Goal: Task Accomplishment & Management: Manage account settings

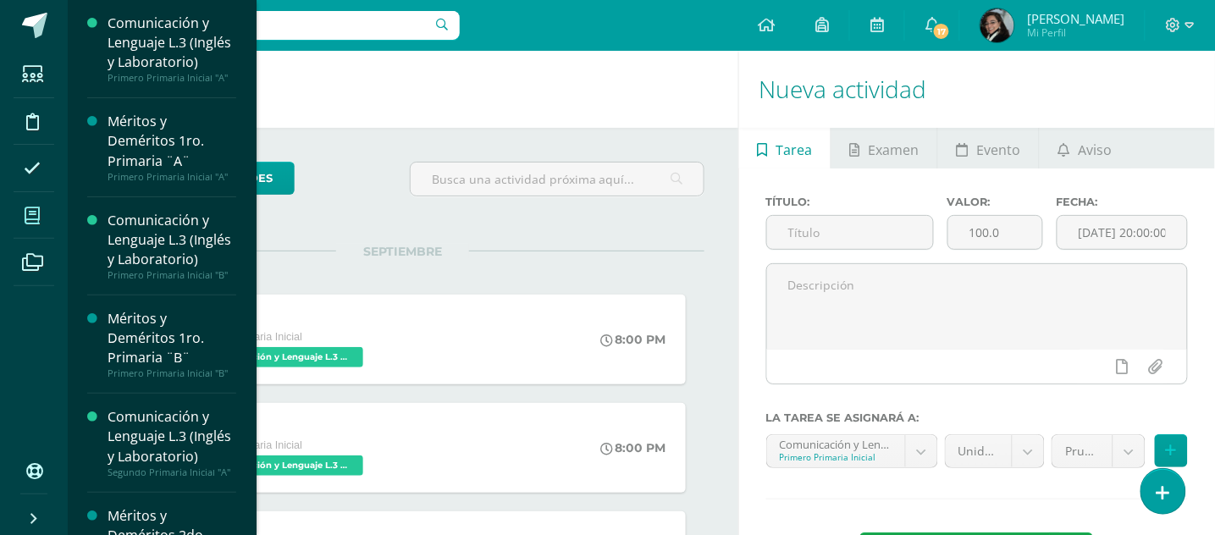
click at [31, 220] on icon at bounding box center [32, 216] width 15 height 17
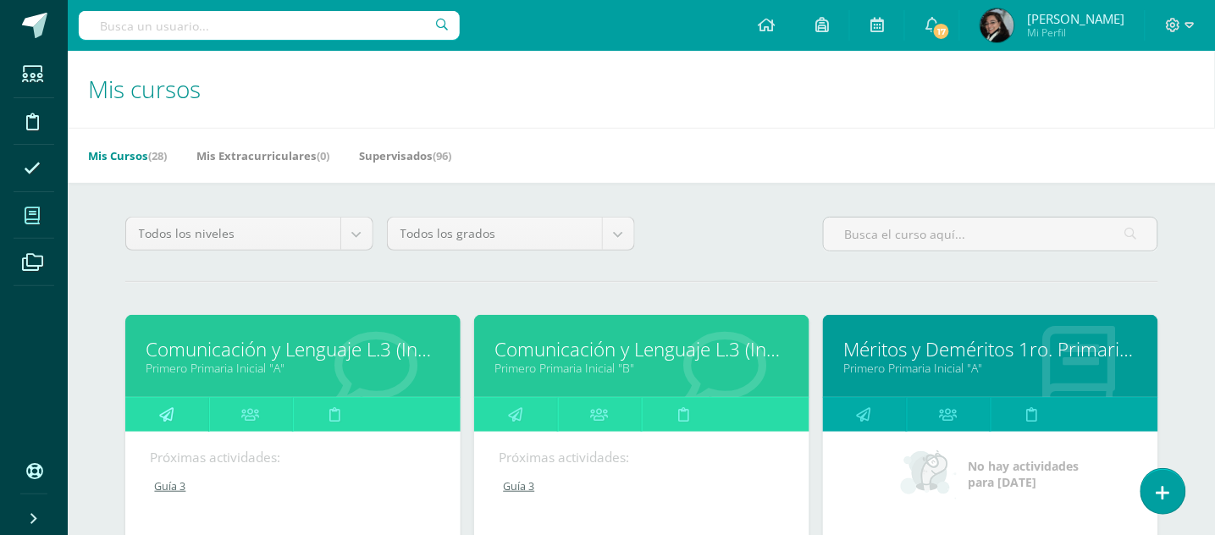
click at [166, 416] on icon at bounding box center [166, 414] width 14 height 33
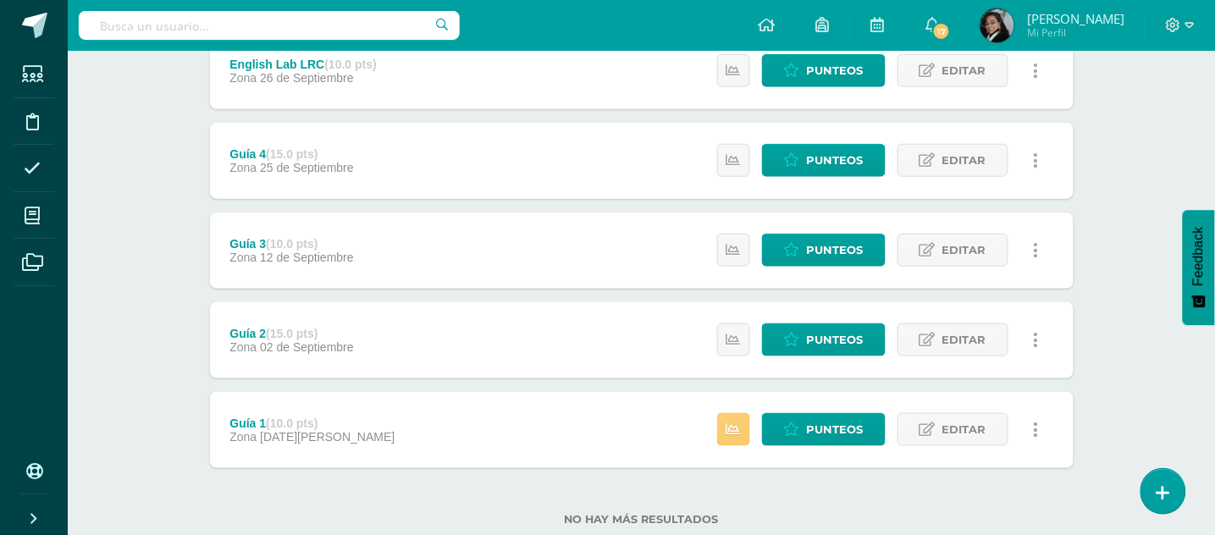
scroll to position [385, 0]
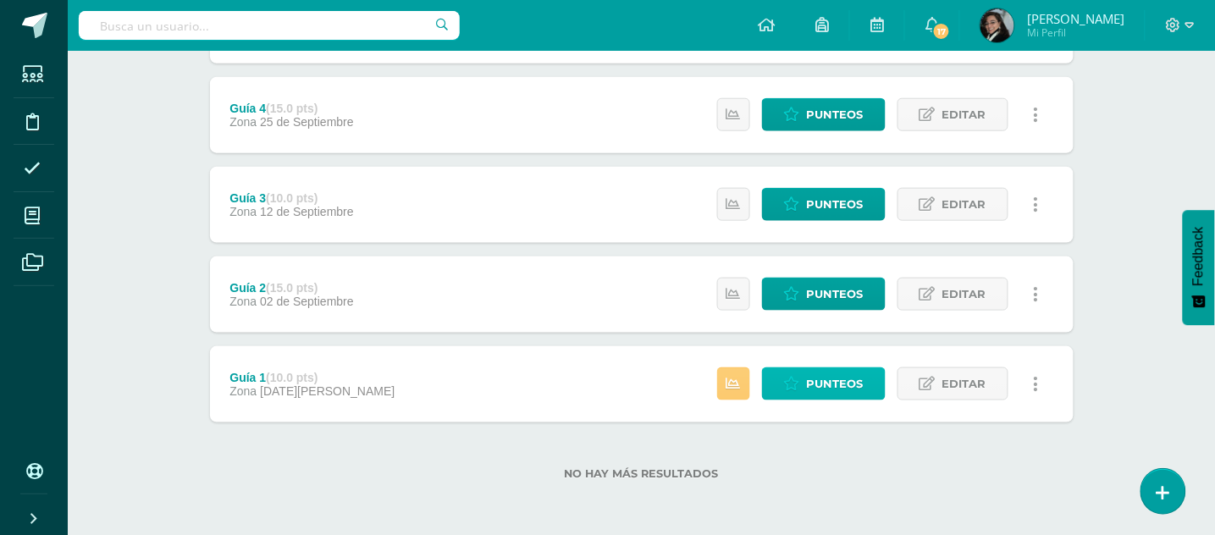
click at [832, 382] on span "Punteos" at bounding box center [835, 383] width 57 height 31
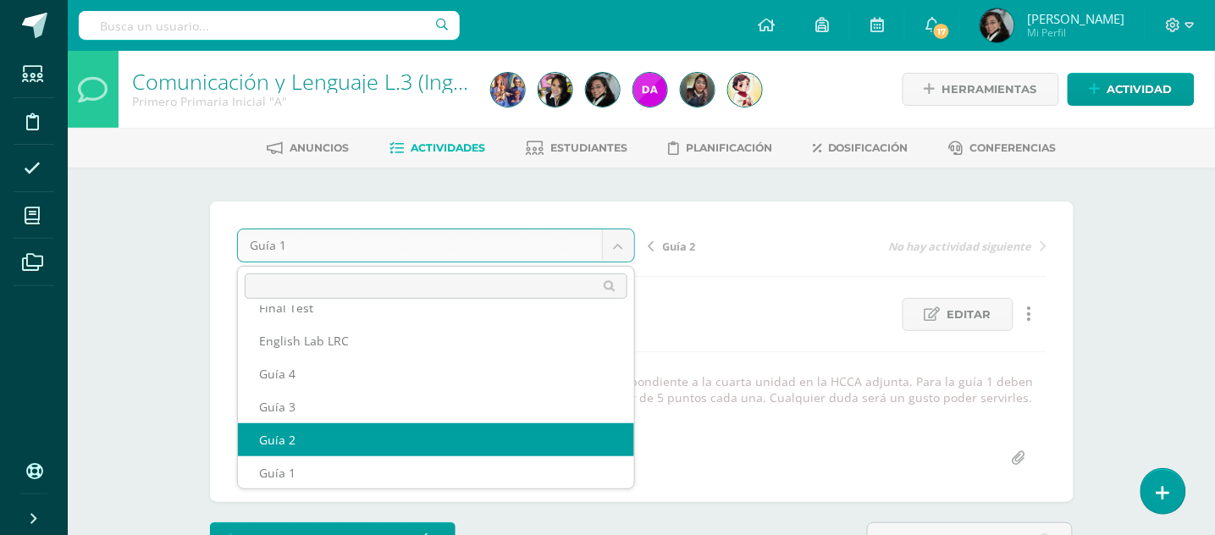
select select "/dashboard/teacher/grade-activity/178050/"
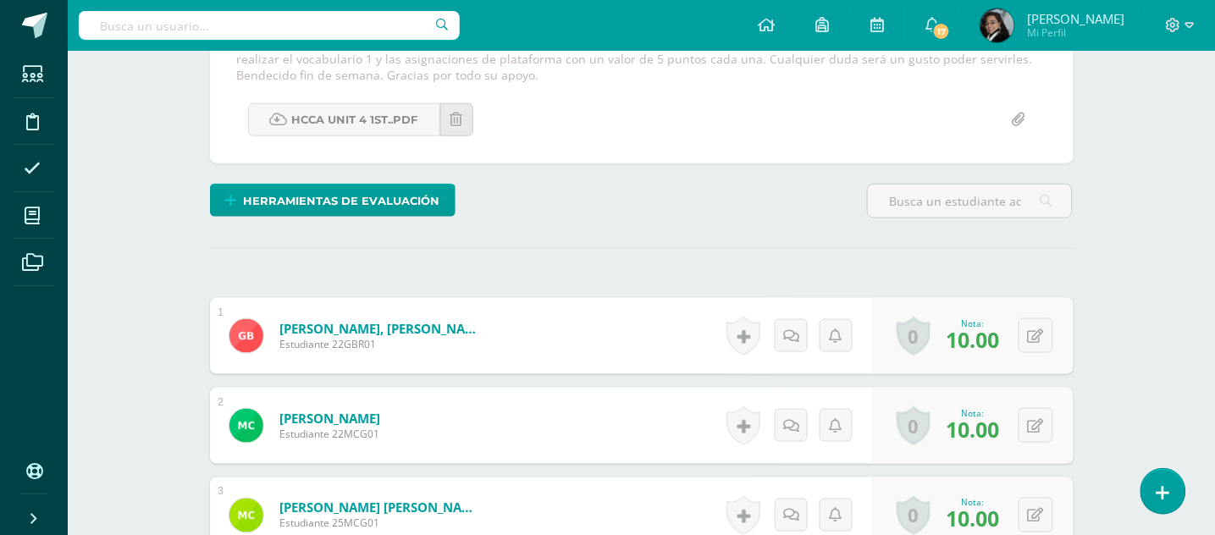
scroll to position [678, 0]
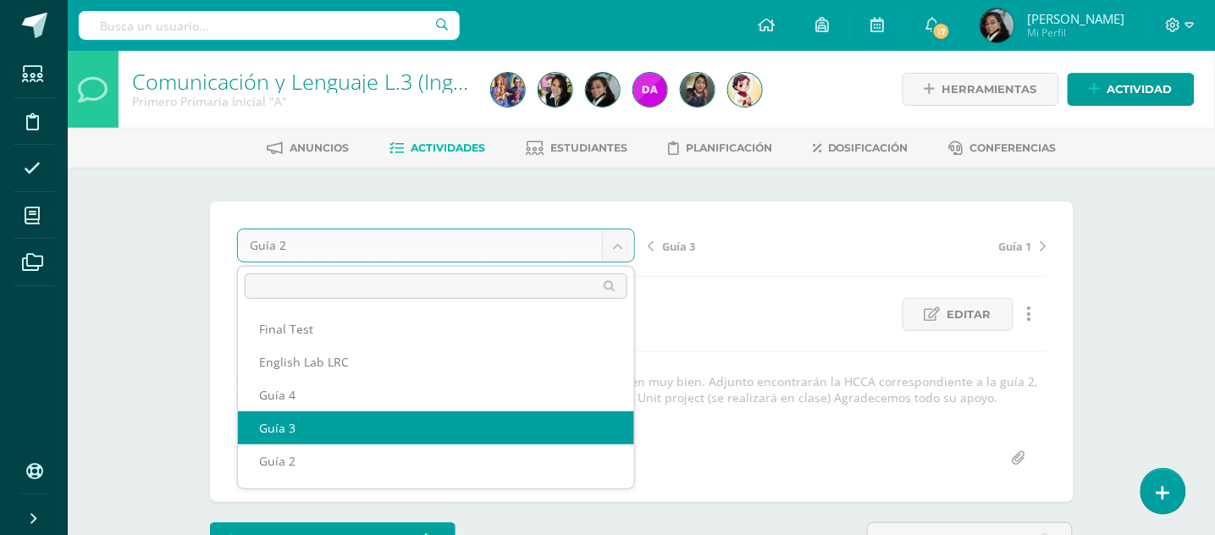
select select "/dashboard/teacher/grade-activity/178054/"
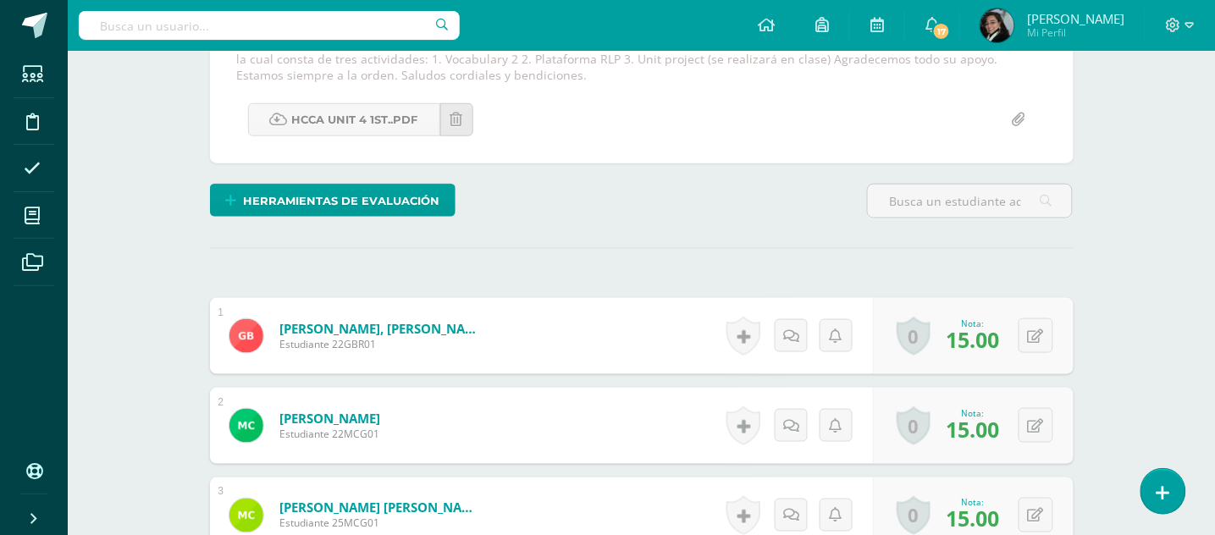
scroll to position [451, 0]
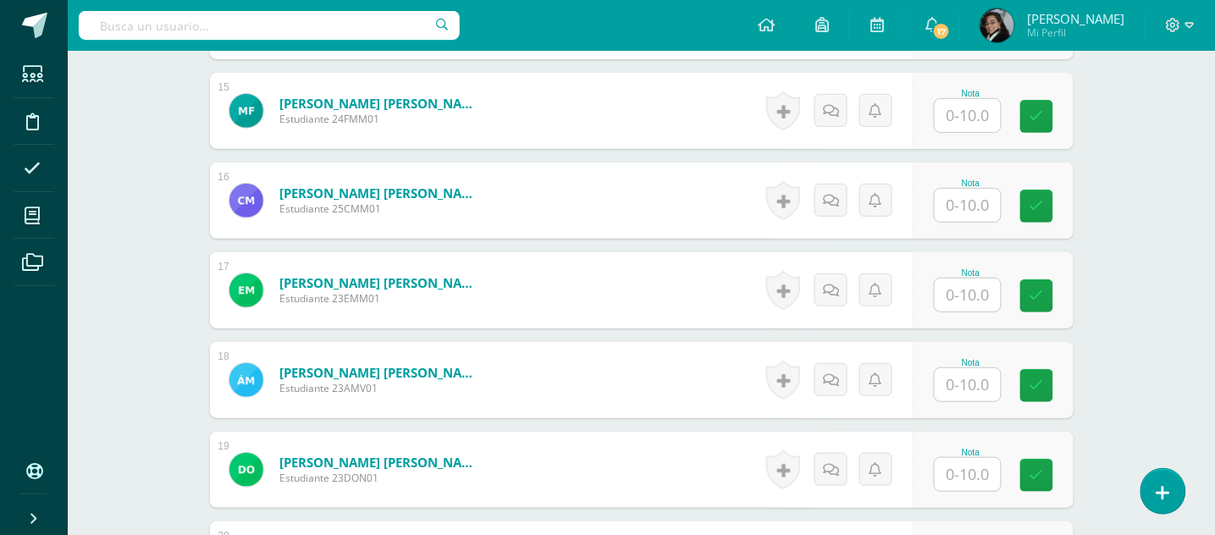
scroll to position [1918, 0]
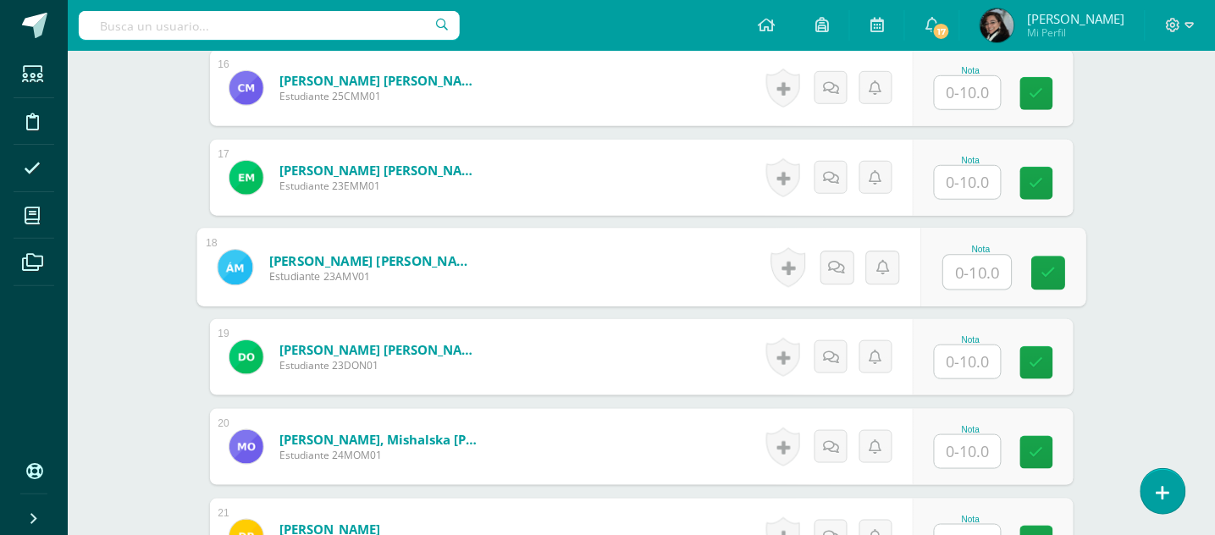
click at [955, 276] on input "text" at bounding box center [978, 273] width 68 height 34
type input "10"
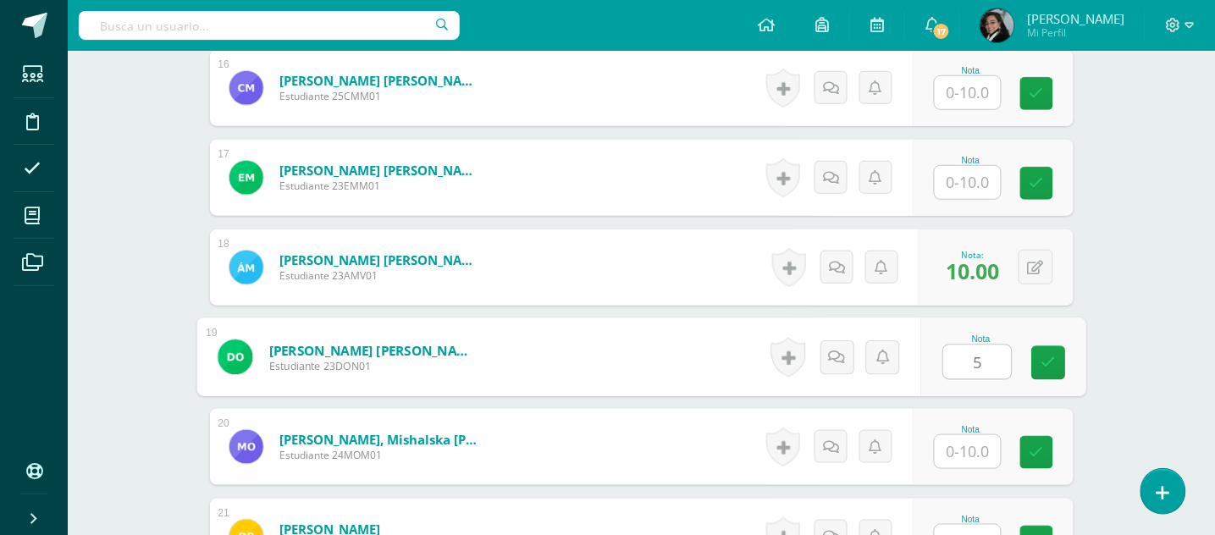
type input "5"
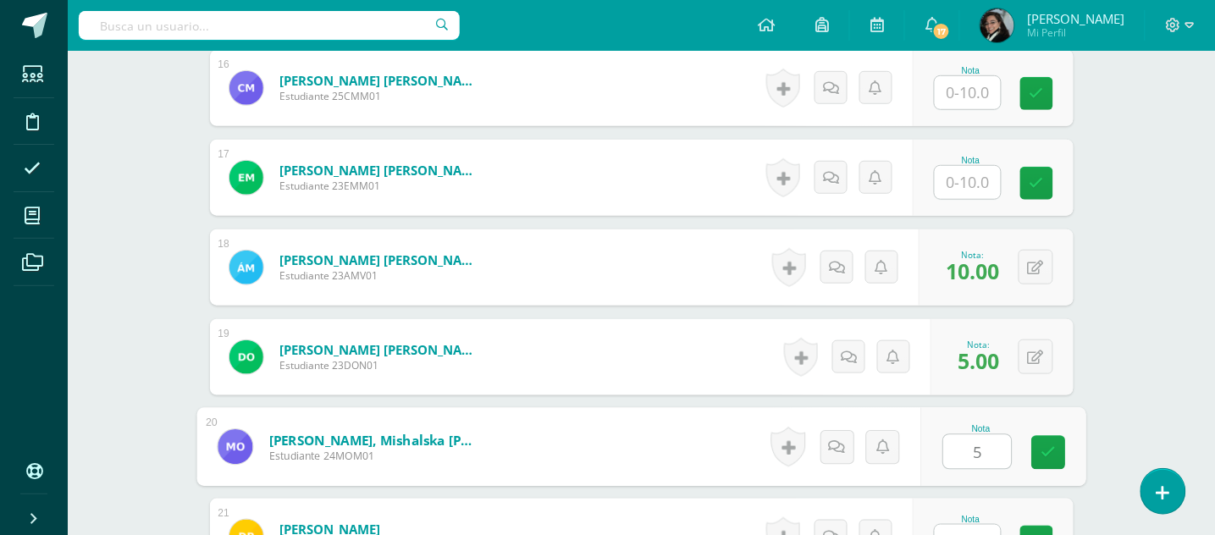
type input "5"
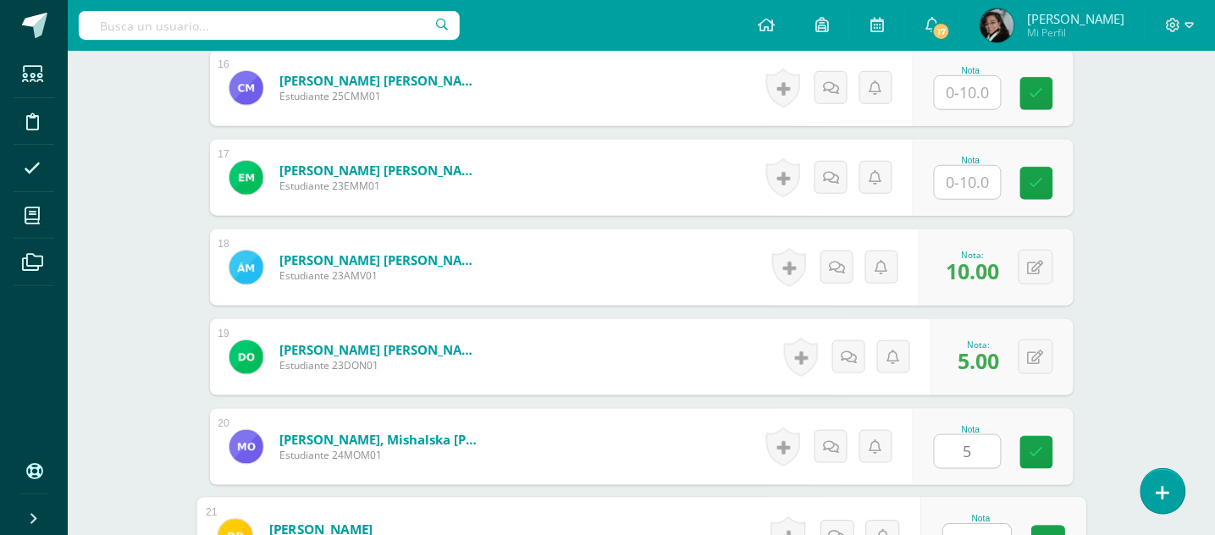
scroll to position [1940, 0]
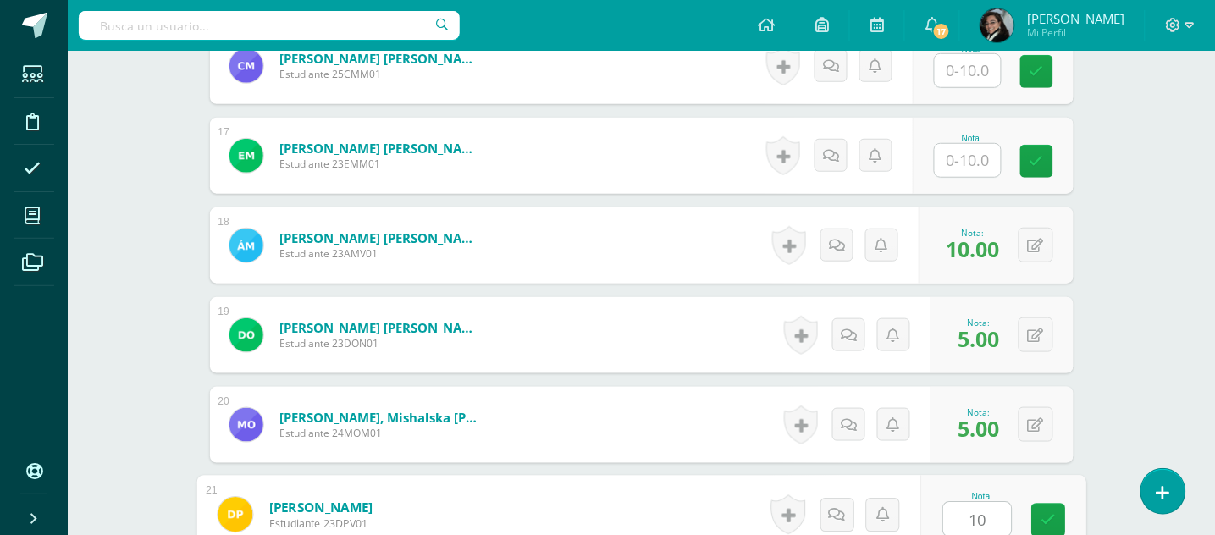
type input "10"
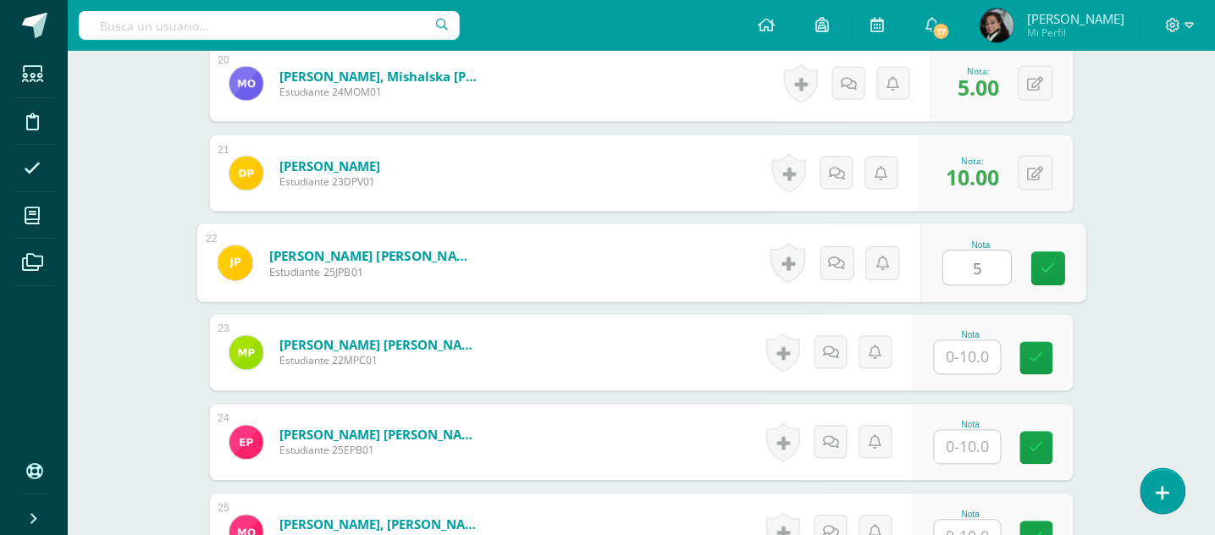
type input "5"
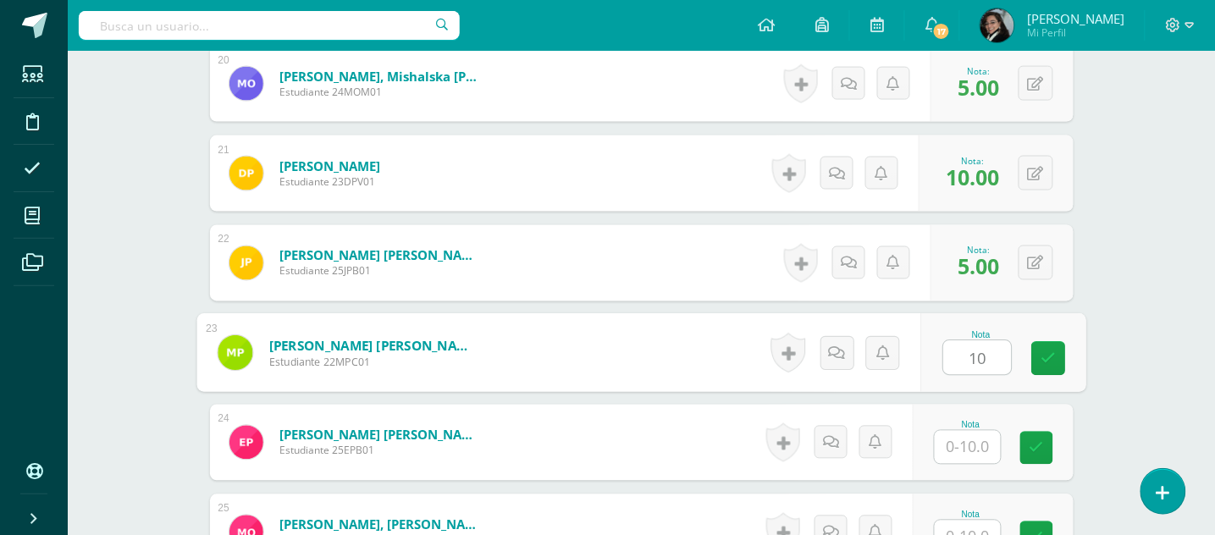
type input "10"
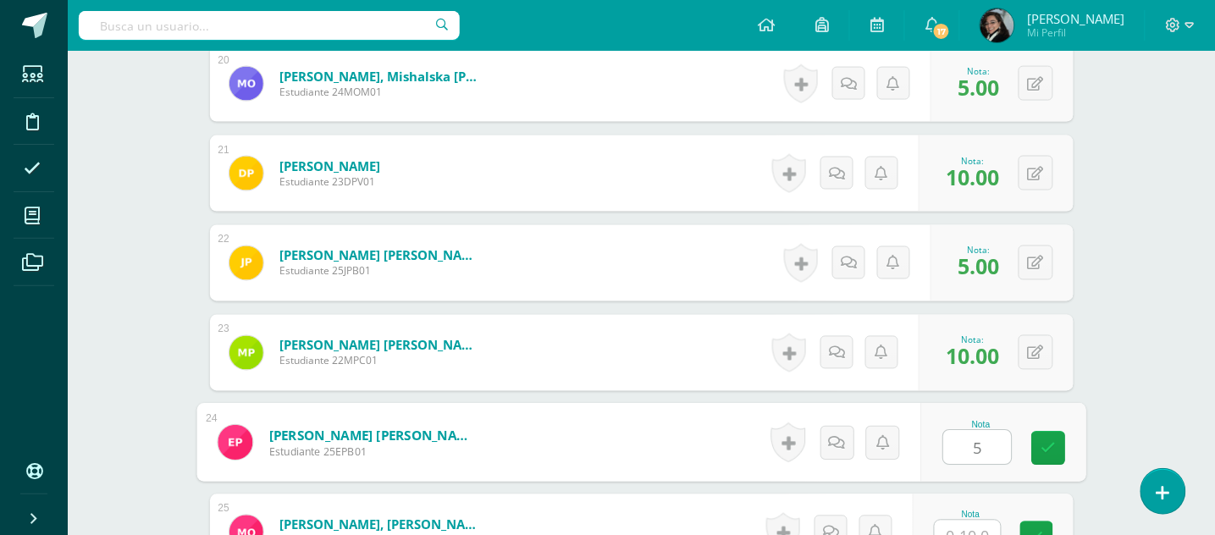
type input "5"
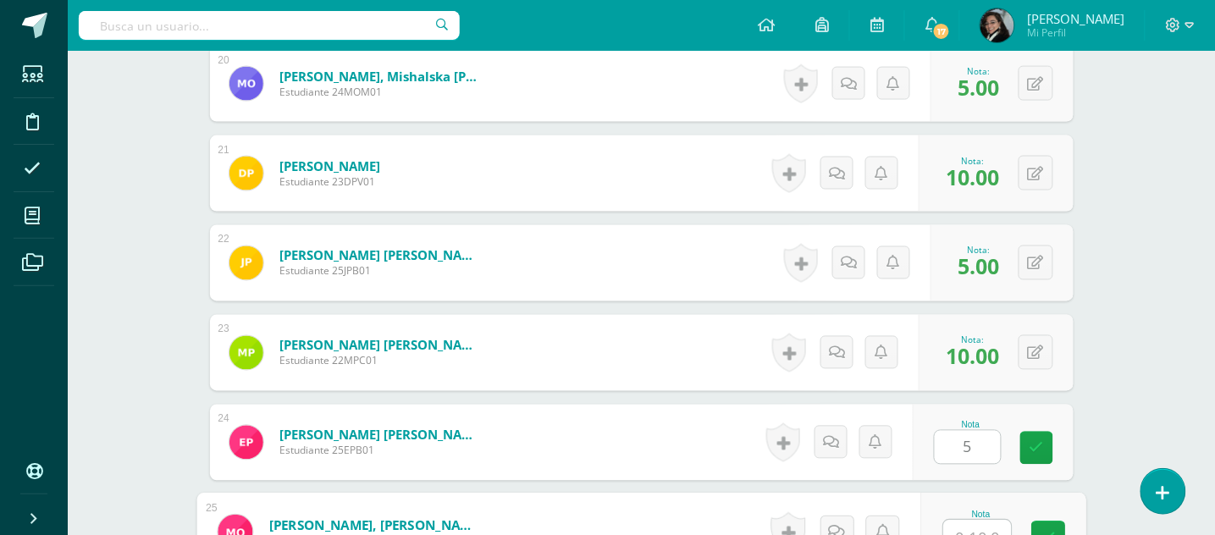
scroll to position [2299, 0]
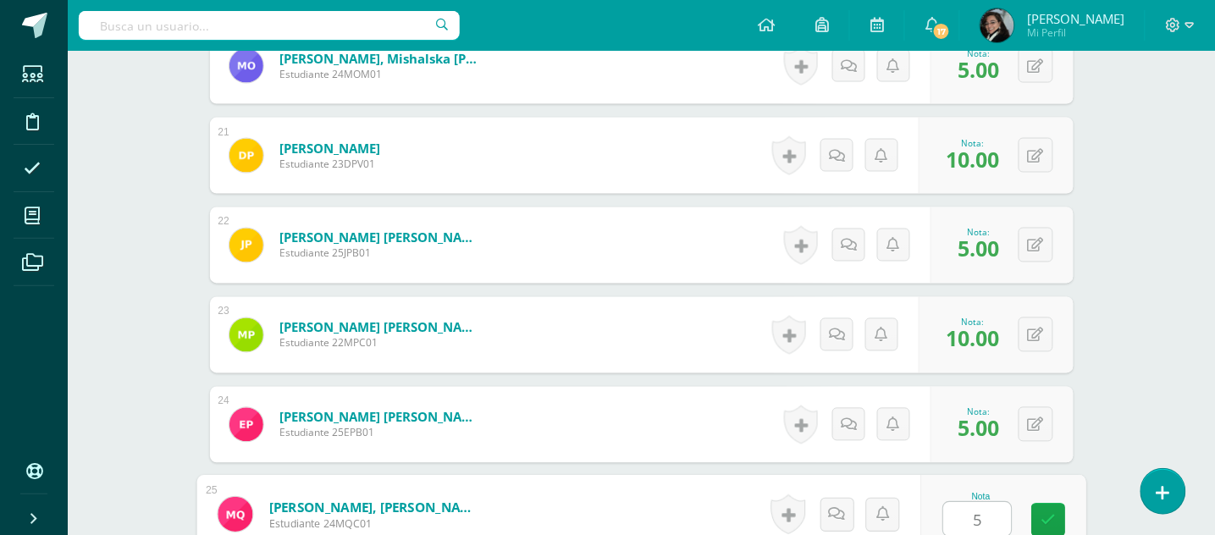
type input "5"
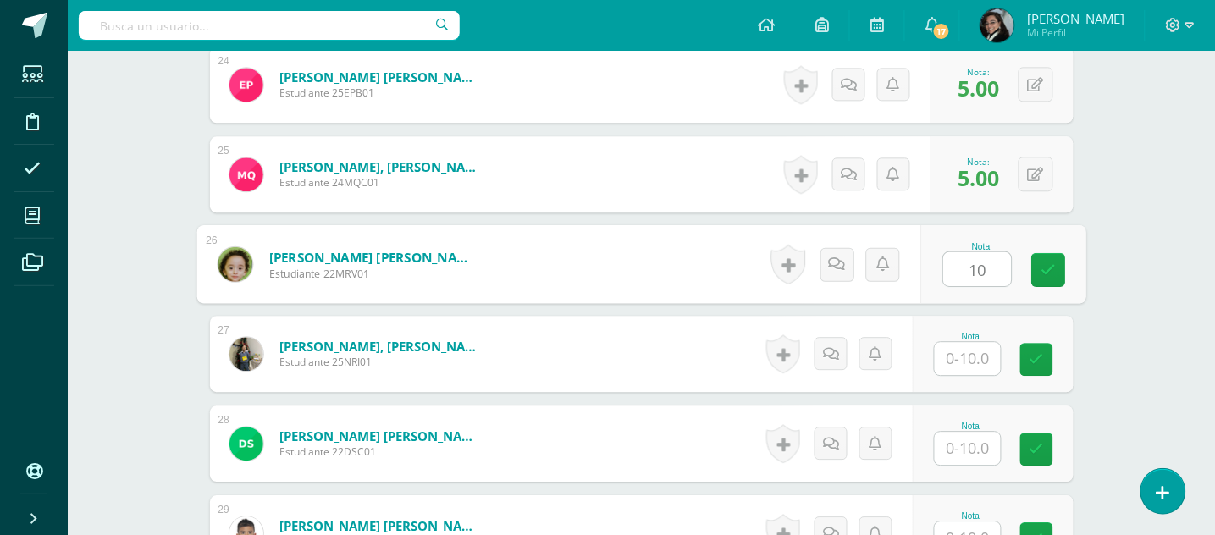
type input "10"
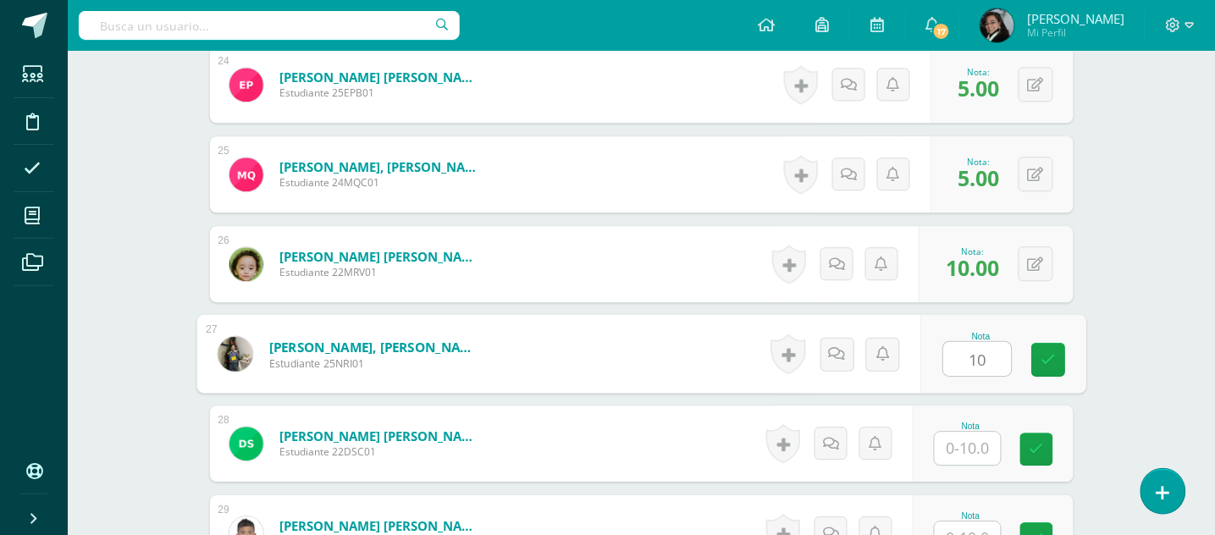
type input "10"
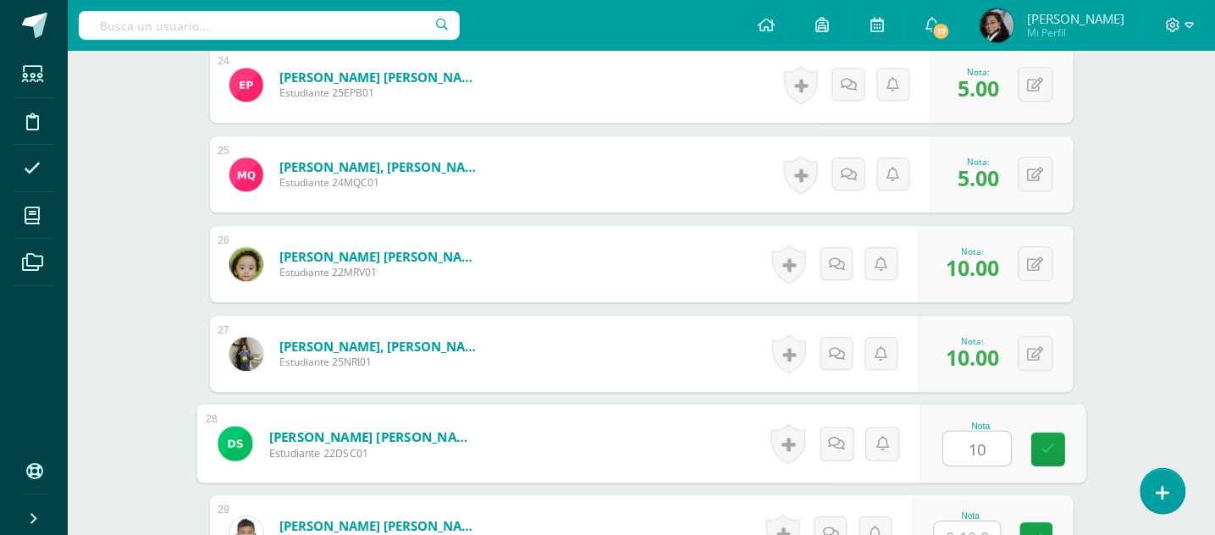
type input "10"
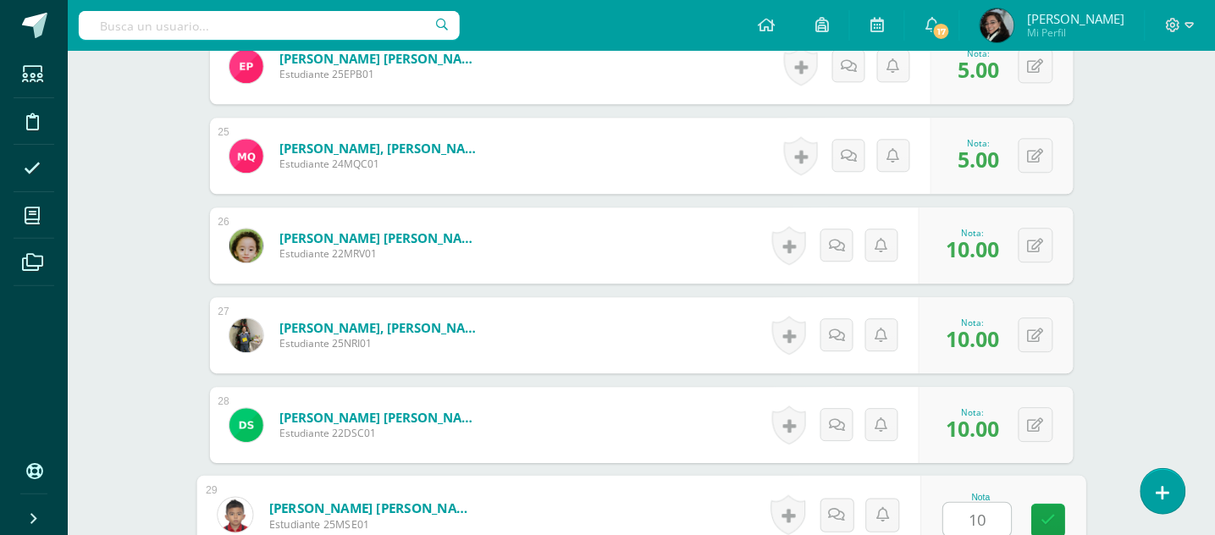
type input "10"
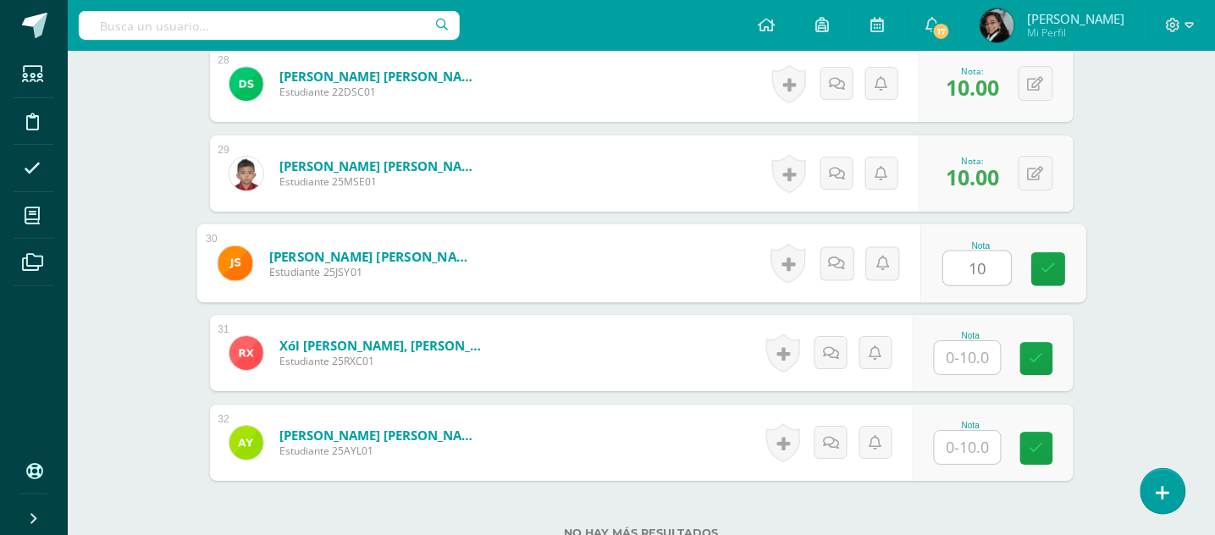
type input "10"
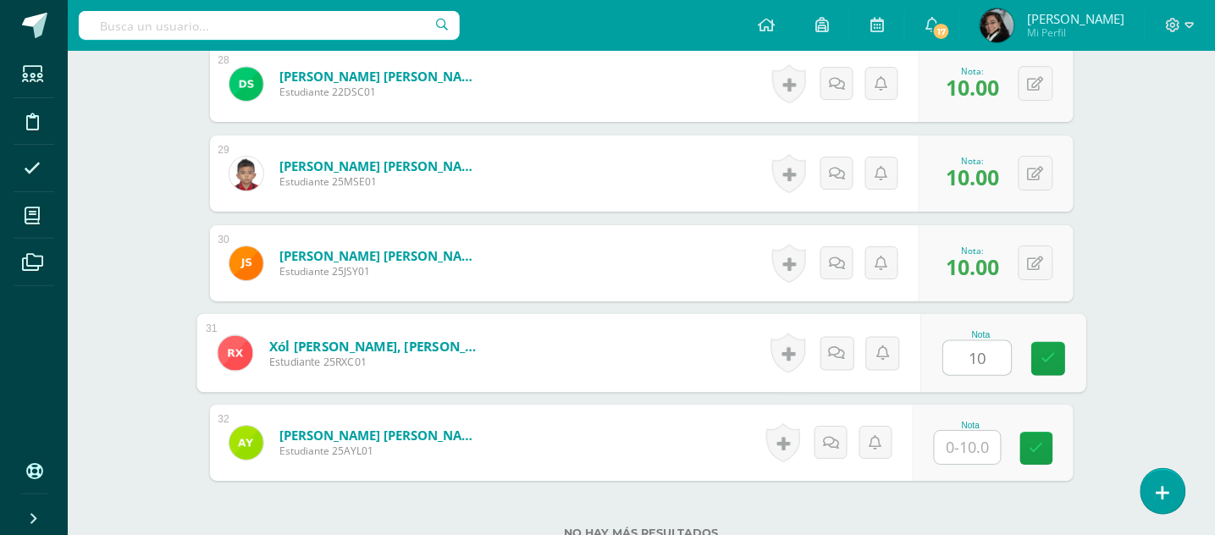
type input "10"
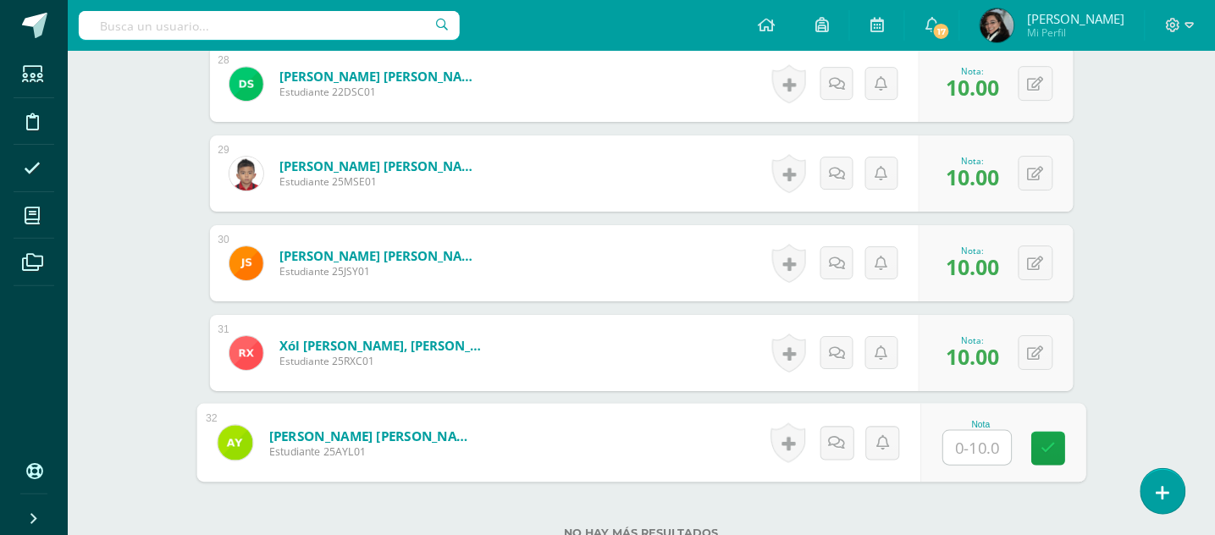
type input "5"
click at [850, 446] on icon at bounding box center [855, 442] width 17 height 14
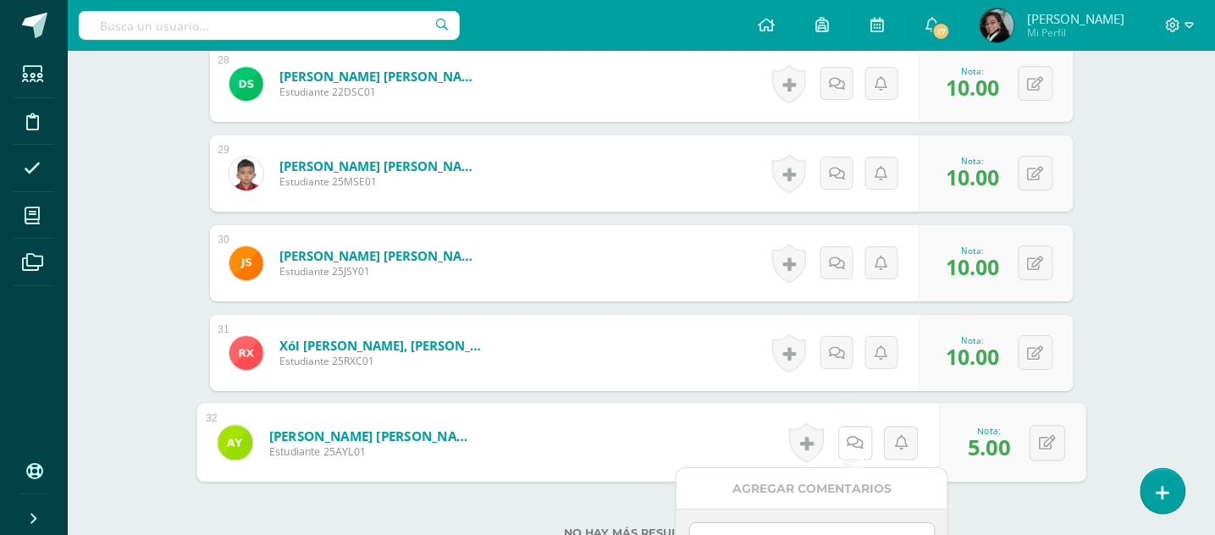
scroll to position [3203, 0]
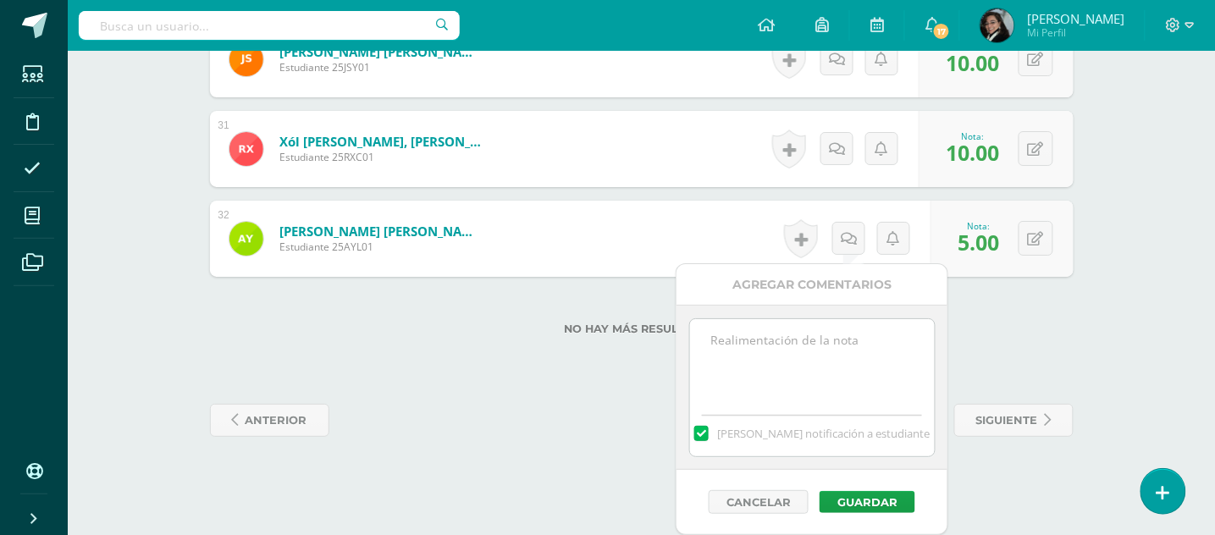
click at [889, 348] on textarea at bounding box center [812, 361] width 245 height 85
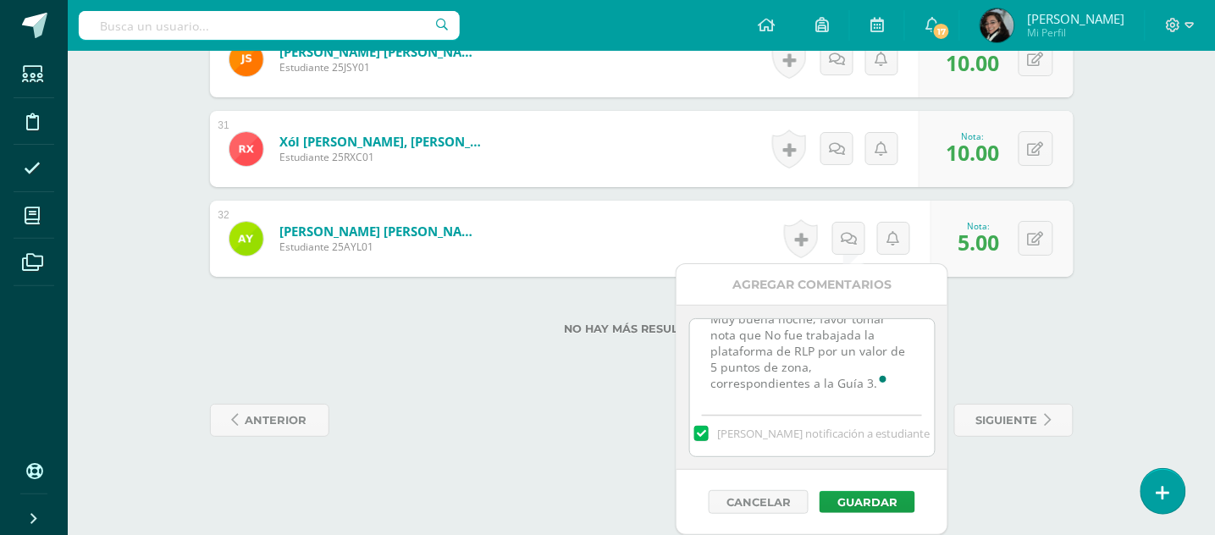
scroll to position [25, 0]
click at [866, 377] on textarea "Muy buena noche, favor tomar nota que No fue trabajada la plataforma de RLP por…" at bounding box center [812, 361] width 245 height 85
click at [828, 390] on textarea "Muy buena noche, favor tomar nota que No fue trabajada la plataforma de RLP por…" at bounding box center [812, 361] width 245 height 85
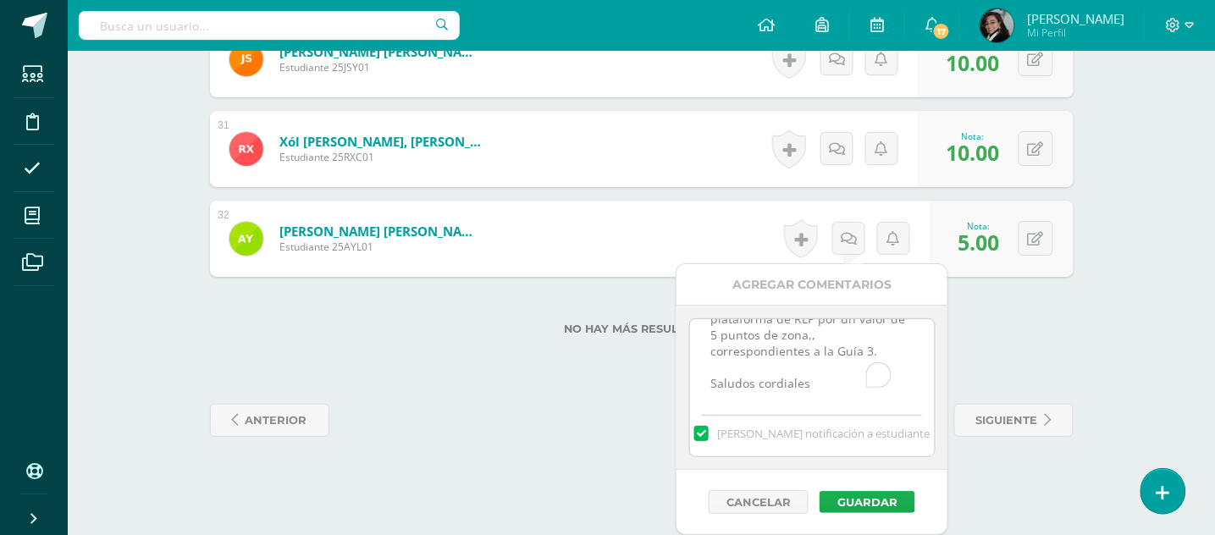
type textarea "Muy buena noche, favor tomar nota que No fue trabajada la plataforma de RLP por…"
click at [881, 497] on button "Guardar" at bounding box center [868, 502] width 96 height 22
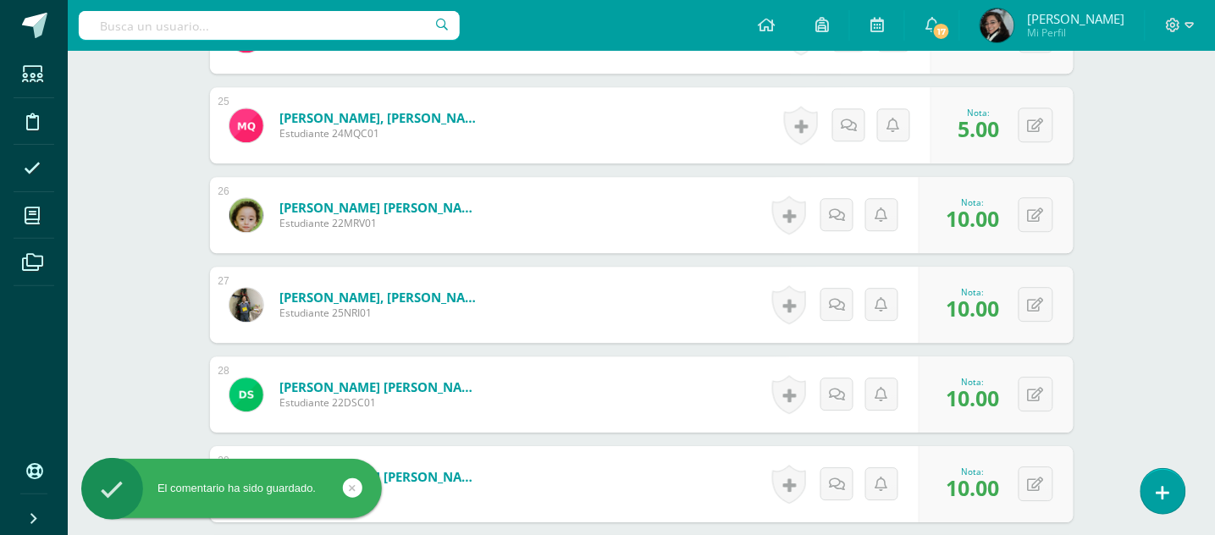
scroll to position [2350, 0]
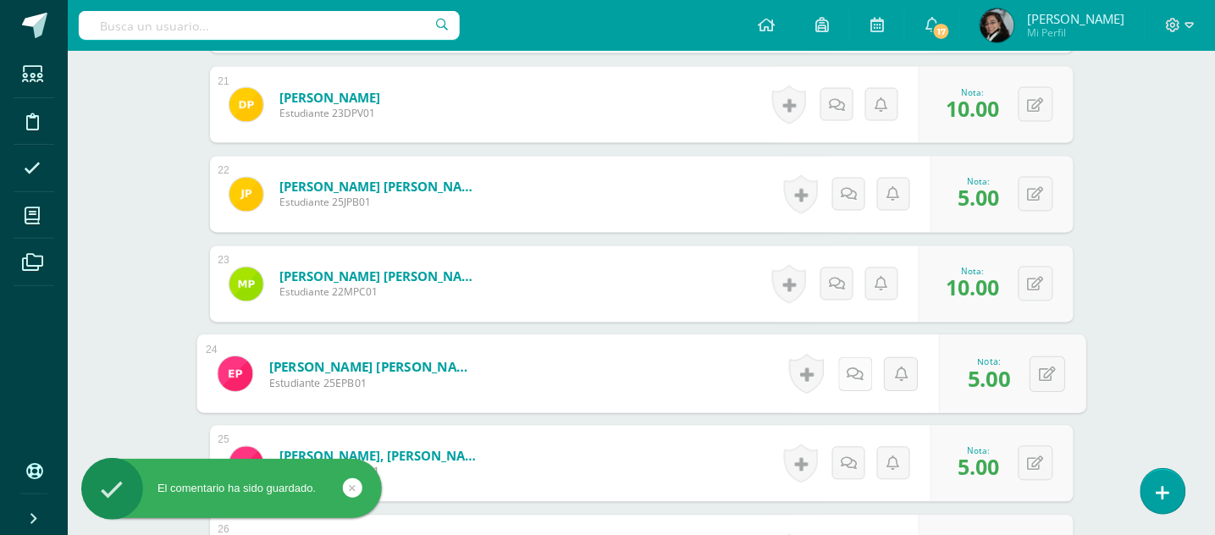
click at [856, 380] on link at bounding box center [856, 374] width 34 height 34
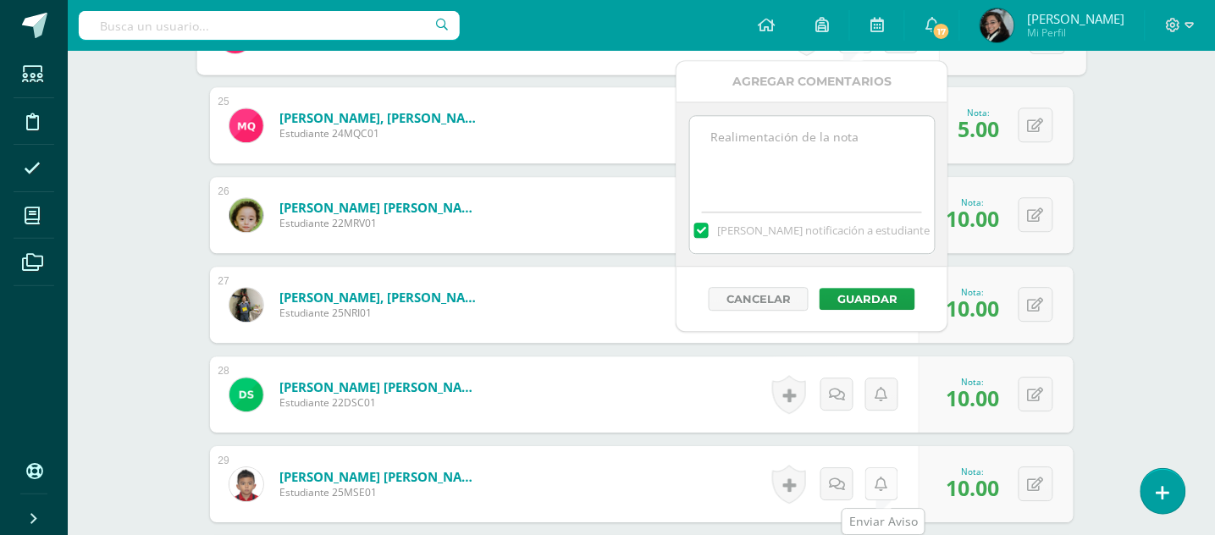
scroll to position [2462, 0]
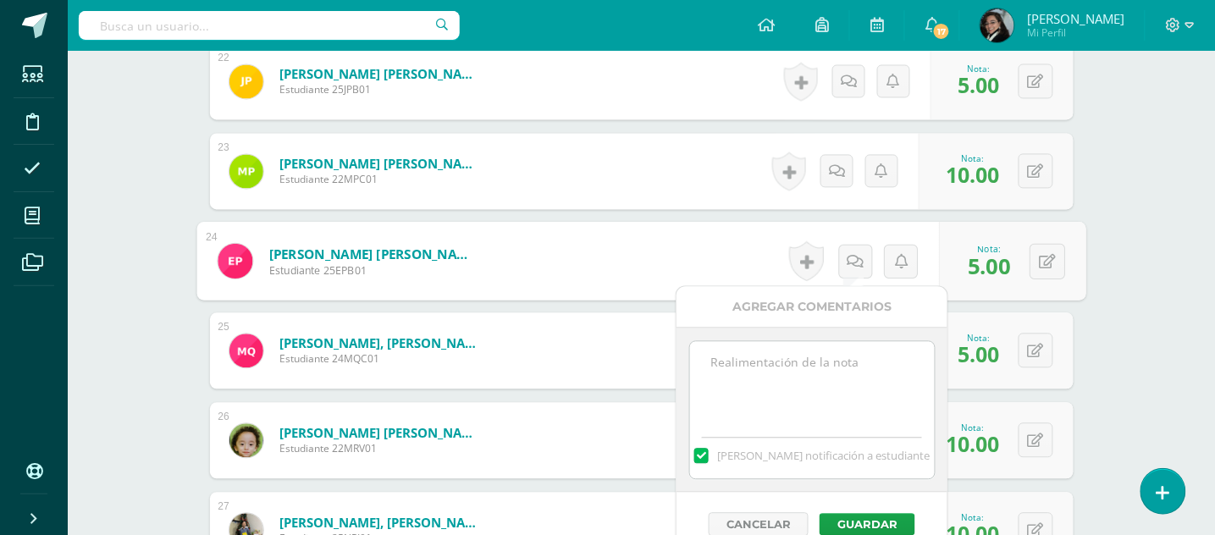
click at [824, 363] on textarea at bounding box center [812, 384] width 245 height 85
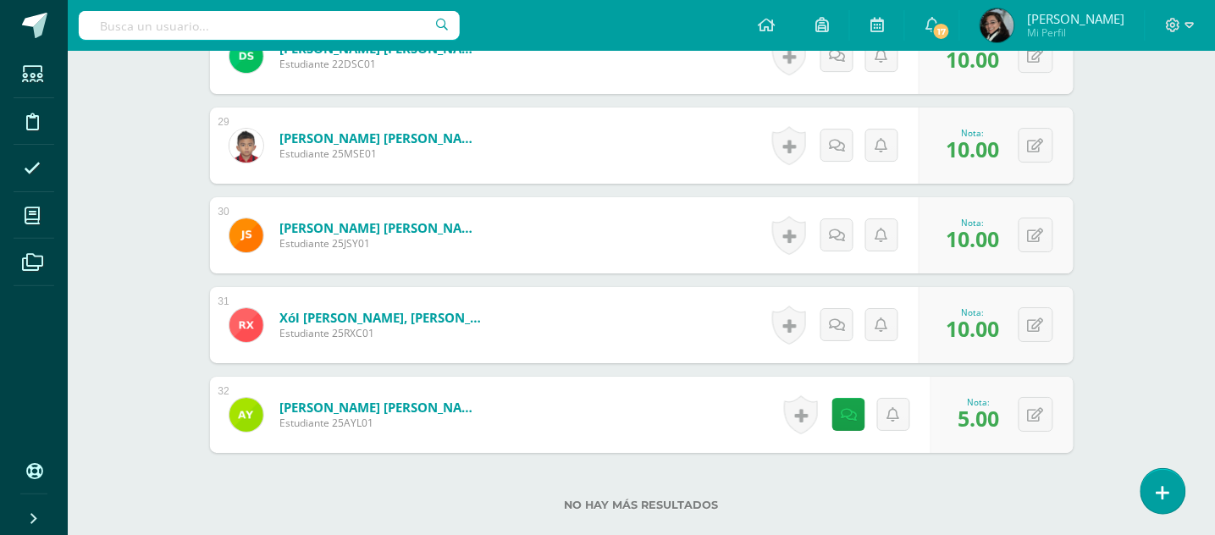
scroll to position [3140, 0]
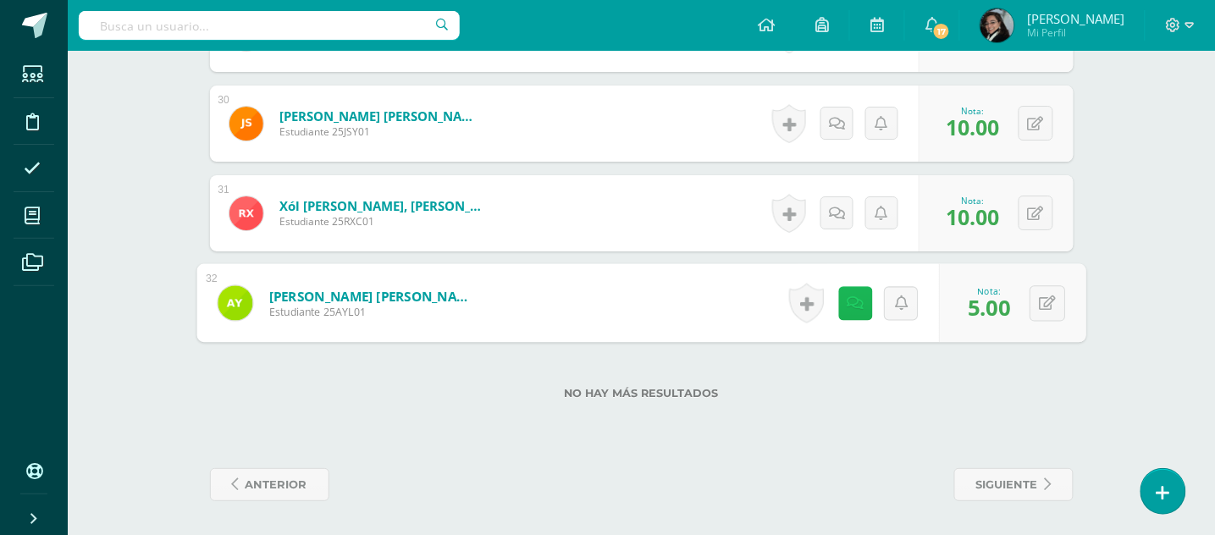
click at [851, 309] on icon at bounding box center [855, 303] width 17 height 14
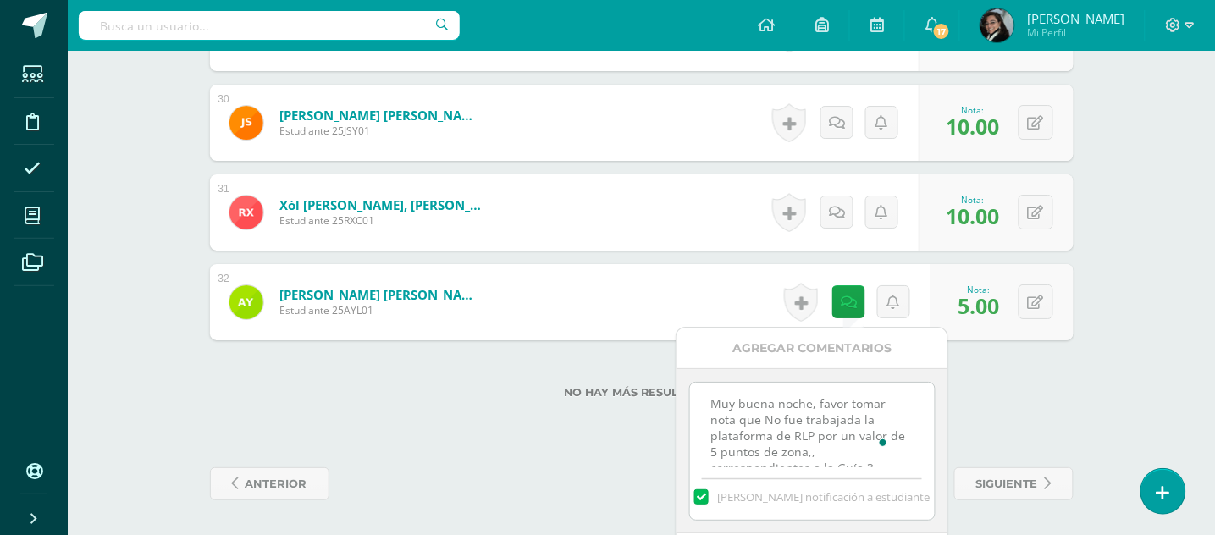
scroll to position [0, 0]
drag, startPoint x: 710, startPoint y: 402, endPoint x: 887, endPoint y: 479, distance: 192.7
click at [887, 479] on div "Muy buena noche, favor tomar nota que No fue trabajada la plataforma de RLP por…" at bounding box center [812, 451] width 246 height 139
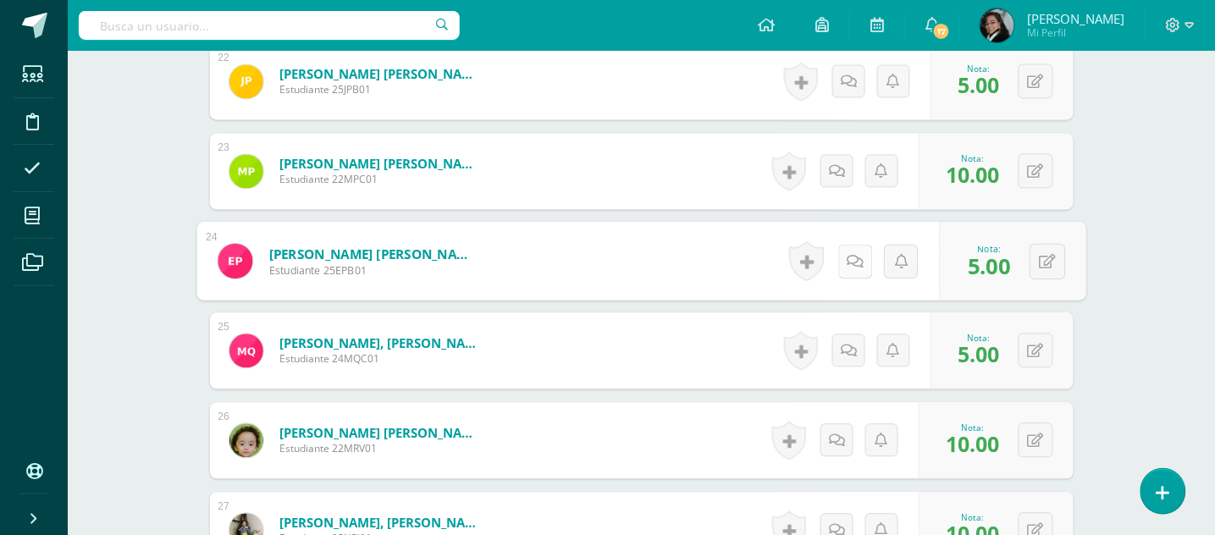
click at [848, 262] on icon at bounding box center [855, 261] width 17 height 14
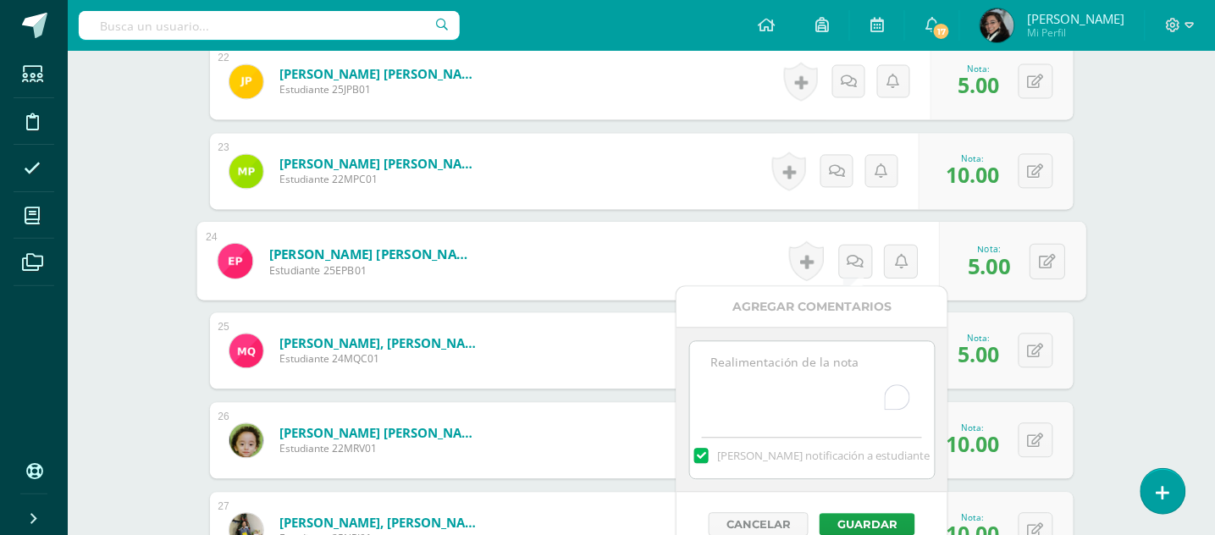
click at [827, 349] on textarea "To enrich screen reader interactions, please activate Accessibility in Grammarl…" at bounding box center [812, 384] width 245 height 85
paste textarea "Muy buena noche, favor tomar nota que No fue trabajada la plataforma de RLP por…"
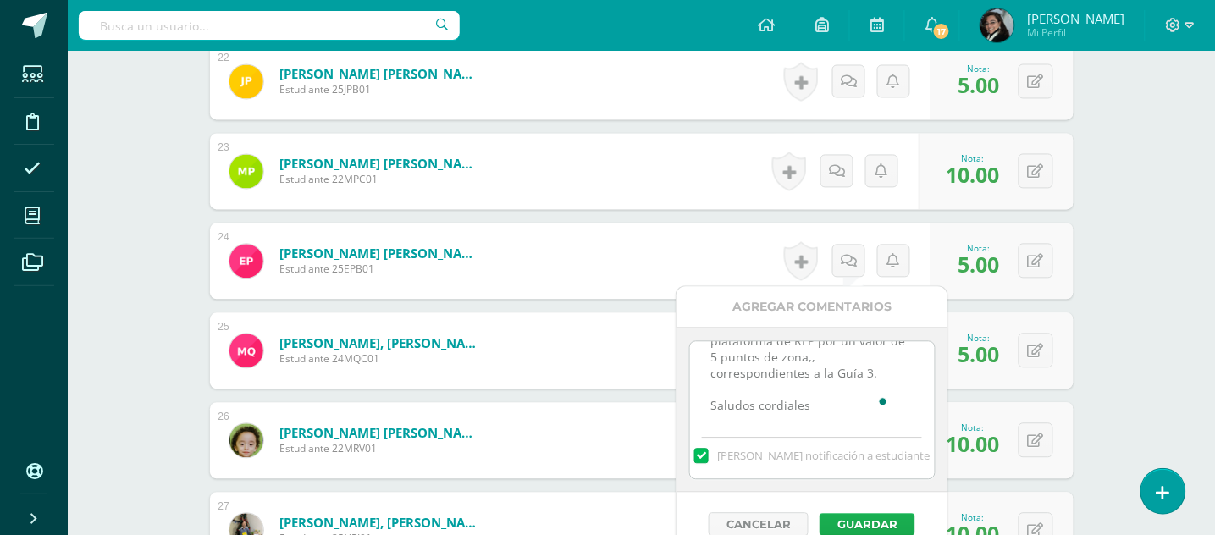
type textarea "Muy buena noche, favor tomar nota que No fue trabajada la plataforma de RLP por…"
click at [833, 523] on button "Guardar" at bounding box center [868, 525] width 96 height 22
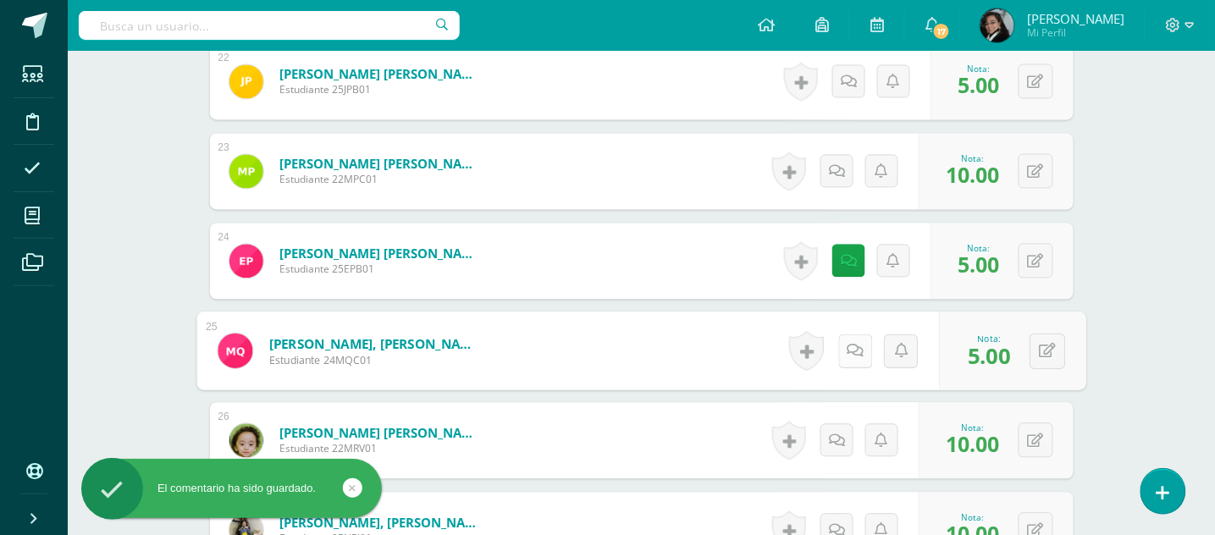
click at [847, 353] on icon at bounding box center [855, 351] width 17 height 14
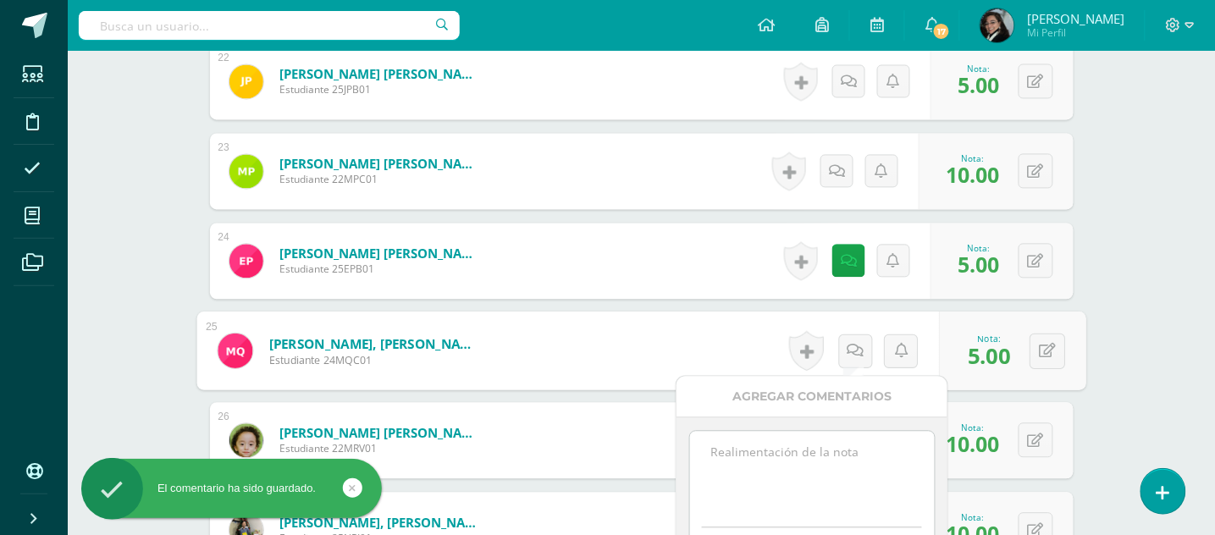
click at [761, 442] on textarea at bounding box center [812, 474] width 245 height 85
paste textarea "Muy buena noche, favor tomar nota que No fue trabajada la plataforma de RLP por…"
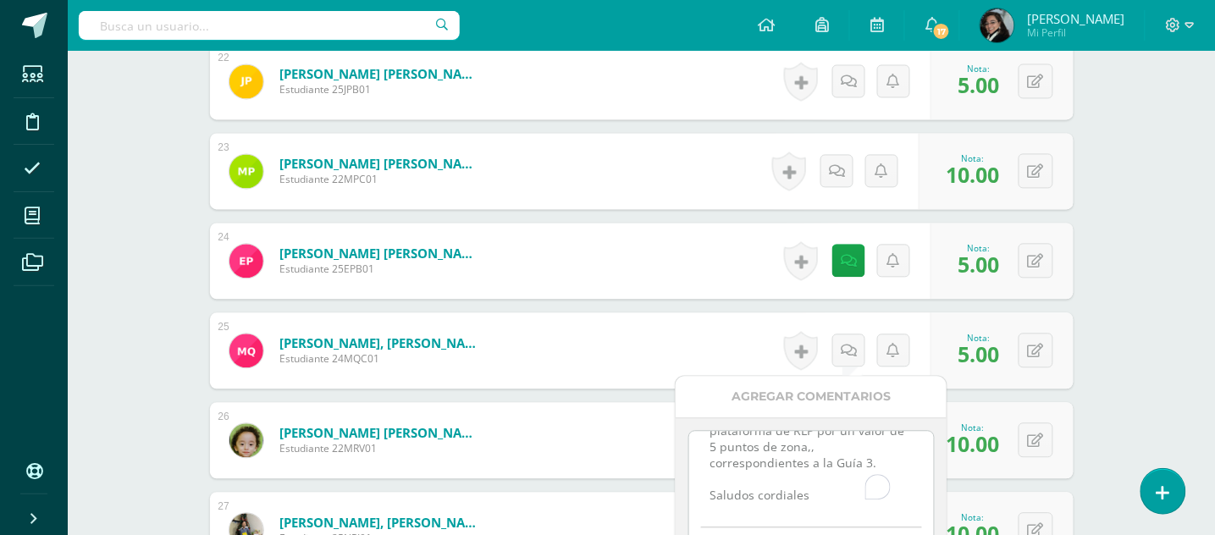
scroll to position [2576, 0]
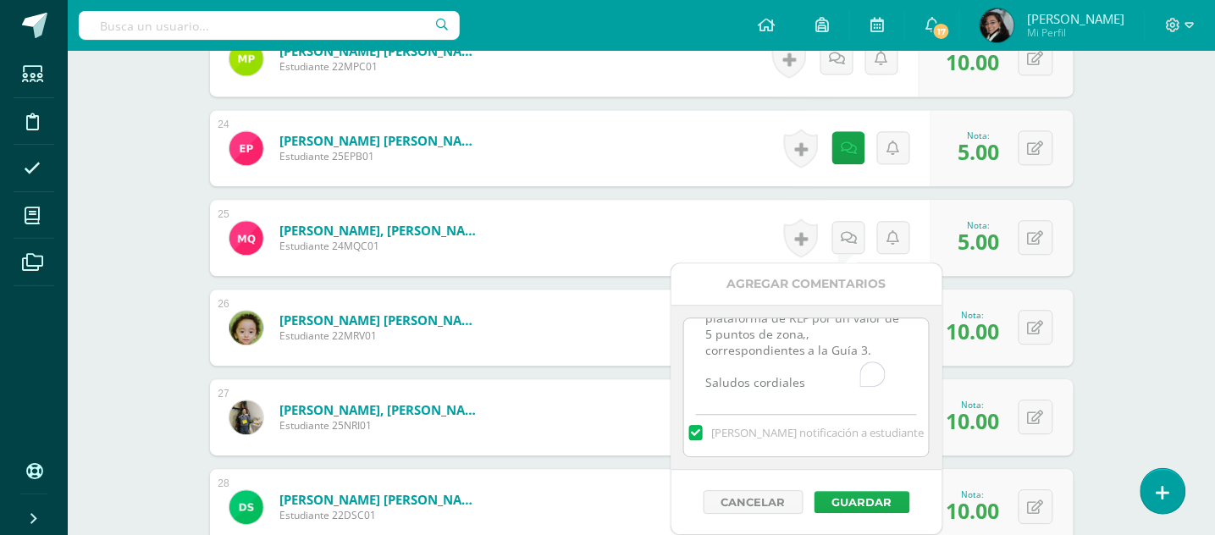
type textarea "Muy buena noche, favor tomar nota que No fue trabajada la plataforma de RLP por…"
click at [846, 505] on button "Guardar" at bounding box center [863, 502] width 96 height 22
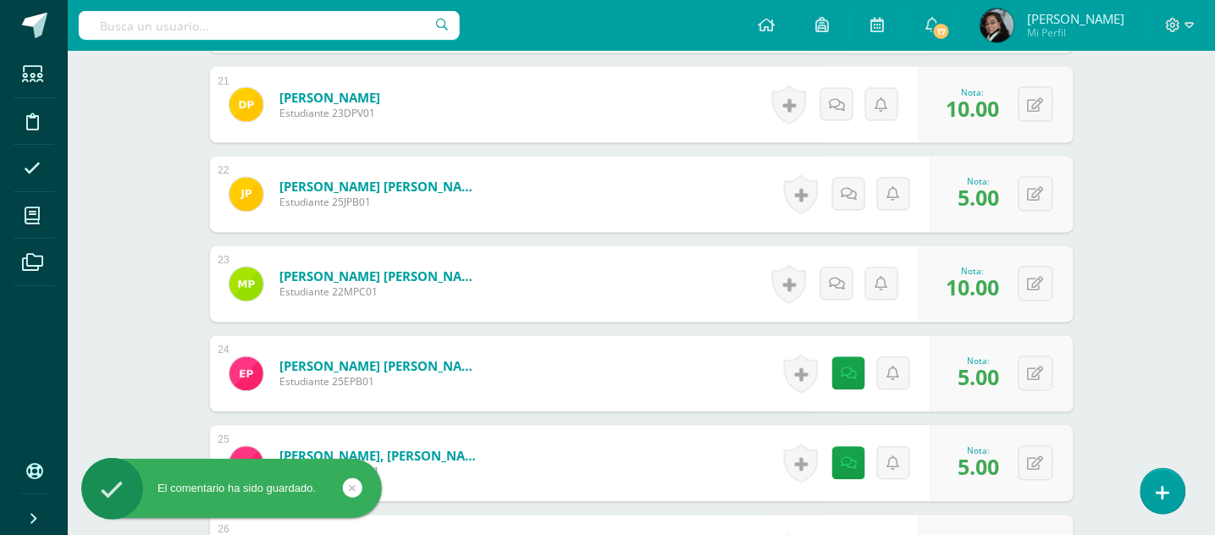
scroll to position [2237, 0]
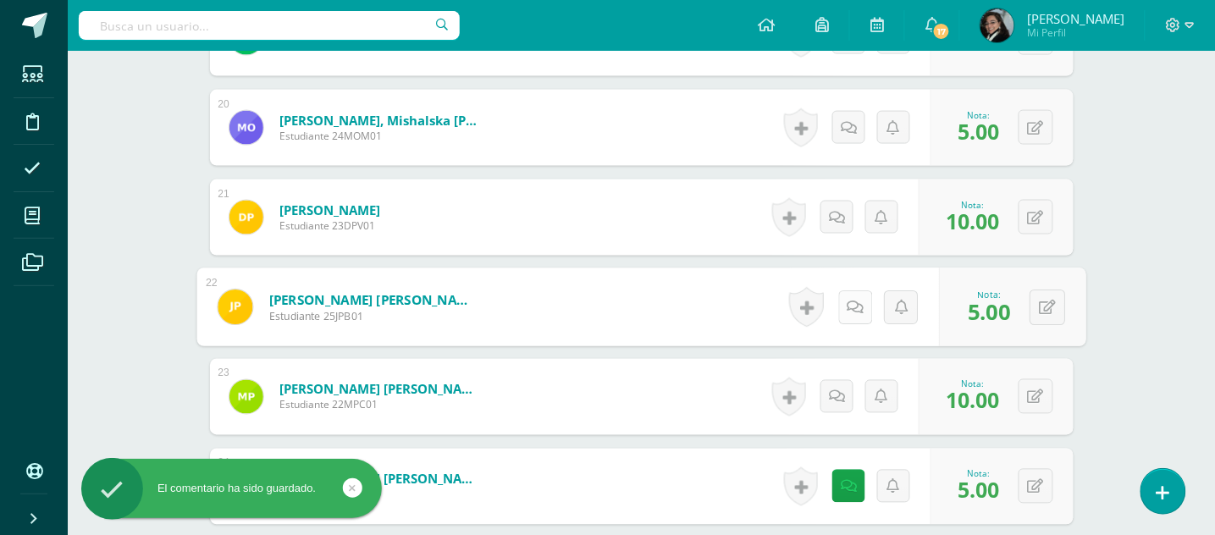
click at [850, 307] on icon at bounding box center [855, 307] width 17 height 14
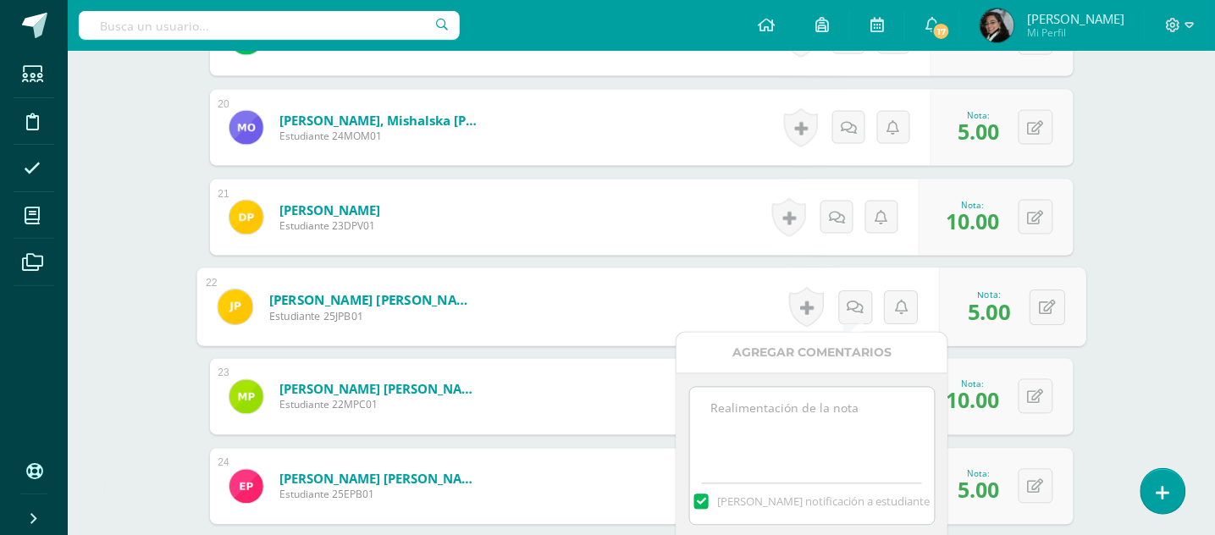
click at [792, 396] on textarea at bounding box center [812, 430] width 245 height 85
paste textarea "Muy buena noche, favor tomar nota que No fue trabajada la plataforma de RLP por…"
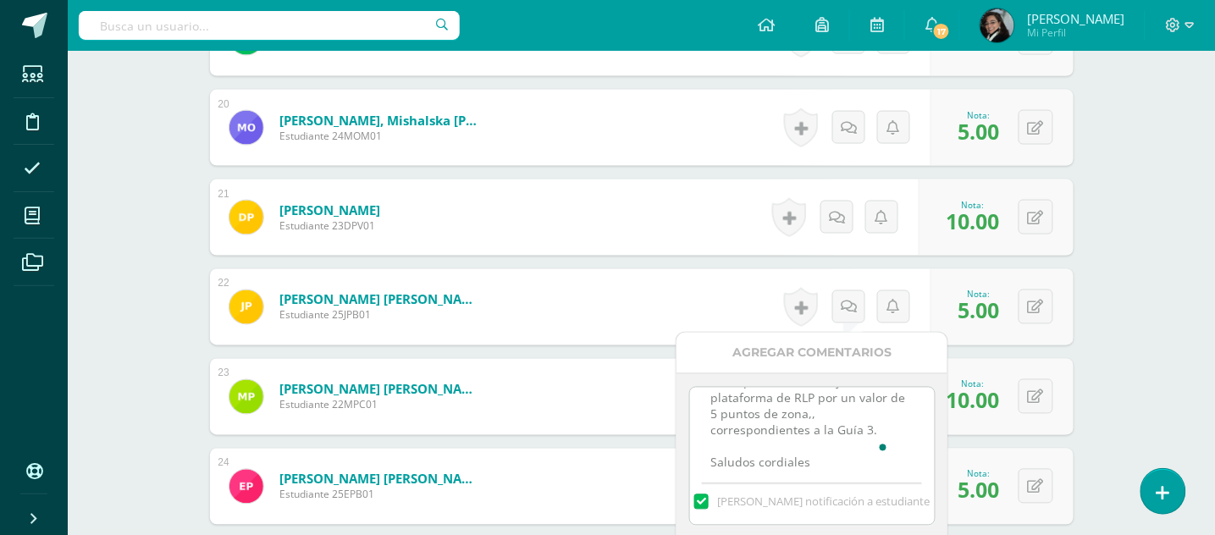
scroll to position [54, 0]
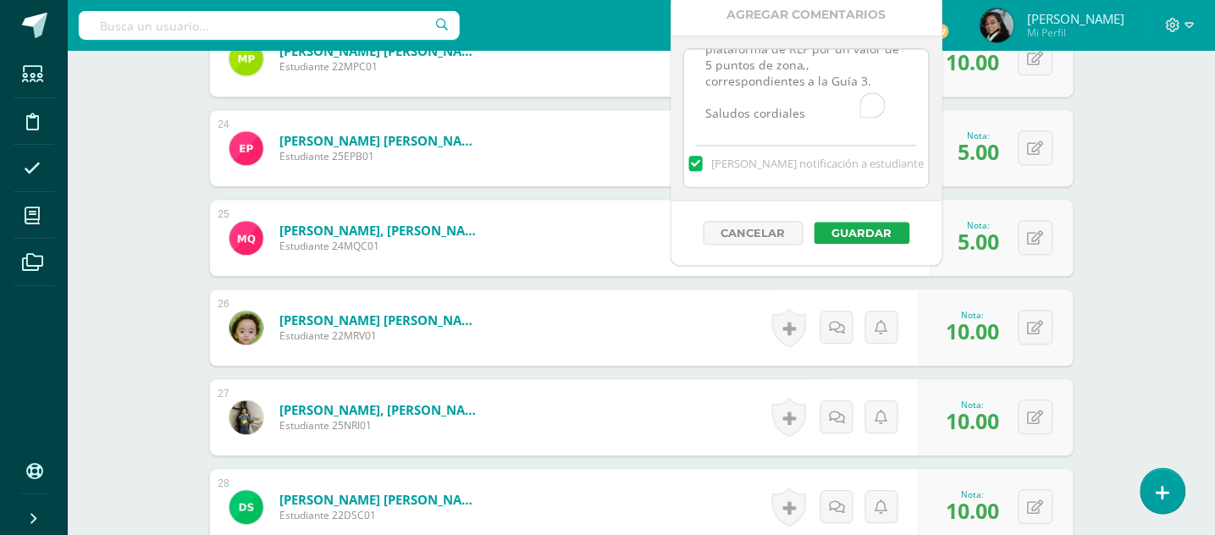
type textarea "Muy buena noche, favor tomar nota que No fue trabajada la plataforma de RLP por…"
click at [875, 233] on button "Guardar" at bounding box center [863, 233] width 96 height 22
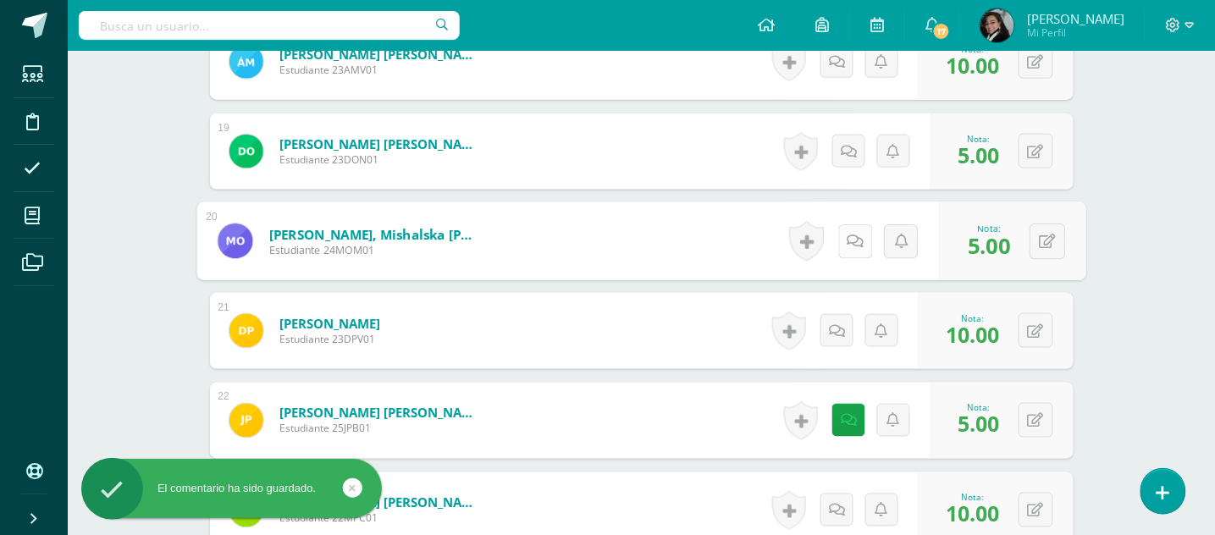
click at [843, 242] on link at bounding box center [856, 241] width 34 height 34
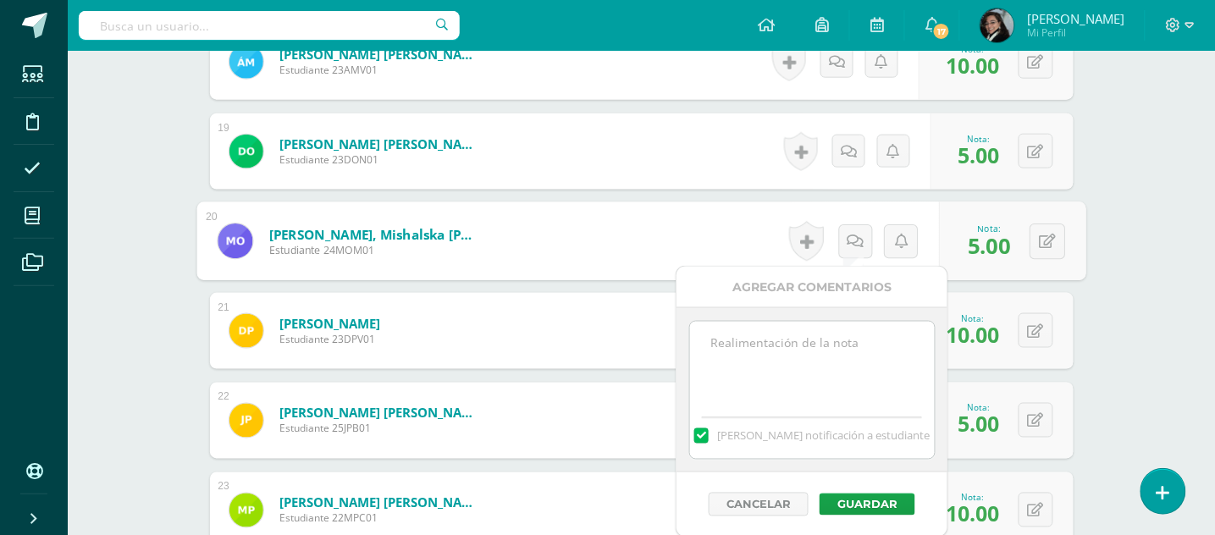
click at [762, 335] on textarea at bounding box center [812, 364] width 245 height 85
paste textarea "Muy buena noche, favor tomar nota que No fue trabajada la plataforma de RLP por…"
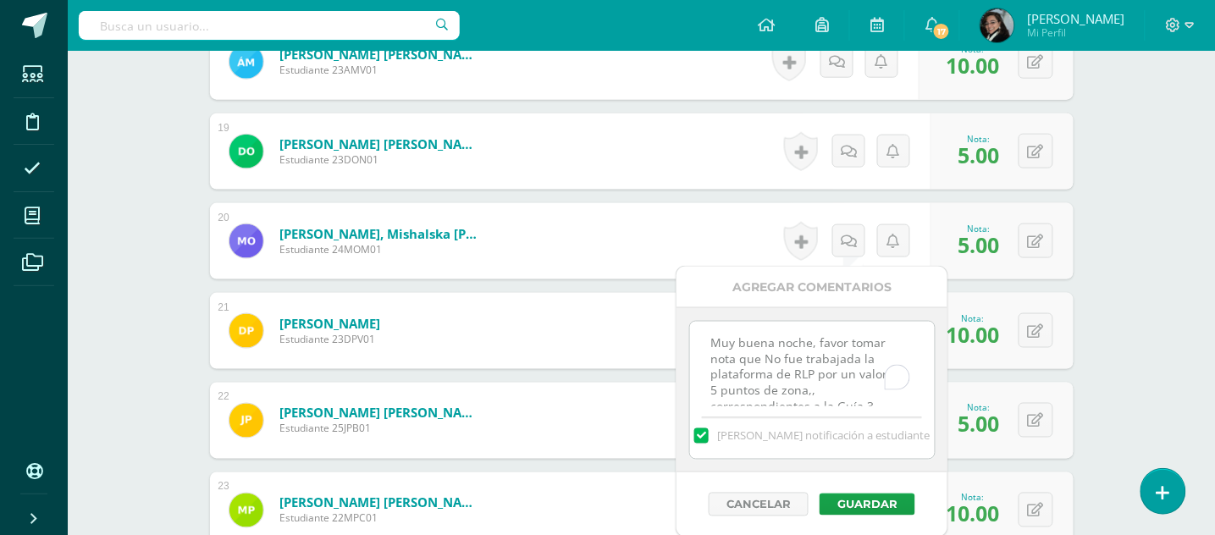
paste textarea "Muy buena noche, favor tomar nota que No fue trabajada la plataforma de RLP por…"
type textarea "Muy buena noche, favor tomar nota que No fue trabajada la plataforma de RLP por…"
click at [867, 504] on button "Guardar" at bounding box center [868, 505] width 96 height 22
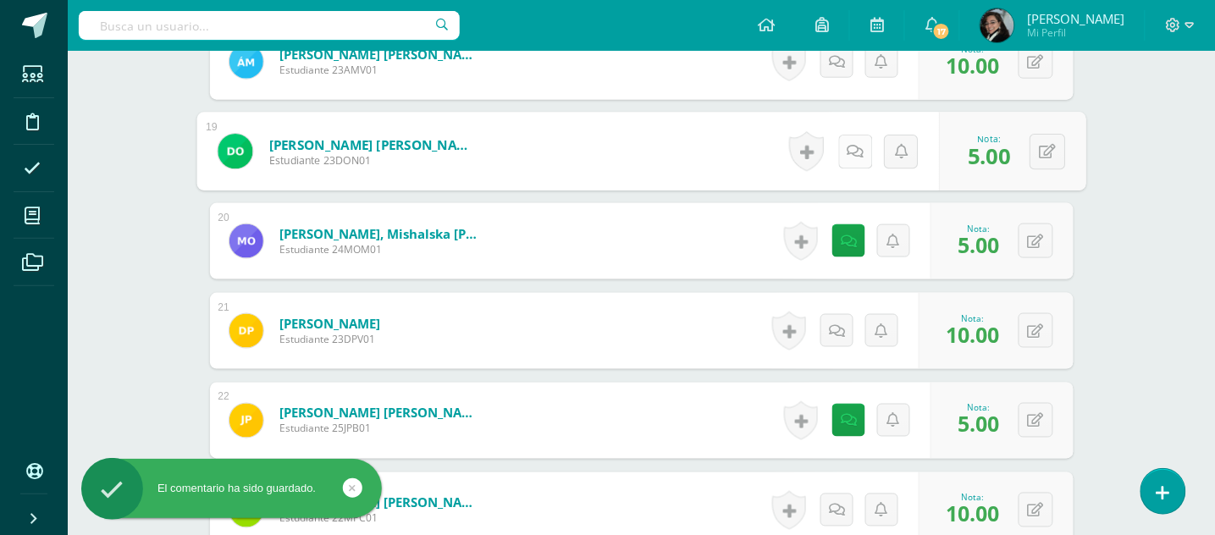
click at [847, 157] on icon at bounding box center [855, 151] width 17 height 14
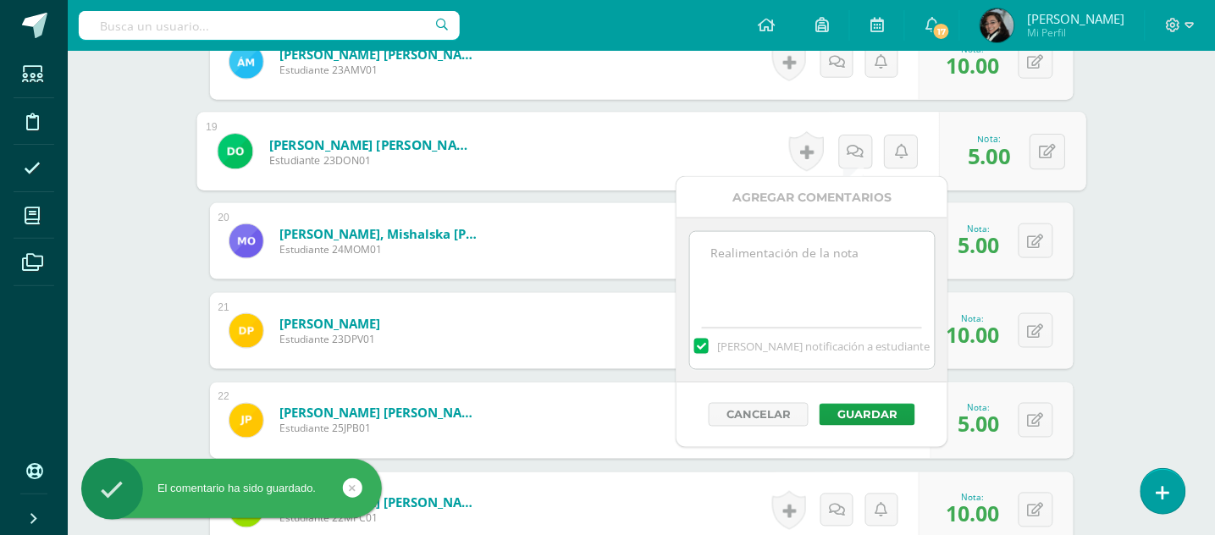
click at [813, 247] on textarea at bounding box center [812, 274] width 245 height 85
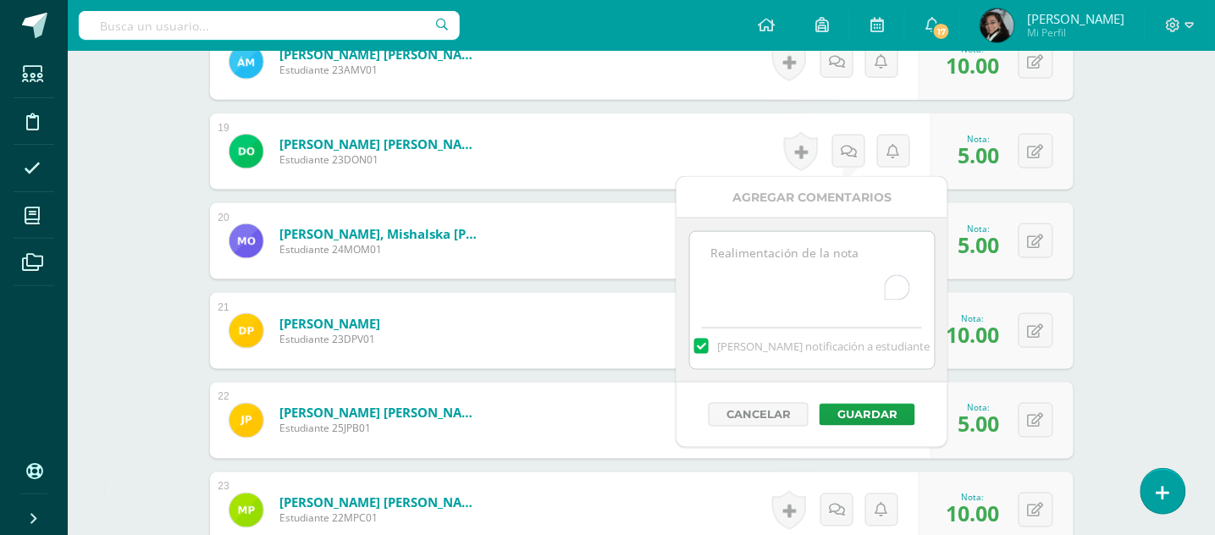
paste textarea "Muy buena noche, favor tomar nota que No fue trabajada la plataforma de RLP por…"
click at [811, 288] on textarea "Muy buena noche, favor tomar nota que No fue trabajada la plataforma de RLP por…" at bounding box center [812, 274] width 245 height 85
click at [814, 248] on textarea "Muy buena noche, favor tomar nota que No fue entregado el vocabulario 3, por un…" at bounding box center [812, 274] width 245 height 85
type textarea "Muy buena noche, favor tomar nota que No fue entregado el vocabulario 3, por un…"
click at [888, 422] on button "Guardar" at bounding box center [868, 415] width 96 height 22
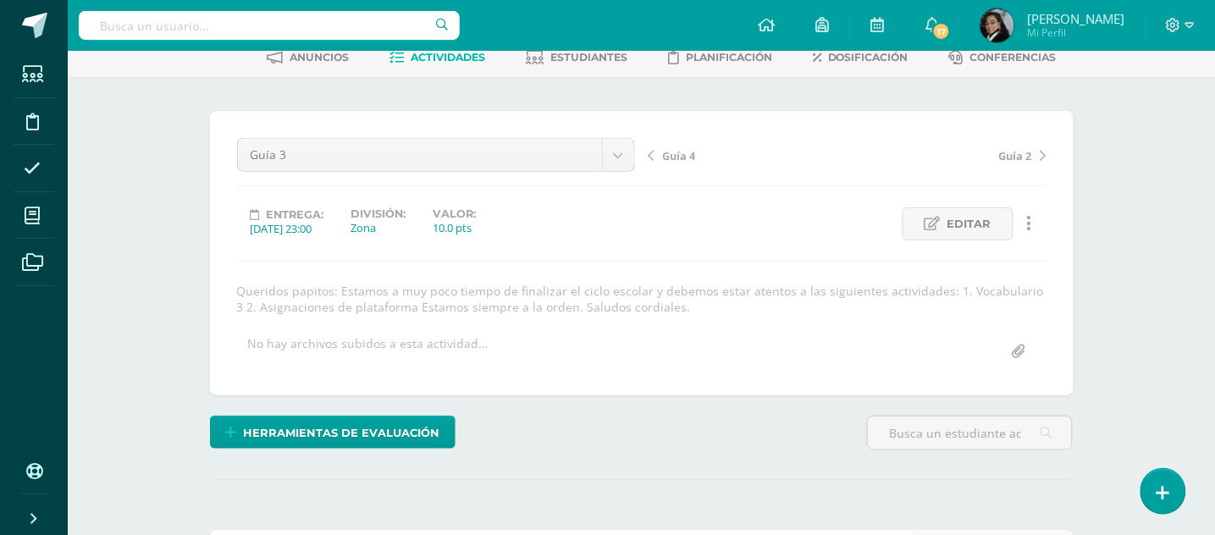
scroll to position [0, 0]
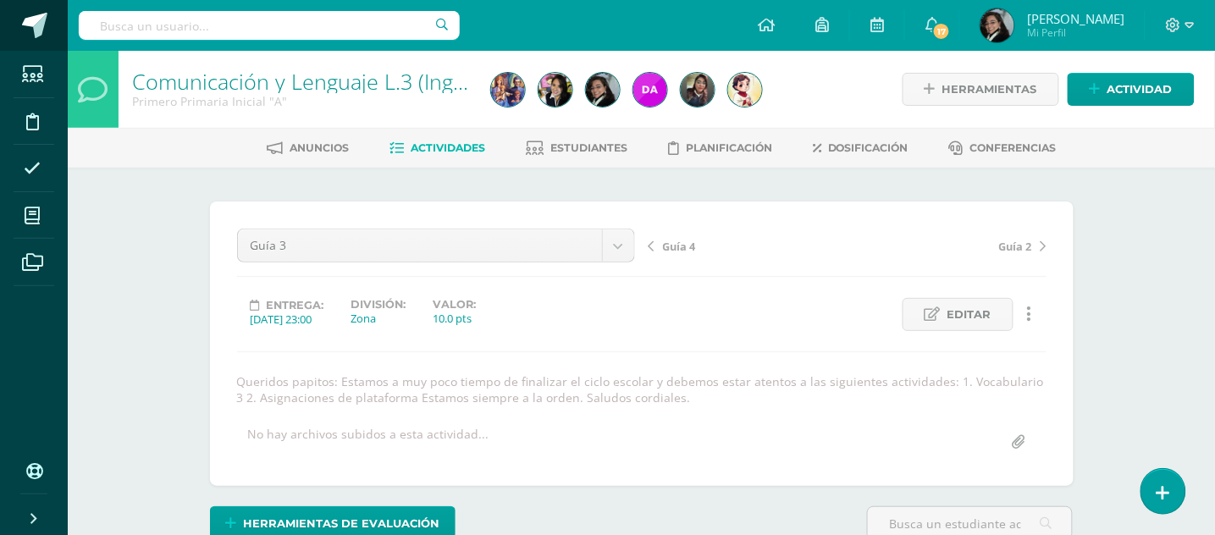
click at [36, 22] on span at bounding box center [34, 25] width 25 height 25
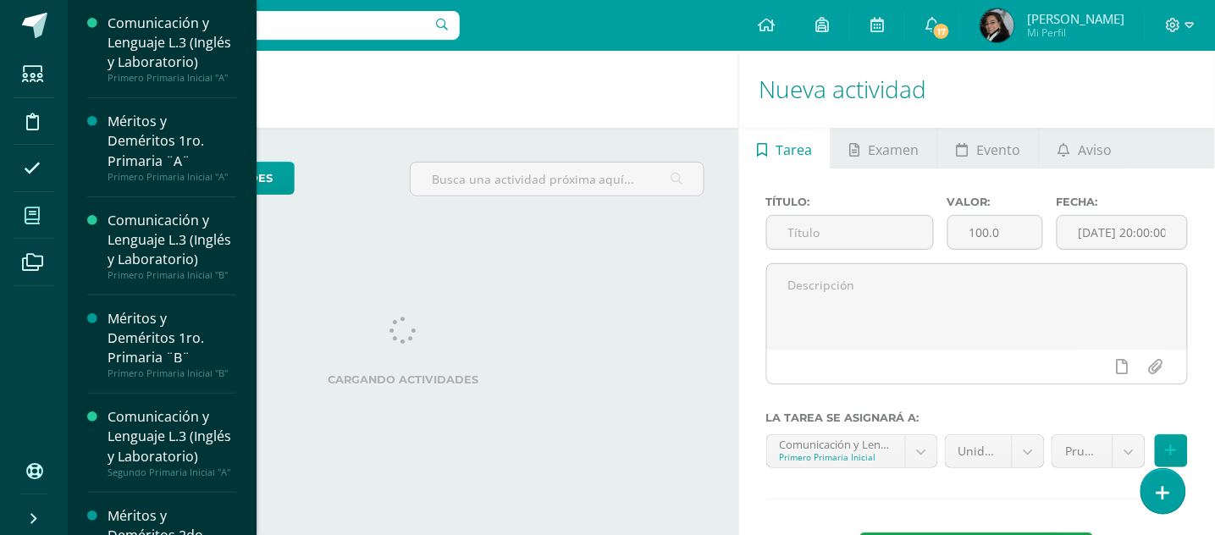
click at [31, 216] on icon at bounding box center [32, 216] width 15 height 17
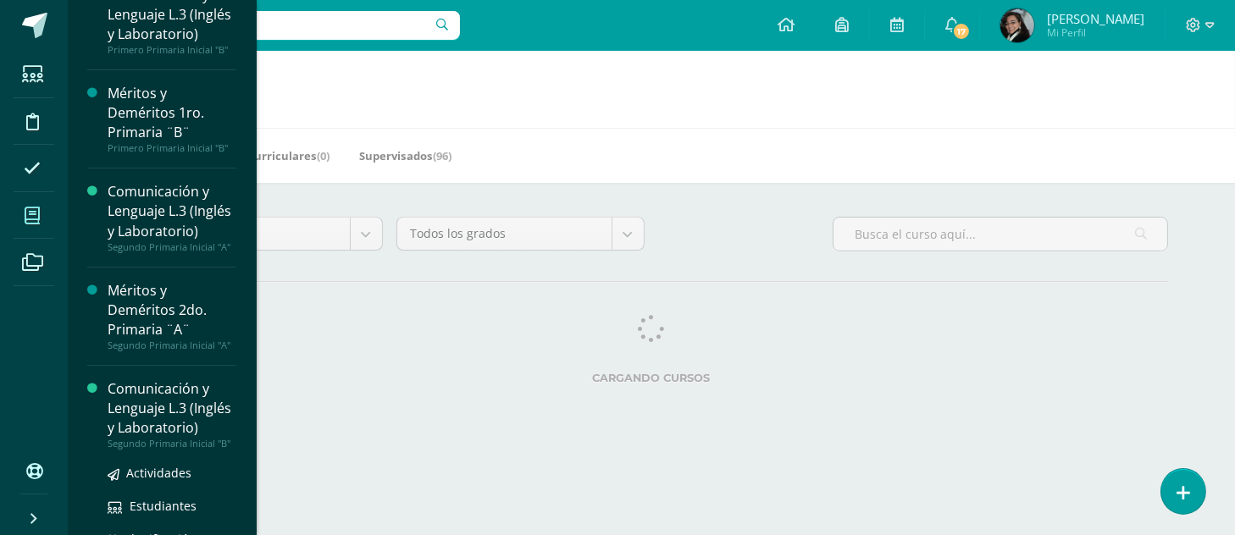
scroll to position [339, 0]
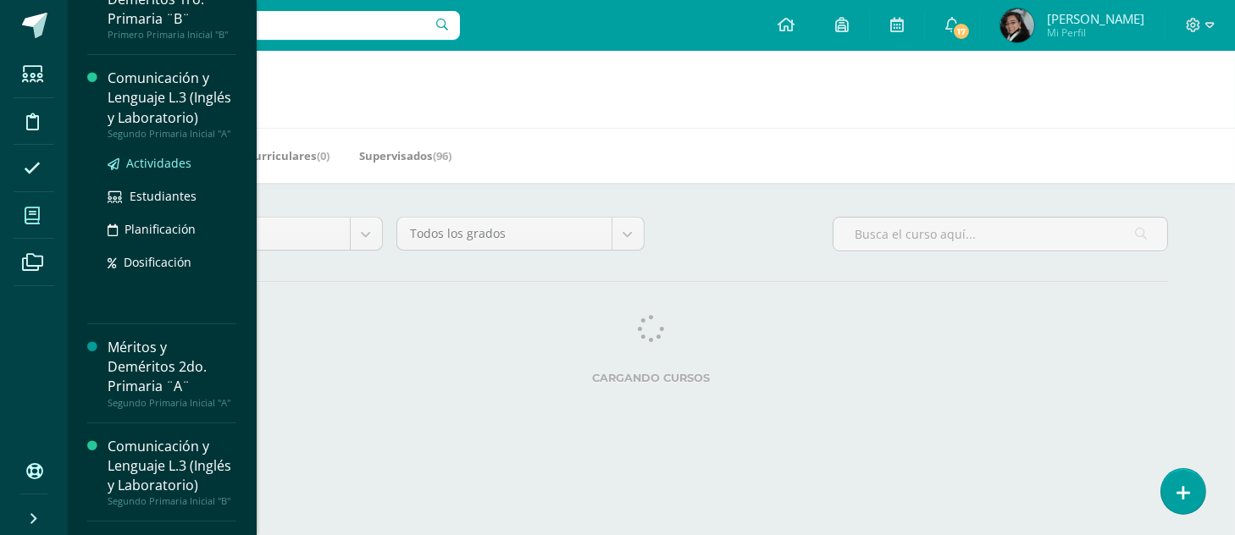
click at [157, 155] on span "Actividades" at bounding box center [158, 163] width 65 height 16
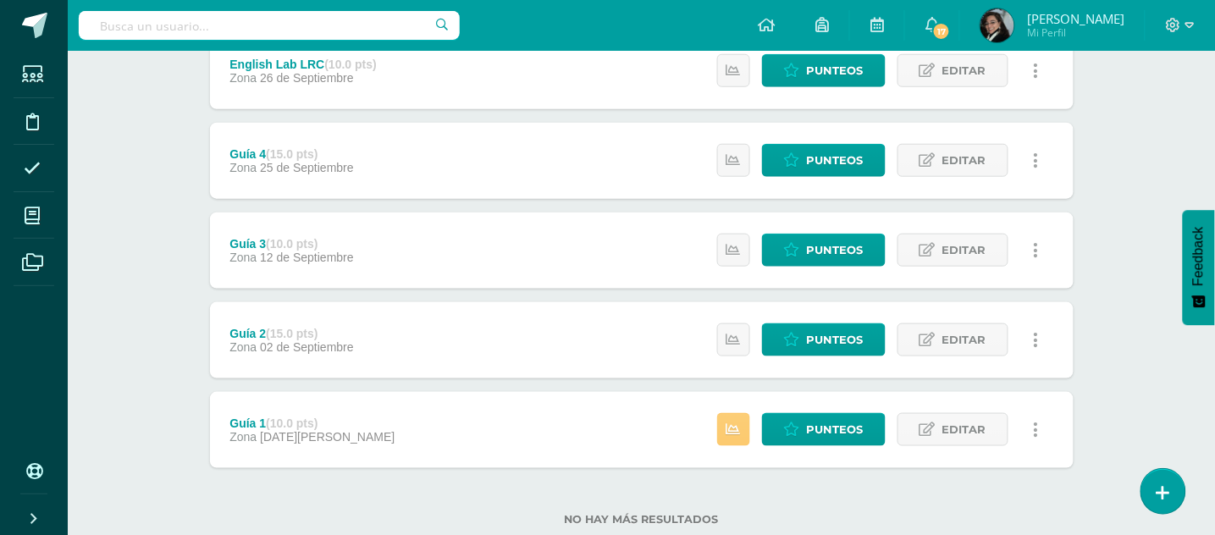
scroll to position [385, 0]
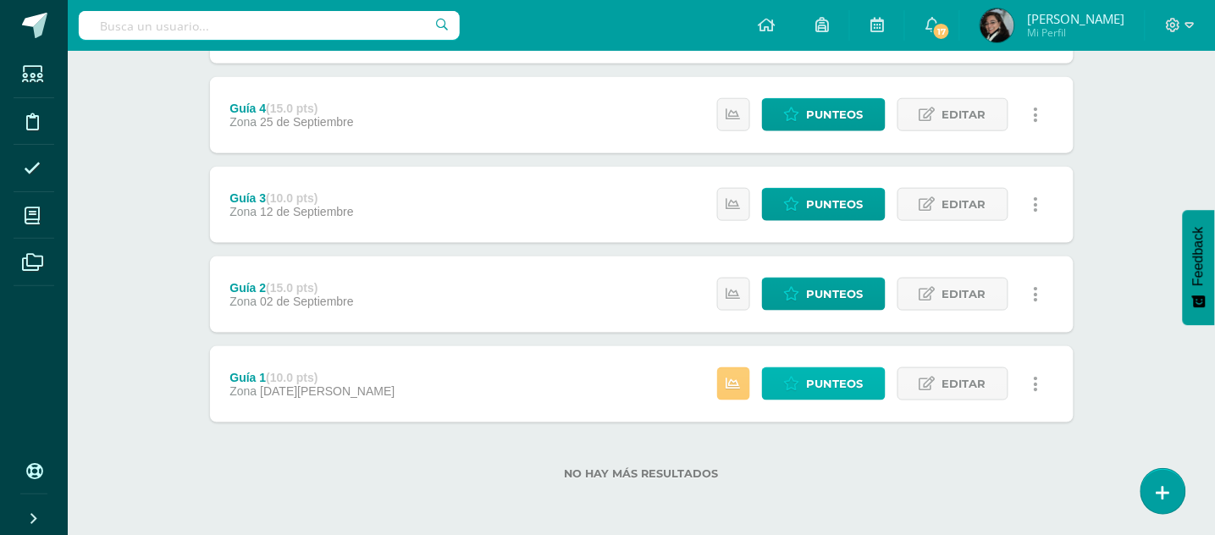
click at [833, 383] on span "Punteos" at bounding box center [835, 383] width 57 height 31
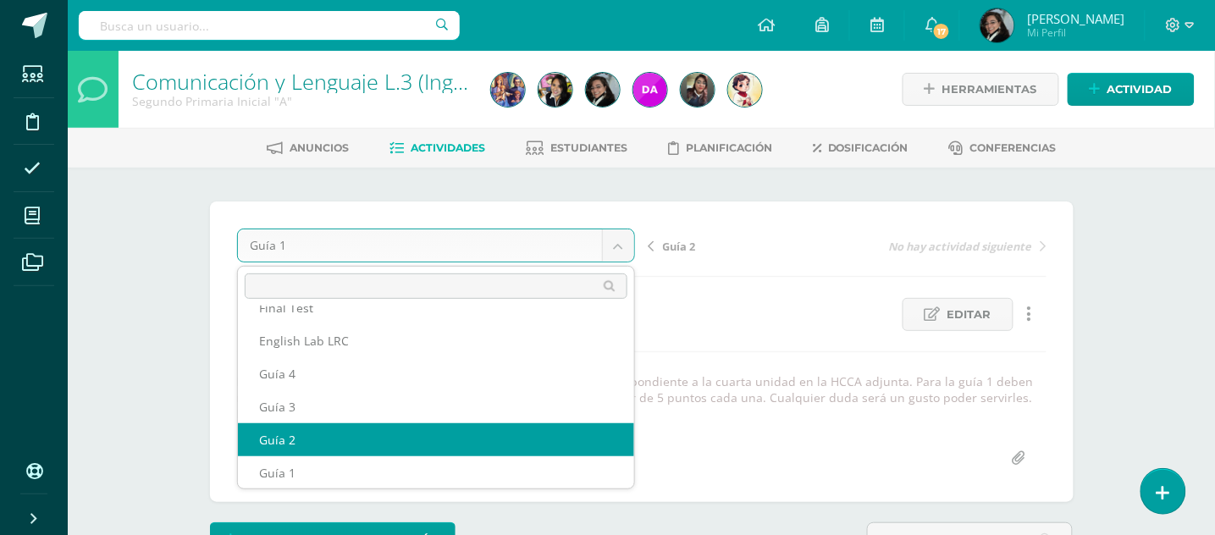
select select "/dashboard/teacher/grade-activity/178052/"
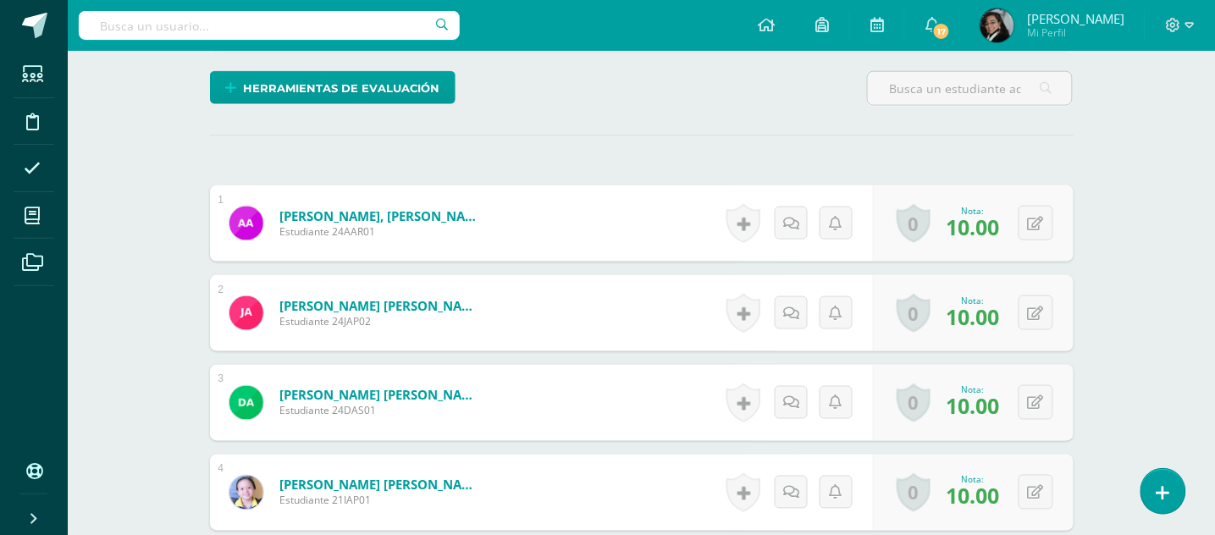
scroll to position [564, 0]
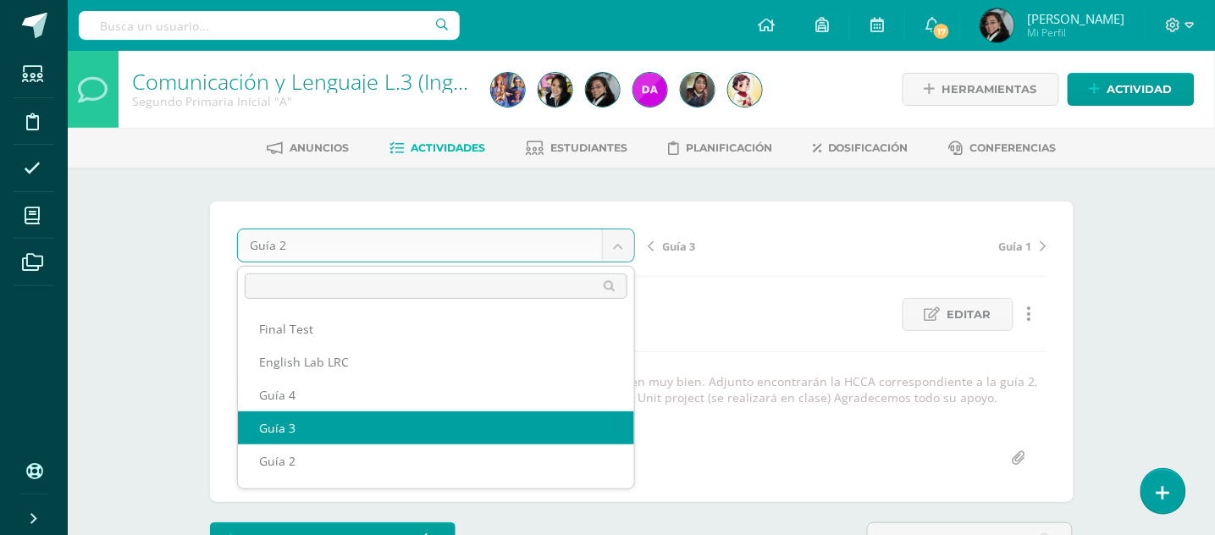
select select "/dashboard/teacher/grade-activity/178090/"
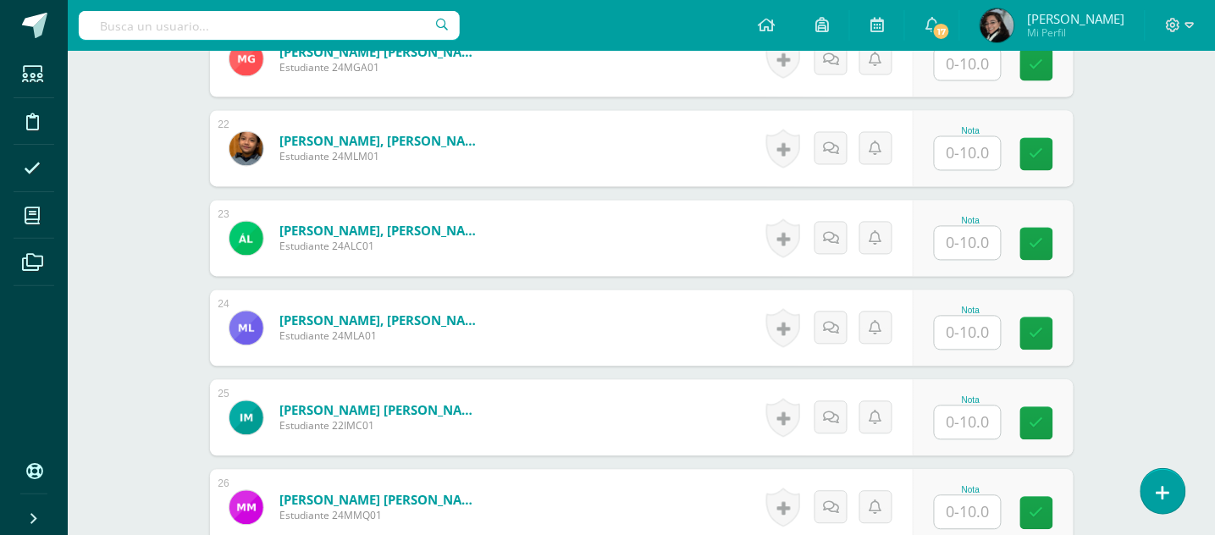
scroll to position [2394, 0]
click at [961, 241] on input "text" at bounding box center [968, 244] width 66 height 33
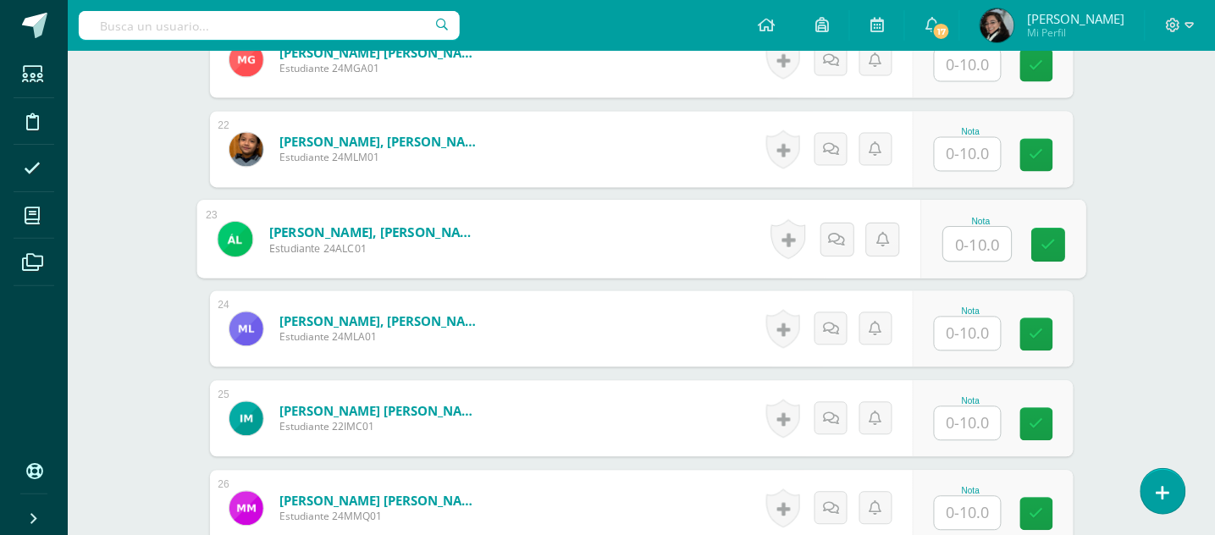
scroll to position [2394, 0]
type input "5"
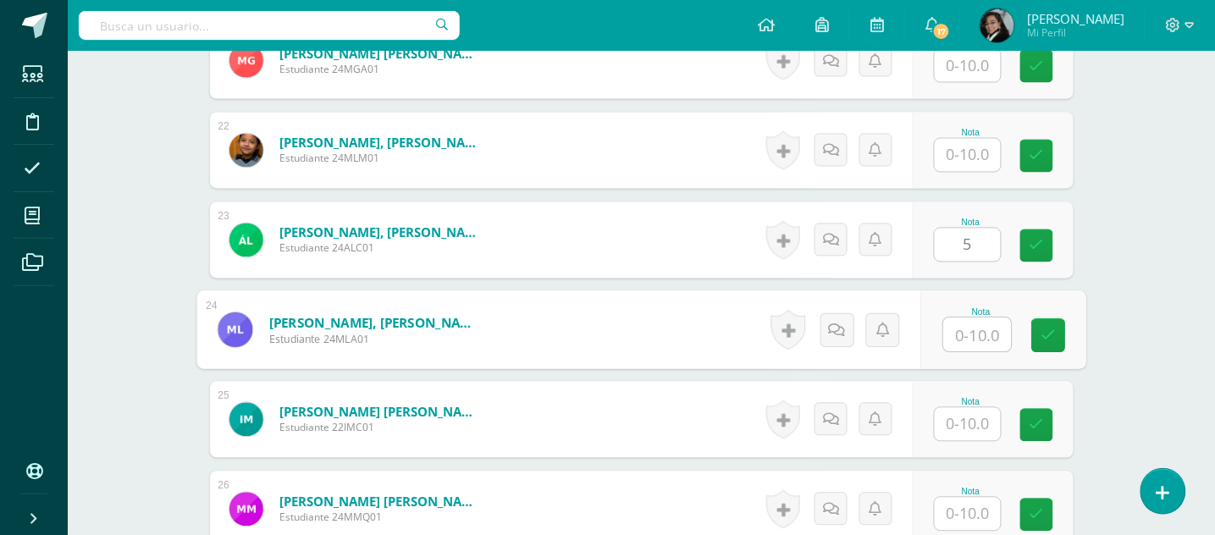
scroll to position [2393, 0]
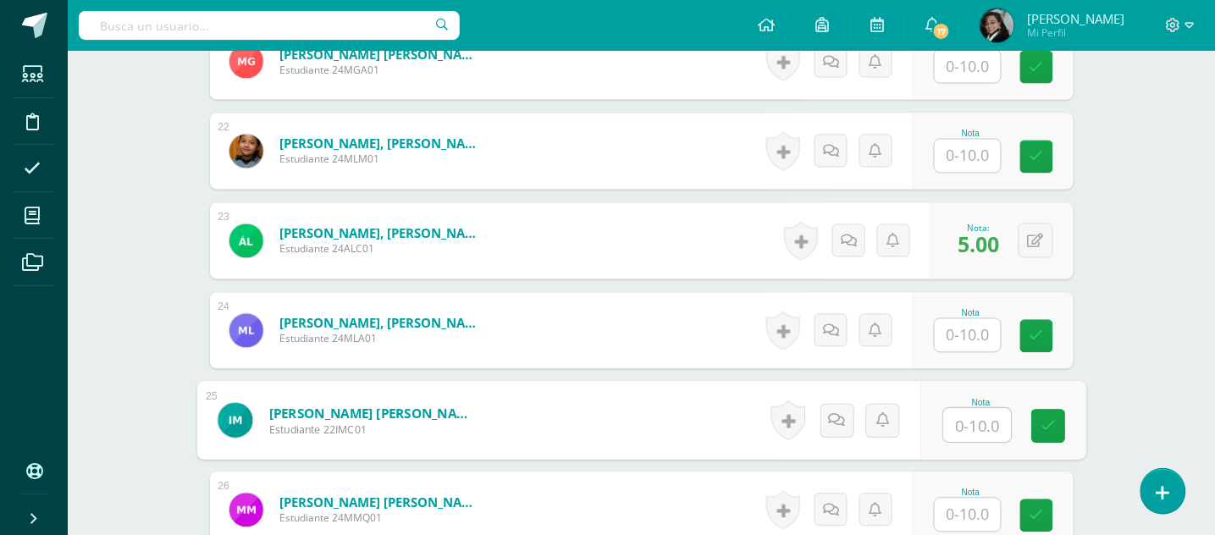
click at [964, 429] on input "text" at bounding box center [978, 426] width 68 height 34
type input "10"
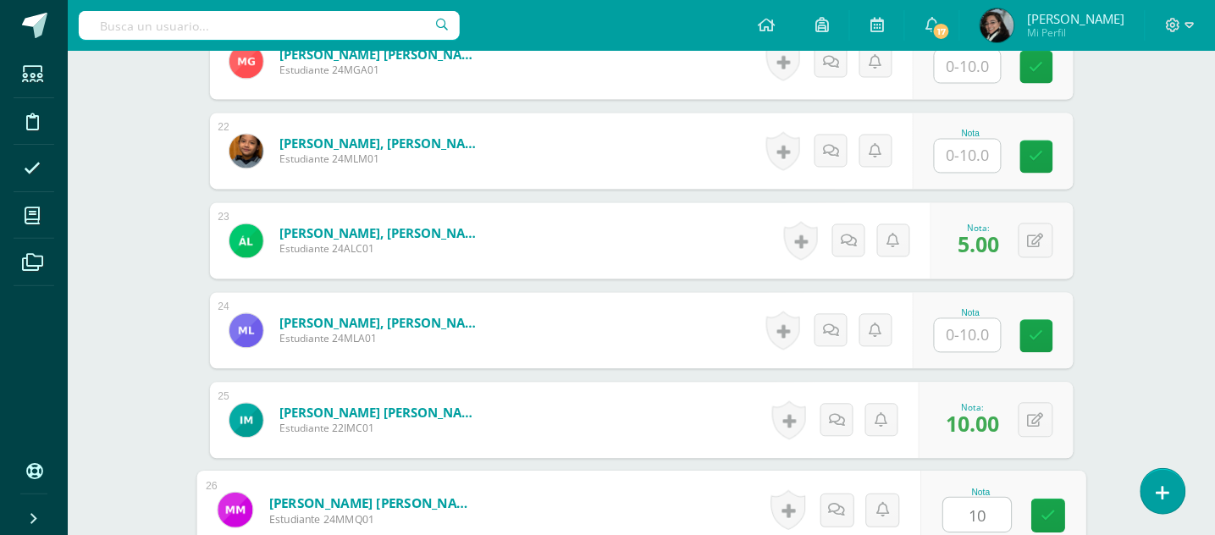
type input "10"
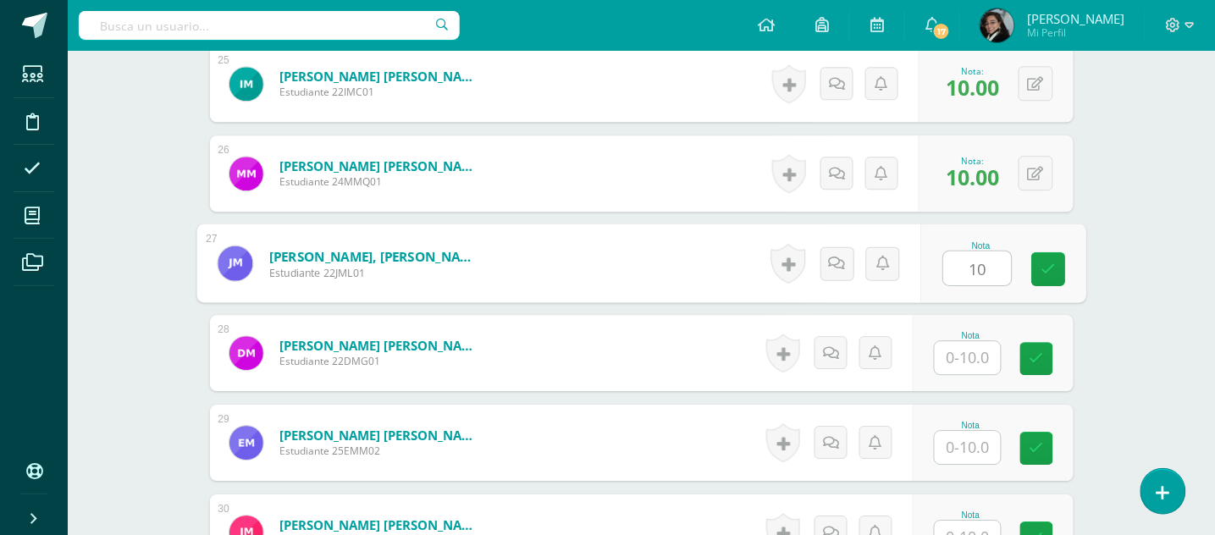
type input "10"
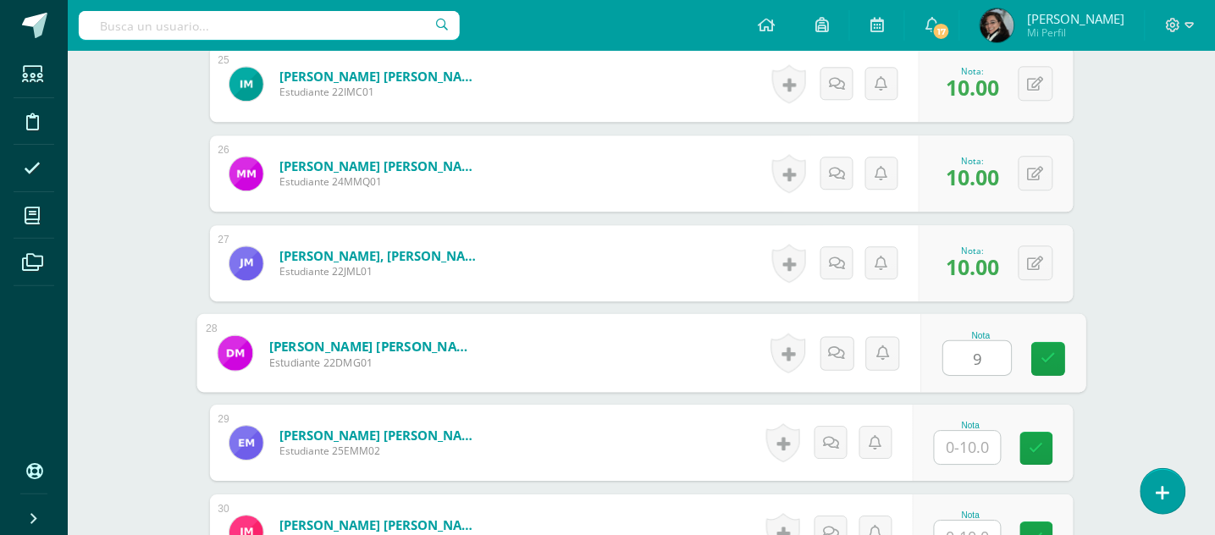
type input "9"
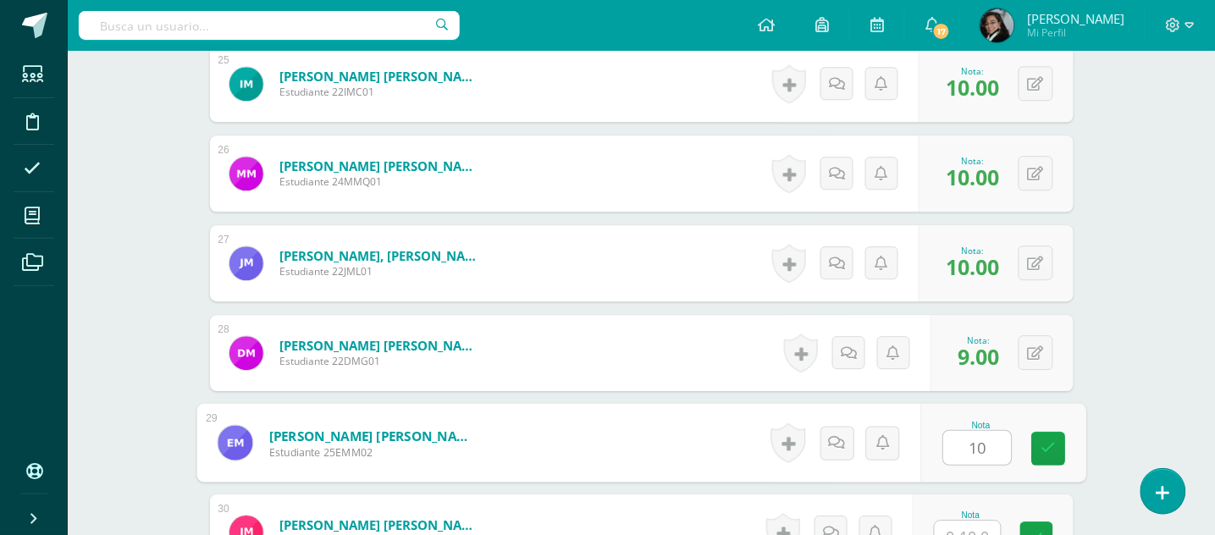
type input "10"
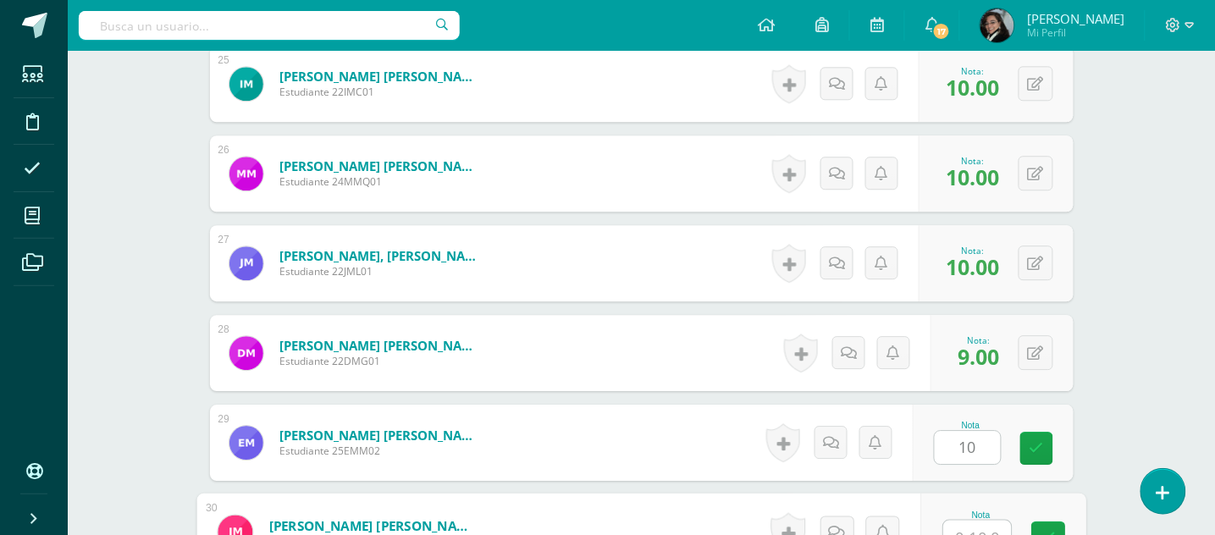
scroll to position [2748, 0]
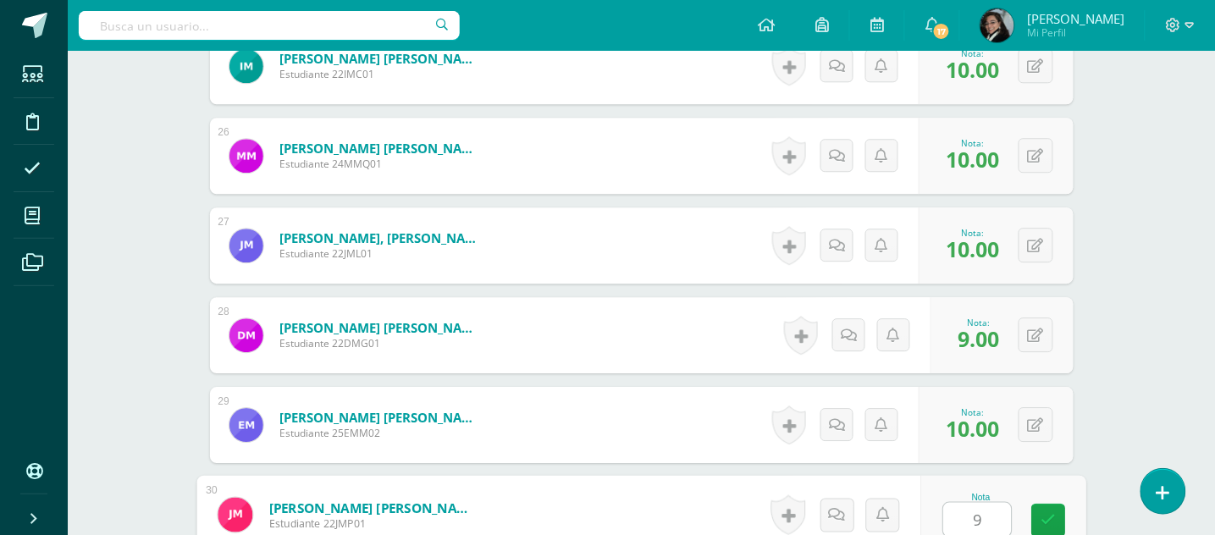
type input "9"
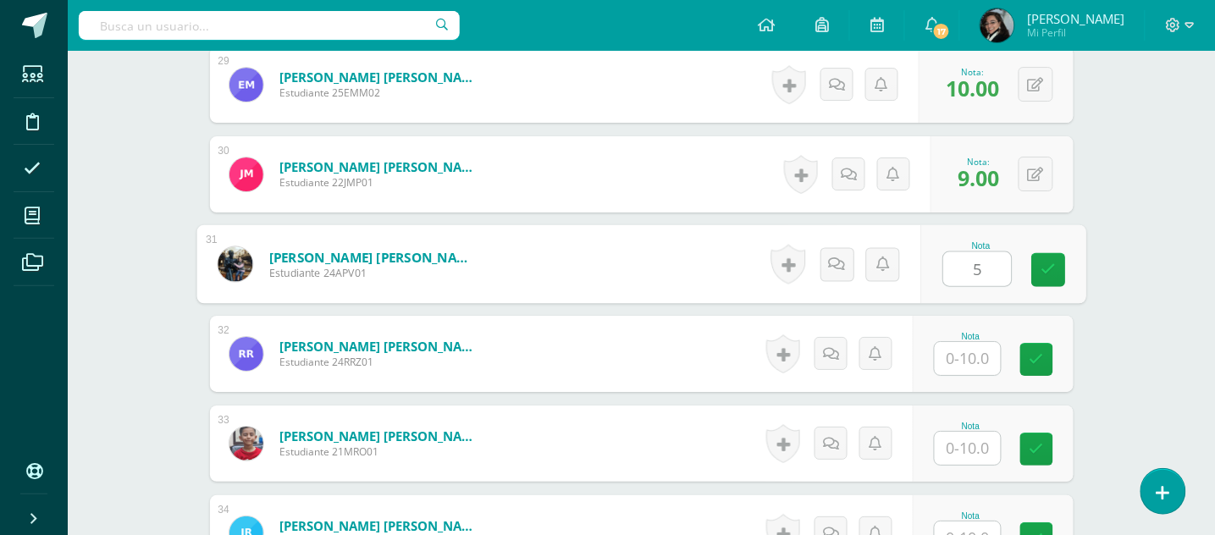
type input "5"
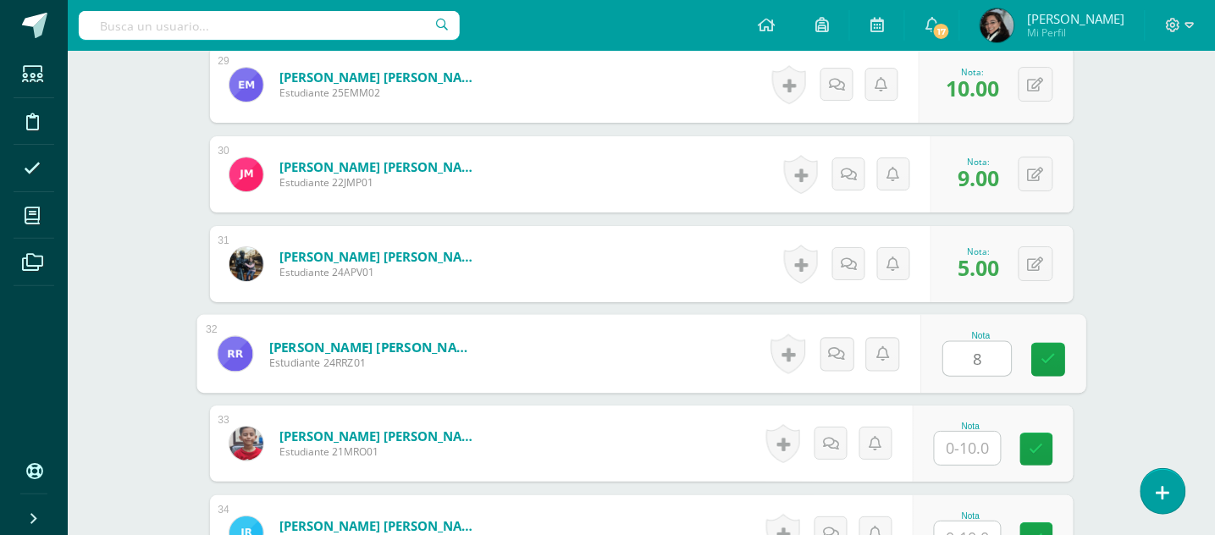
type input "8"
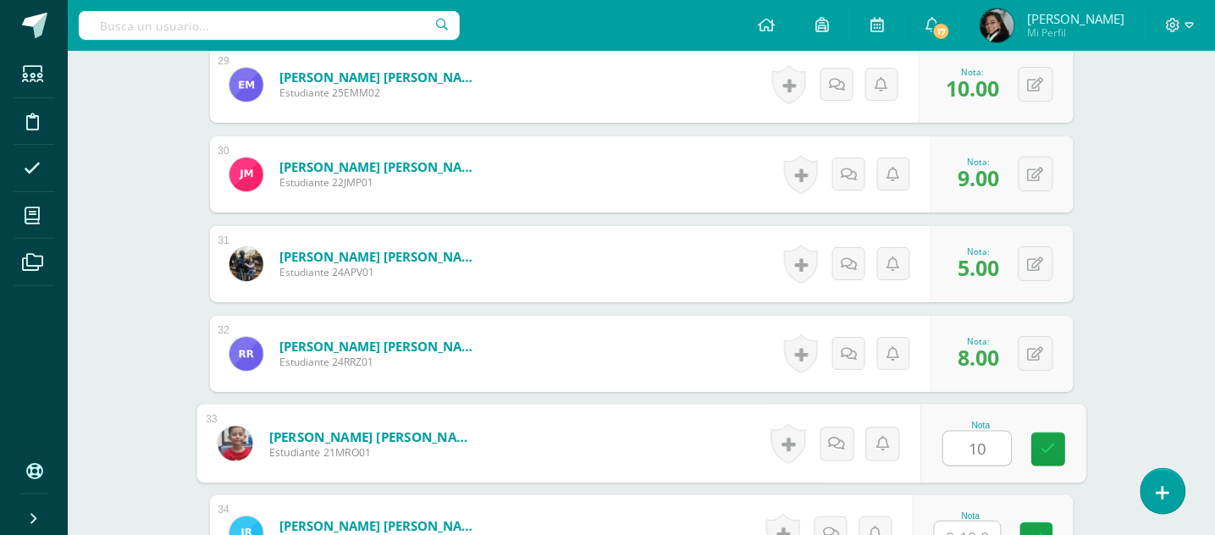
type input "10"
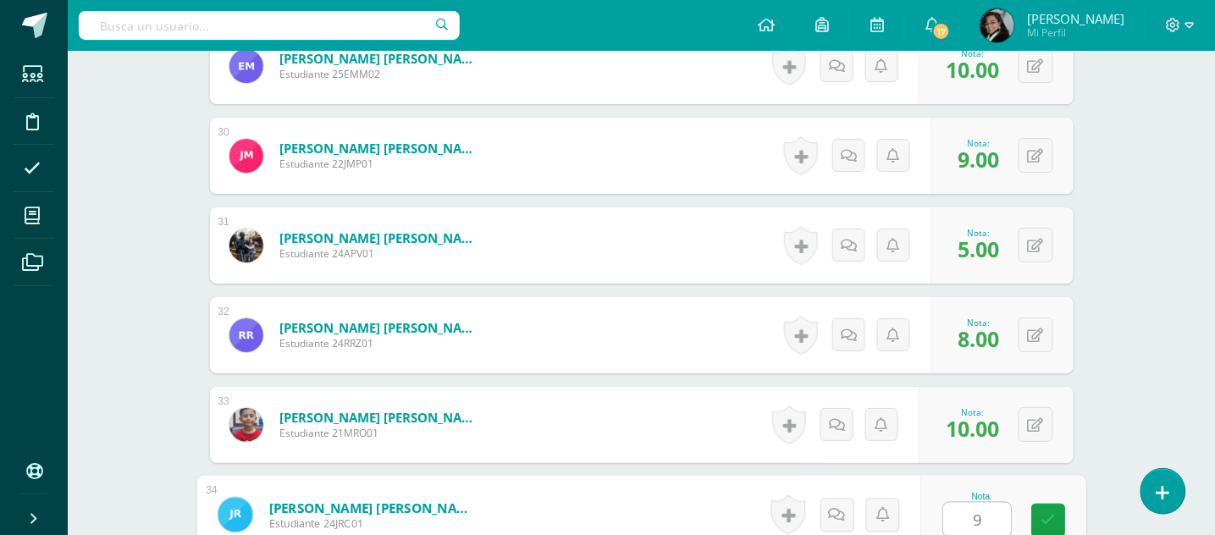
type input "9"
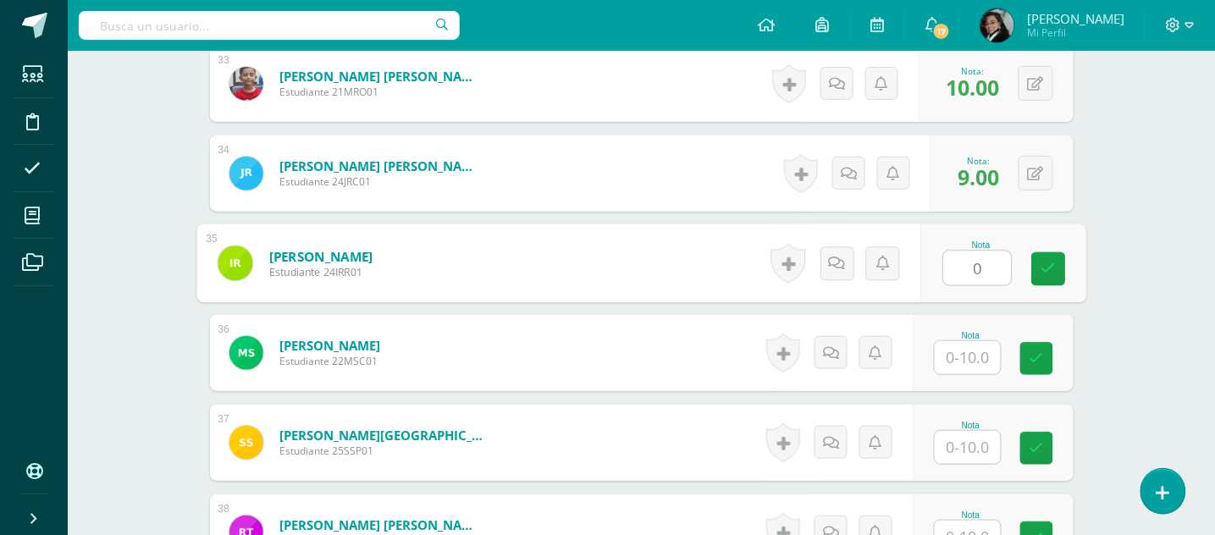
type input "0"
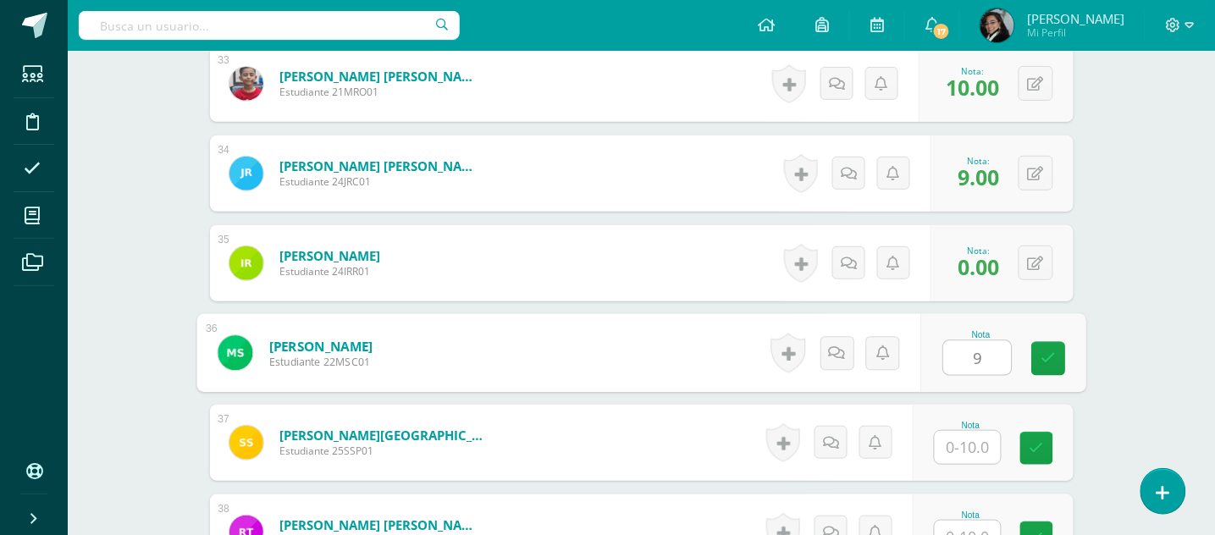
type input "9"
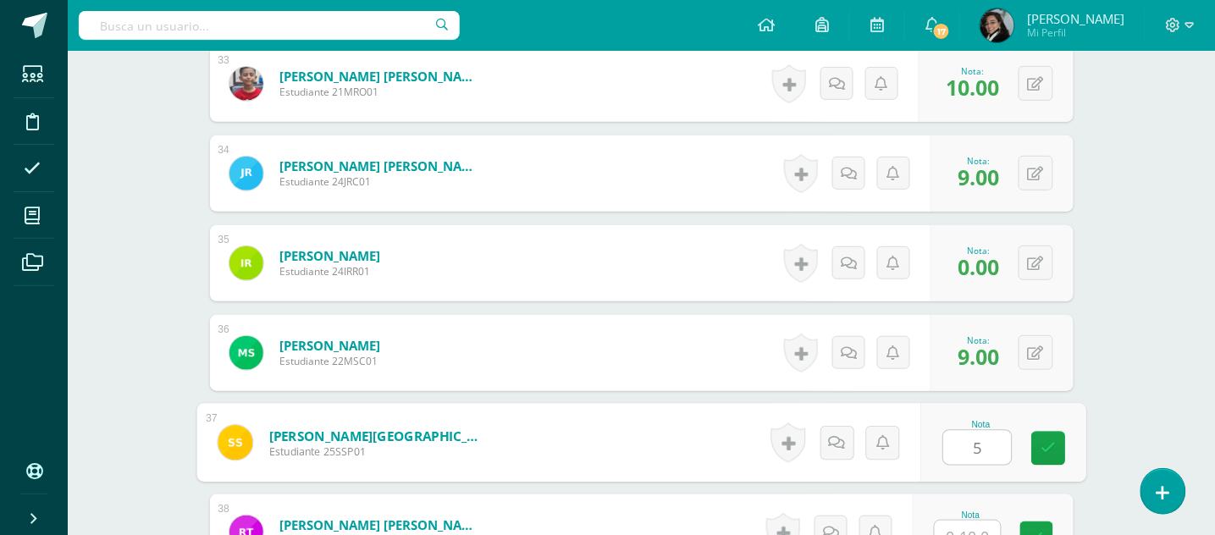
type input "5"
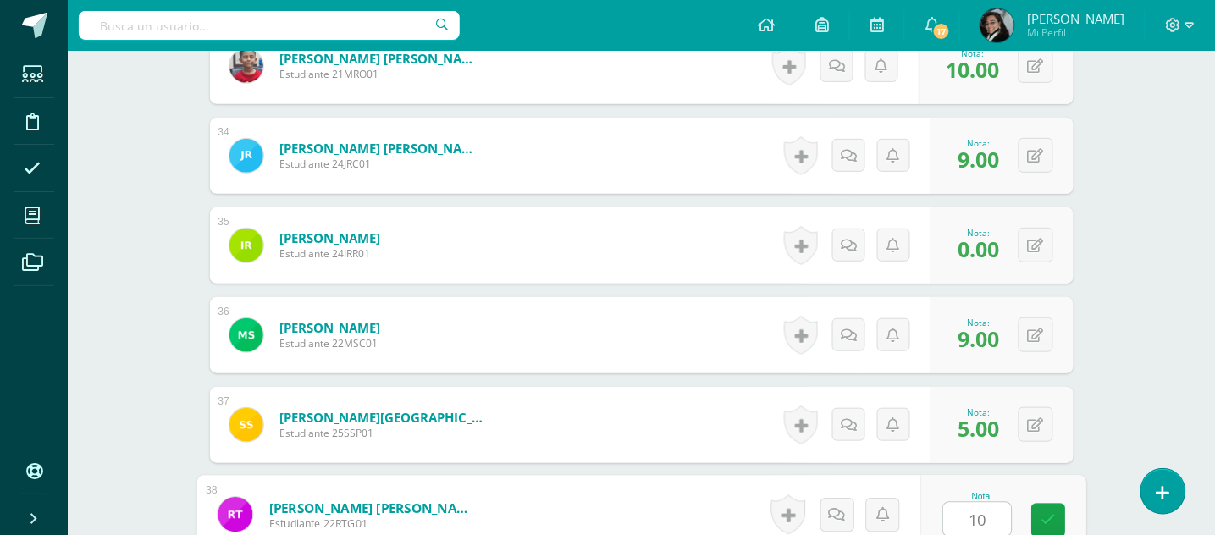
type input "10"
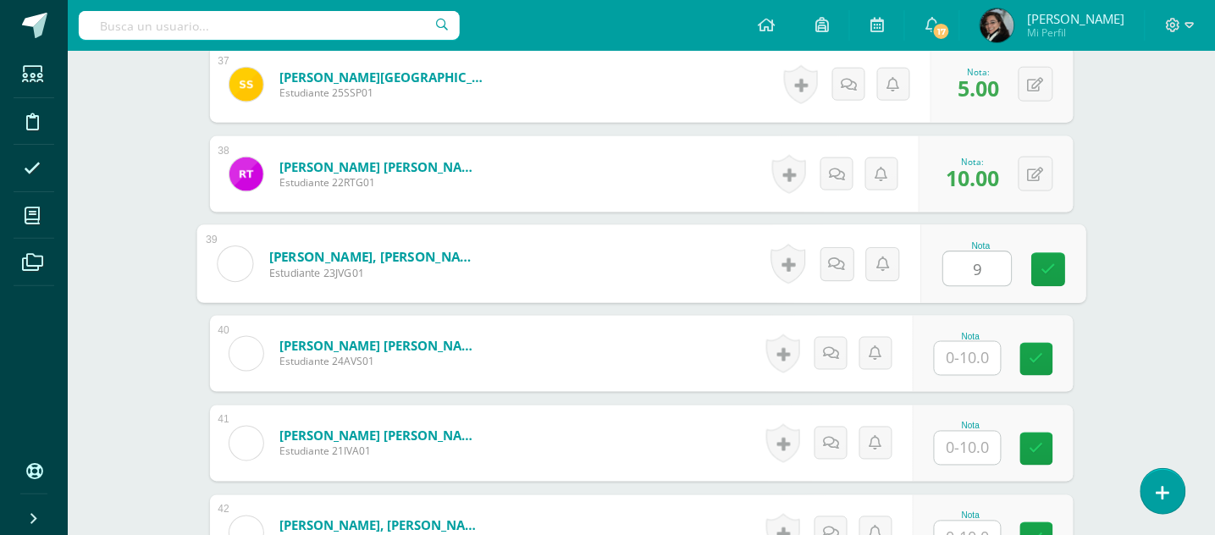
type input "9"
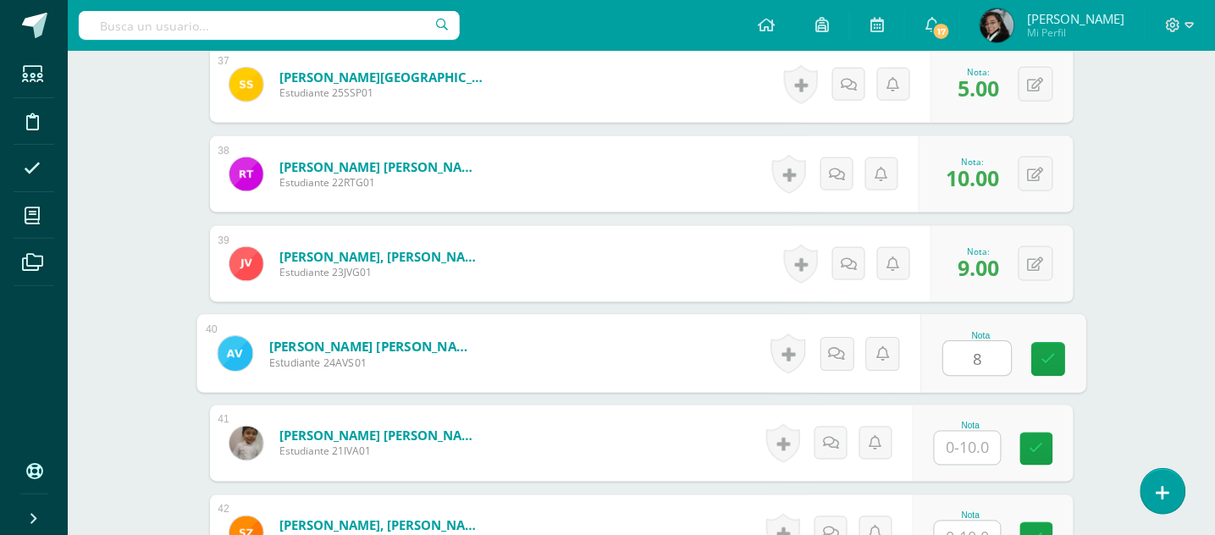
type input "8"
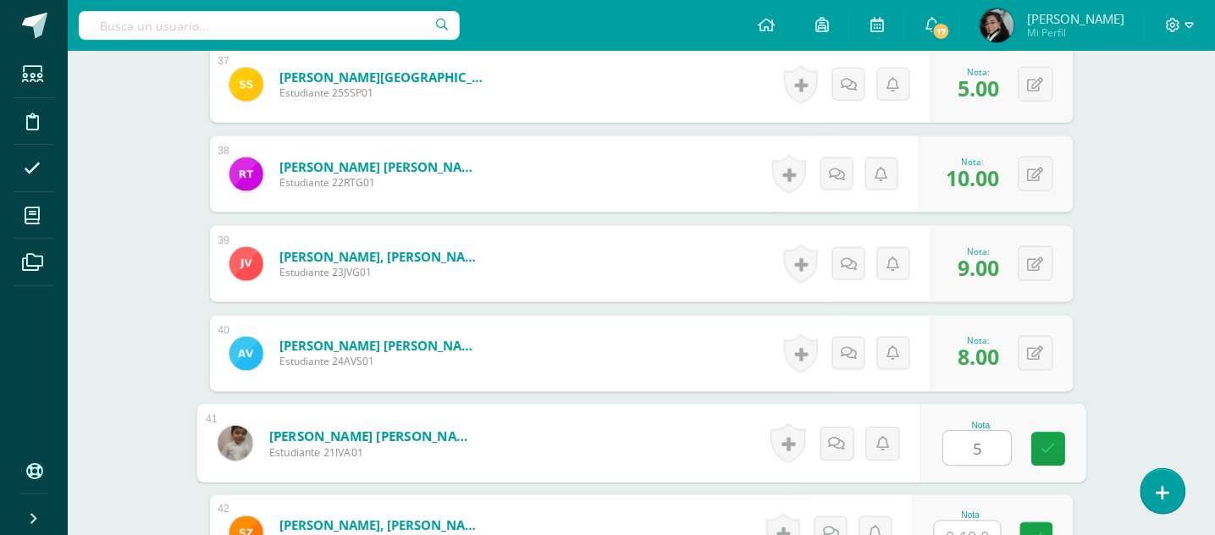
type input "5"
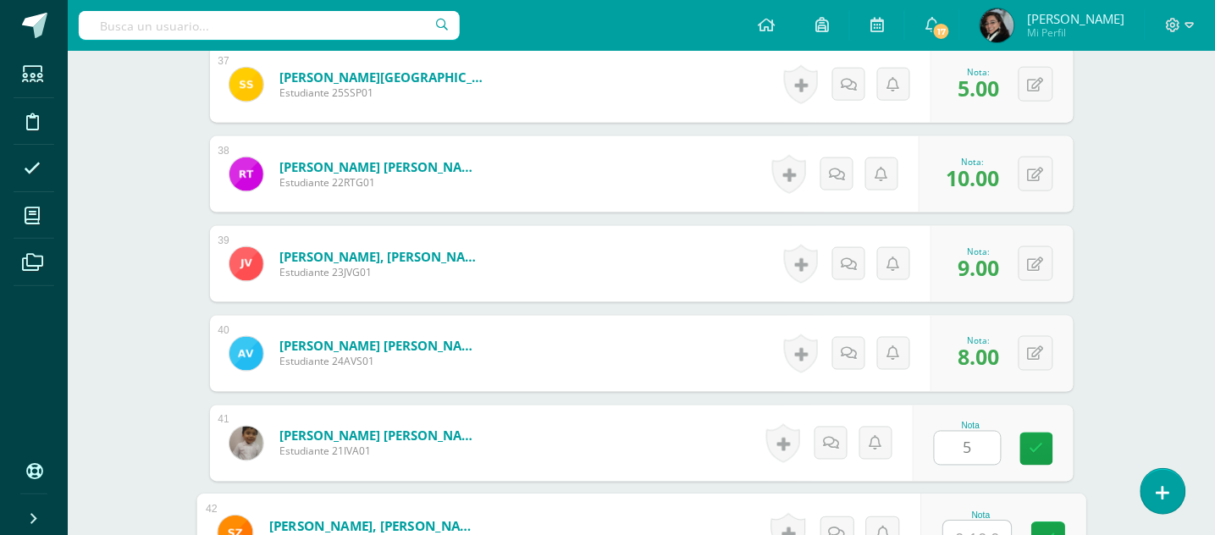
scroll to position [3825, 0]
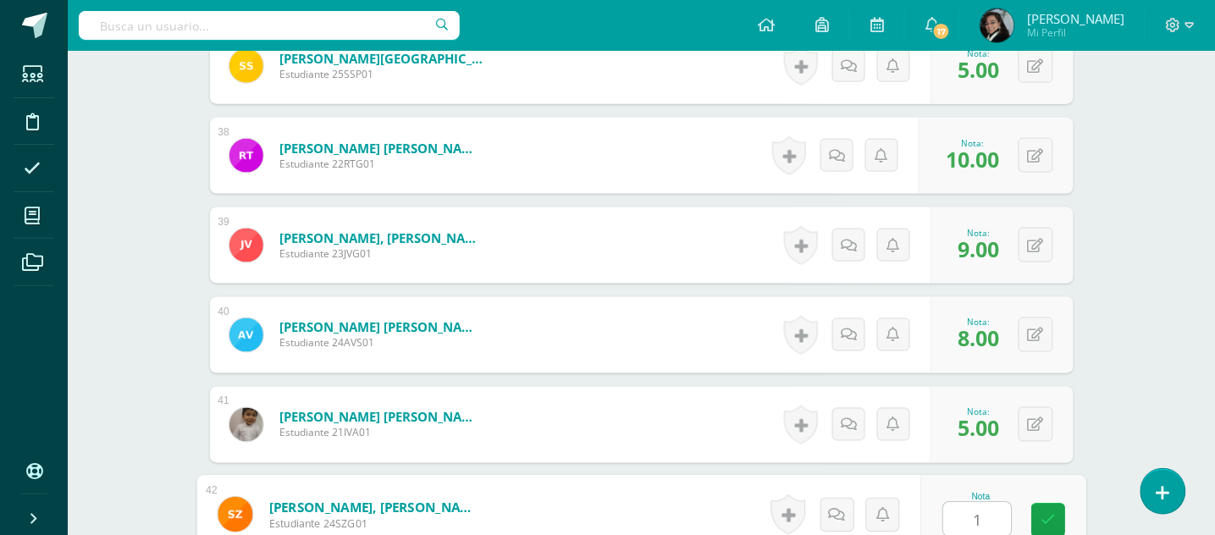
type input "10"
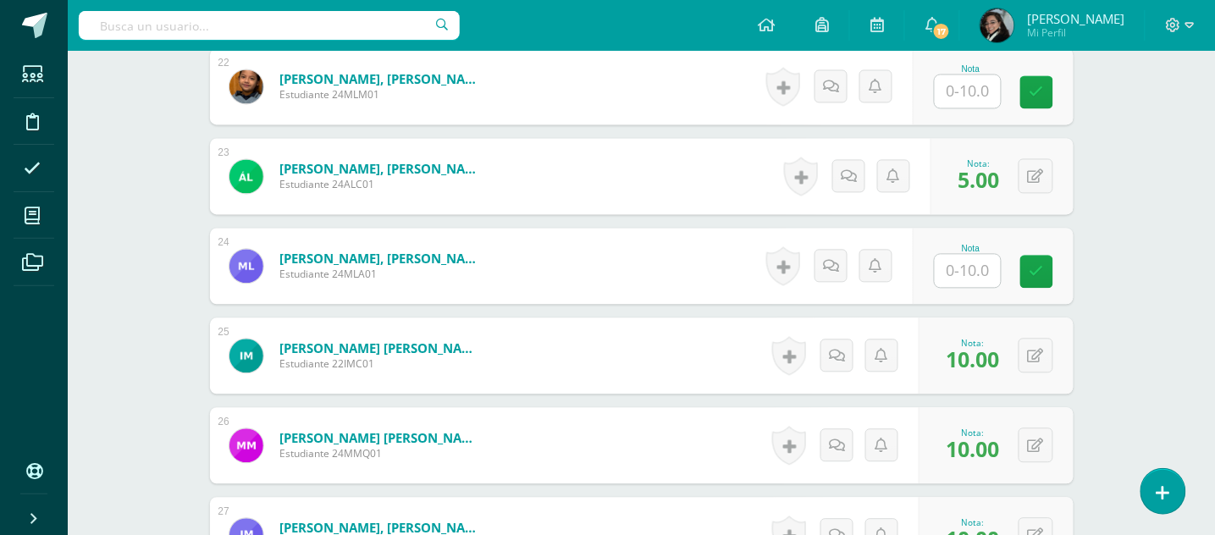
scroll to position [2345, 0]
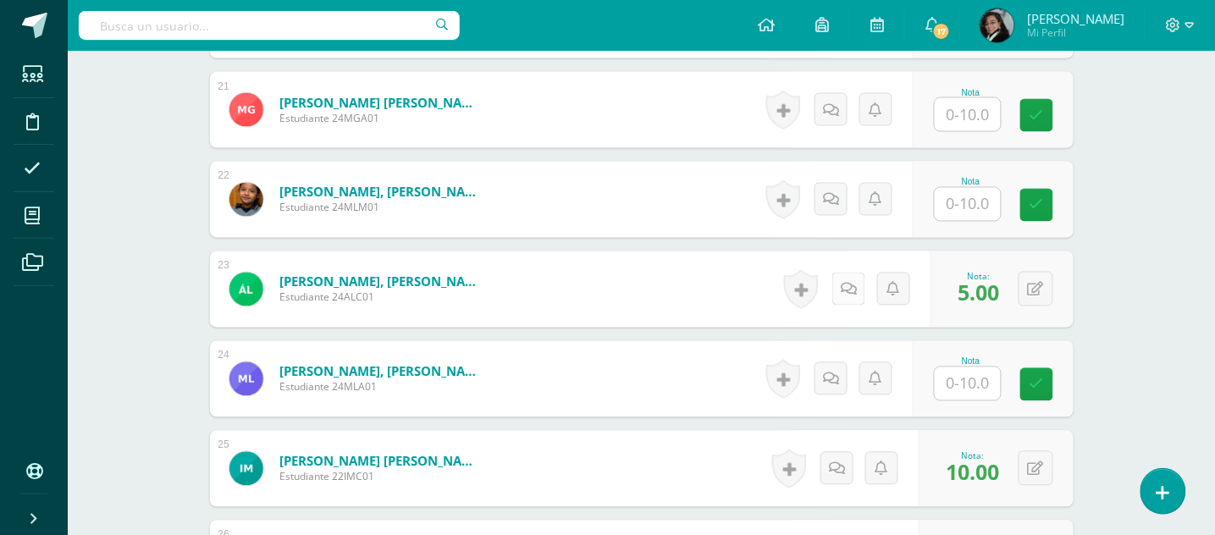
click at [846, 294] on icon at bounding box center [849, 290] width 16 height 14
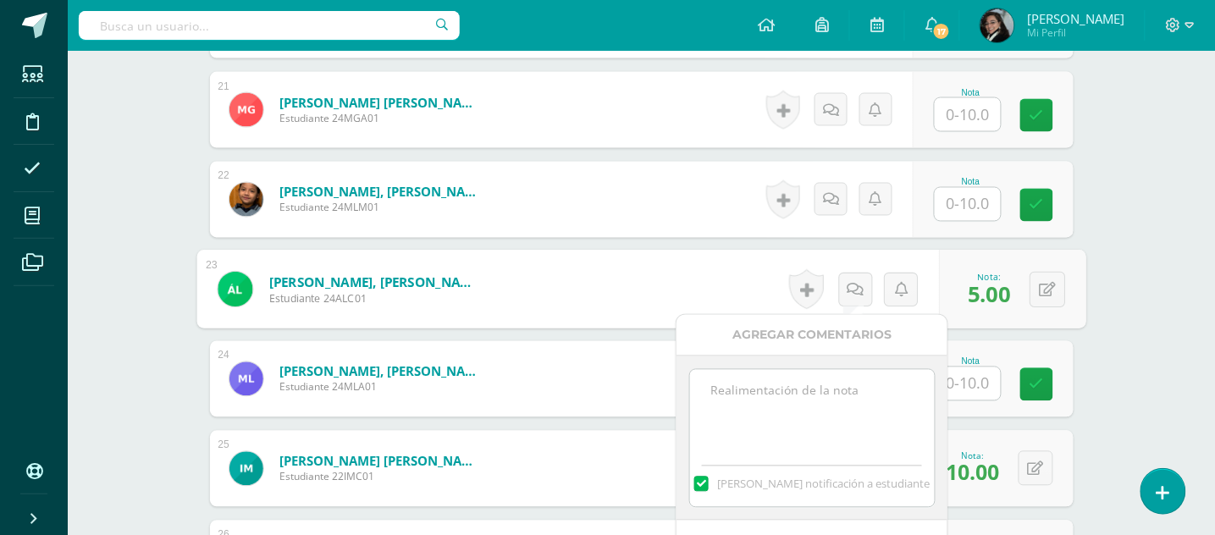
click at [817, 390] on textarea at bounding box center [812, 412] width 245 height 85
paste textarea "Muy buena noche, favor tomar nota que No fue trabajada la plataforma de RLP por…"
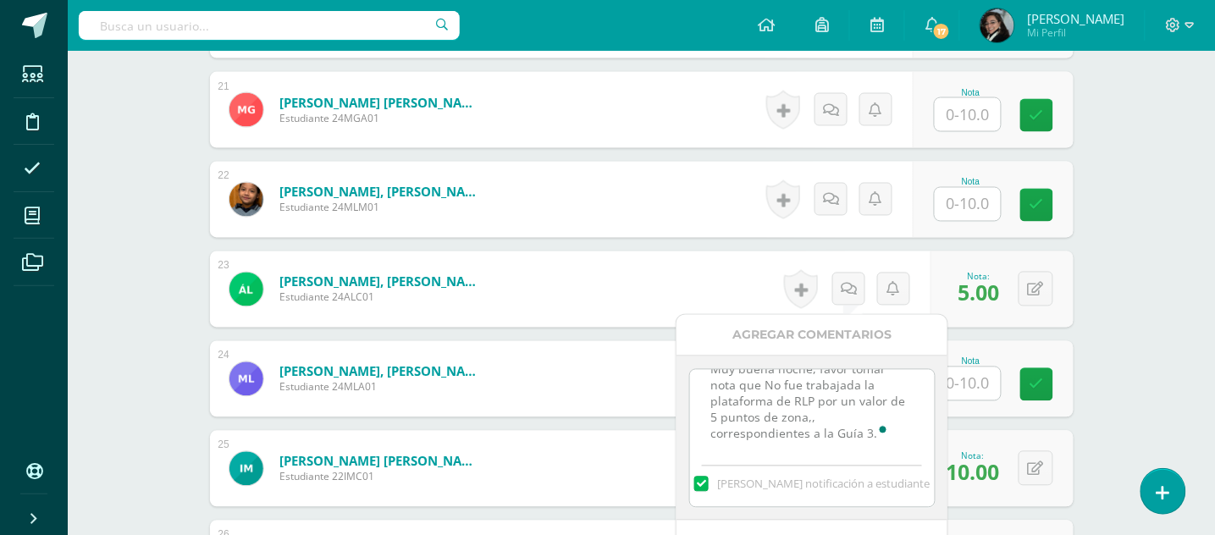
scroll to position [0, 0]
click at [828, 407] on textarea "Muy buena noche, favor tomar nota que No fue trabajada la plataforma de RLP por…" at bounding box center [812, 412] width 245 height 85
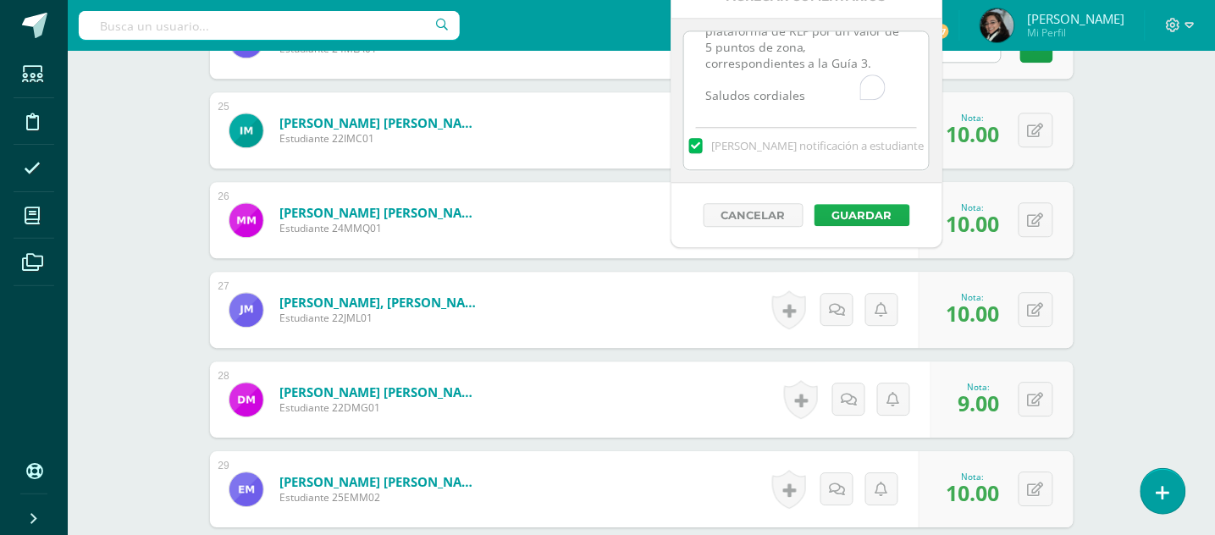
type textarea "Muy buena noche, favor tomar nota que No fue trabajada la plataforma de RLP por…"
click at [885, 216] on button "Guardar" at bounding box center [863, 215] width 96 height 22
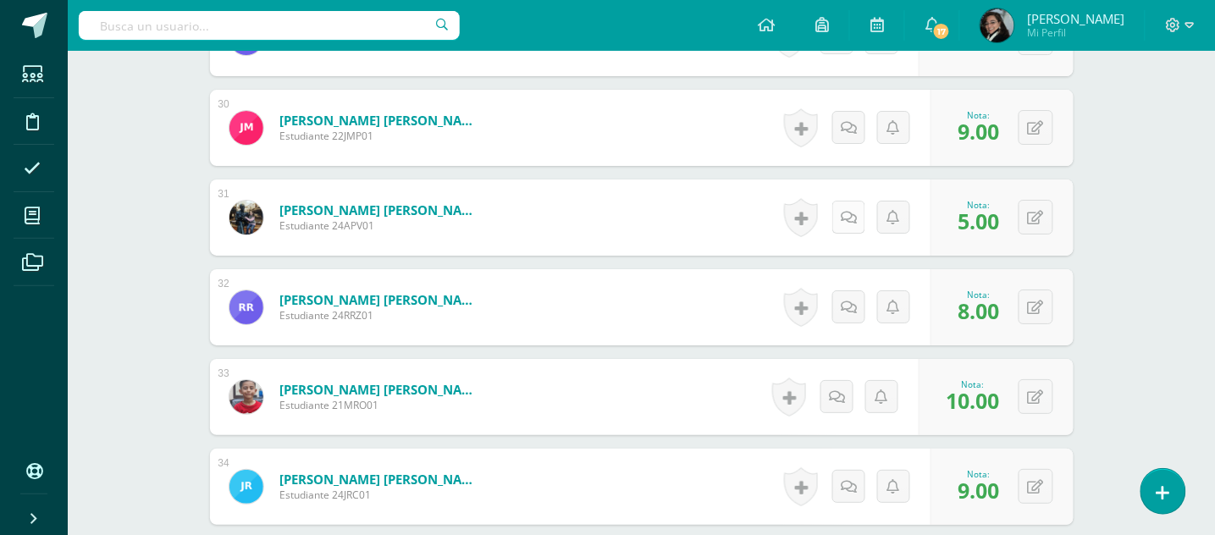
click at [849, 221] on icon at bounding box center [849, 218] width 16 height 14
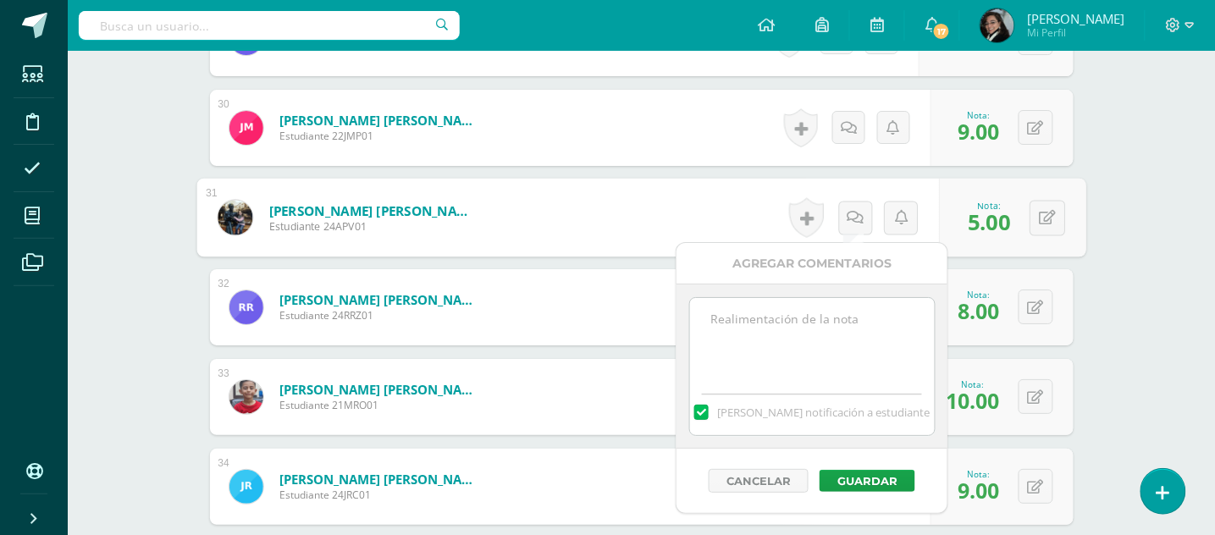
click at [783, 320] on textarea at bounding box center [812, 340] width 245 height 85
paste textarea "Muy buena noche, favor tomar nota que No fue trabajada la plataforma de RLP por…"
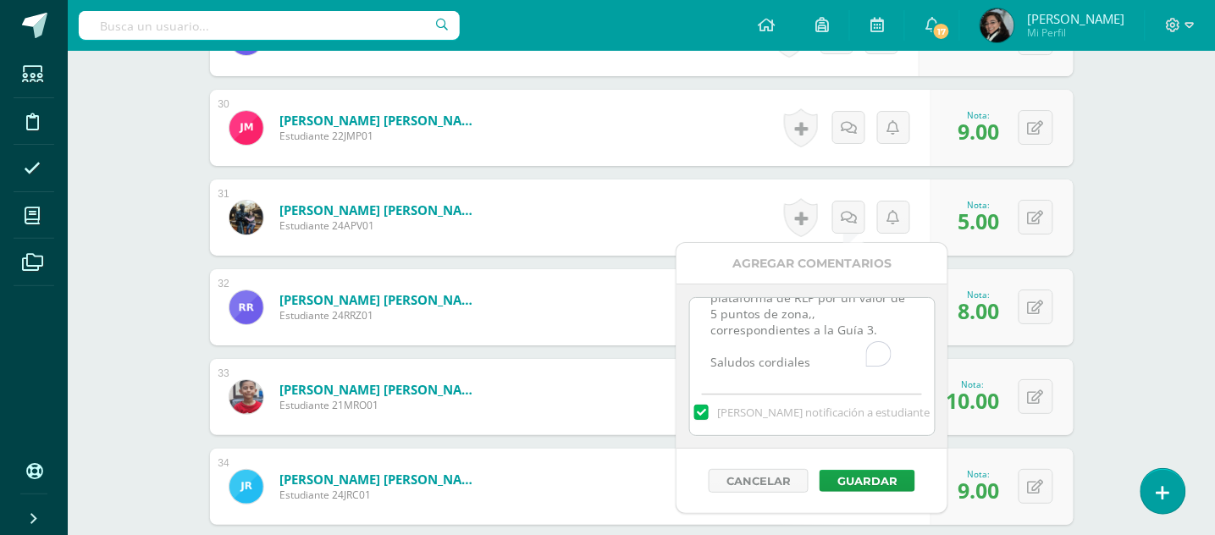
click at [833, 311] on textarea "Muy buena noche, favor tomar nota que No fue trabajada la plataforma de RLP por…" at bounding box center [812, 340] width 245 height 85
type textarea "Muy buena noche, favor tomar nota que No fue trabajada la plataforma de RLP por…"
drag, startPoint x: 710, startPoint y: 318, endPoint x: 882, endPoint y: 376, distance: 181.3
click at [882, 376] on textarea "Muy buena noche, favor tomar nota que No fue trabajada la plataforma de RLP por…" at bounding box center [812, 340] width 245 height 85
click at [653, 326] on form "Ramírez Zeledón, Renata Gabriela Estudiante 24RRZ01 Nota 8.00 0 Logros 8.00" at bounding box center [642, 307] width 864 height 76
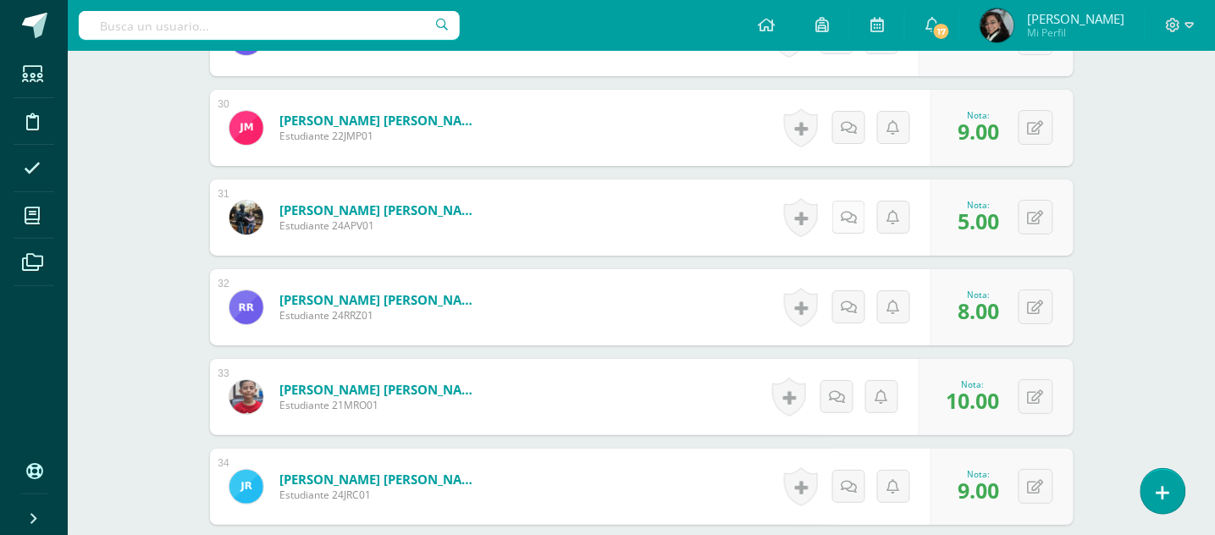
click at [852, 219] on icon at bounding box center [849, 218] width 16 height 14
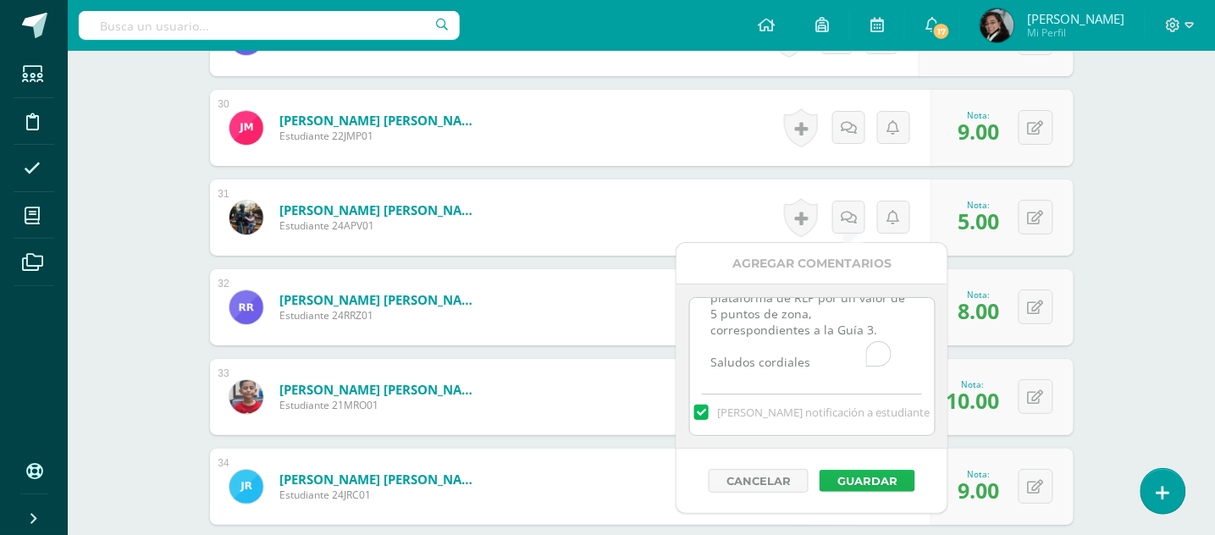
click at [858, 482] on button "Guardar" at bounding box center [868, 481] width 96 height 22
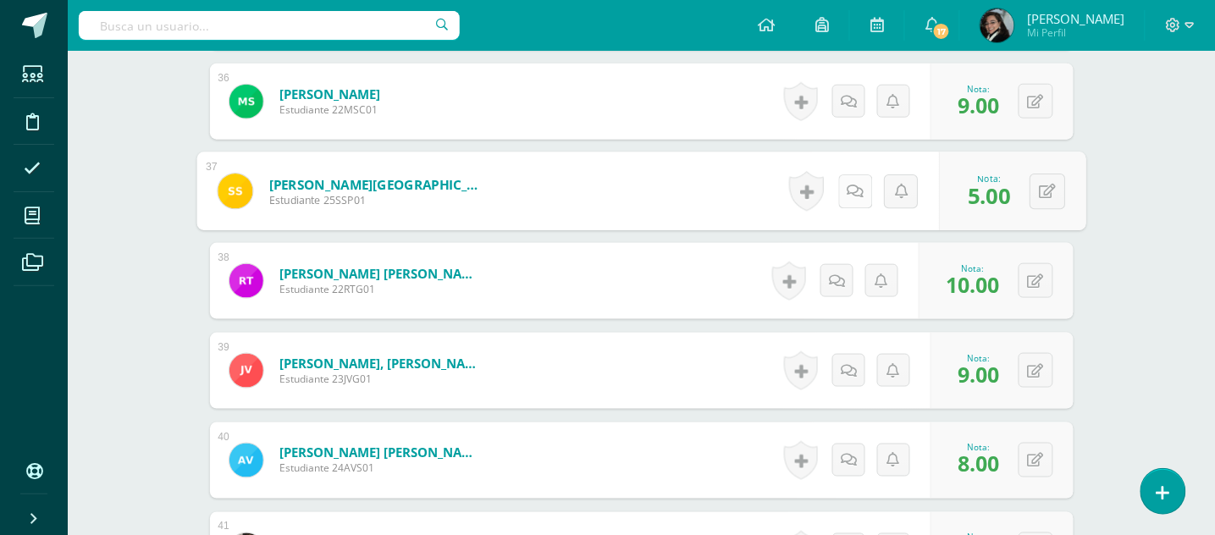
click at [843, 192] on link at bounding box center [856, 191] width 34 height 34
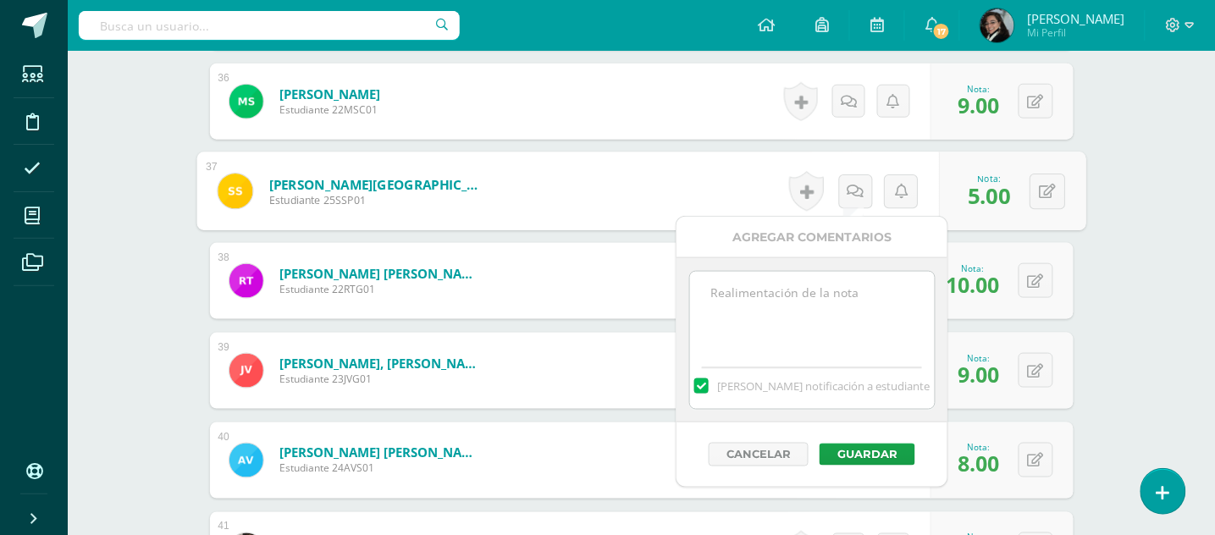
click at [782, 279] on textarea at bounding box center [812, 314] width 245 height 85
paste textarea "Muy buena noche, favor tomar nota que No fue trabajada la plataforma de RLP por…"
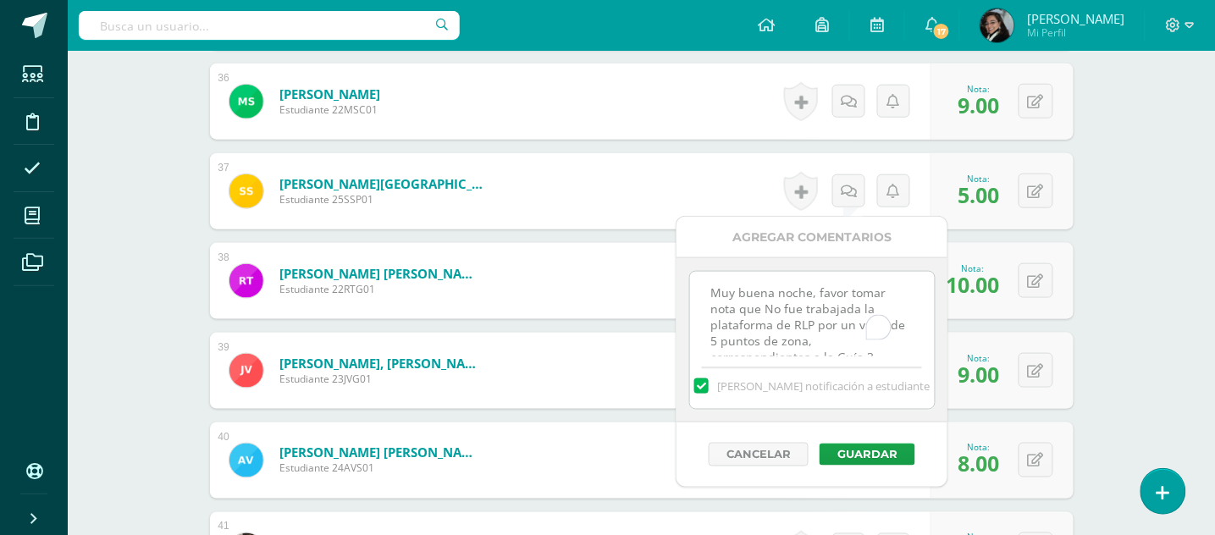
scroll to position [42, 0]
type textarea "Muy buena noche, favor tomar nota que No fue trabajada la plataforma de RLP por…"
click at [862, 457] on button "Guardar" at bounding box center [868, 455] width 96 height 22
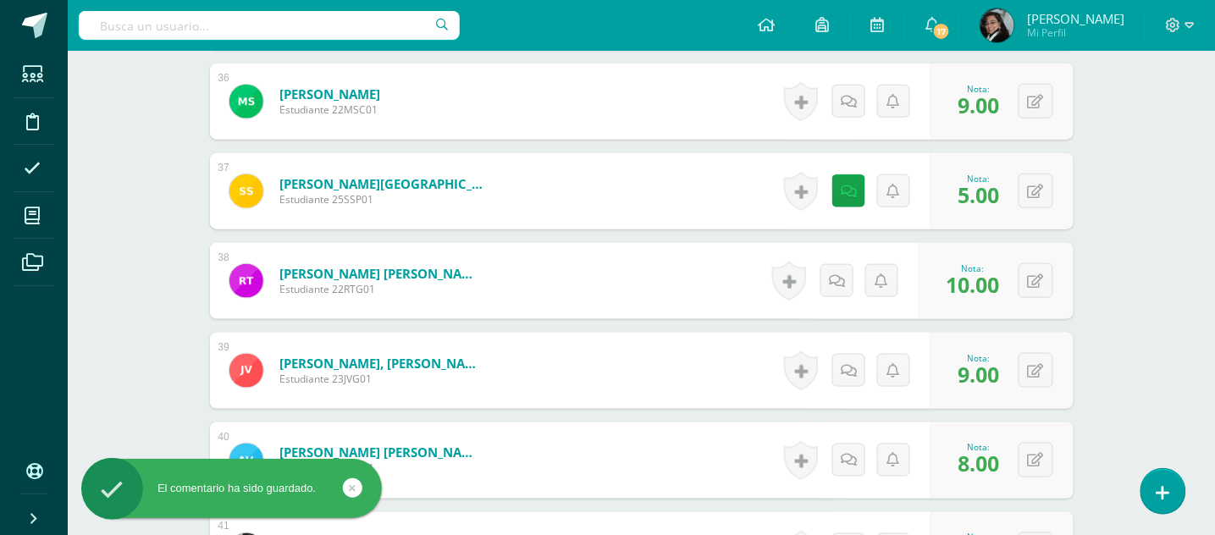
scroll to position [3925, 0]
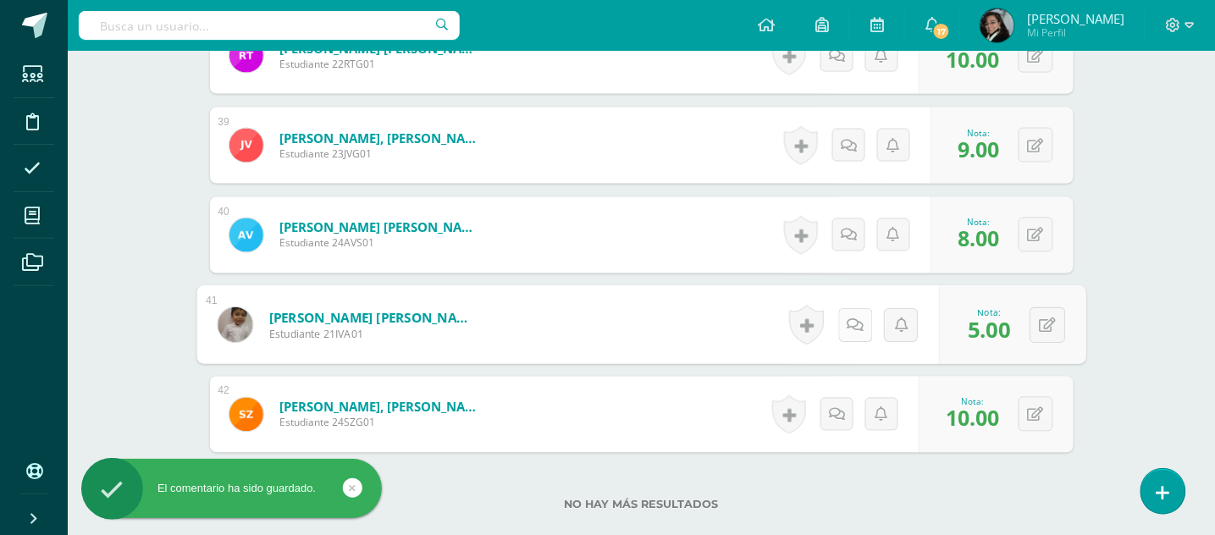
click at [845, 318] on link at bounding box center [856, 325] width 34 height 34
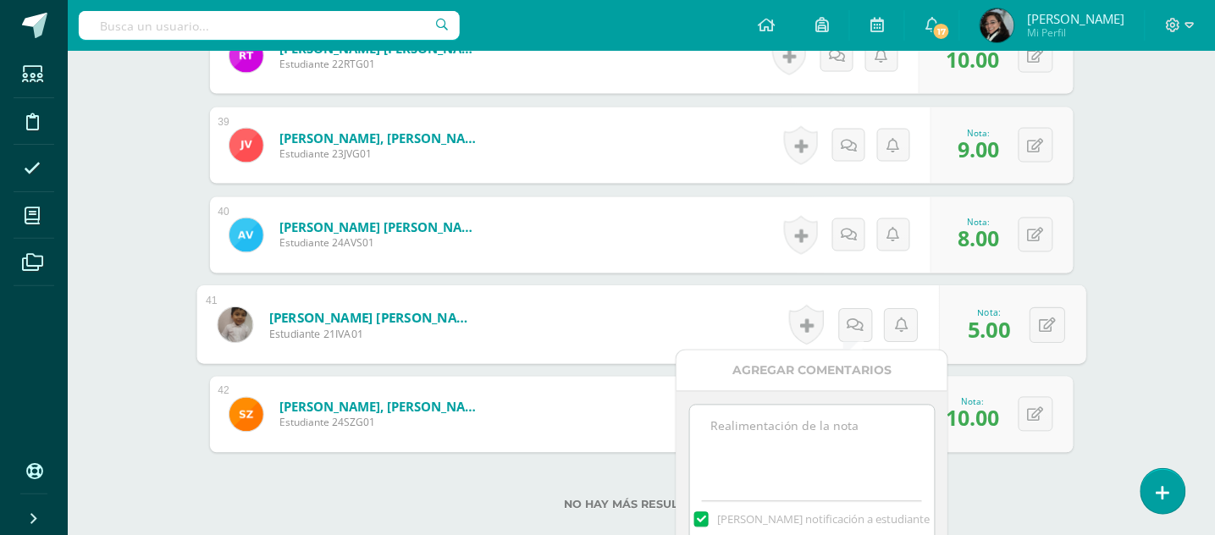
click at [814, 420] on textarea at bounding box center [812, 448] width 245 height 85
paste textarea "Muy buena noche, favor tomar nota que No fue trabajada la plataforma de RLP por…"
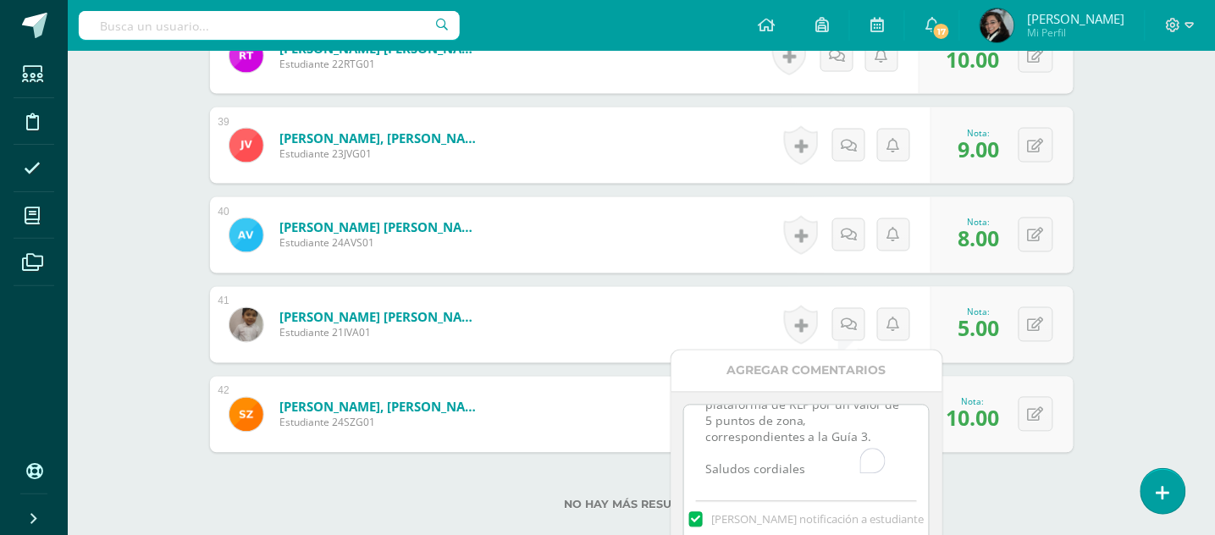
scroll to position [4039, 0]
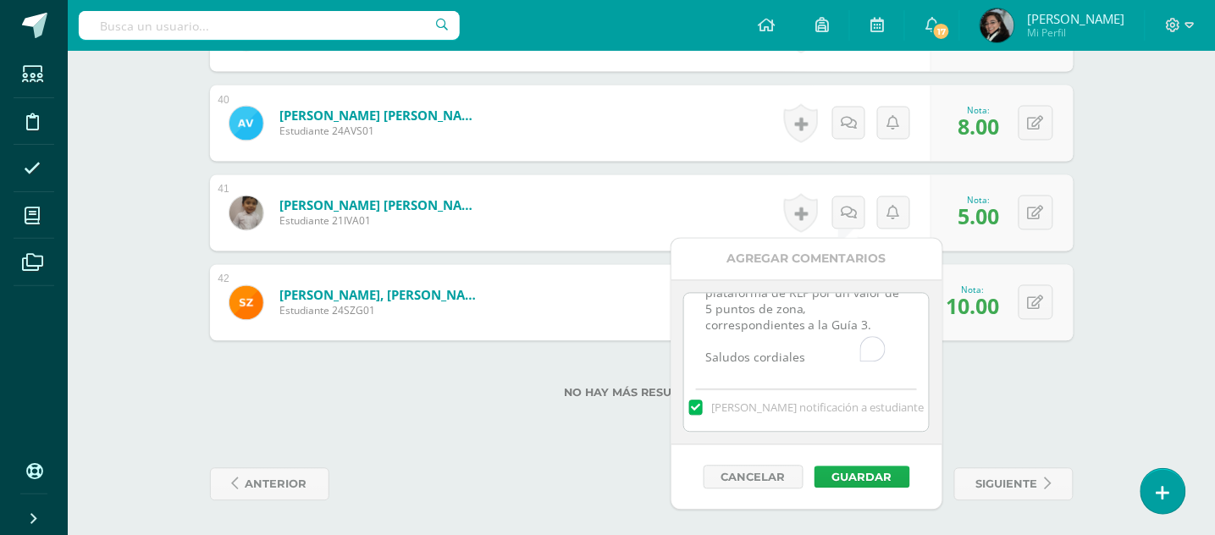
type textarea "Muy buena noche, favor tomar nota que No fue trabajada la plataforma de RLP por…"
click at [877, 479] on button "Guardar" at bounding box center [863, 478] width 96 height 22
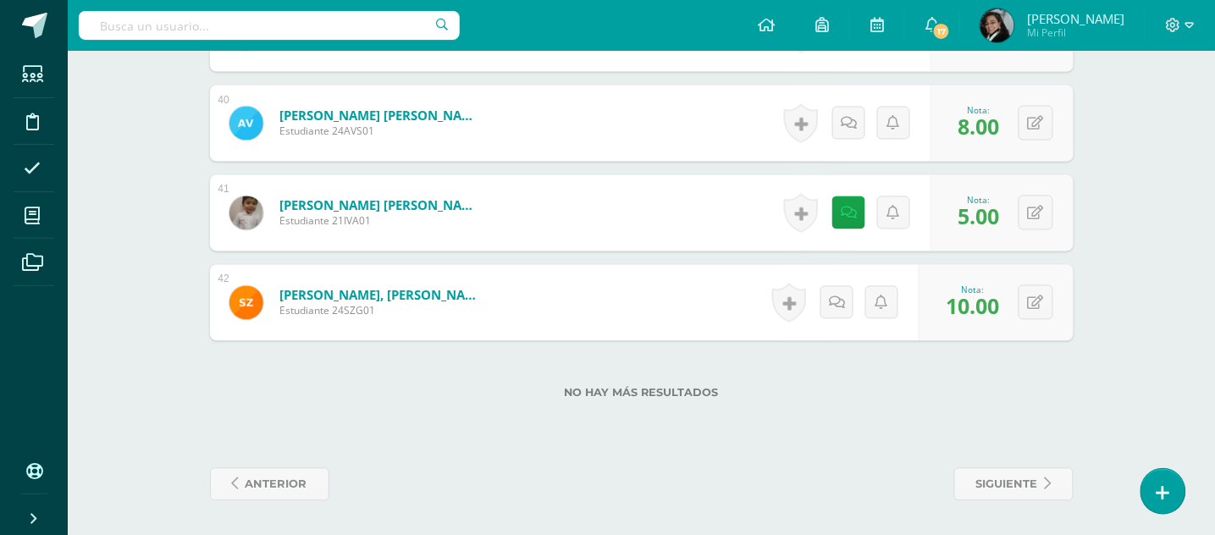
drag, startPoint x: 438, startPoint y: 436, endPoint x: 964, endPoint y: 413, distance: 526.5
click at [964, 413] on div "No hay más resultados" at bounding box center [642, 380] width 864 height 79
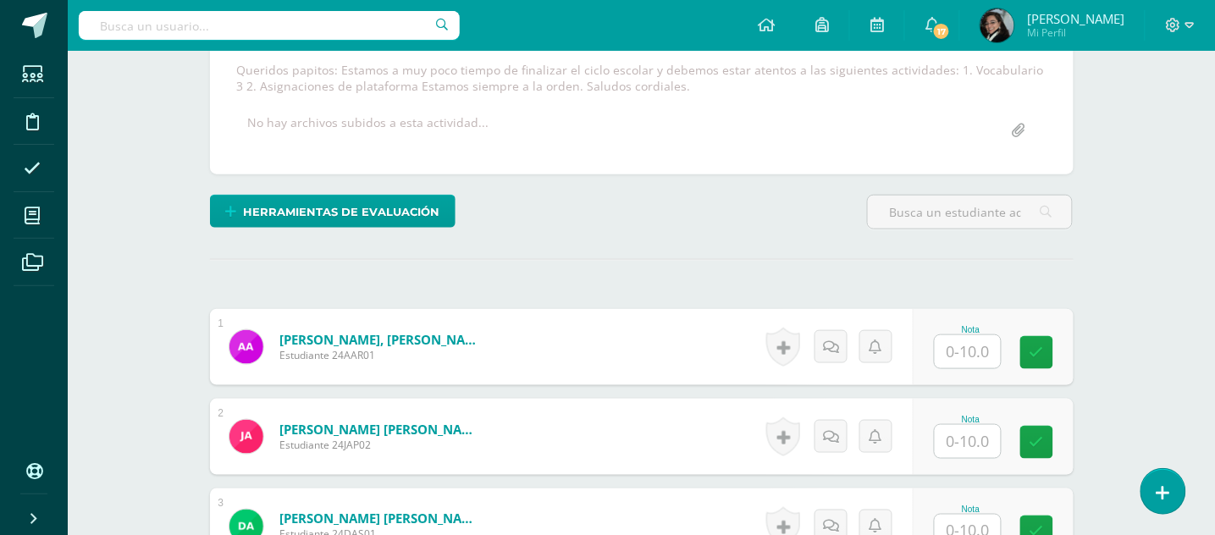
scroll to position [0, 0]
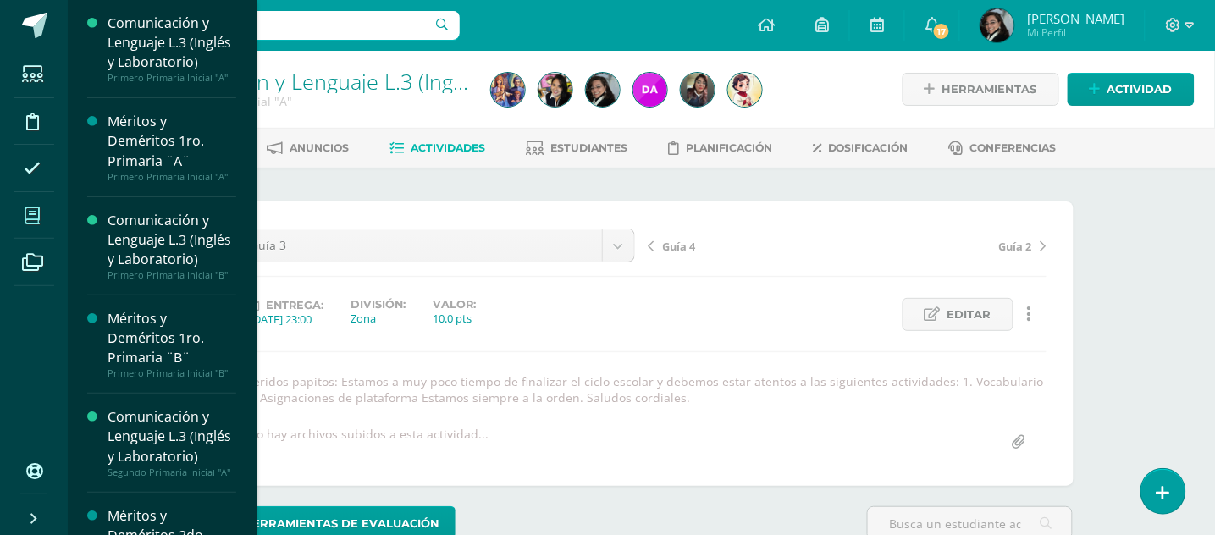
click at [29, 220] on icon at bounding box center [32, 216] width 15 height 17
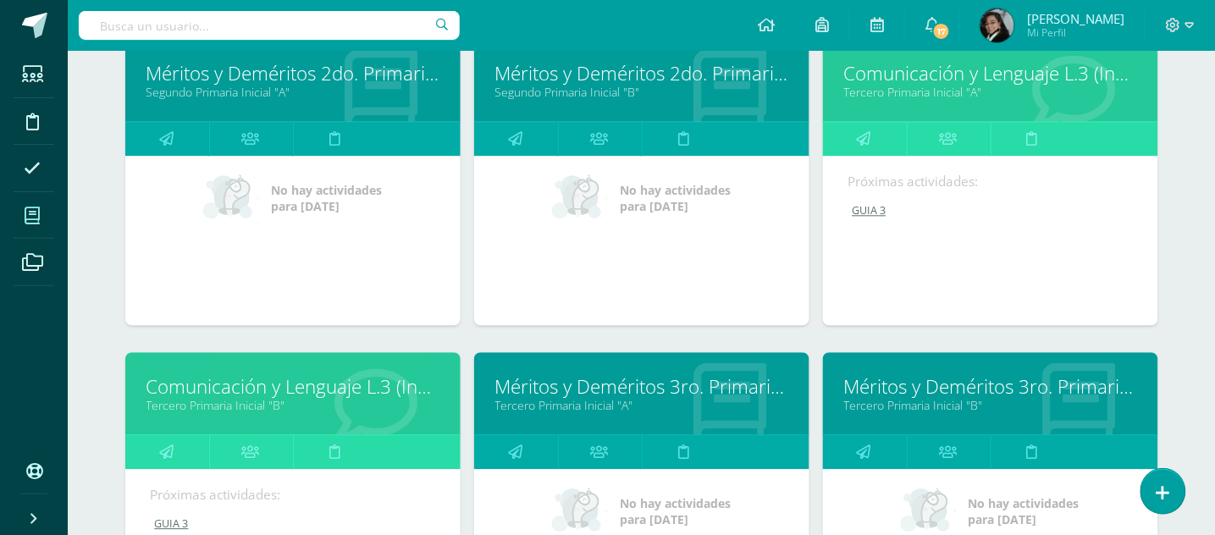
scroll to position [790, 0]
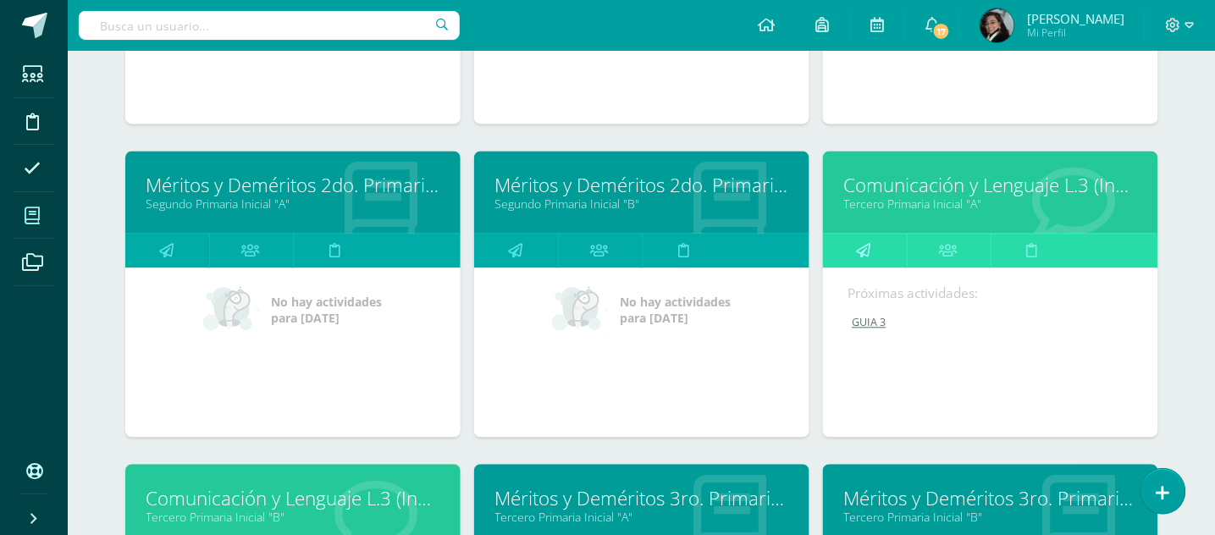
click at [864, 247] on icon at bounding box center [864, 251] width 14 height 33
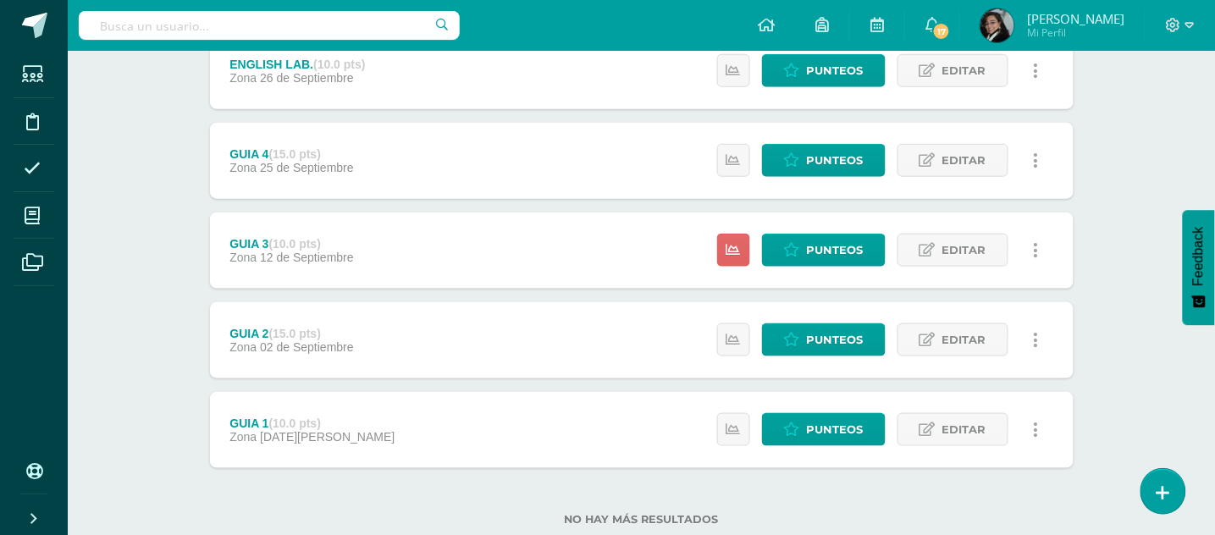
scroll to position [385, 0]
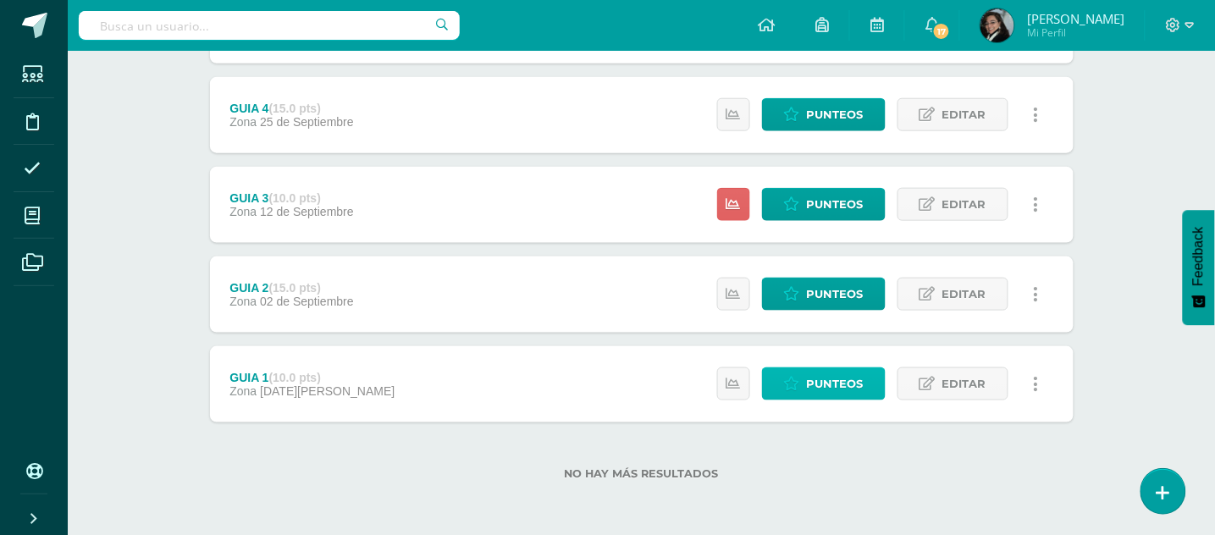
click at [800, 385] on icon at bounding box center [792, 384] width 16 height 14
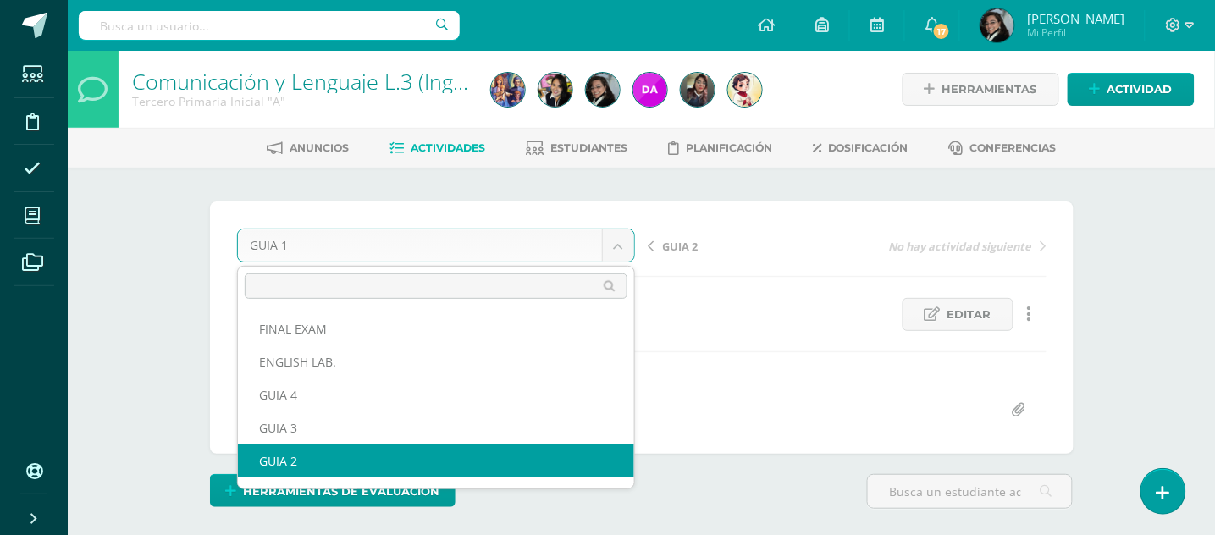
select select "/dashboard/teacher/grade-activity/177907/"
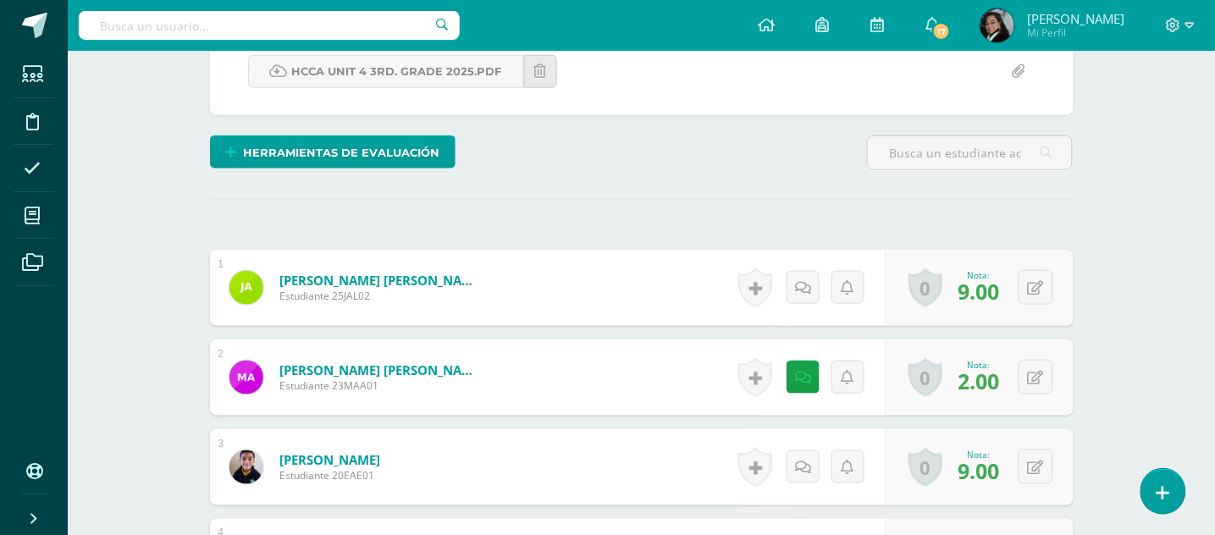
scroll to position [451, 0]
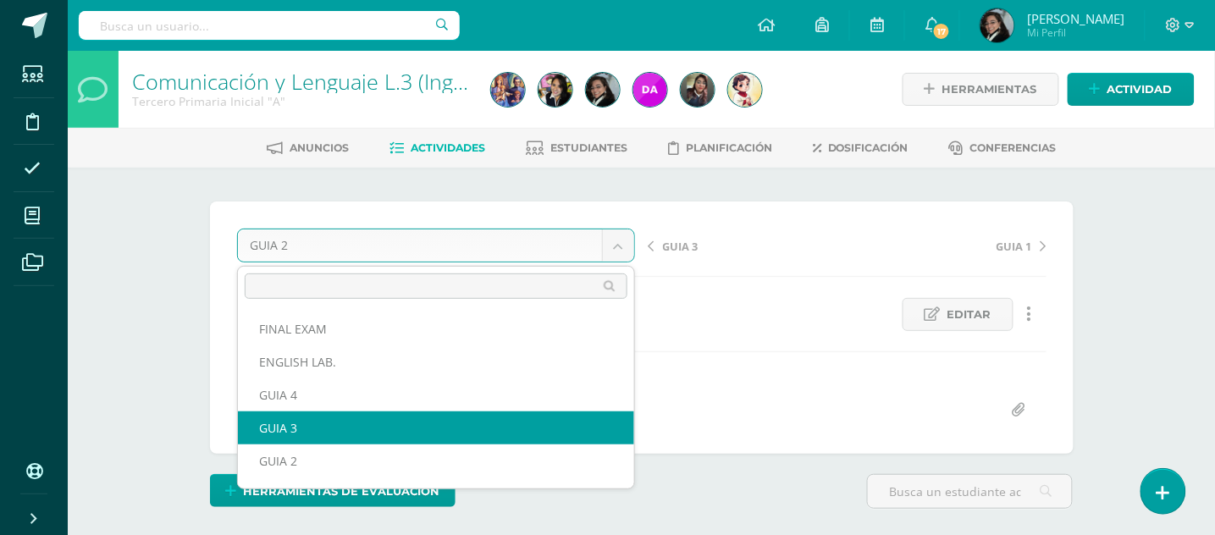
select select "/dashboard/teacher/grade-activity/177908/"
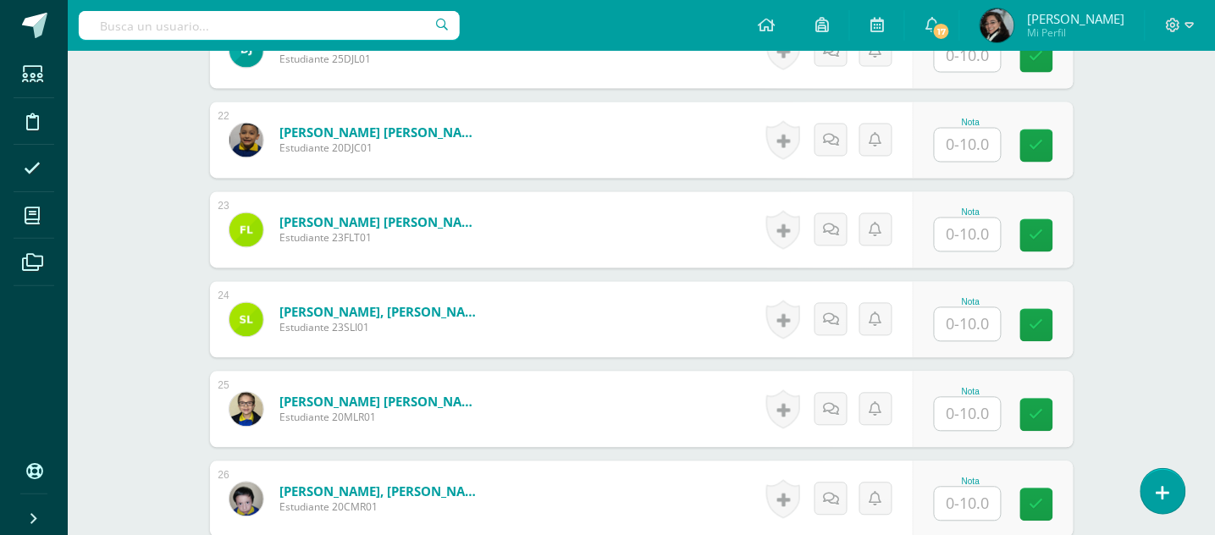
scroll to position [2258, 0]
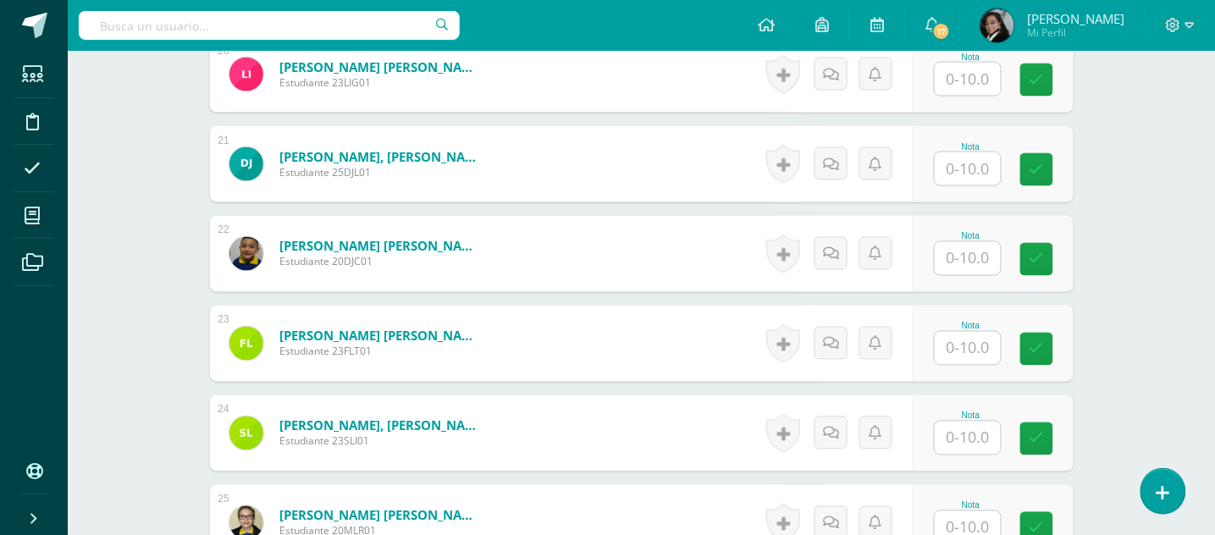
click at [959, 167] on input "text" at bounding box center [968, 168] width 66 height 33
type input "10"
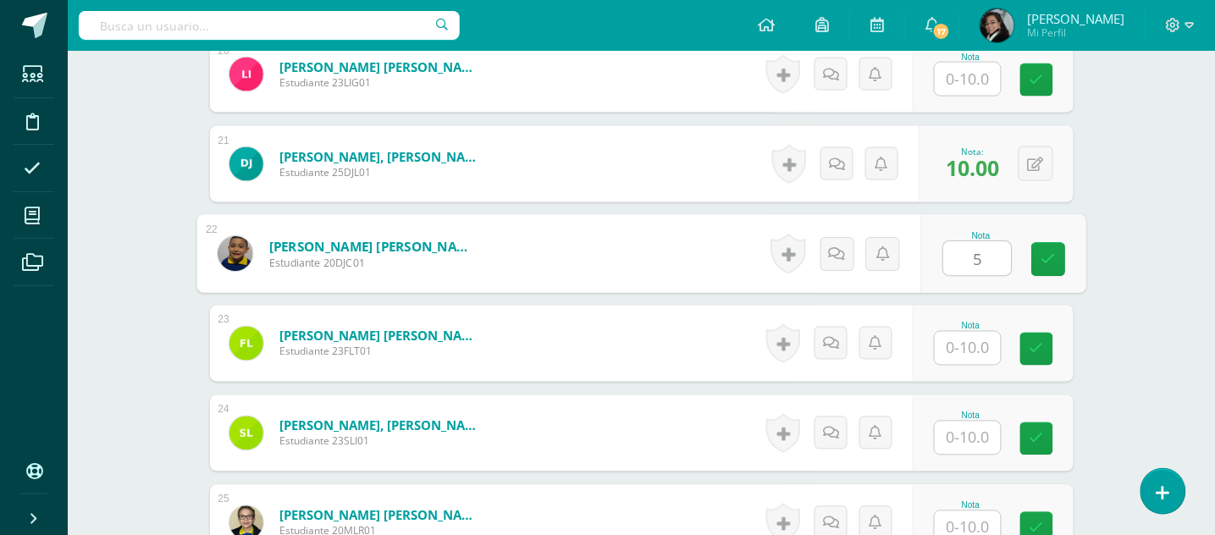
type input "5"
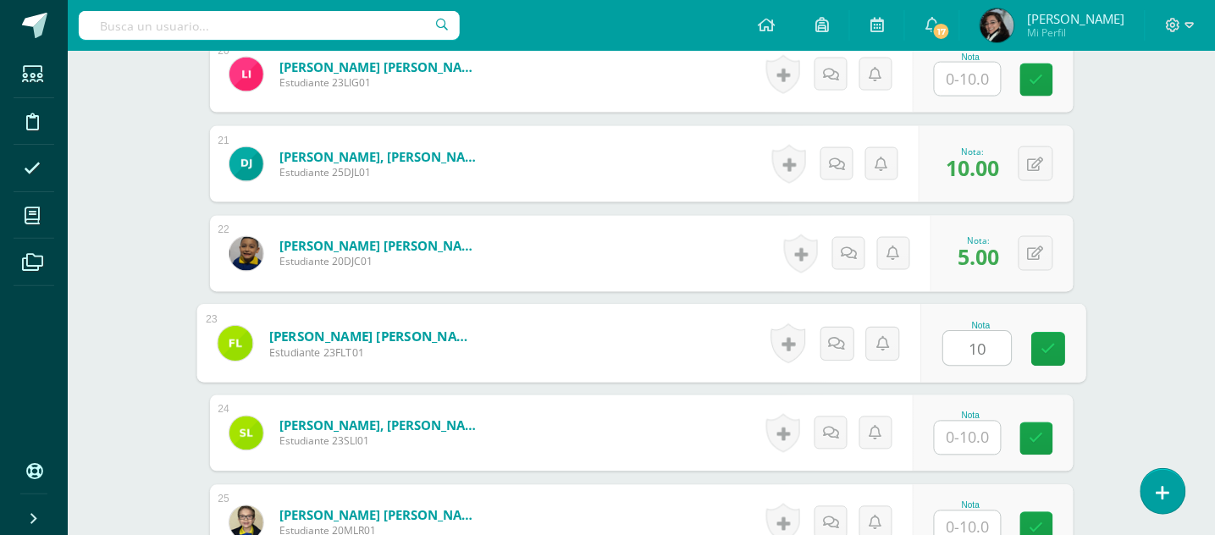
type input "10"
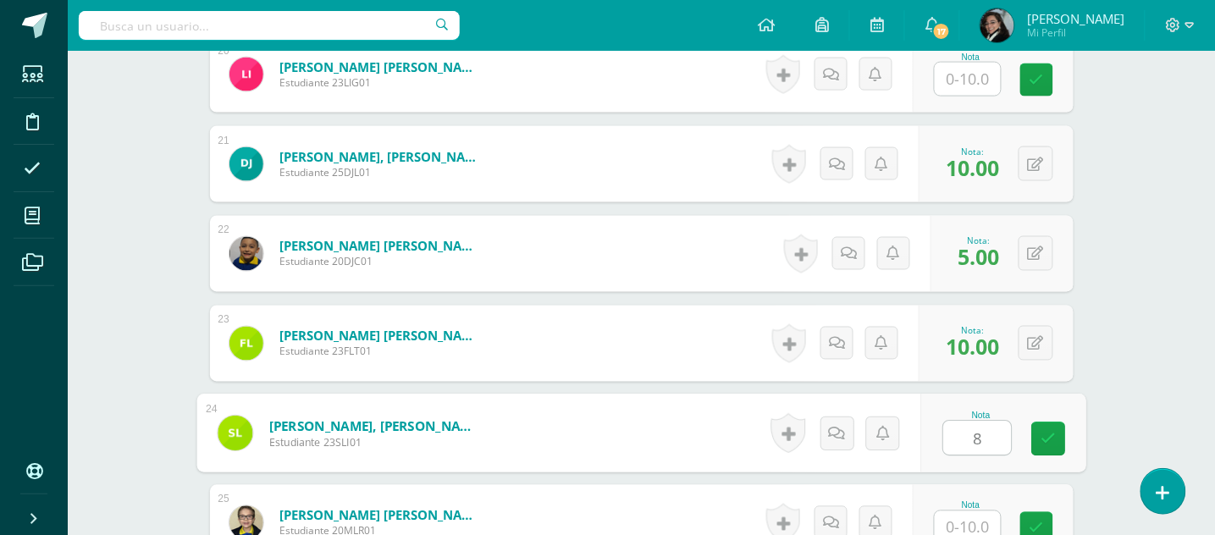
type input "8"
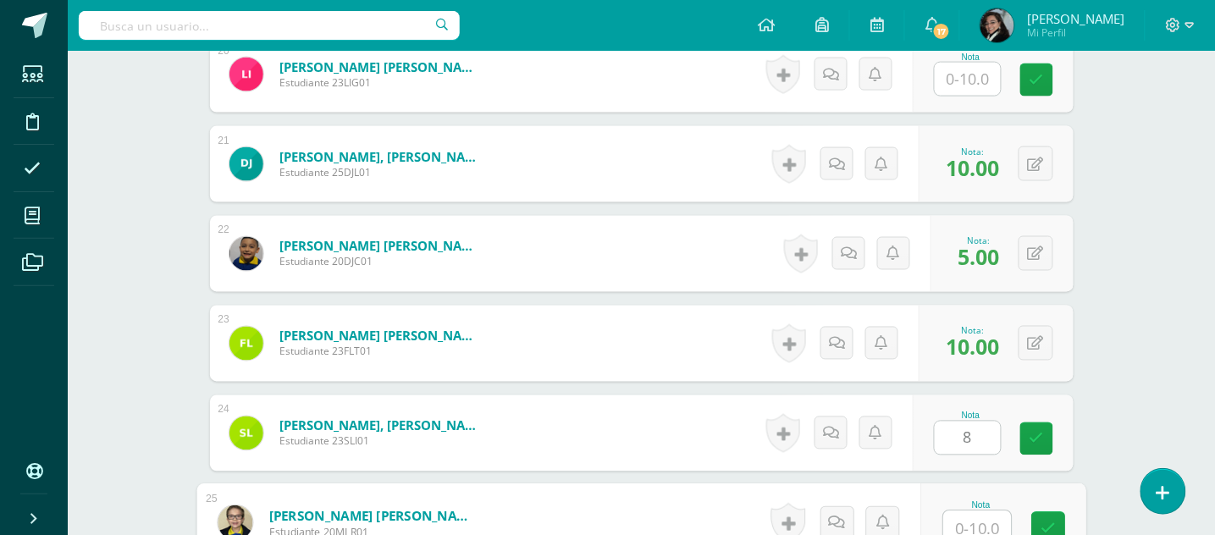
scroll to position [2267, 0]
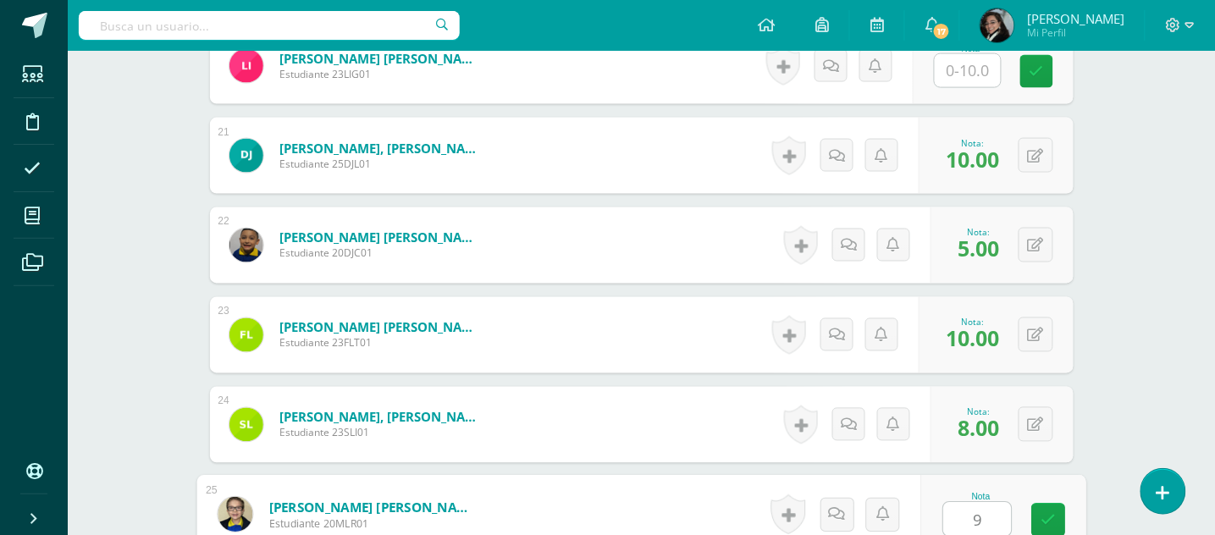
type input "9"
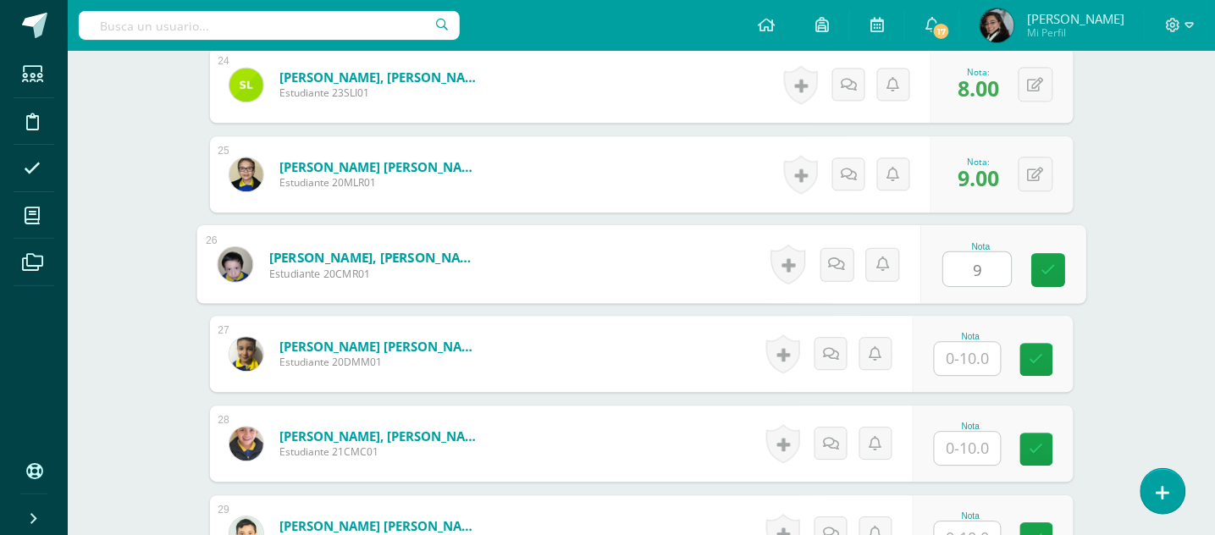
type input "9"
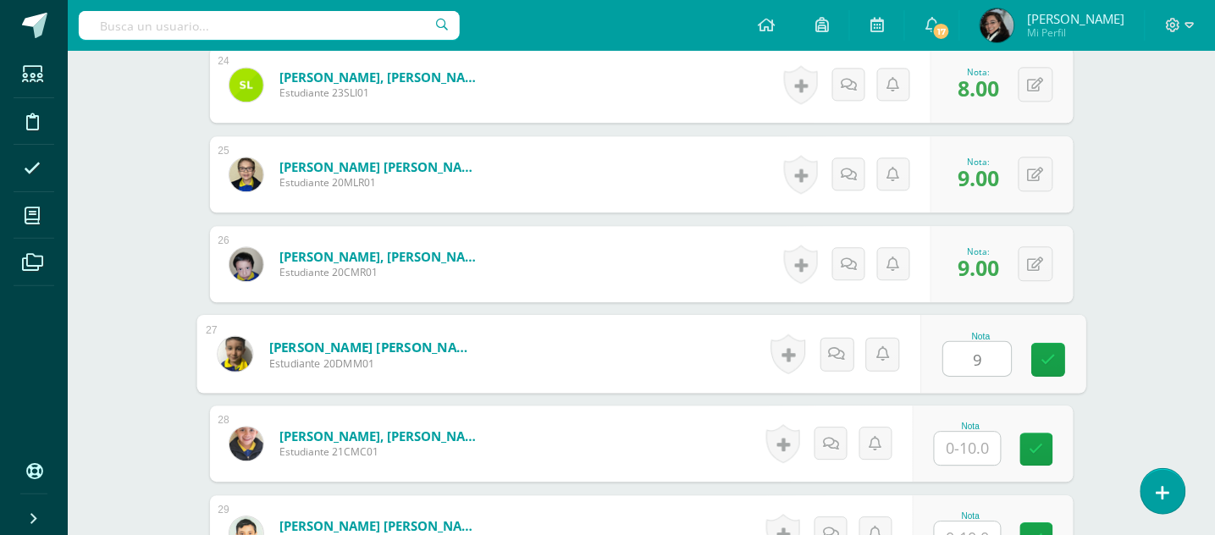
type input "9"
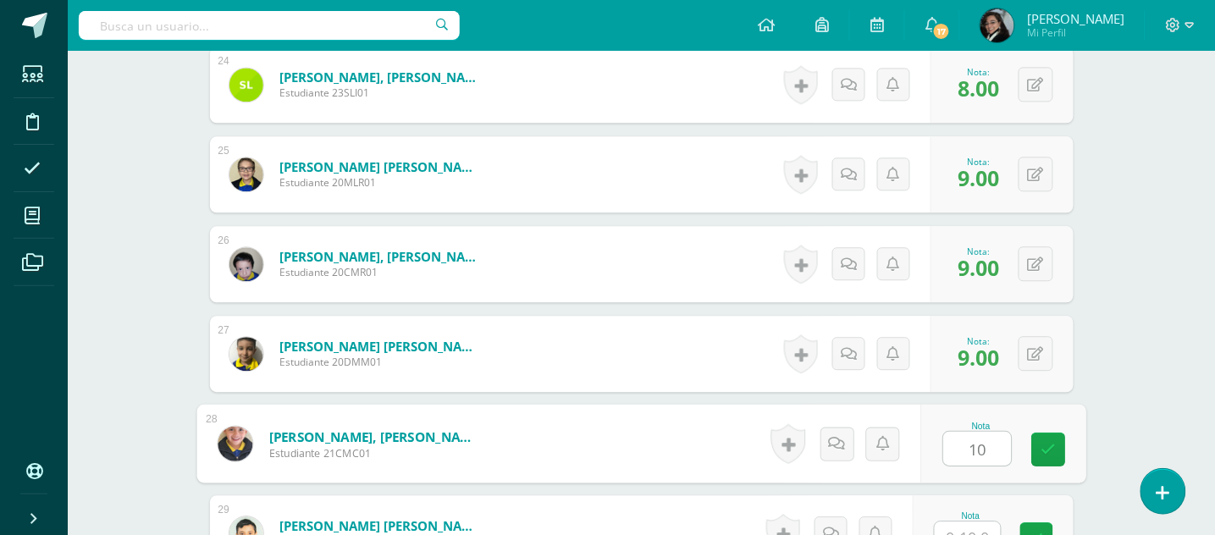
type input "10"
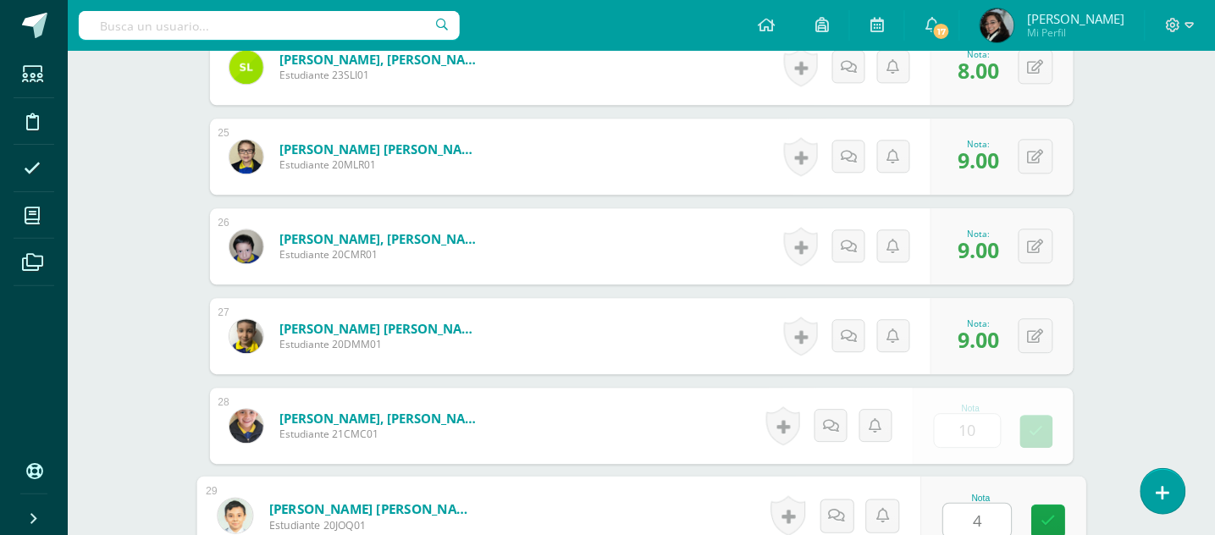
type input "4"
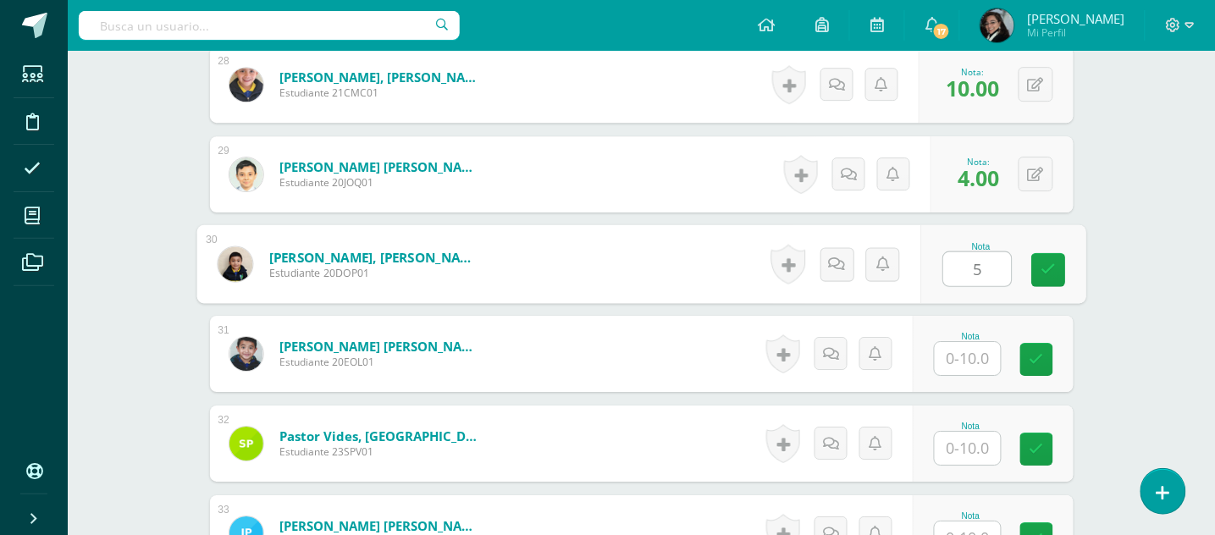
type input "5"
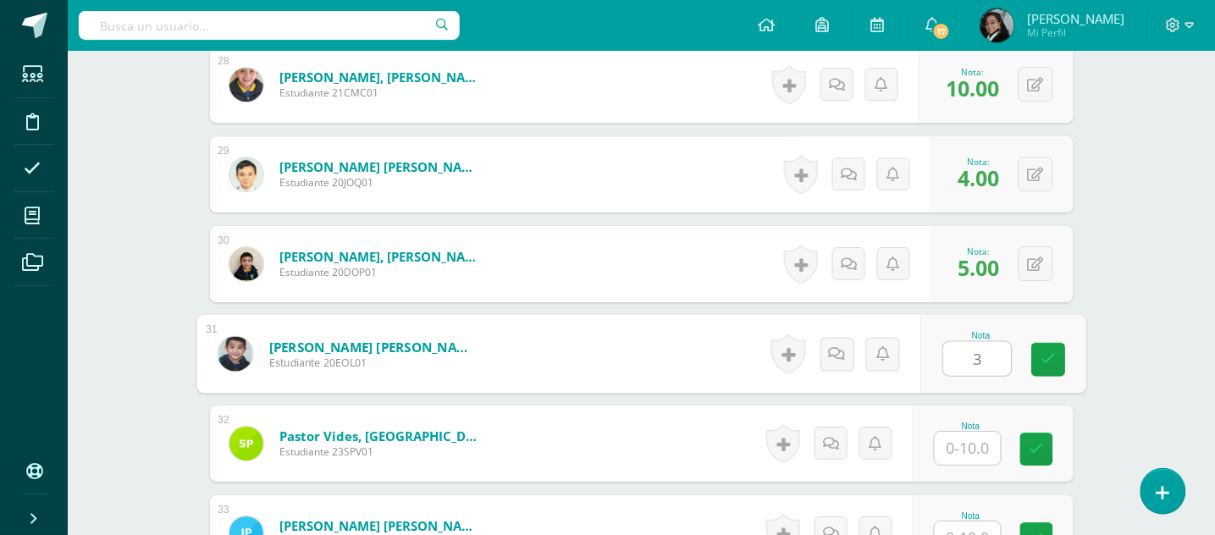
type input "3"
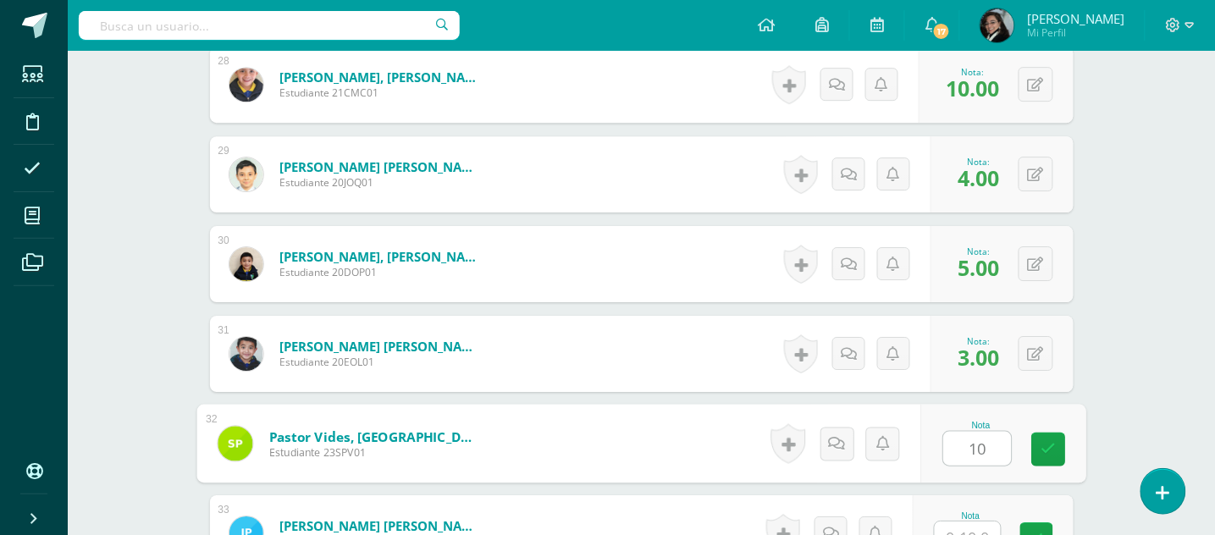
type input "10"
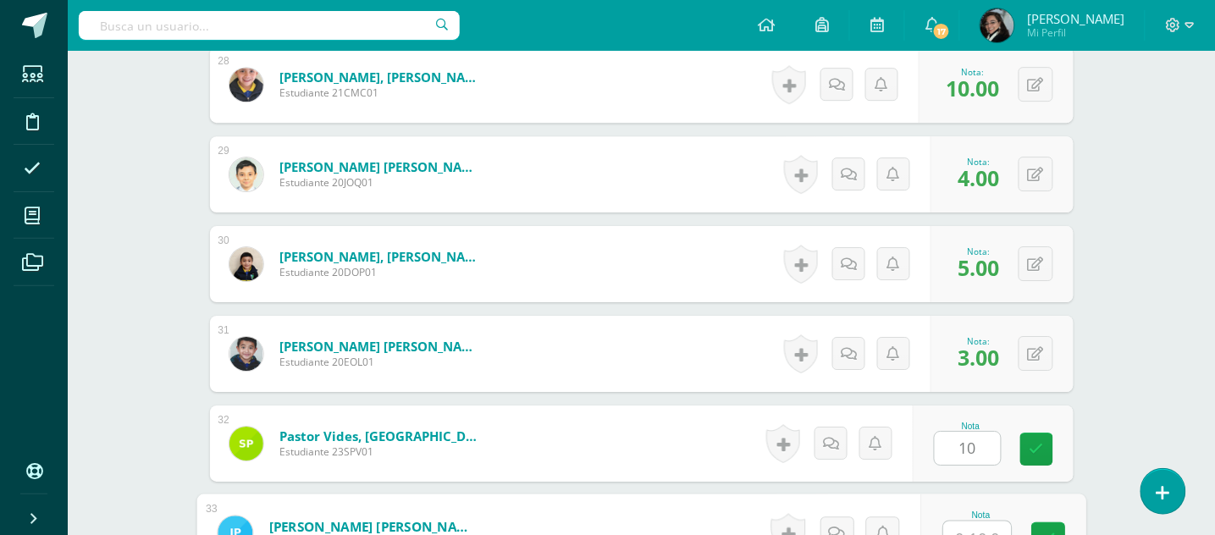
scroll to position [2985, 0]
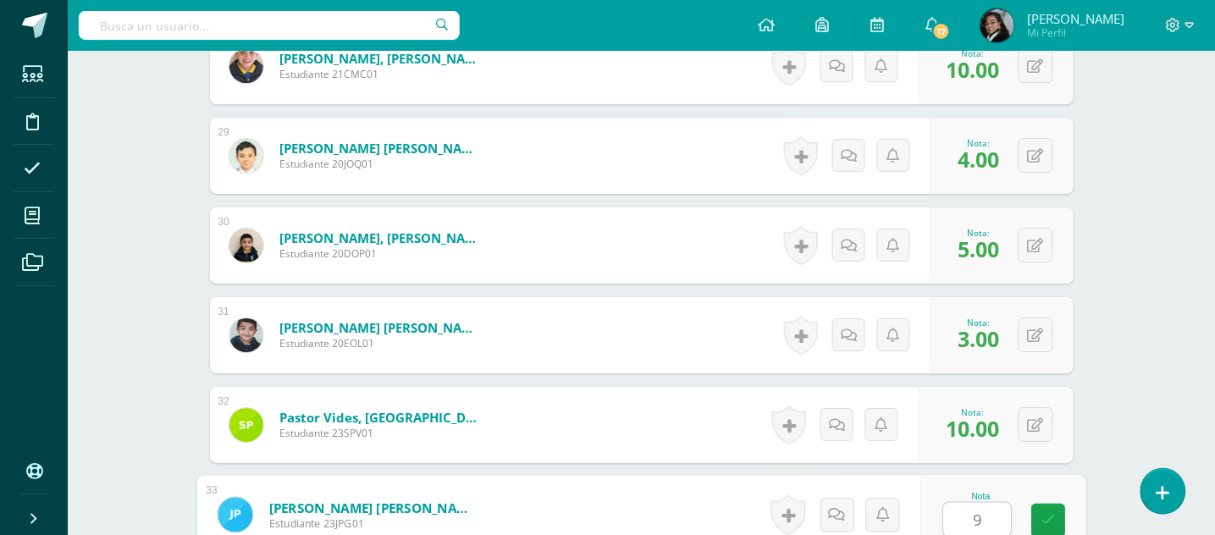
type input "9"
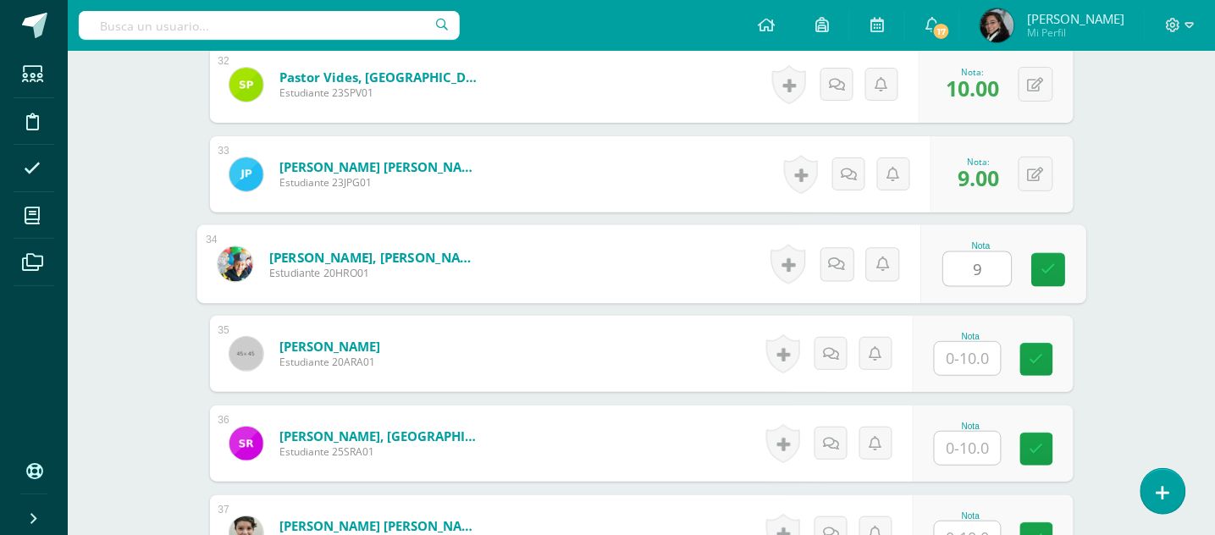
type input "9"
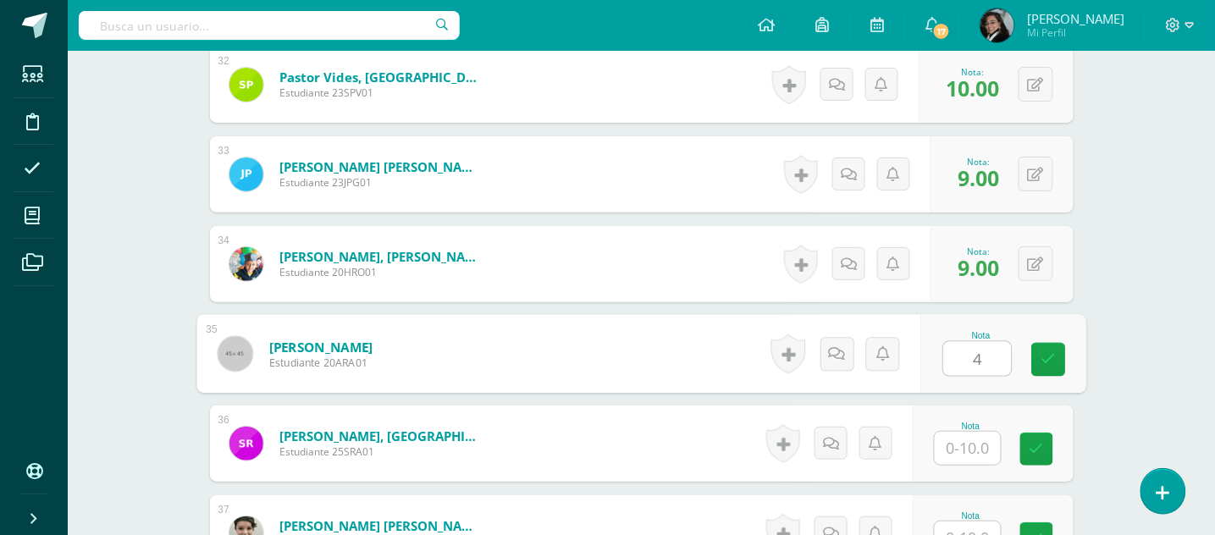
type input "4"
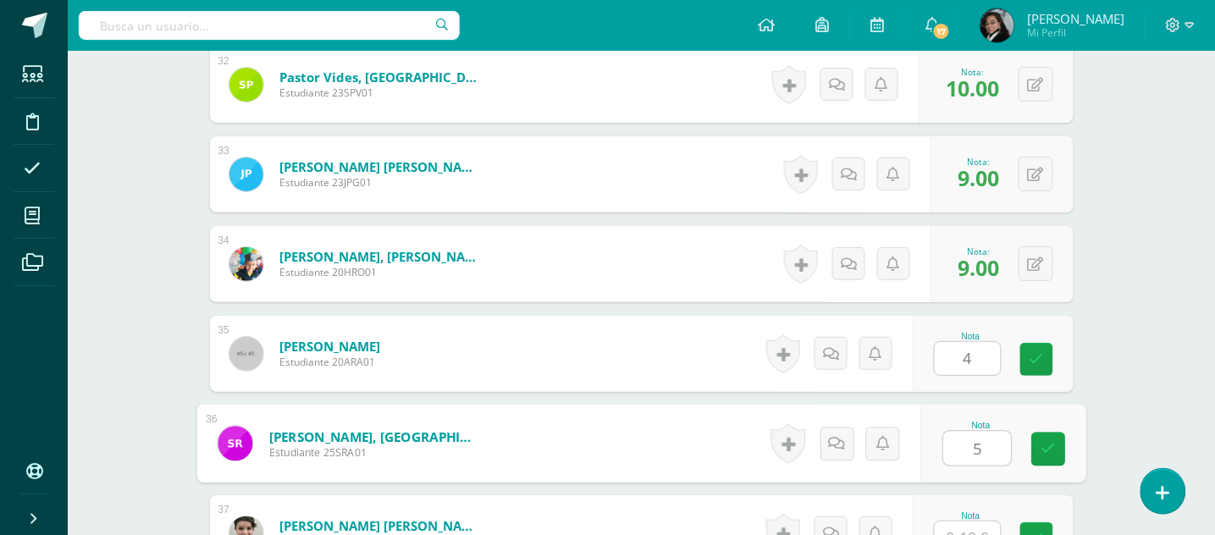
type input "5"
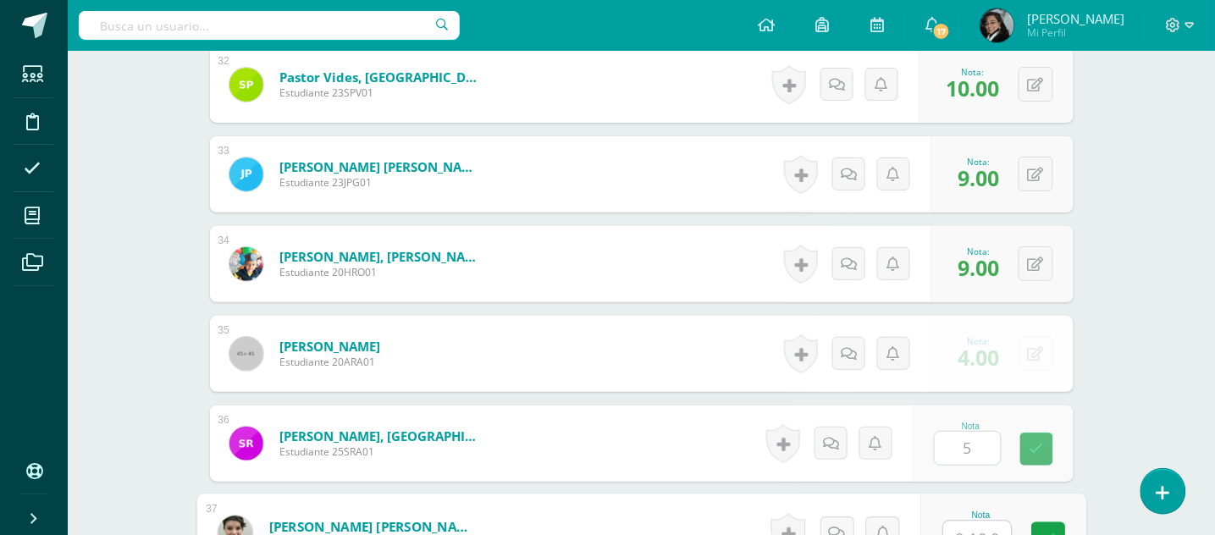
scroll to position [3343, 0]
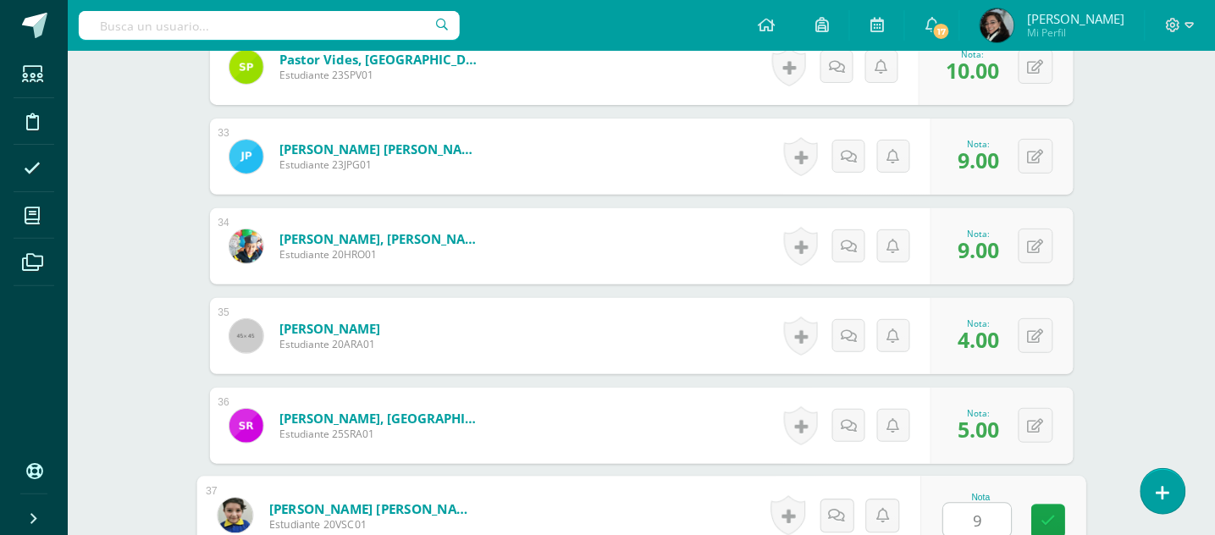
type input "9"
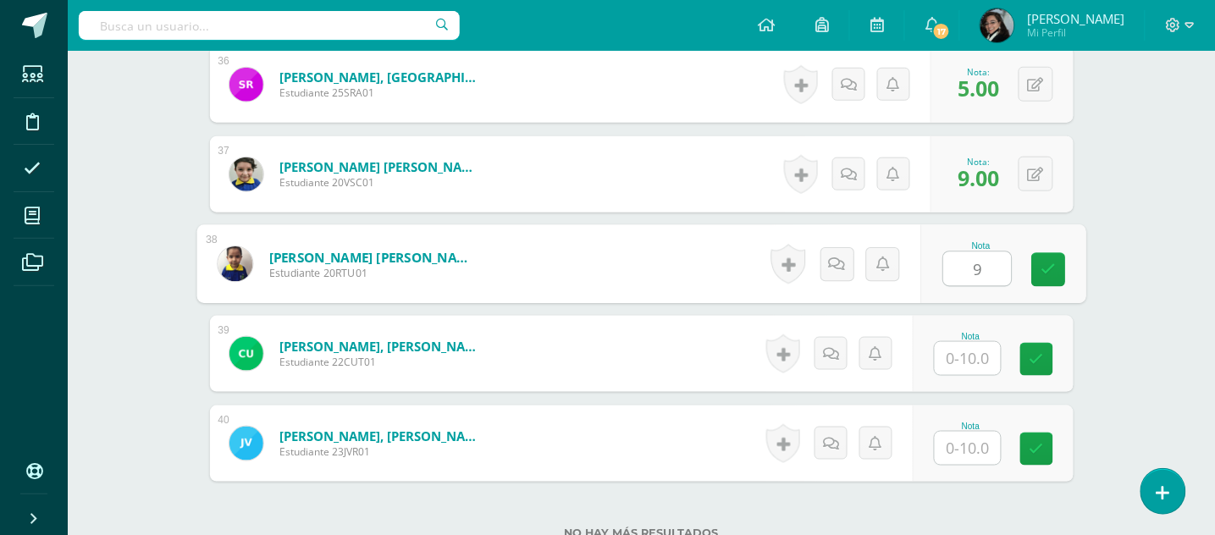
type input "9"
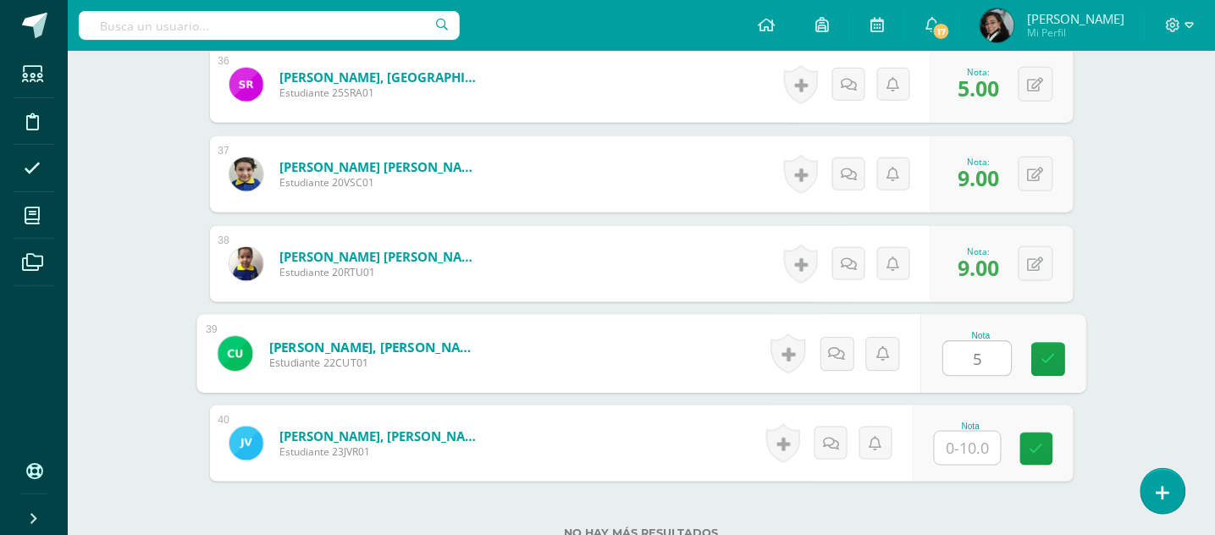
type input "5"
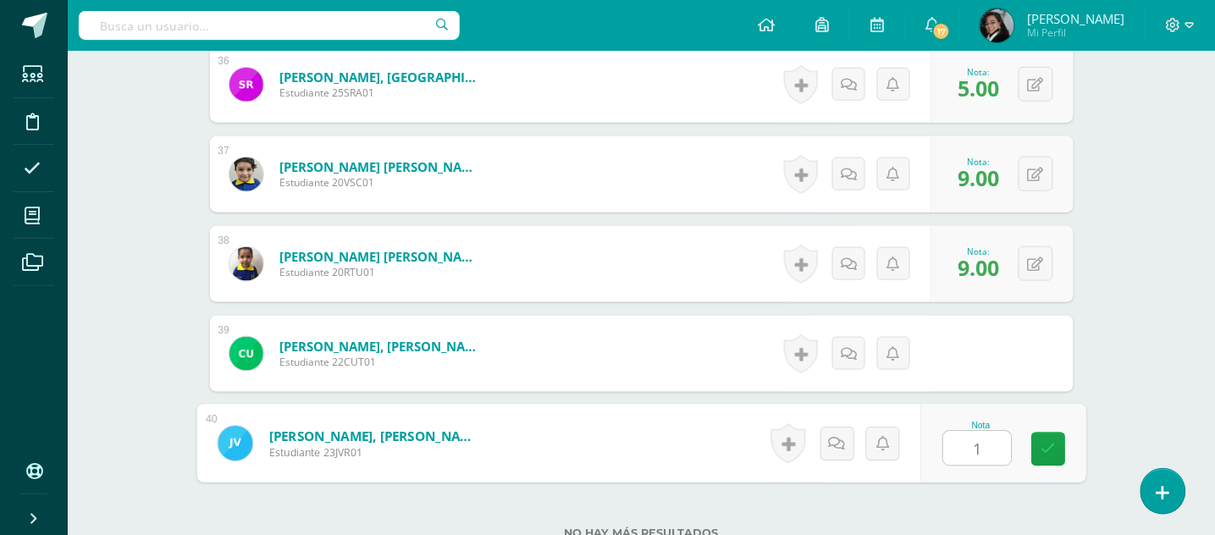
type input "10"
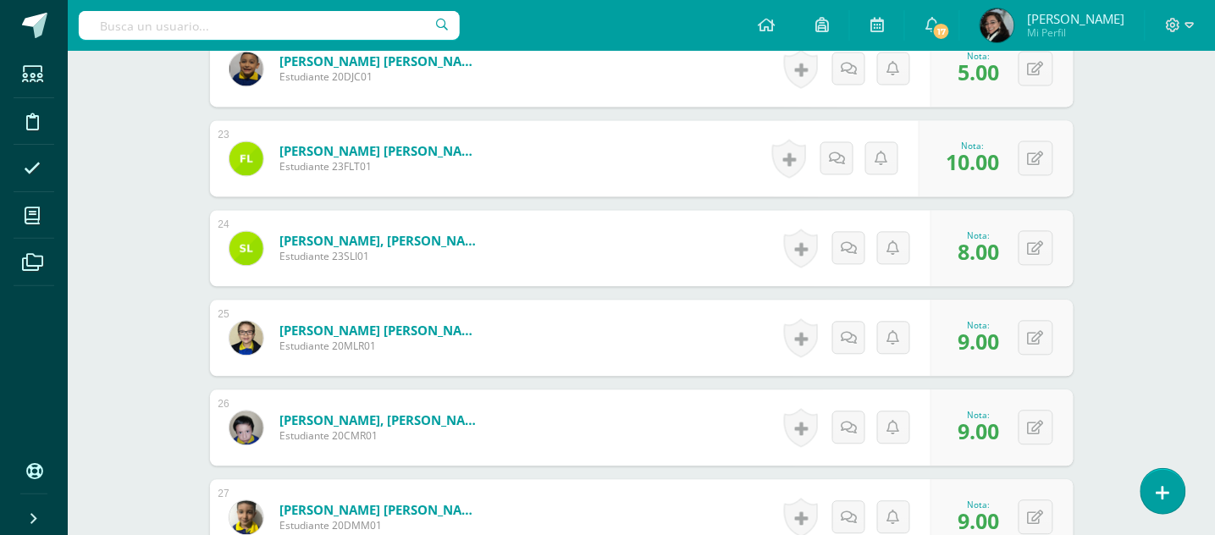
scroll to position [2329, 0]
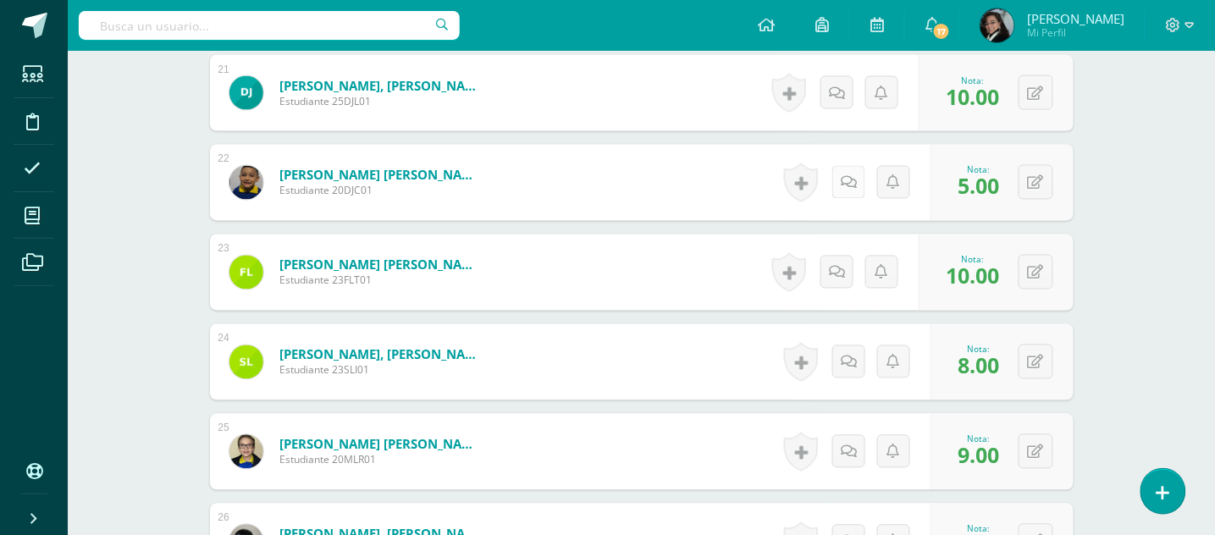
click at [848, 184] on icon at bounding box center [849, 183] width 16 height 14
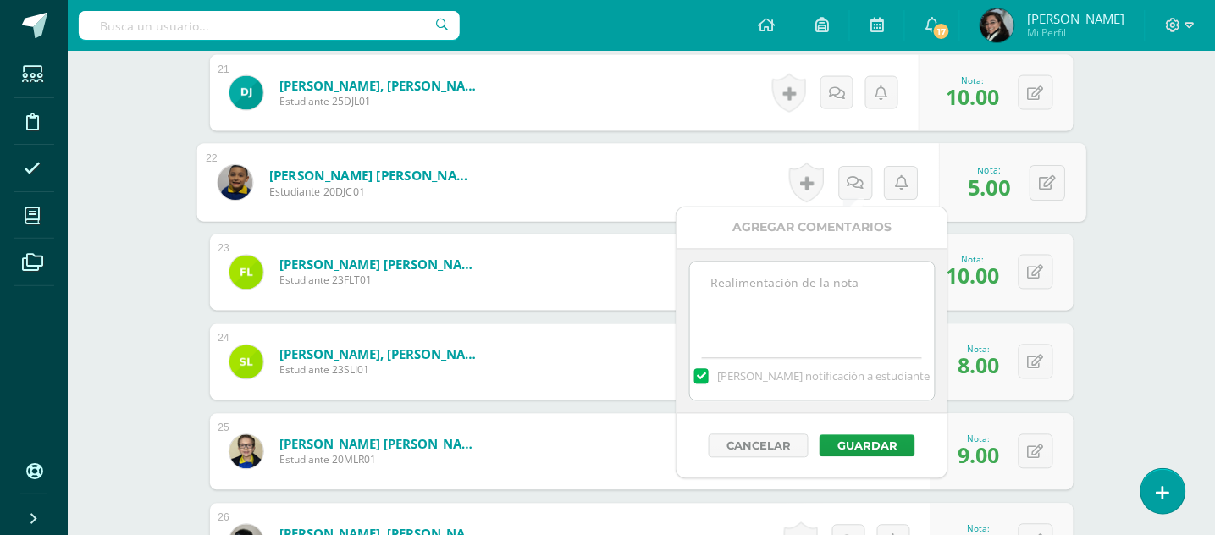
click at [741, 285] on textarea at bounding box center [812, 305] width 245 height 85
paste textarea "Muy buena noche, favor tomar nota que No fue trabajada la plataforma de RLP por…"
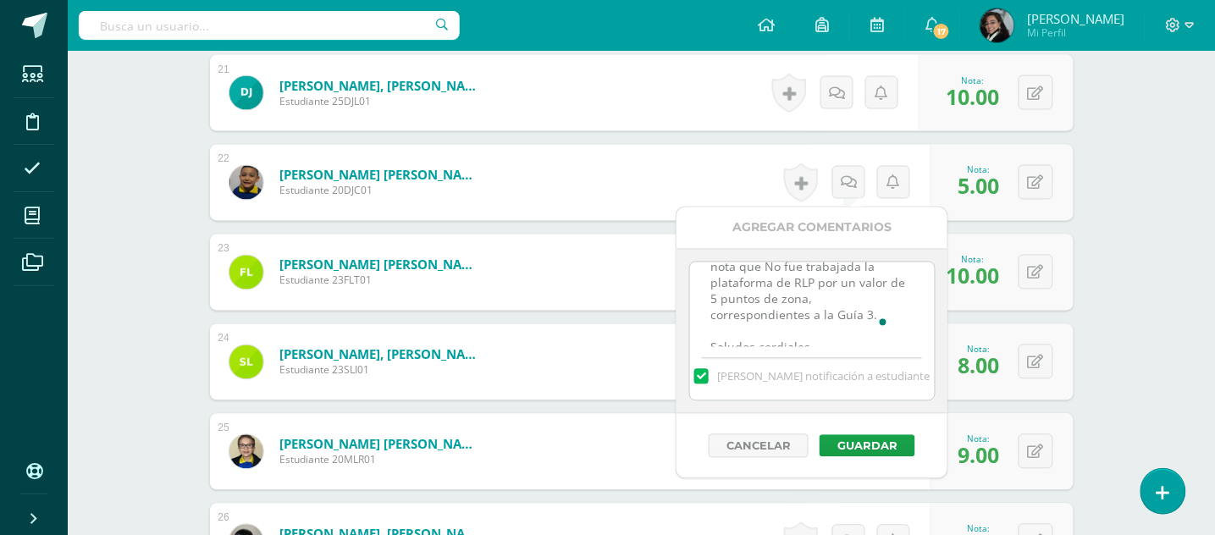
scroll to position [37, 0]
type textarea "Muy buena noche, favor tomar nota que No fue trabajada la plataforma de RLP por…"
click at [870, 447] on button "Guardar" at bounding box center [868, 446] width 96 height 22
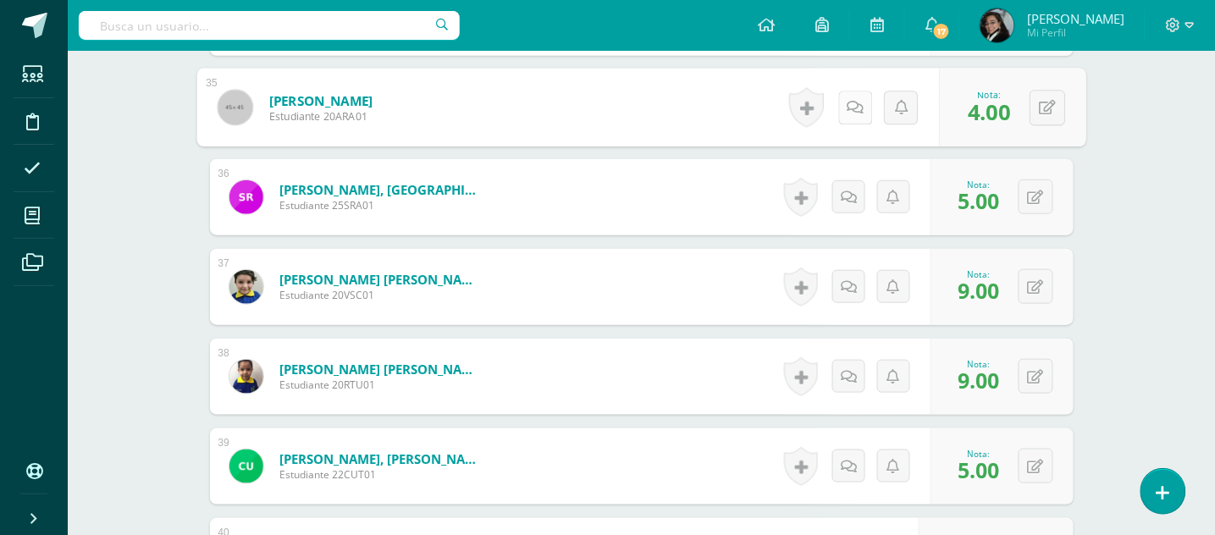
click at [847, 107] on icon at bounding box center [855, 107] width 17 height 14
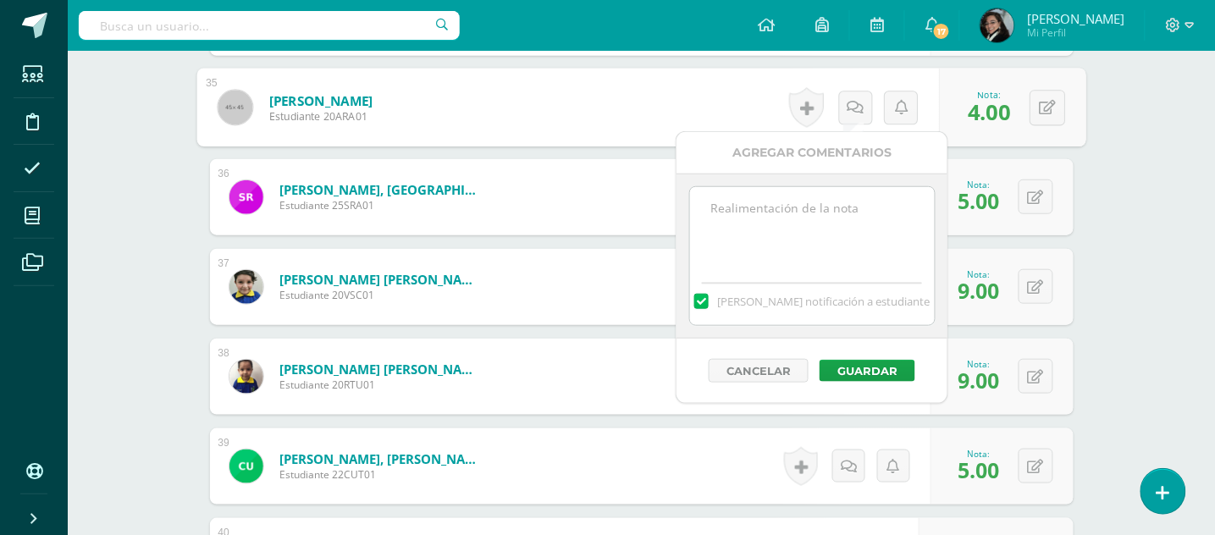
click at [786, 212] on textarea at bounding box center [812, 229] width 245 height 85
paste textarea "Muy buena noche, favor tomar nota que No fue trabajada la plataforma de RLP por…"
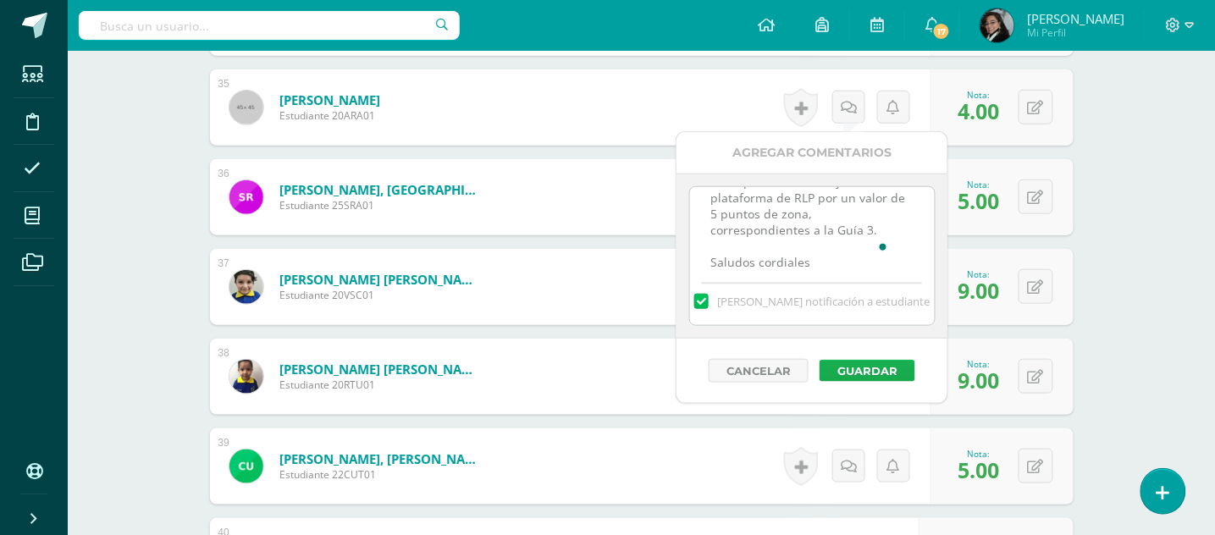
type textarea "Muy buena noche, favor tomar nota que No fue trabajada la plataforma de RLP por…"
click at [855, 370] on button "Guardar" at bounding box center [868, 371] width 96 height 22
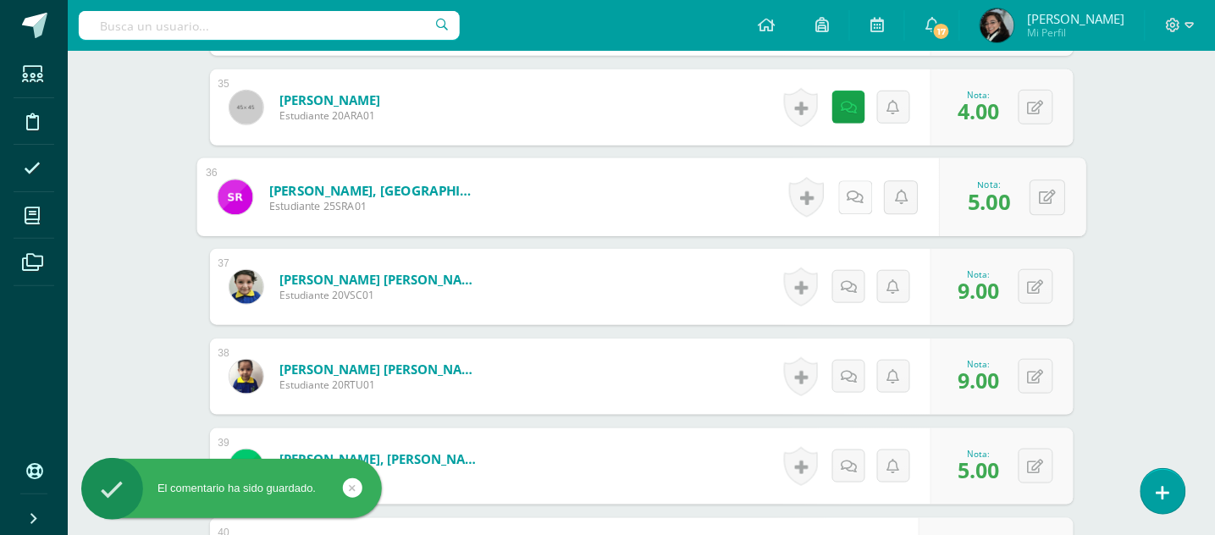
click at [847, 197] on icon at bounding box center [855, 197] width 17 height 14
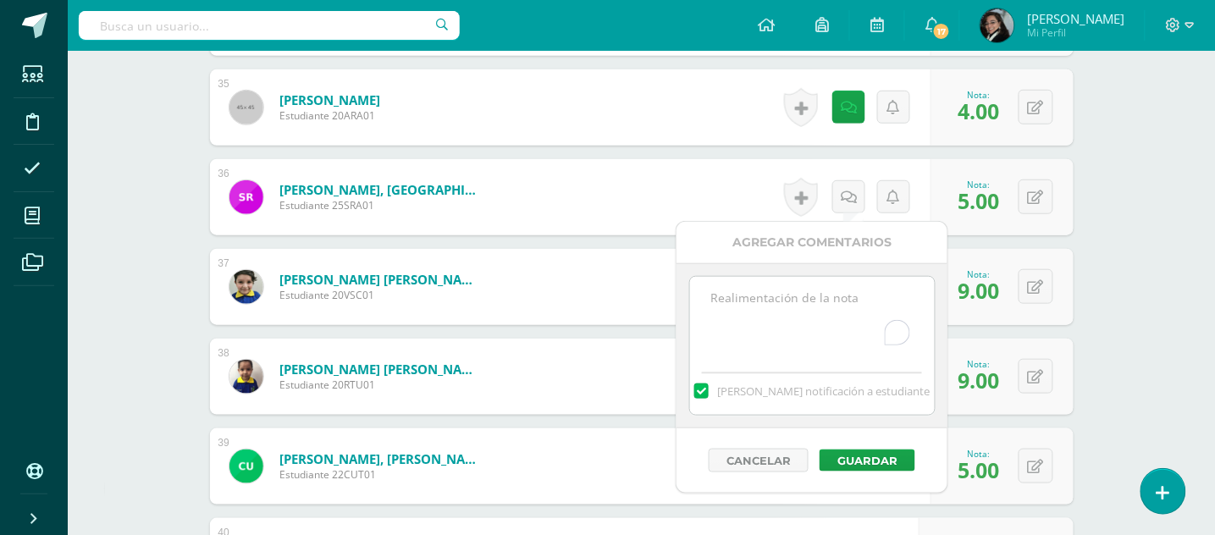
paste textarea "Muy buena noche, favor tomar nota que No fue trabajada la plataforma de RLP por…"
type textarea "Muy buena noche, favor tomar nota que No fue trabajada la plataforma de RLP por…"
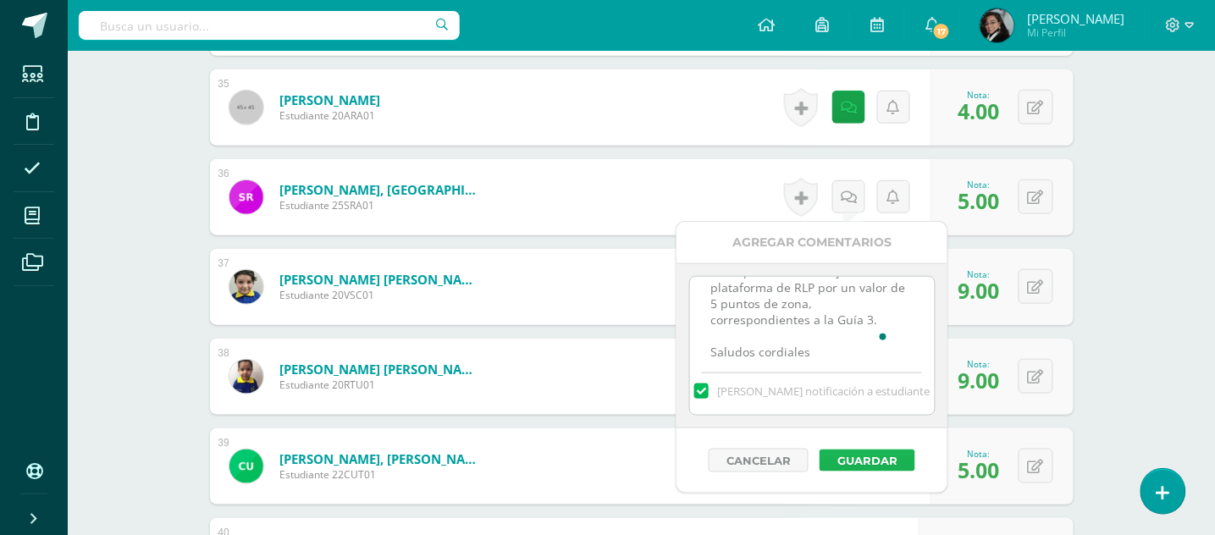
click at [844, 463] on button "Guardar" at bounding box center [868, 461] width 96 height 22
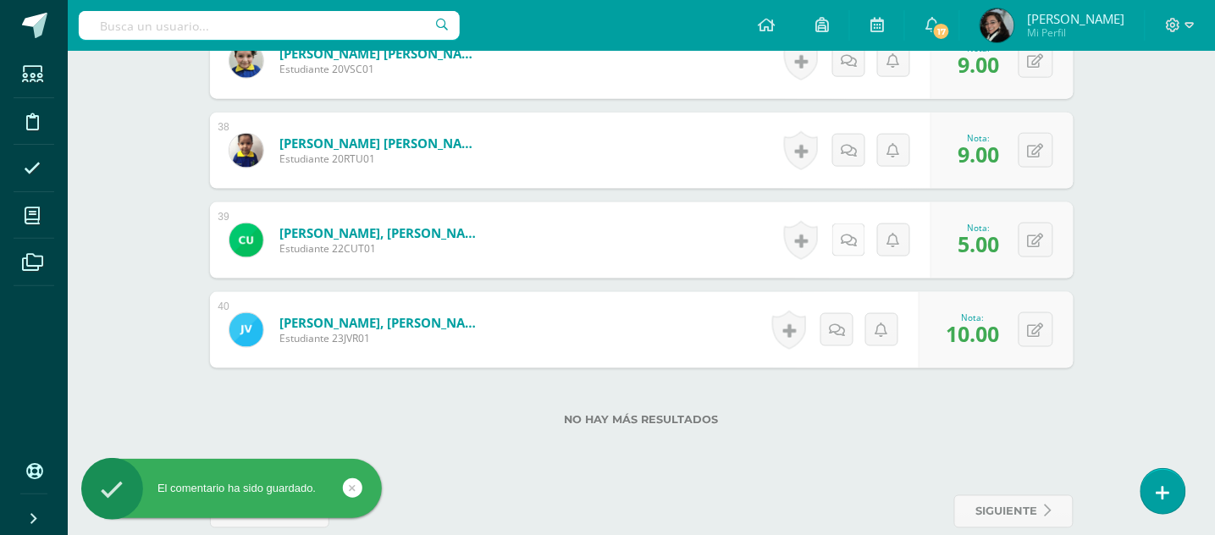
click at [844, 237] on link at bounding box center [849, 240] width 33 height 33
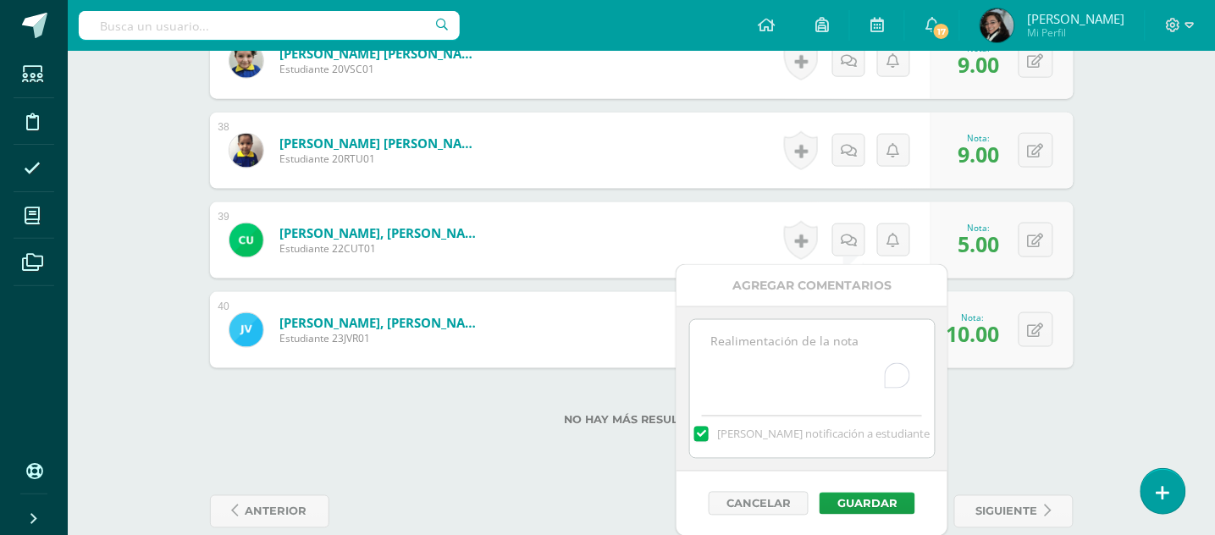
paste textarea "Muy buena noche, favor tomar nota que No fue trabajada la plataforma de RLP por…"
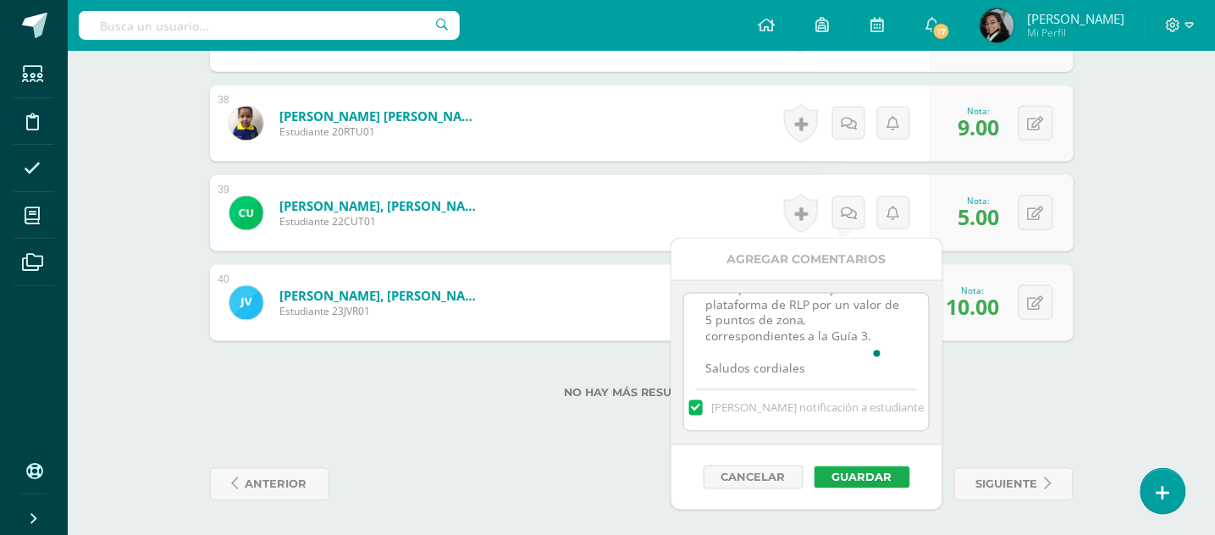
type textarea "Muy buena noche, favor tomar nota que No fue trabajada la plataforma de RLP por…"
click at [871, 476] on button "Guardar" at bounding box center [863, 478] width 96 height 22
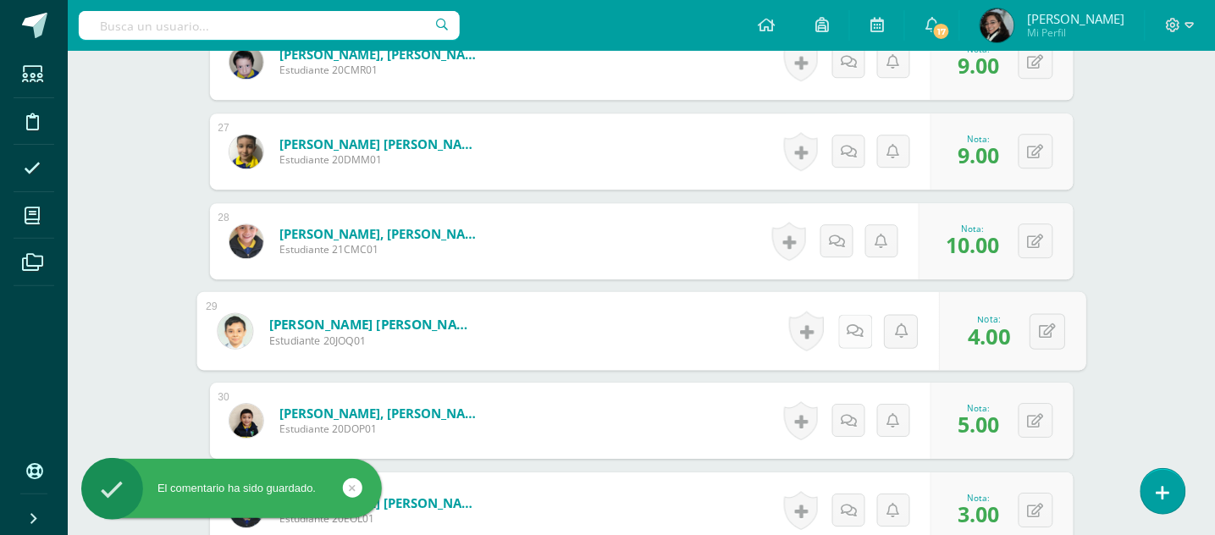
click at [850, 334] on icon at bounding box center [855, 331] width 17 height 14
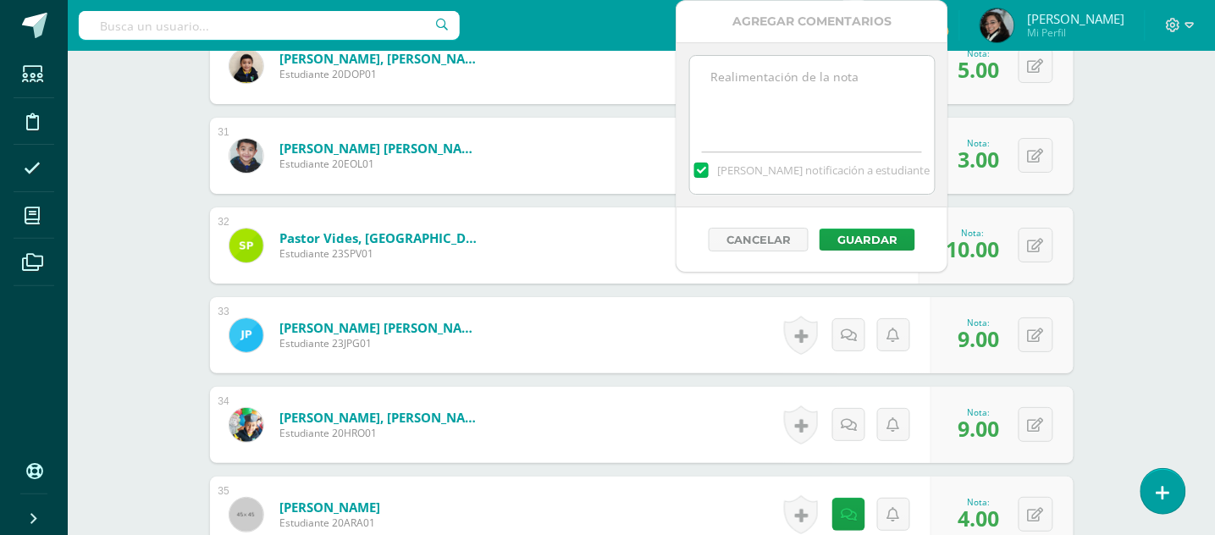
scroll to position [3052, 0]
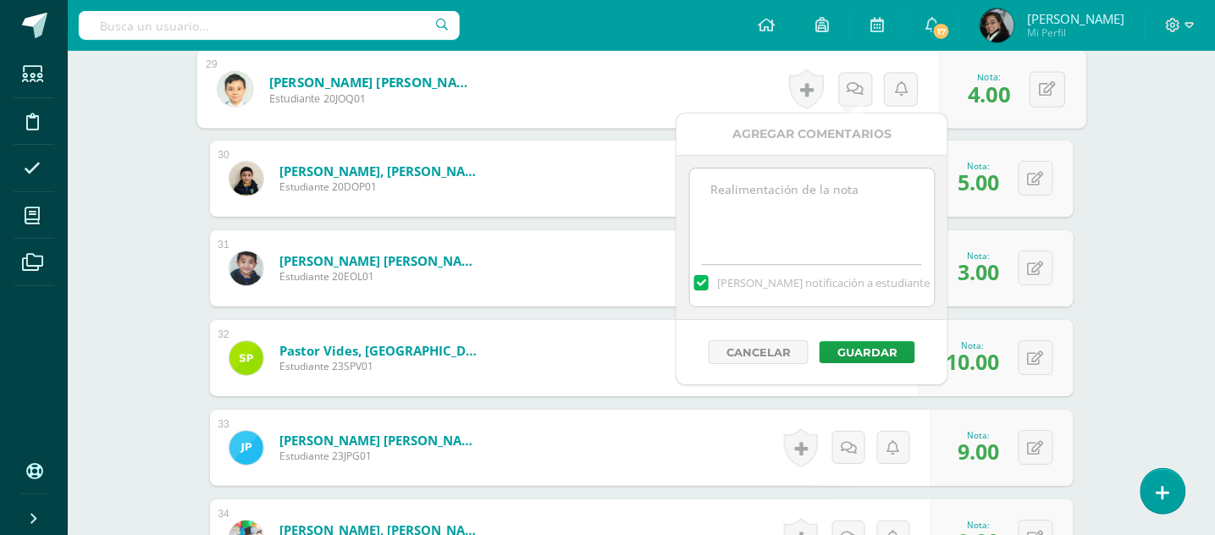
click at [816, 188] on textarea at bounding box center [812, 211] width 245 height 85
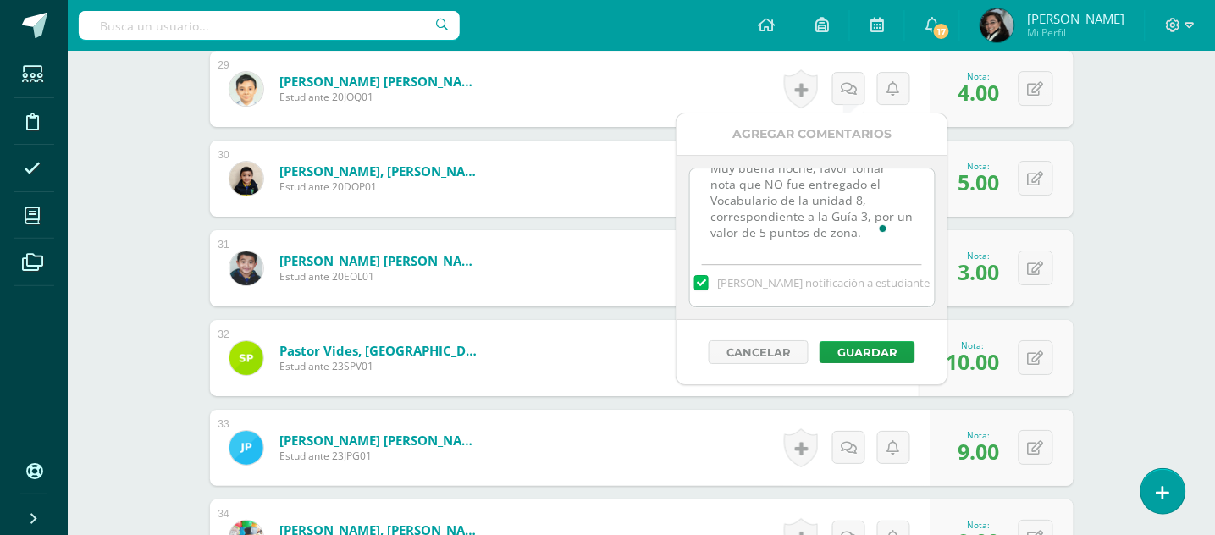
scroll to position [25, 0]
click at [872, 228] on textarea "Muy buena noche, favor tomar nota que NO fue entregado el Vocabulario de la uni…" at bounding box center [812, 211] width 245 height 85
click at [861, 220] on textarea "Muy buena noche, favor tomar nota que NO fue entregado el Vocabulario de la uni…" at bounding box center [812, 211] width 245 height 85
click at [811, 224] on textarea "Muy buena noche, favor tomar nota que NO fue entregado el Vocabulario de la uni…" at bounding box center [812, 211] width 245 height 85
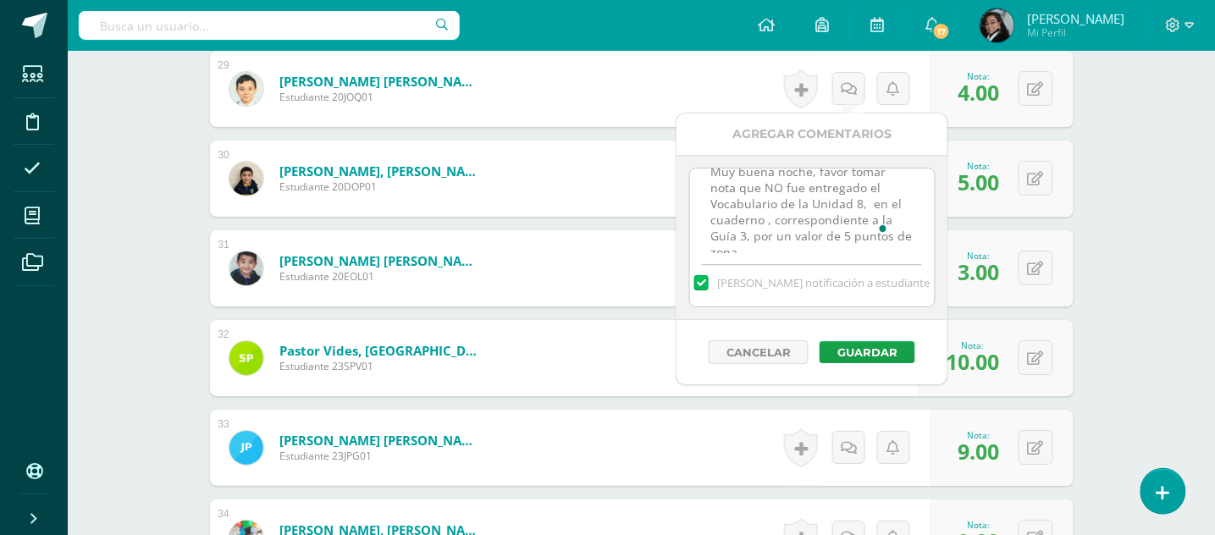
scroll to position [25, 0]
type textarea "Muy buena noche, favor tomar nota que NO fue entregado el Vocabulario de la Uni…"
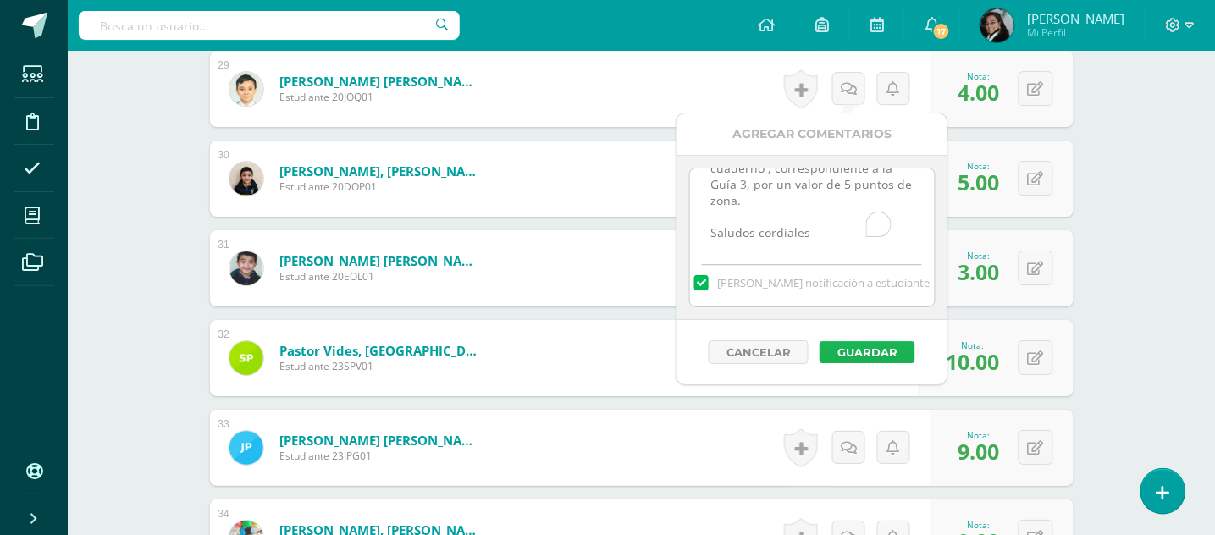
click at [864, 352] on button "Guardar" at bounding box center [868, 352] width 96 height 22
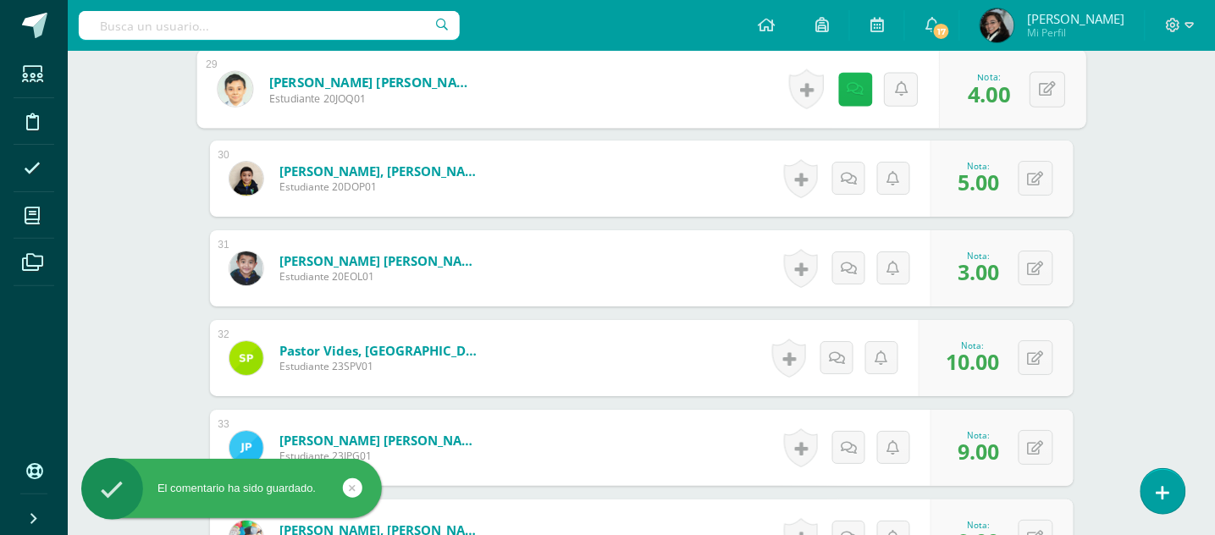
click at [847, 88] on icon at bounding box center [855, 88] width 17 height 14
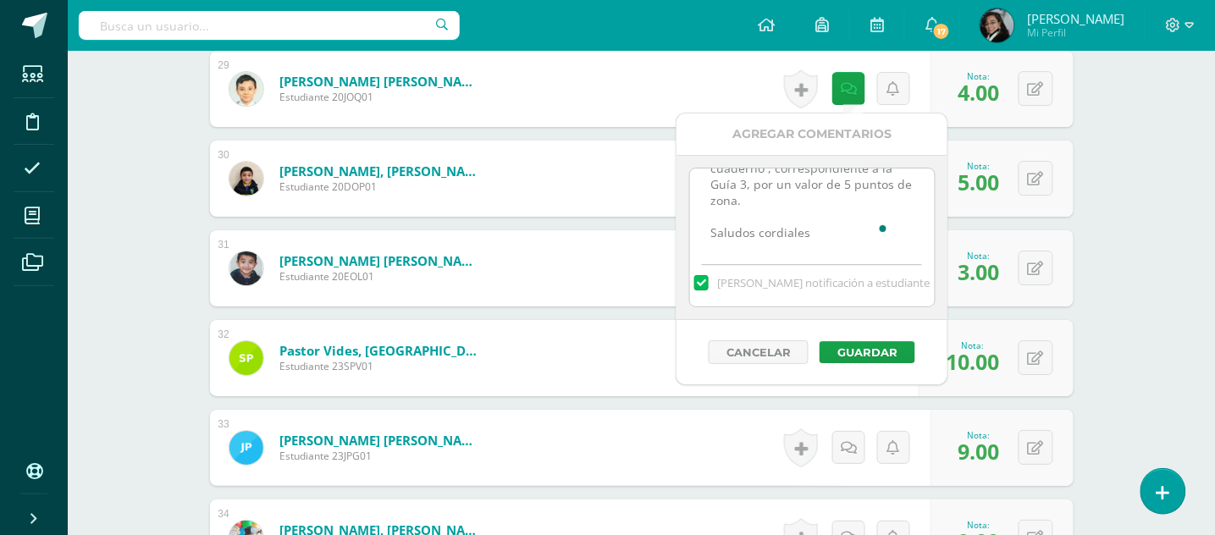
drag, startPoint x: 711, startPoint y: 188, endPoint x: 883, endPoint y: 249, distance: 182.4
click at [883, 249] on textarea "Muy buena noche, favor tomar nota que NO fue entregado el Vocabulario de la Uni…" at bounding box center [812, 211] width 245 height 85
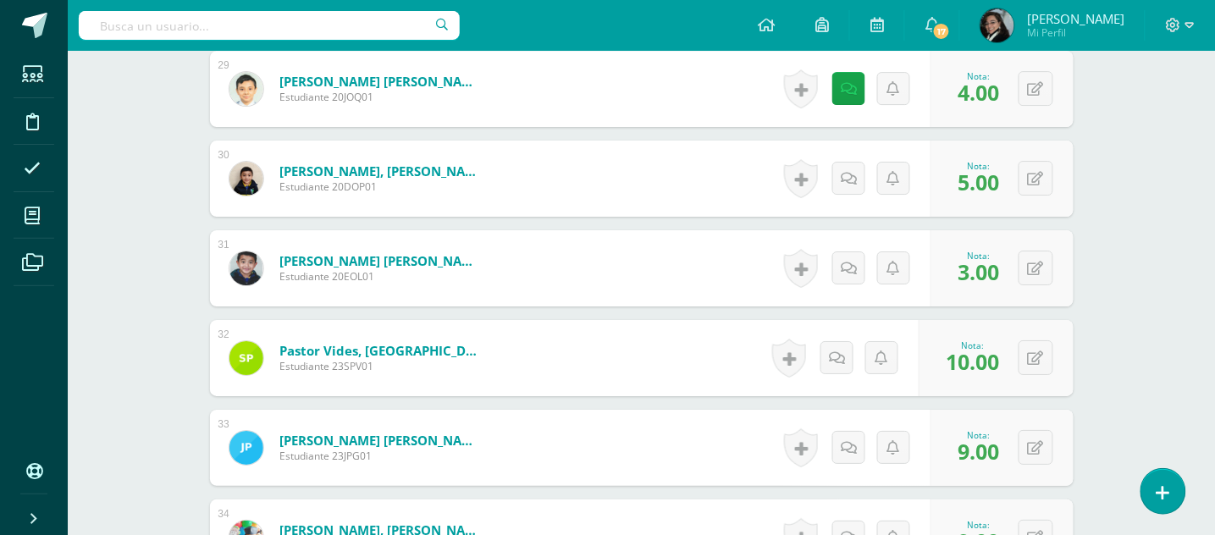
click at [583, 267] on form "Osorio Linares, Evan Andrey Estudiante 20EOL01 Nota 3.00 0 Logros" at bounding box center [642, 268] width 864 height 76
click at [847, 174] on icon at bounding box center [855, 178] width 17 height 14
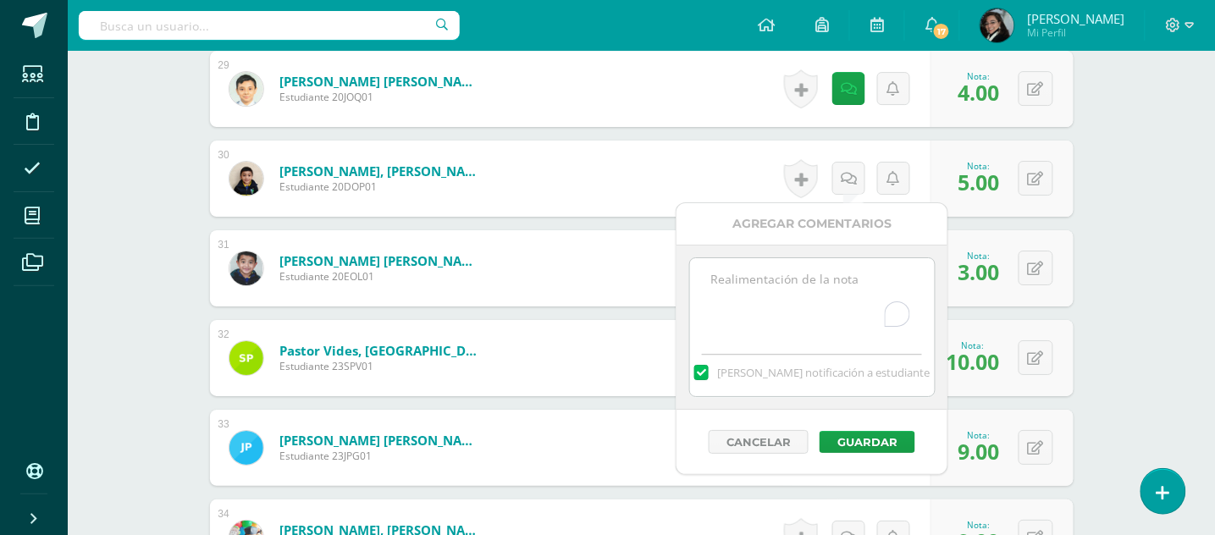
paste textarea "Muy buena noche, favor tomar nota que NO fue entregado el Vocabulario de la Uni…"
type textarea "Muy buena noche, favor tomar nota que NO fue entregado el Vocabulario de la Uni…"
click at [872, 446] on button "Guardar" at bounding box center [868, 442] width 96 height 22
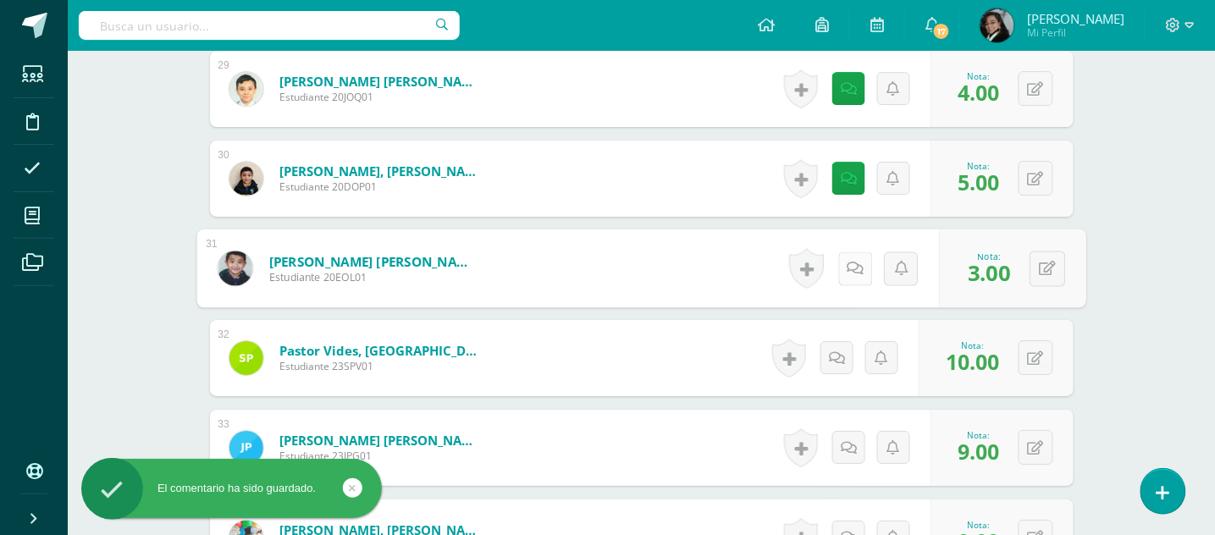
click at [849, 261] on icon at bounding box center [855, 268] width 17 height 14
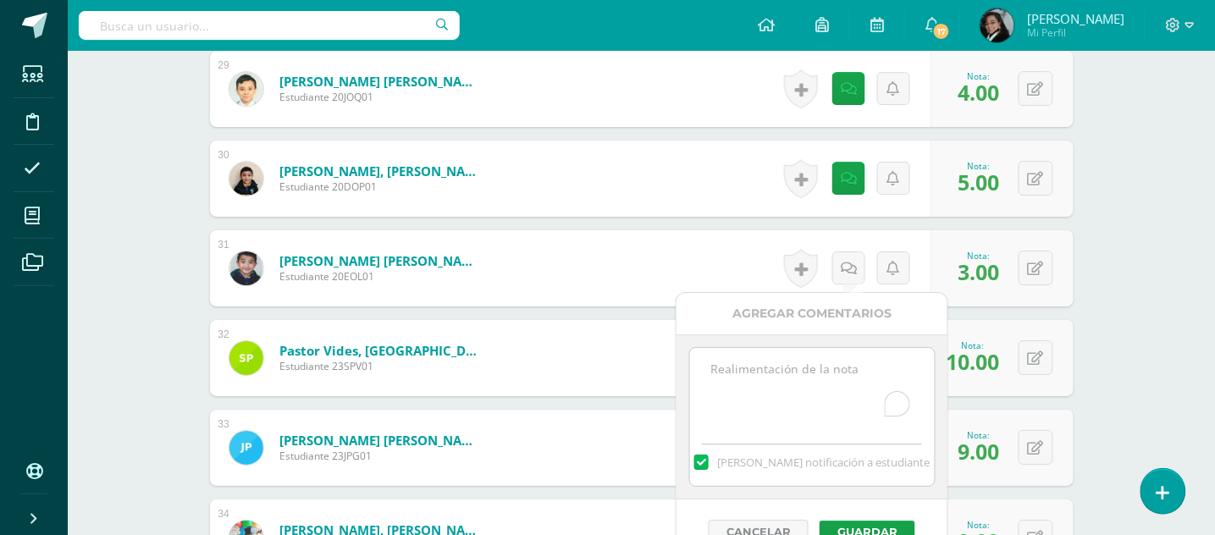
paste textarea "Muy buena noche, favor tomar nota que NO fue entregado el Vocabulario de la Uni…"
type textarea "Muy buena noche, favor tomar nota que NO fue entregado el Vocabulario de la Uni…"
click at [869, 531] on button "Guardar" at bounding box center [868, 532] width 96 height 22
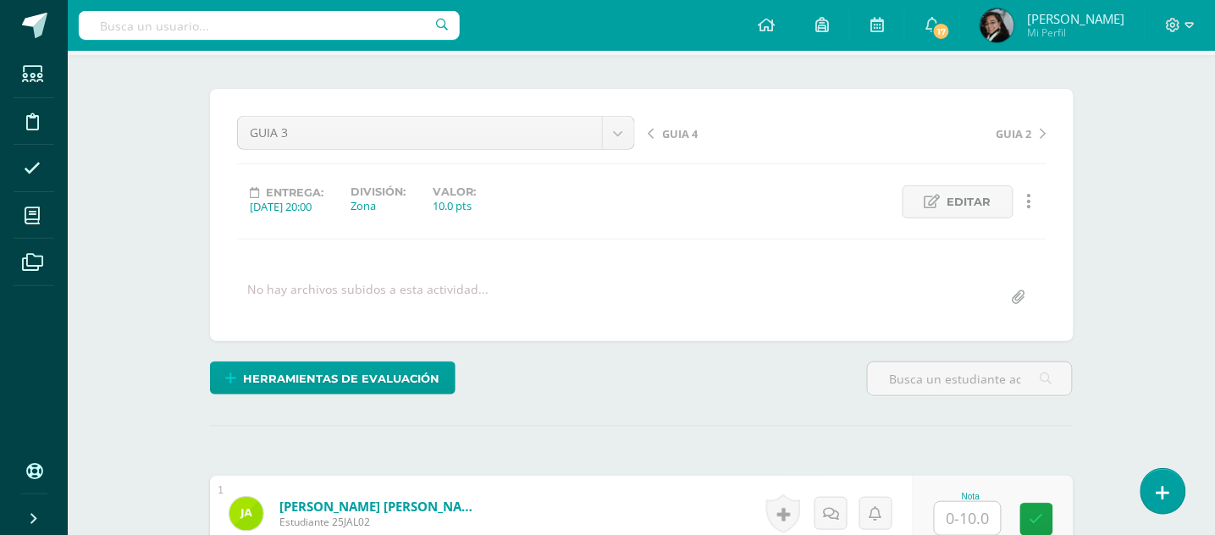
scroll to position [0, 0]
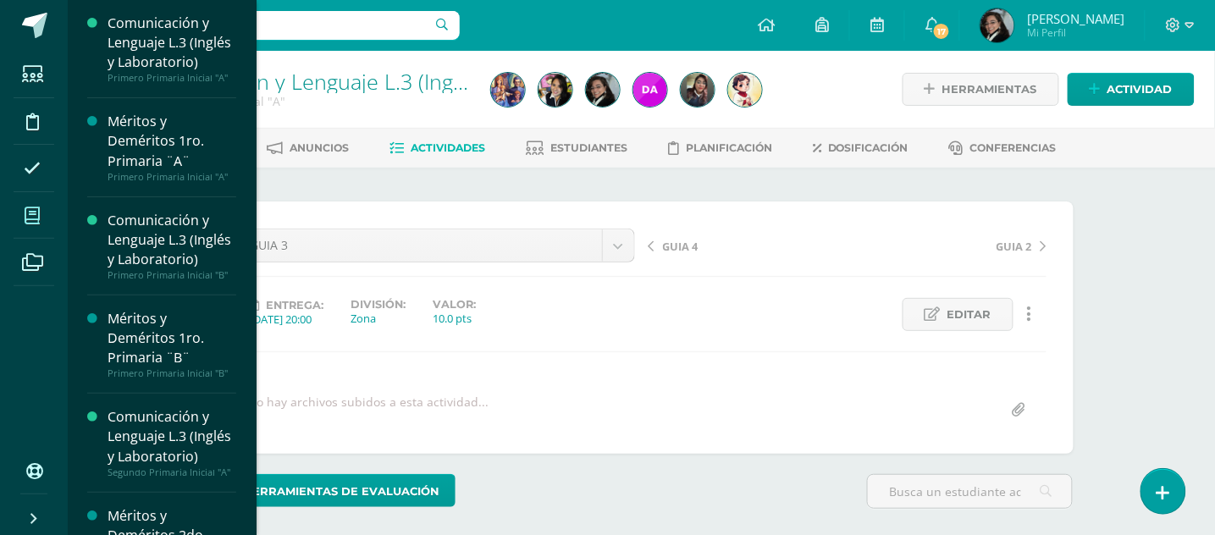
click at [36, 214] on icon at bounding box center [32, 216] width 15 height 17
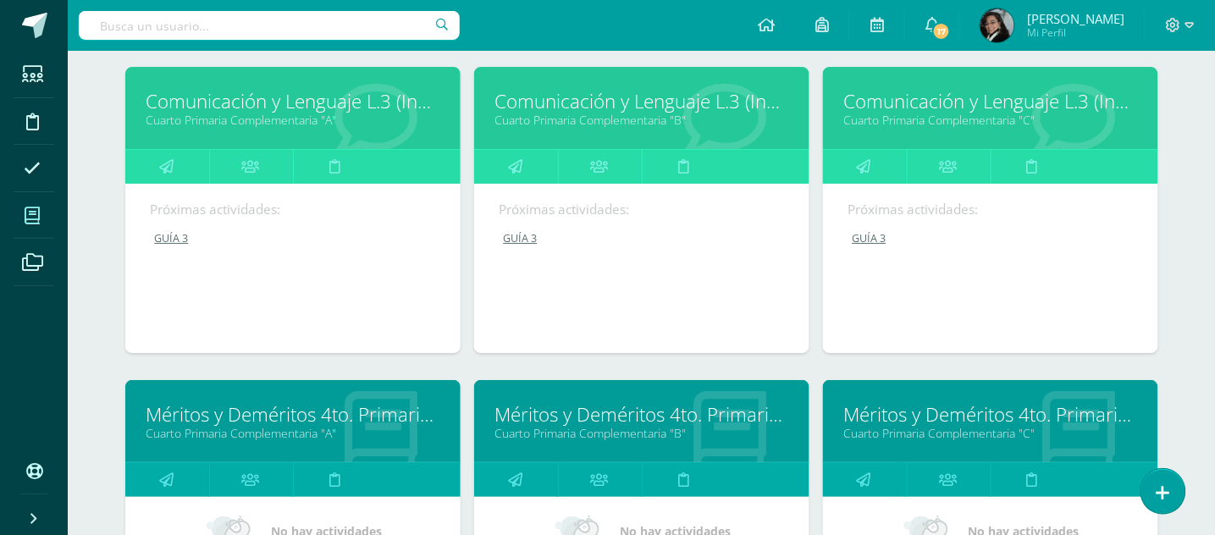
scroll to position [1389, 0]
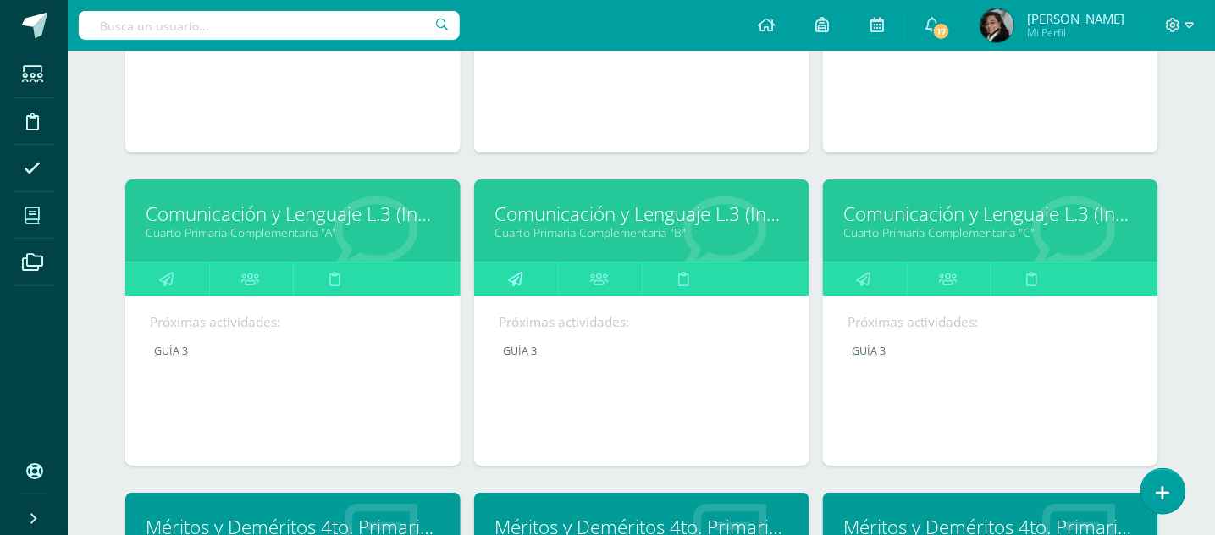
click at [518, 274] on icon at bounding box center [515, 279] width 14 height 33
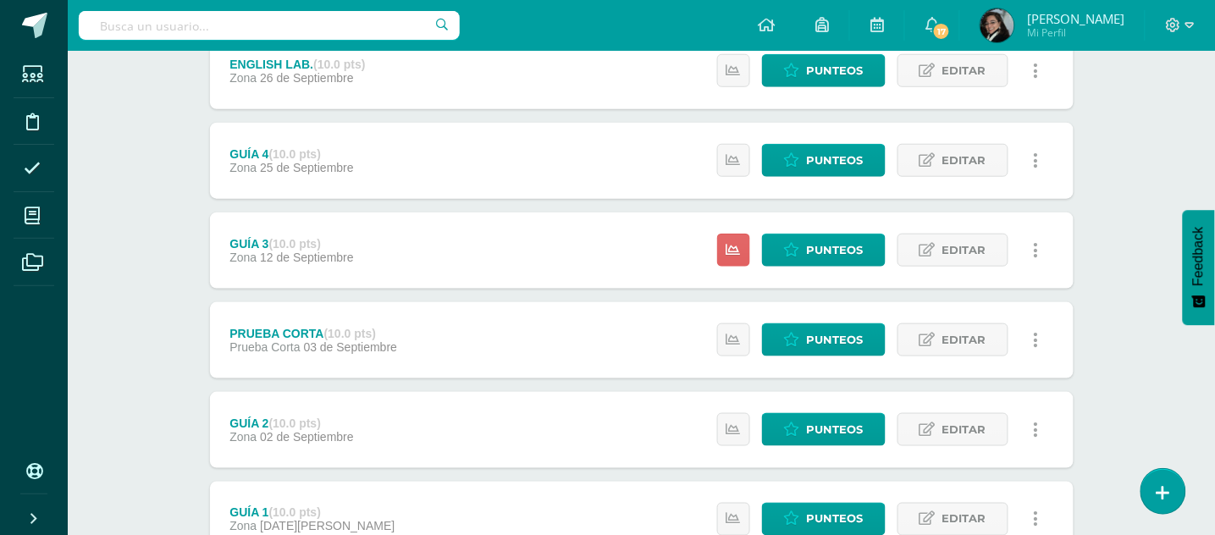
scroll to position [451, 0]
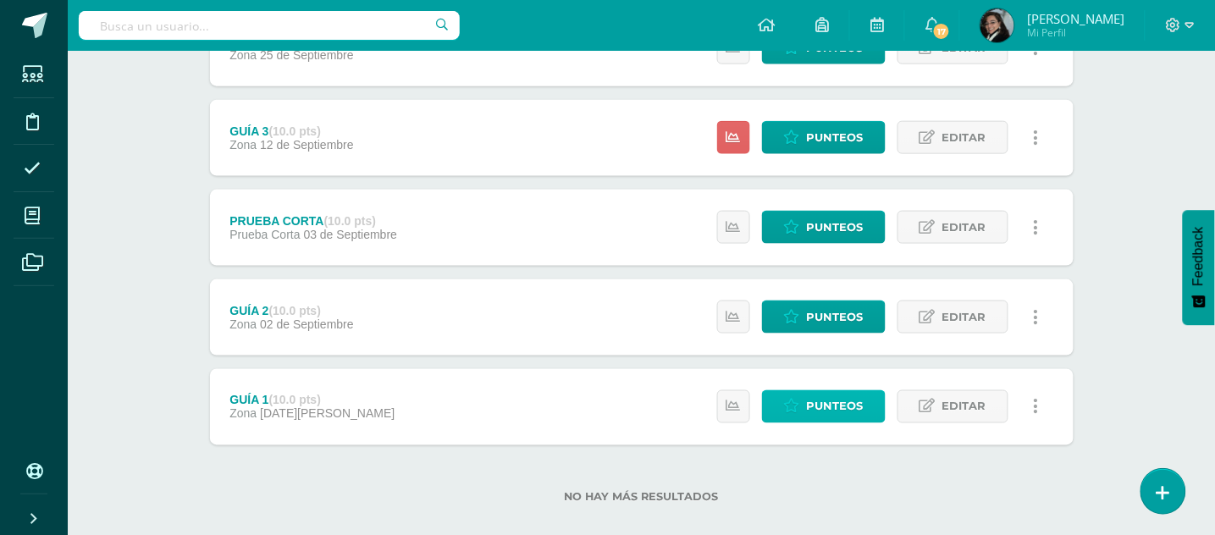
click at [804, 410] on link "Punteos" at bounding box center [824, 406] width 124 height 33
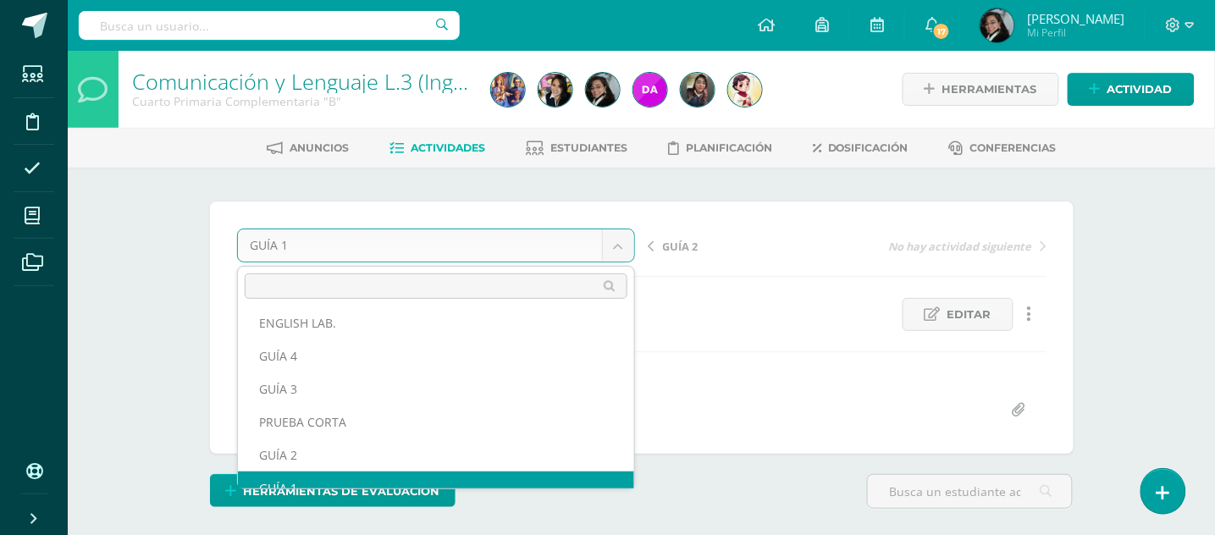
scroll to position [54, 0]
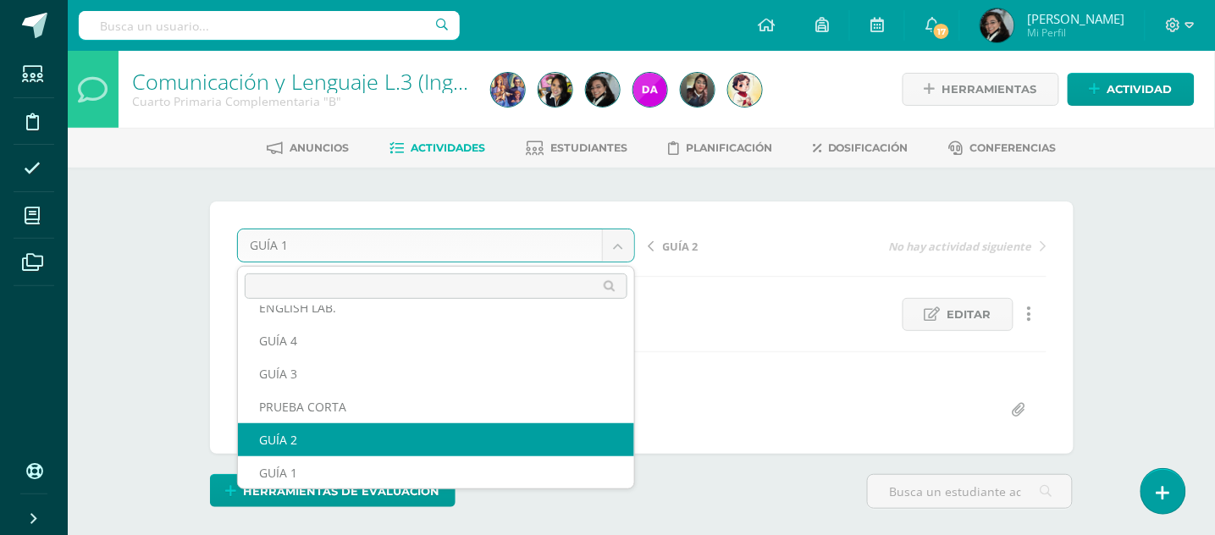
select select "/dashboard/teacher/grade-activity/178337/"
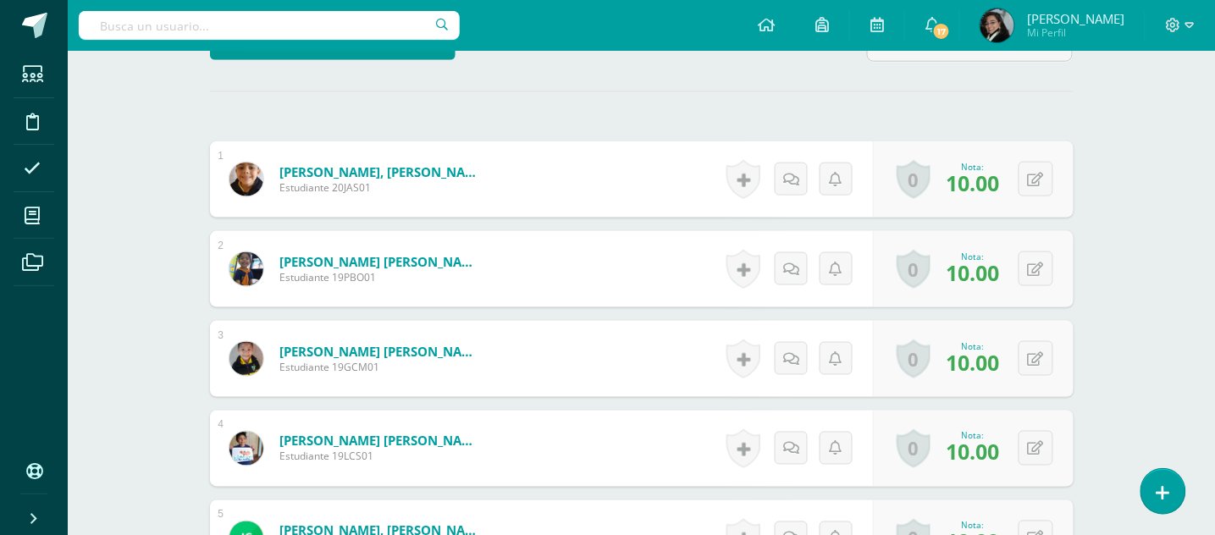
scroll to position [108, 0]
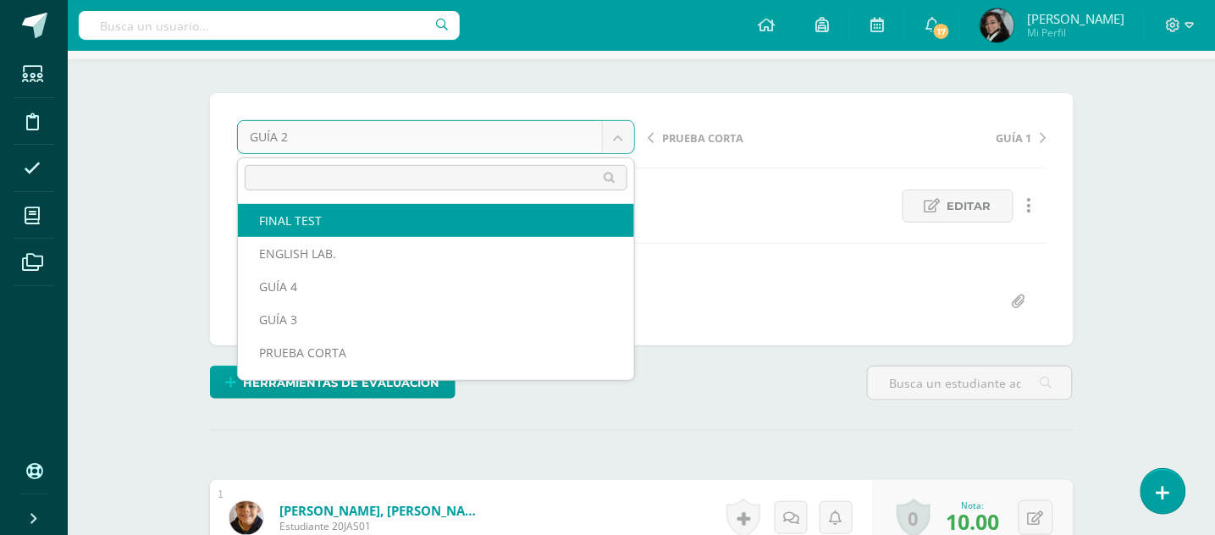
scroll to position [0, 0]
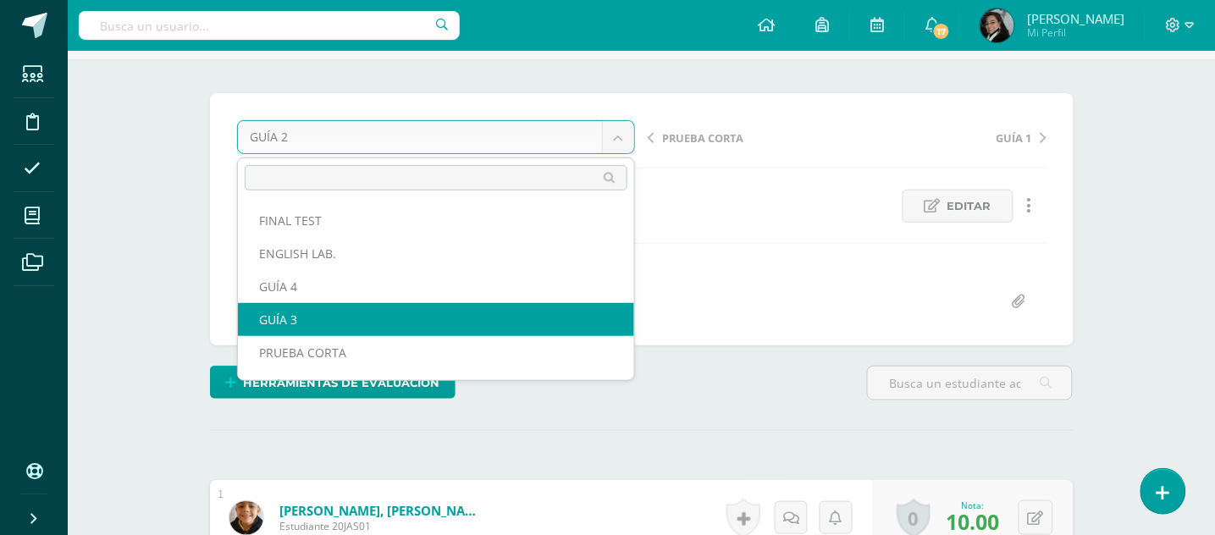
select select "/dashboard/teacher/grade-activity/178339/"
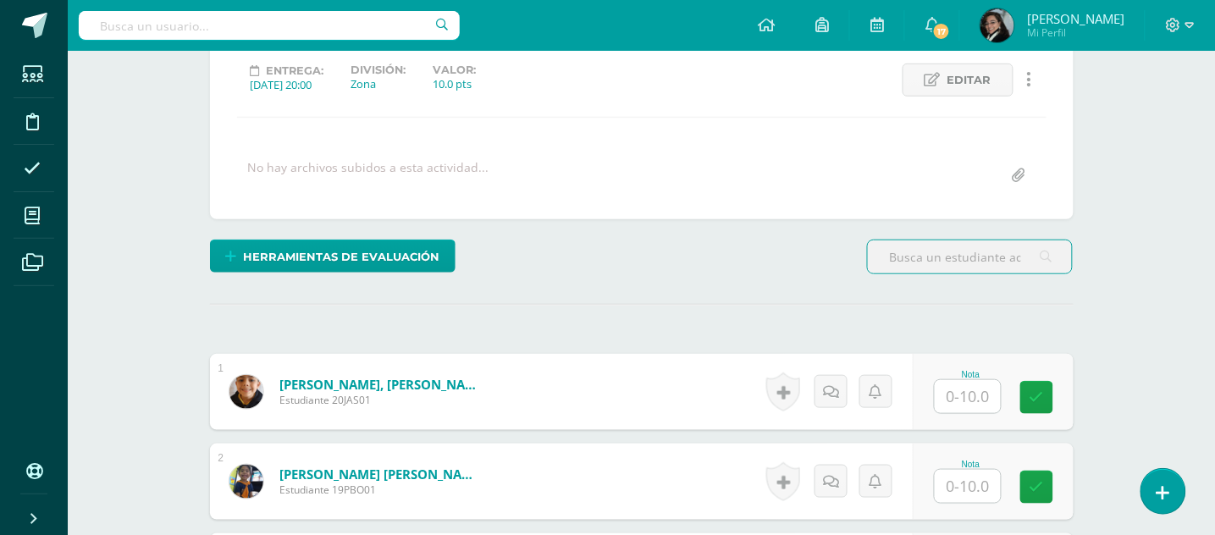
scroll to position [8, 0]
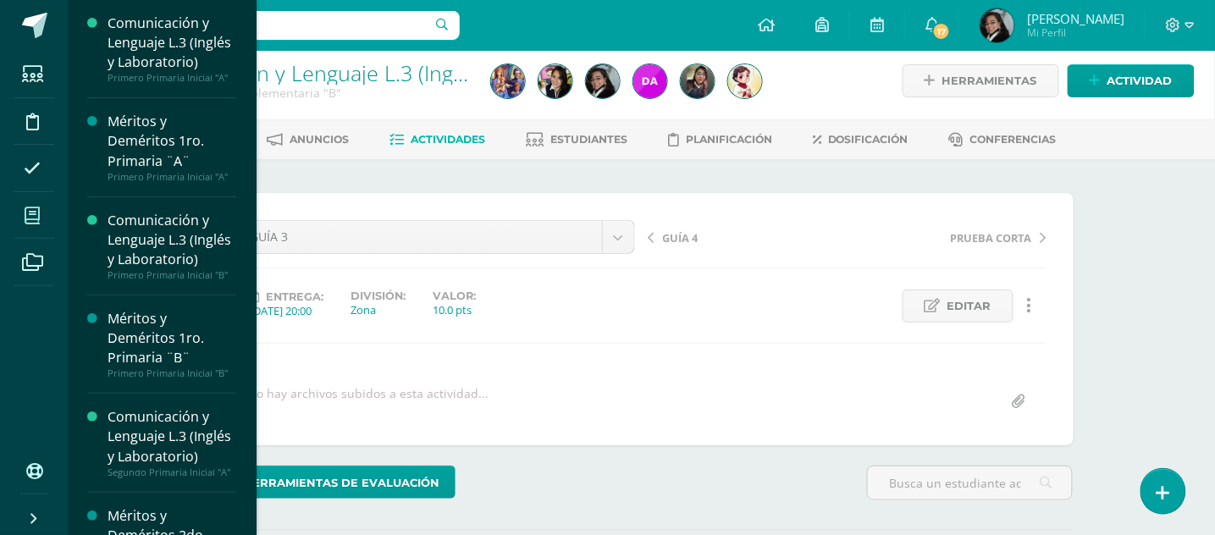
click at [29, 214] on icon at bounding box center [32, 216] width 15 height 17
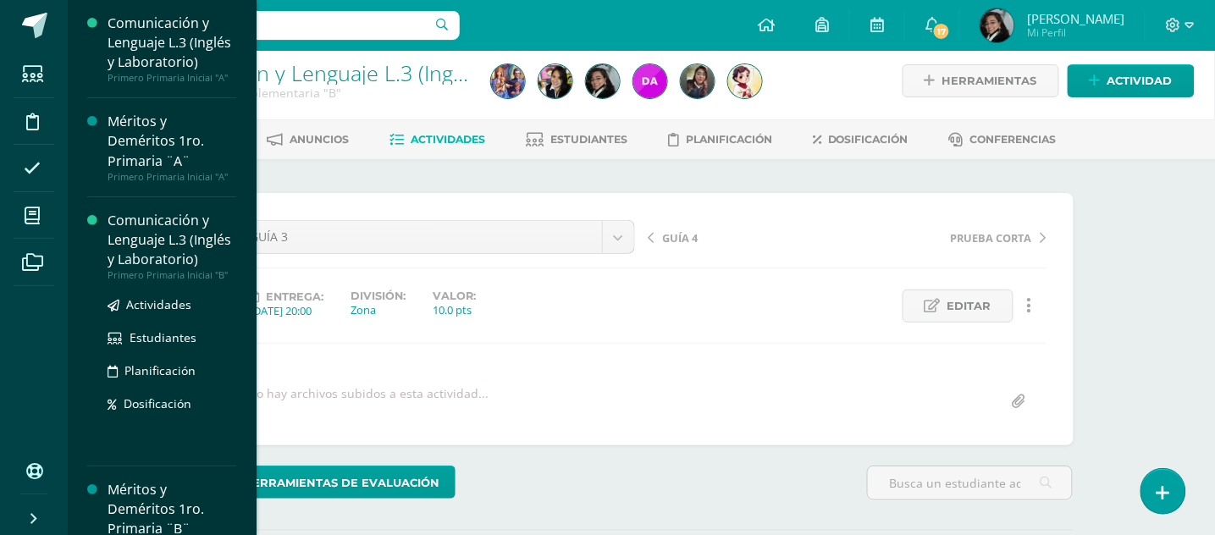
scroll to position [225, 0]
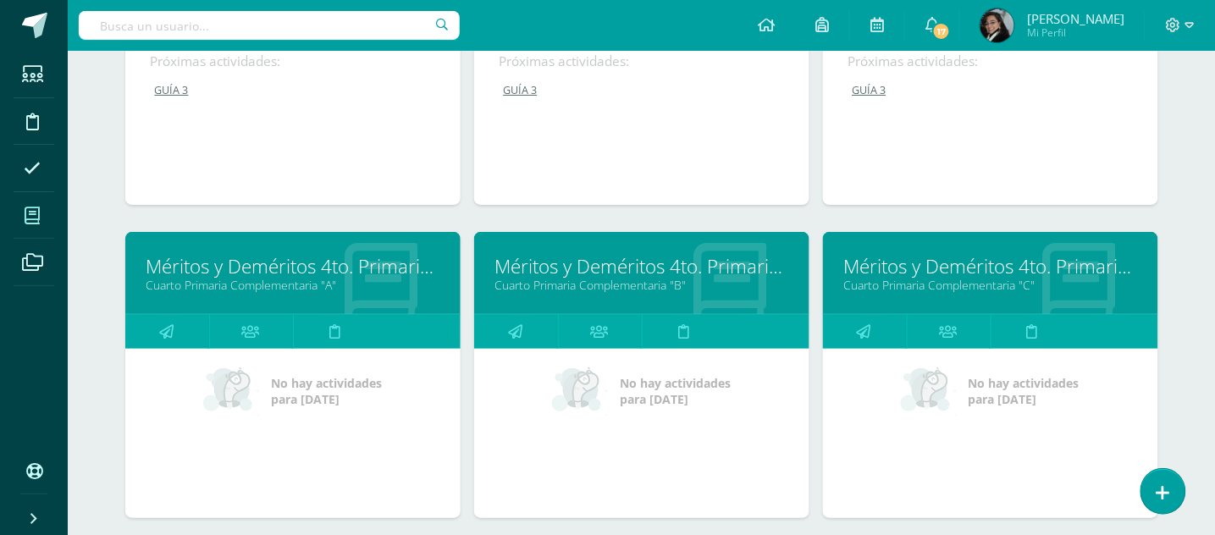
scroll to position [1425, 0]
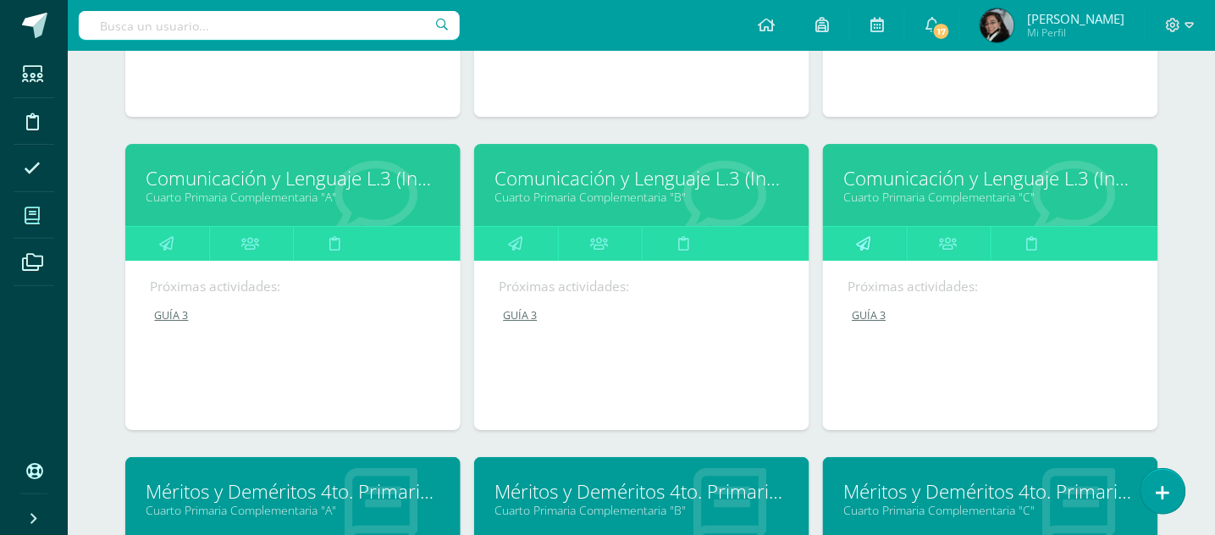
click at [861, 242] on icon at bounding box center [864, 243] width 14 height 33
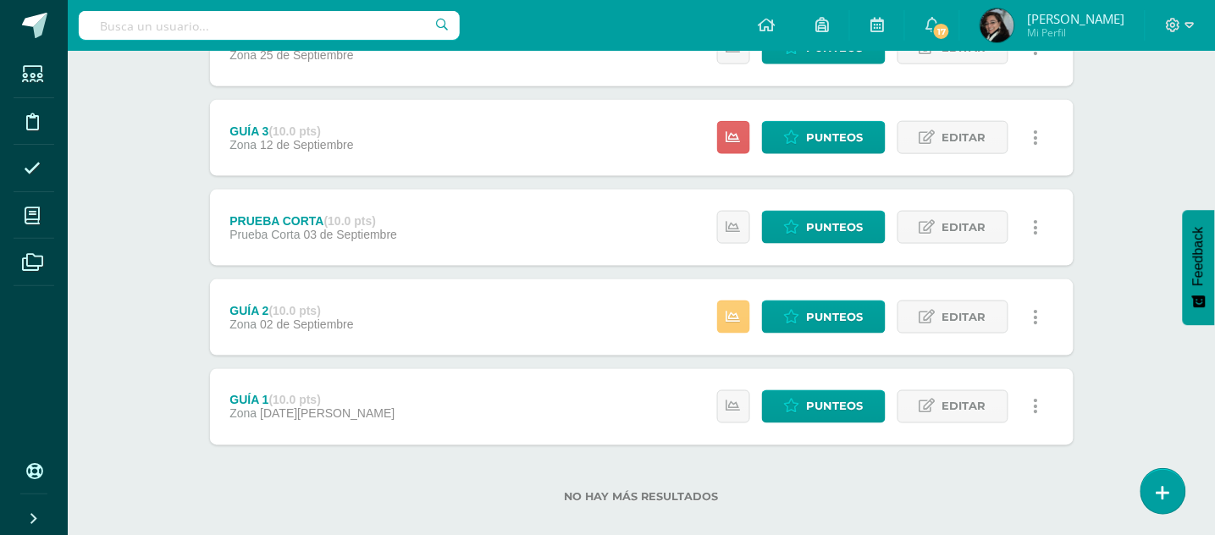
scroll to position [474, 0]
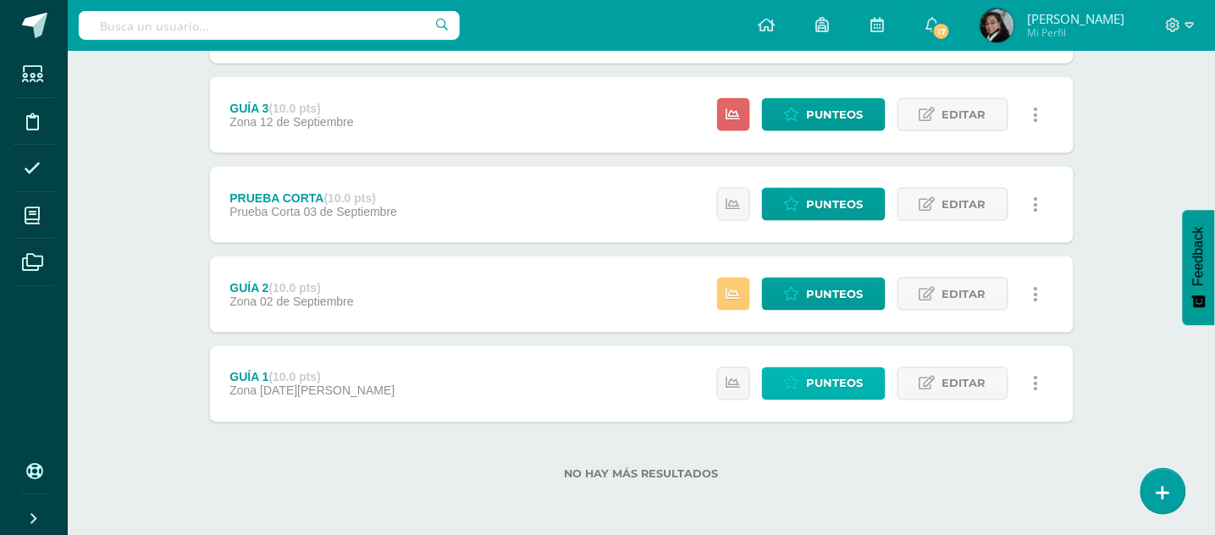
click at [825, 386] on span "Punteos" at bounding box center [835, 383] width 57 height 31
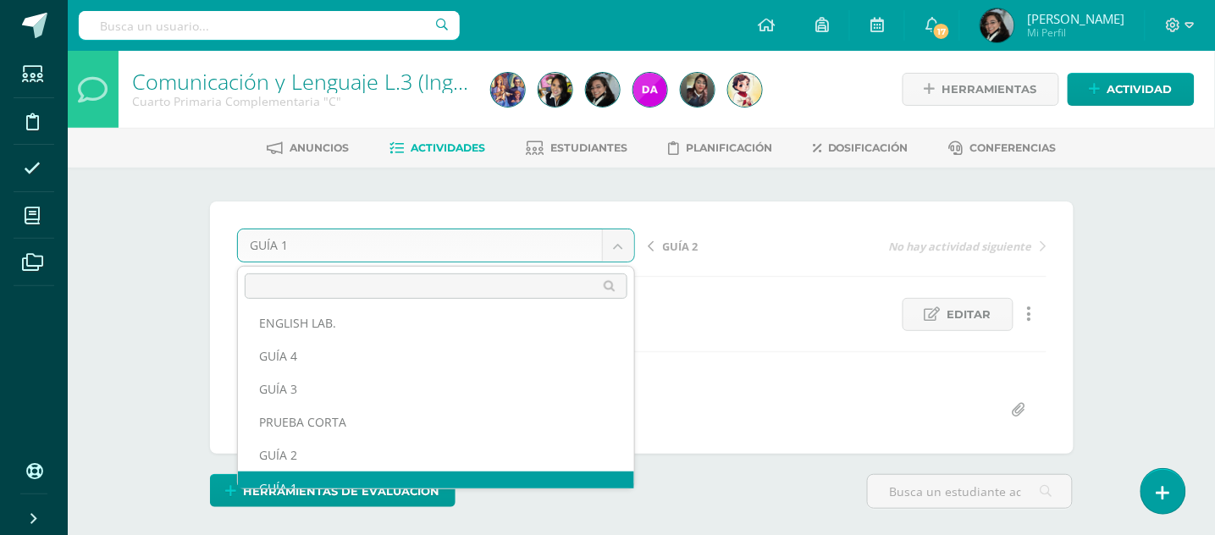
scroll to position [54, 0]
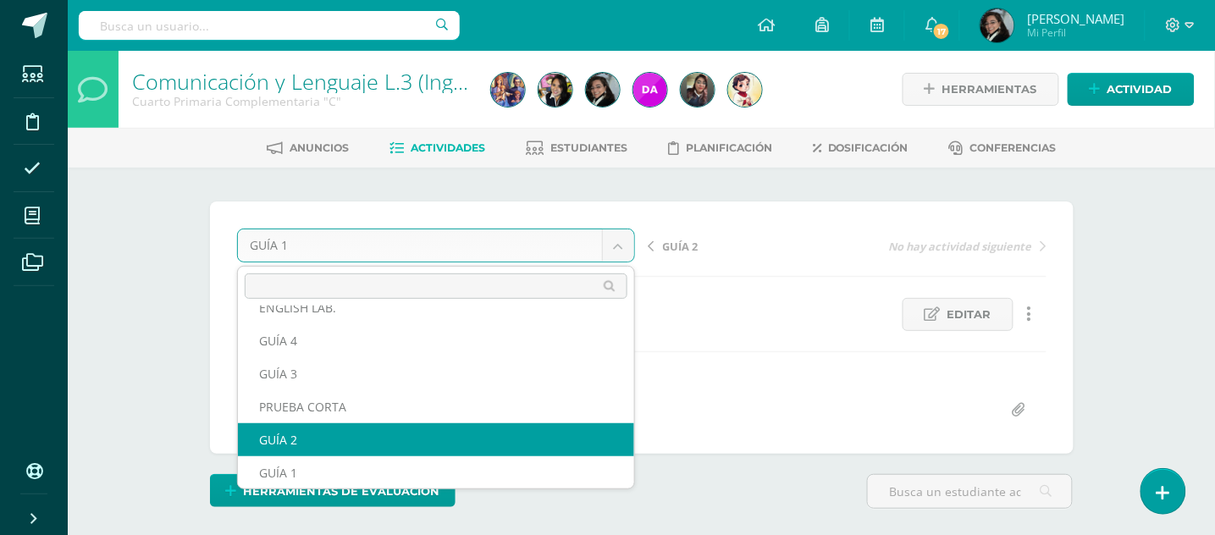
select select "/dashboard/teacher/grade-activity/178344/"
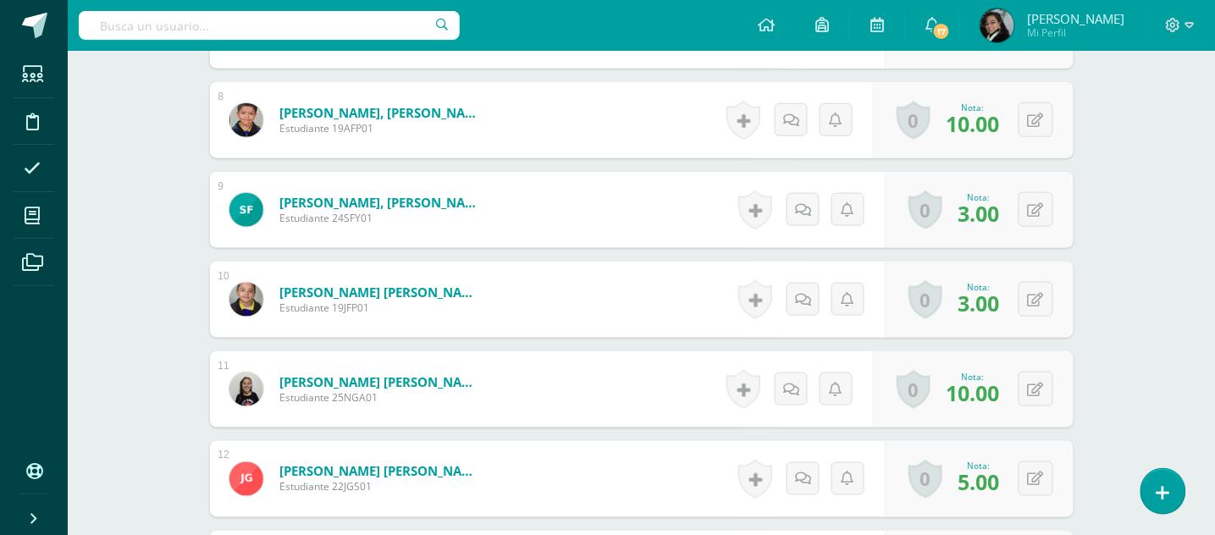
scroll to position [1919, 0]
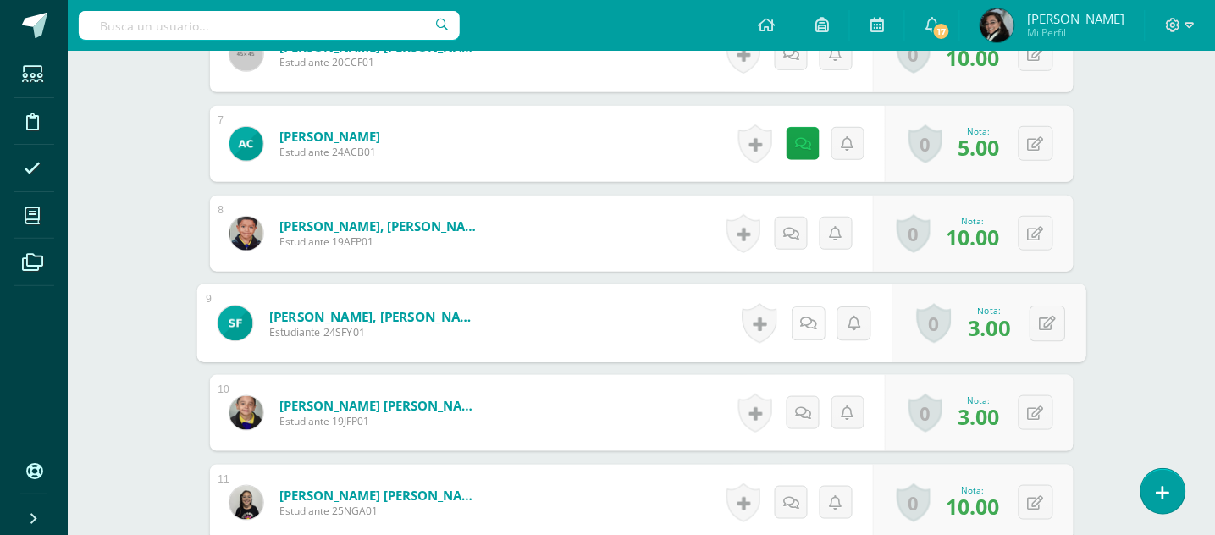
click at [800, 323] on icon at bounding box center [808, 323] width 17 height 14
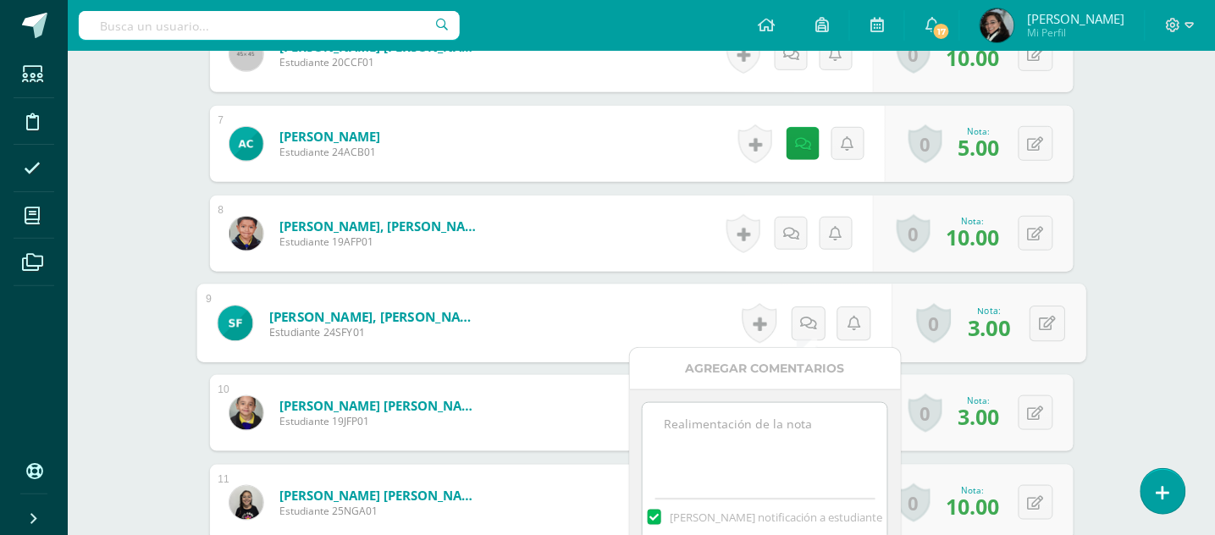
click at [732, 417] on textarea at bounding box center [765, 445] width 245 height 85
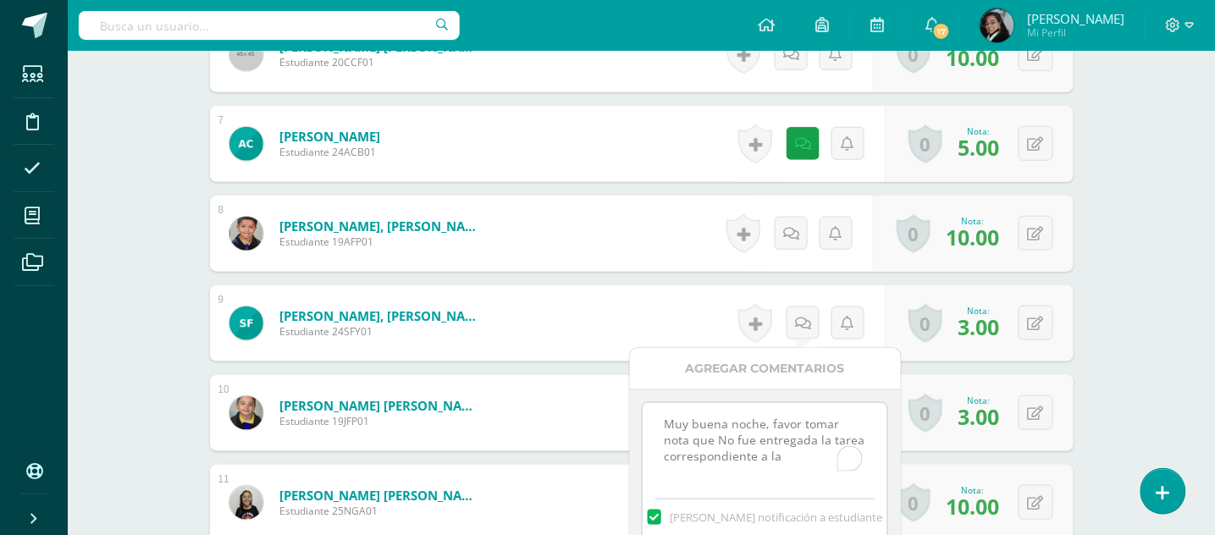
click at [828, 439] on textarea "Muy buena noche, favor tomar nota que No fue entregada la tarea correspondiente…" at bounding box center [765, 445] width 245 height 85
click at [871, 458] on textarea "Muy buena noche, favor tomar nota que No fue entregada la tarea de Plataforma R…" at bounding box center [765, 445] width 245 height 85
click at [715, 462] on textarea "Muy buena noche, favor tomar nota que No fue entregada la tarea de Plataforma R…" at bounding box center [765, 445] width 245 height 85
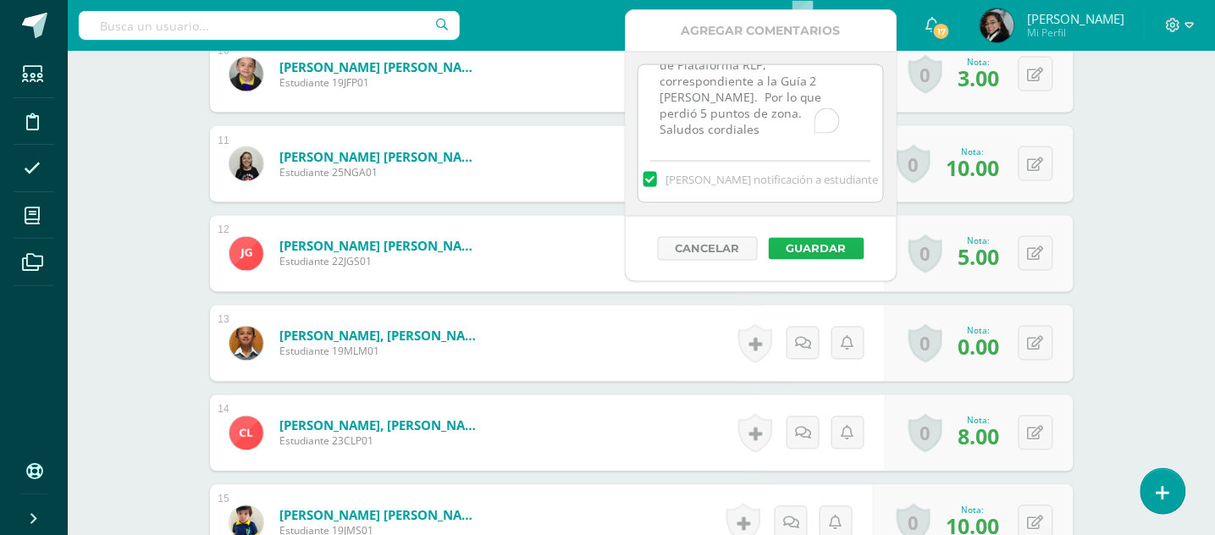
click at [817, 249] on button "Guardar" at bounding box center [817, 249] width 96 height 22
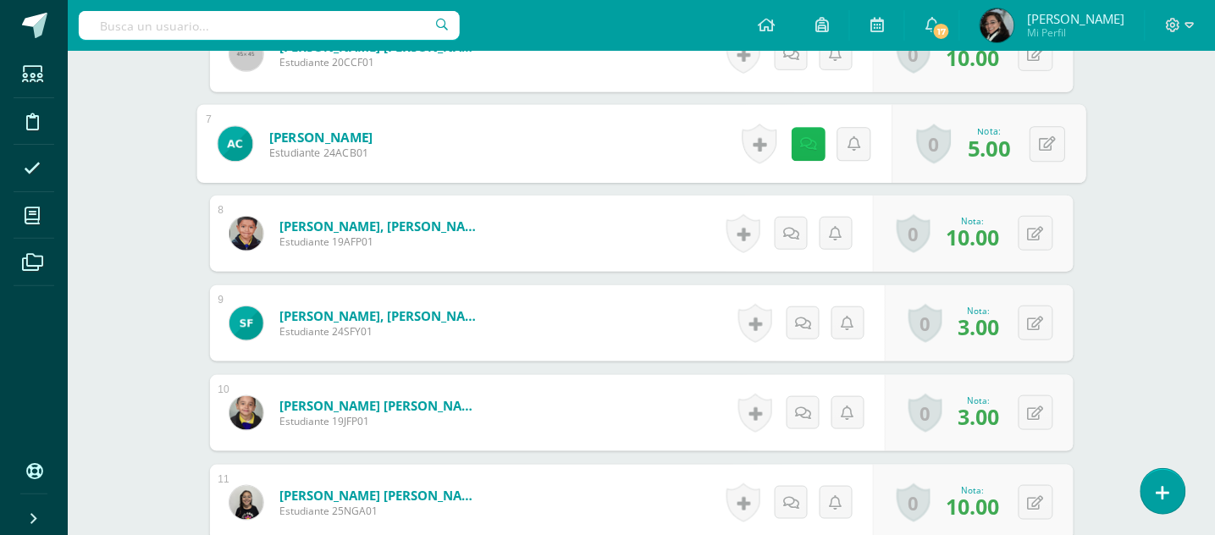
click at [800, 144] on icon at bounding box center [808, 143] width 17 height 14
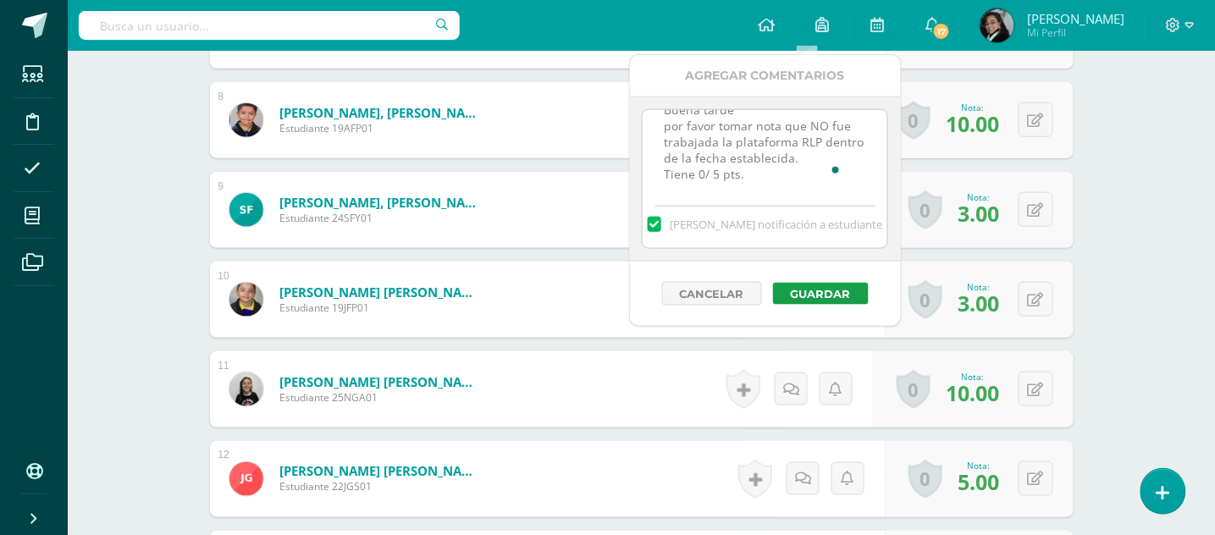
click at [548, 228] on form "Foronda Yutaka, Samuel André Estudiante 24SFY01 Nota 3.00 0 Logros Logros obten…" at bounding box center [642, 210] width 864 height 76
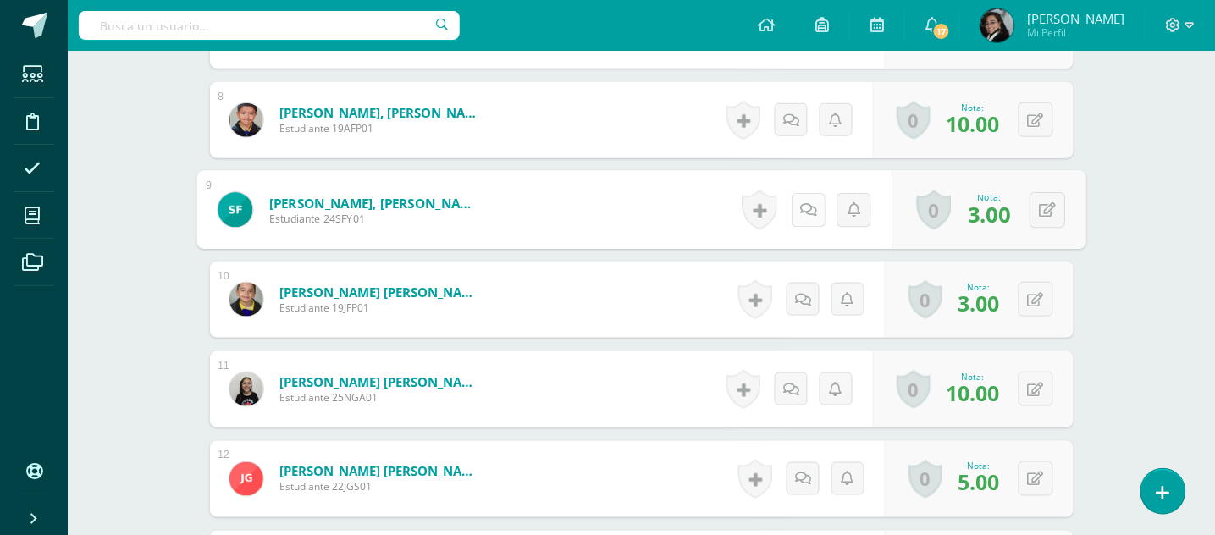
click at [800, 208] on icon at bounding box center [808, 209] width 17 height 14
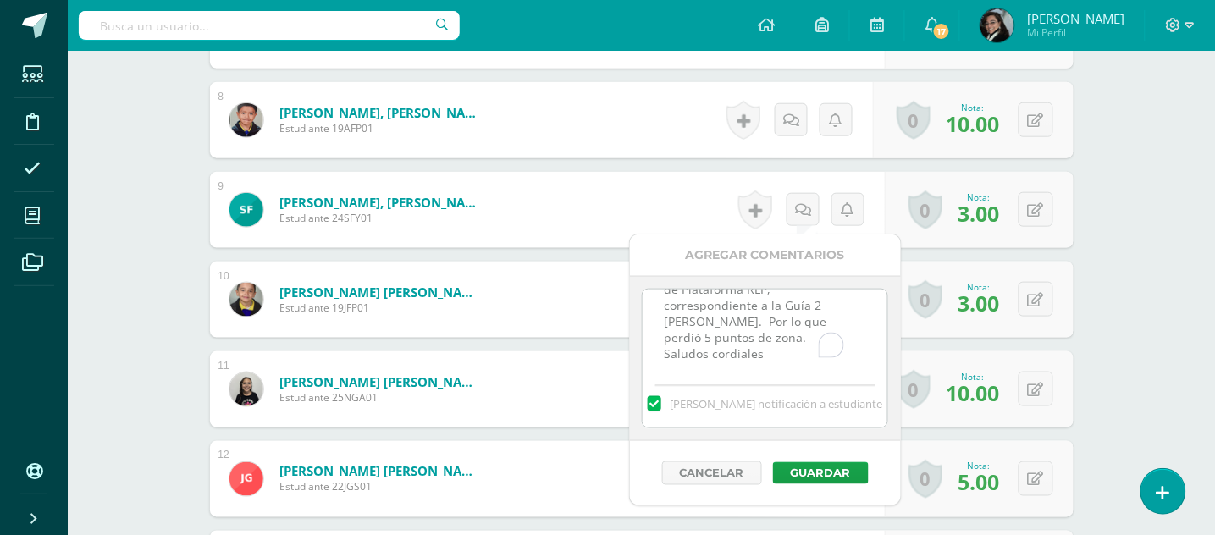
click at [700, 322] on textarea "Muy buena noche, favor tomar nota que No fue entregada la tarea de Plataforma R…" at bounding box center [765, 332] width 245 height 85
click at [708, 337] on textarea "Muy buena noche, favor tomar nota que No fue entregada la tarea de Plataforma R…" at bounding box center [765, 332] width 245 height 85
type textarea "Muy buena noche, favor tomar nota que No fue entregada la tarea de Plataforma R…"
click at [823, 470] on button "Guardar" at bounding box center [821, 473] width 96 height 22
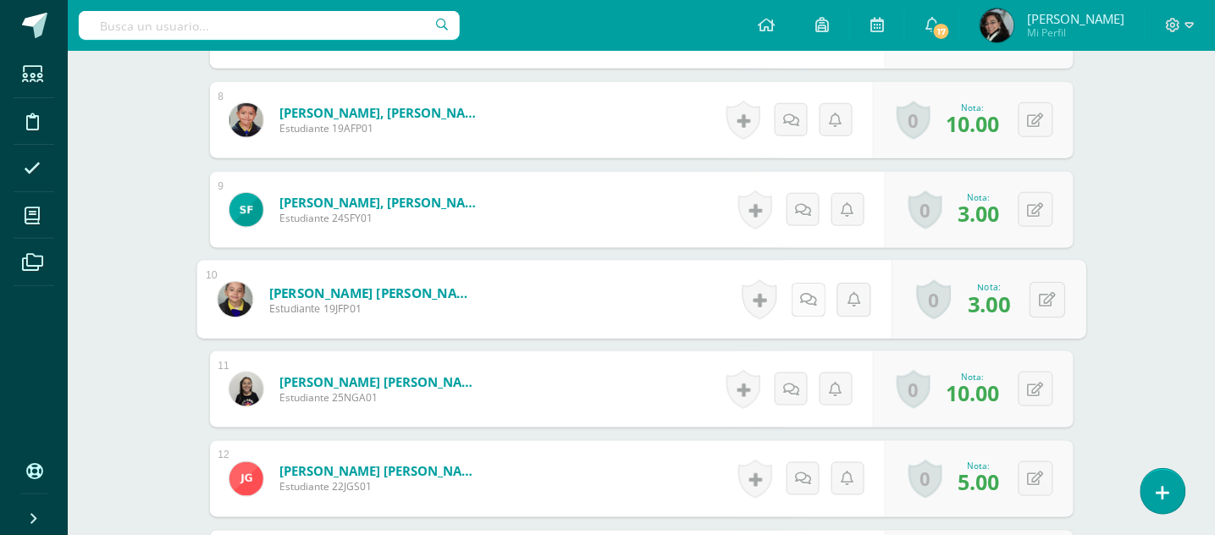
click at [804, 302] on icon at bounding box center [808, 299] width 17 height 14
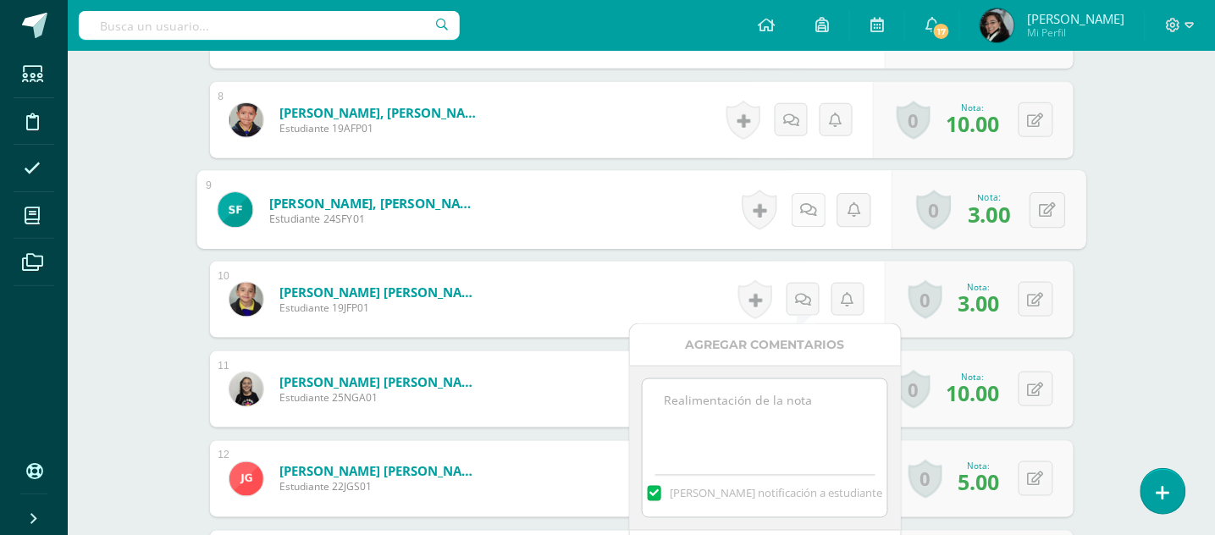
click at [806, 208] on icon at bounding box center [808, 209] width 17 height 14
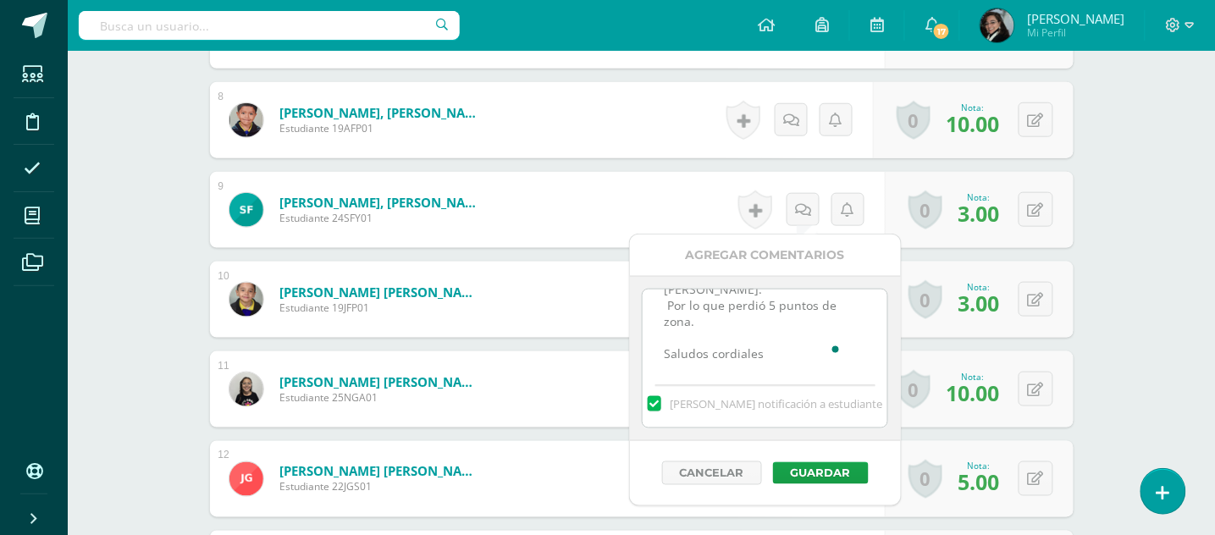
drag, startPoint x: 658, startPoint y: 310, endPoint x: 827, endPoint y: 380, distance: 182.6
click at [827, 380] on div "Muy buena noche, favor tomar nota que No fue entregada la tarea de Plataforma R…" at bounding box center [765, 358] width 246 height 139
click at [585, 299] on form "Fuentes Pérez, Joaquín David Estudiante 19JFP01 Nota 3.00 0 Logros Logros obten…" at bounding box center [642, 300] width 864 height 76
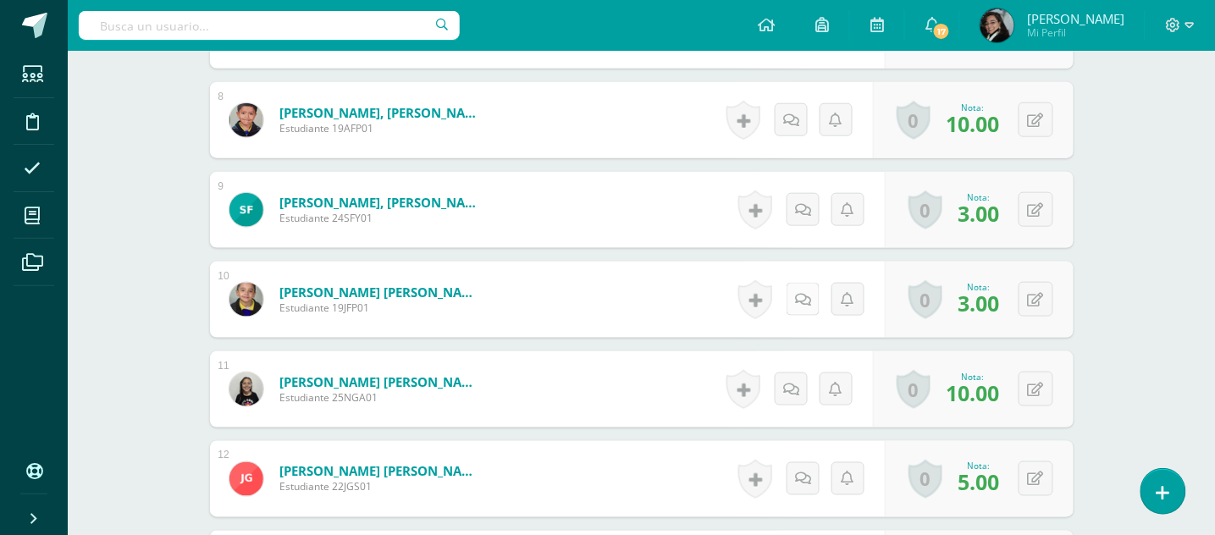
click at [803, 303] on icon at bounding box center [803, 300] width 16 height 14
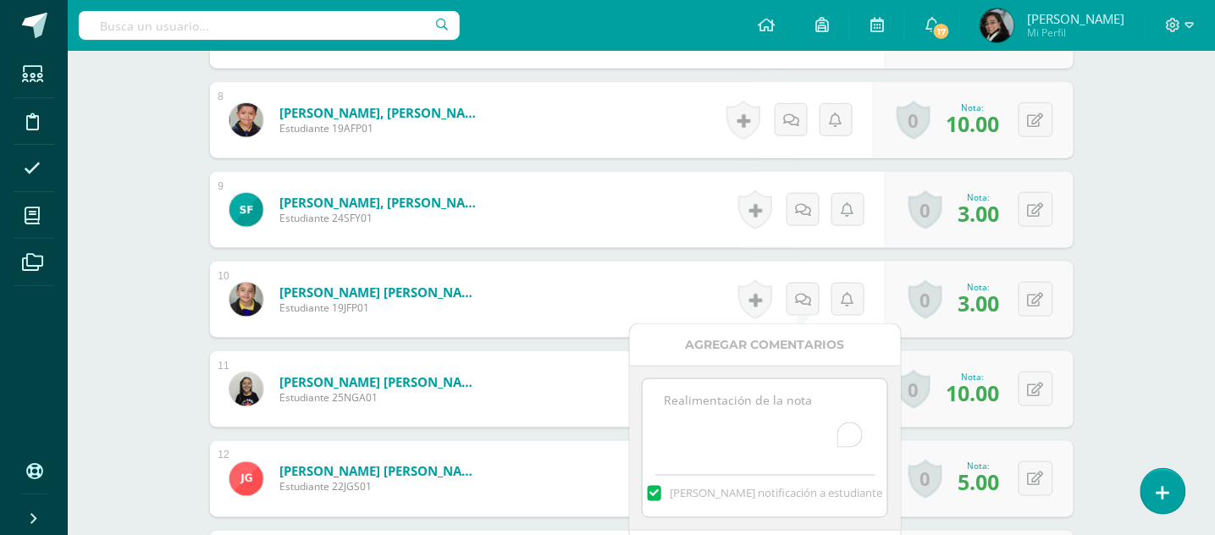
paste textarea "Muy buena noche, favor tomar nota que No fue entregada la tarea de Plataforma R…"
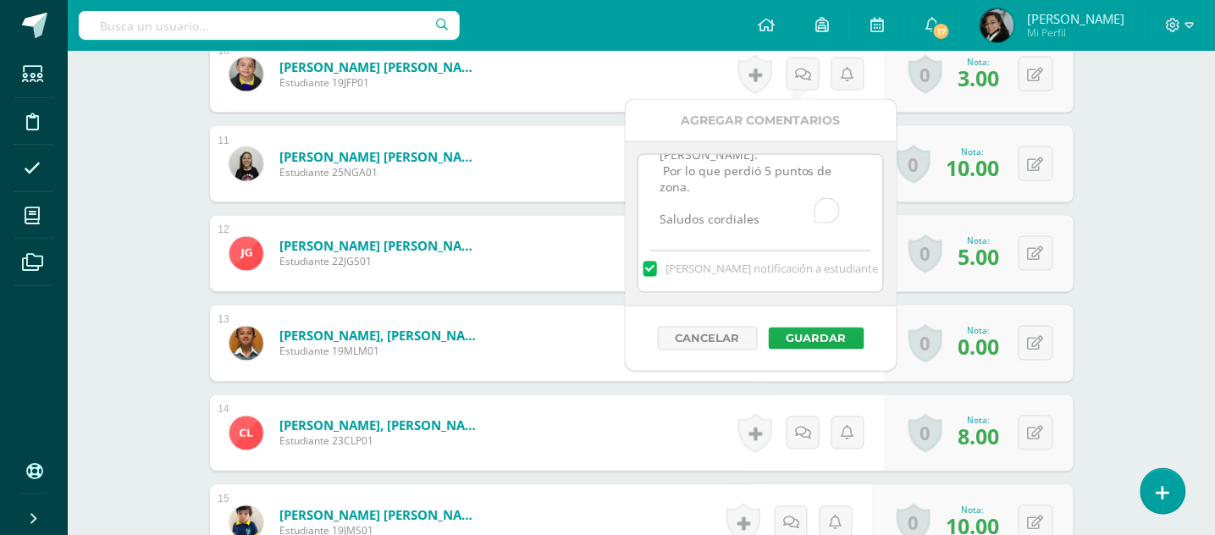
type textarea "Muy buena noche, favor tomar nota que No fue entregada la tarea de Plataforma R…"
click at [820, 329] on button "Guardar" at bounding box center [817, 339] width 96 height 22
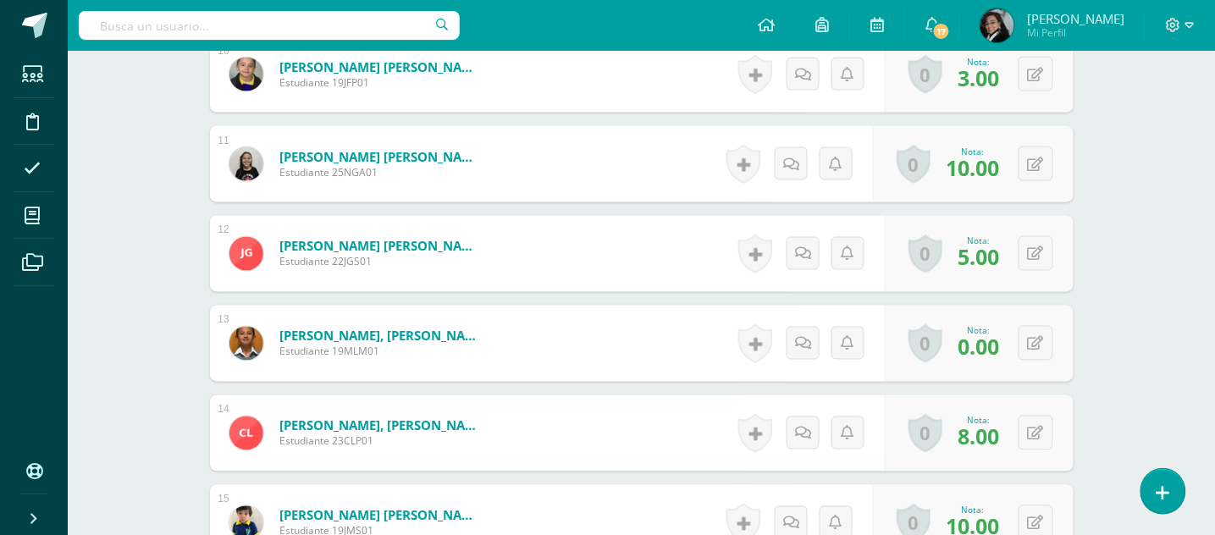
scroll to position [2372, 0]
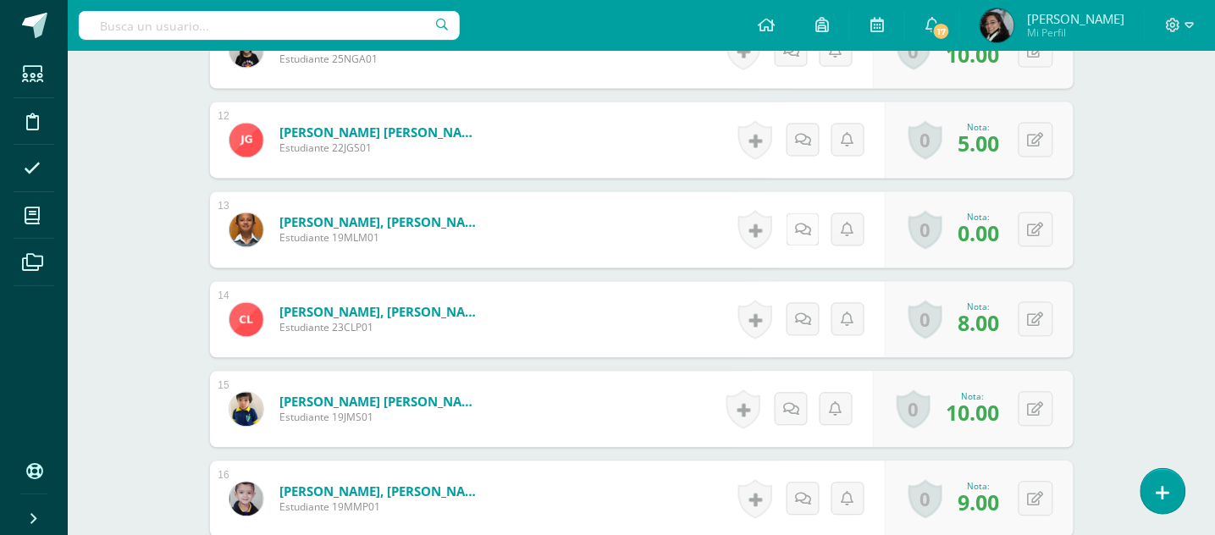
click at [801, 232] on icon at bounding box center [803, 231] width 16 height 14
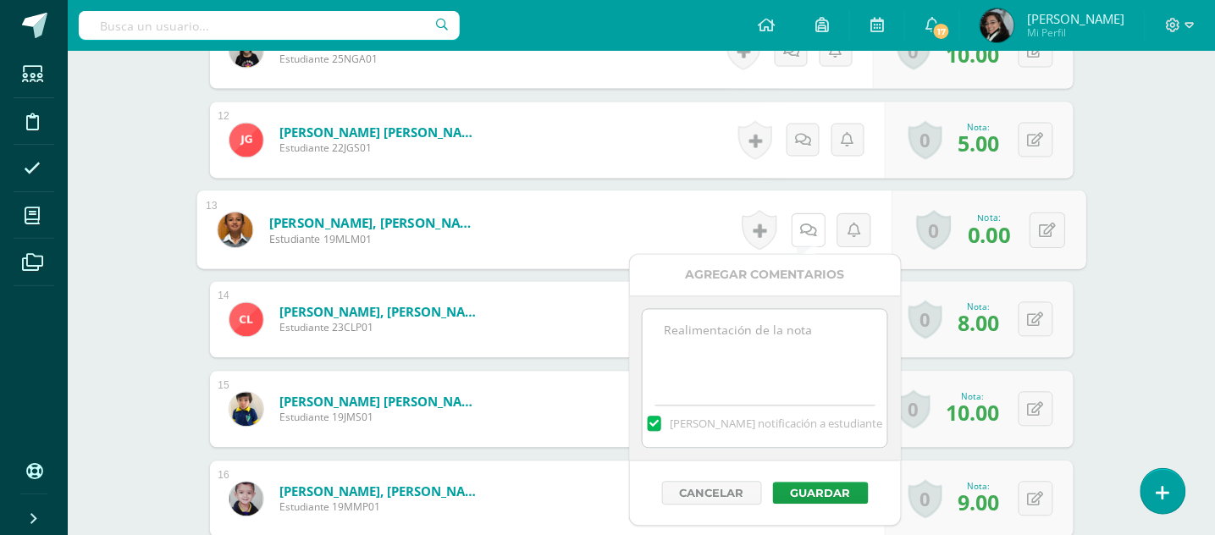
scroll to position [2484, 0]
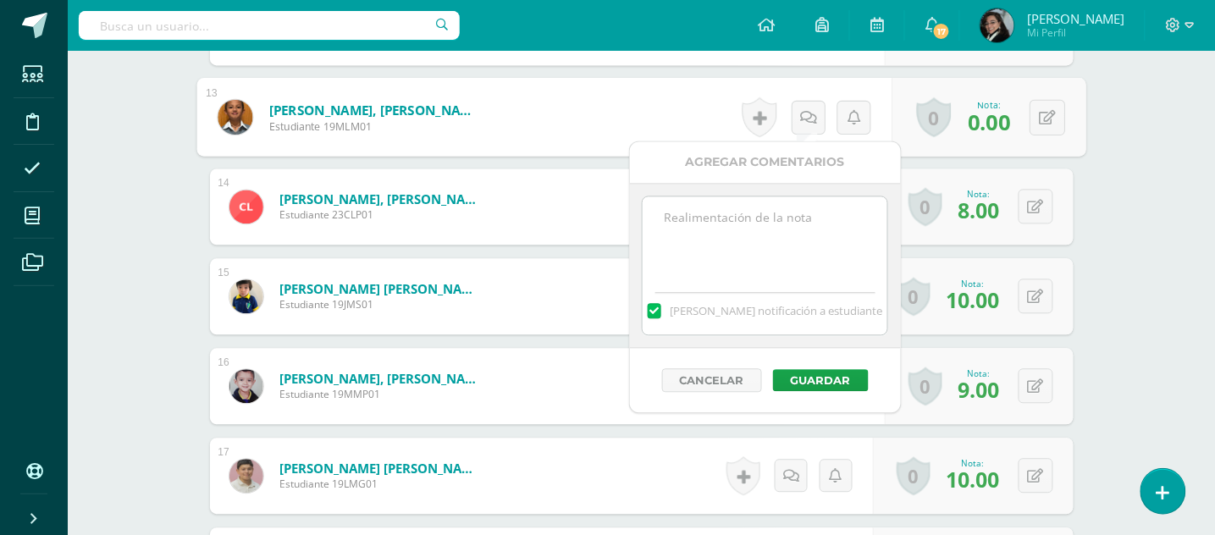
click at [720, 208] on textarea at bounding box center [765, 239] width 245 height 85
paste textarea "Muy buena noche, favor tomar nota que No fue entregada la tarea de Plataforma R…"
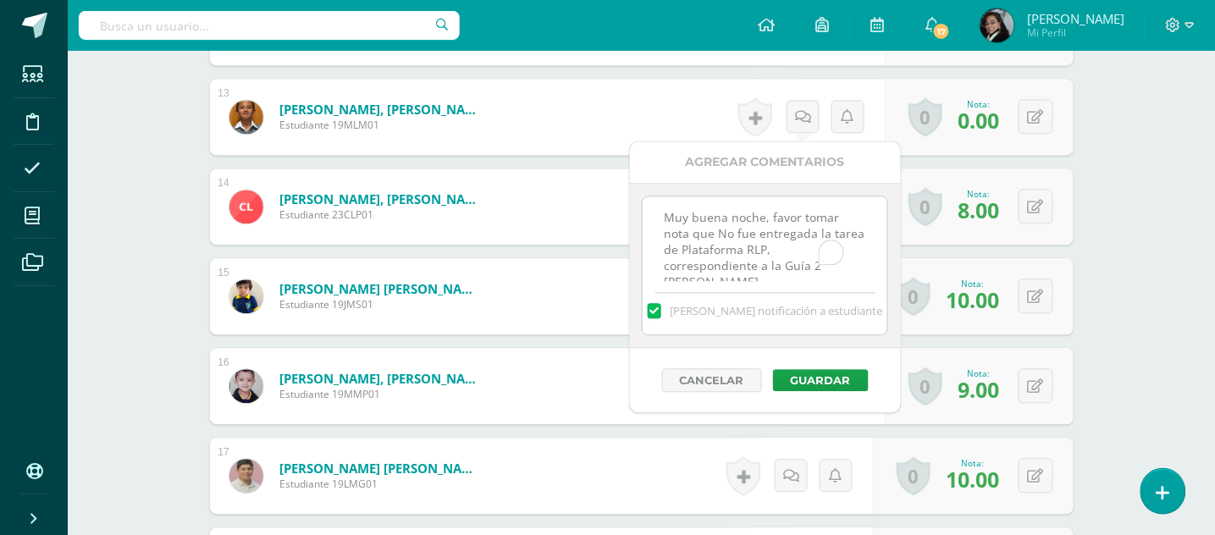
scroll to position [75, 0]
click at [766, 228] on textarea "Muy buena noche, favor tomar nota que No fue entregada la tarea de Plataforma R…" at bounding box center [765, 239] width 245 height 85
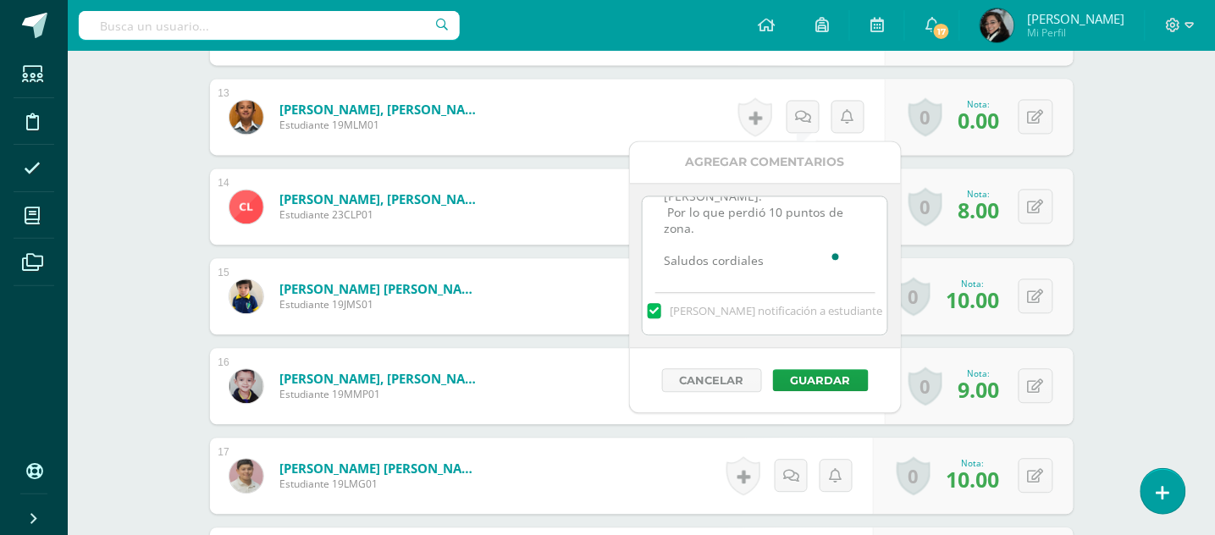
scroll to position [0, 0]
click at [810, 252] on textarea "Muy buena noche, favor tomar nota que No fue entregada la tarea de Plataforma R…" at bounding box center [765, 239] width 245 height 85
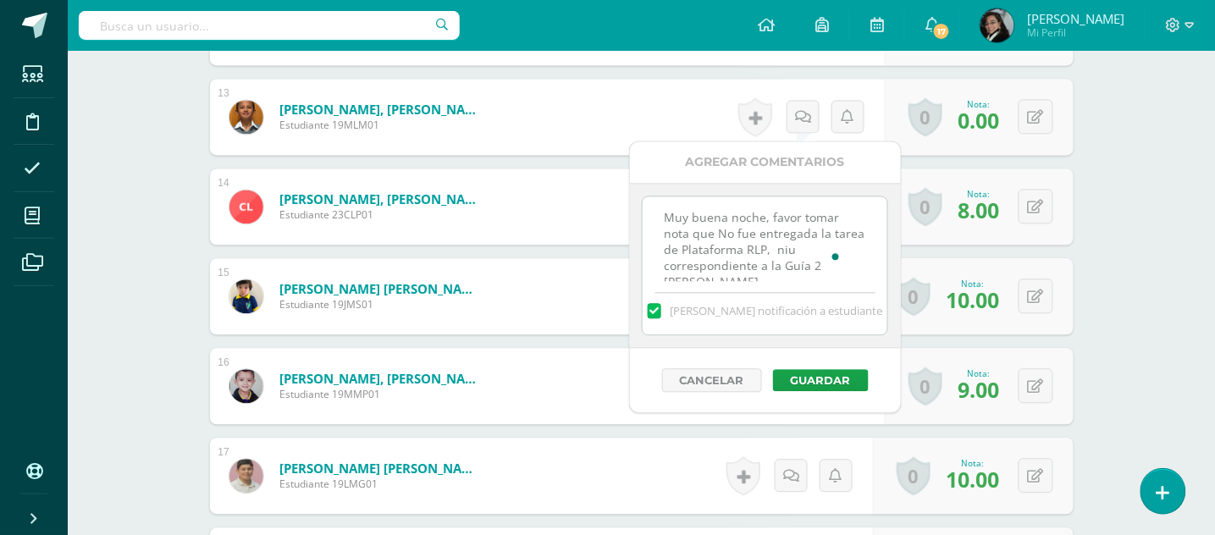
click at [822, 247] on textarea "Muy buena noche, favor tomar nota que No fue entregada la tarea de Plataforma R…" at bounding box center [765, 239] width 245 height 85
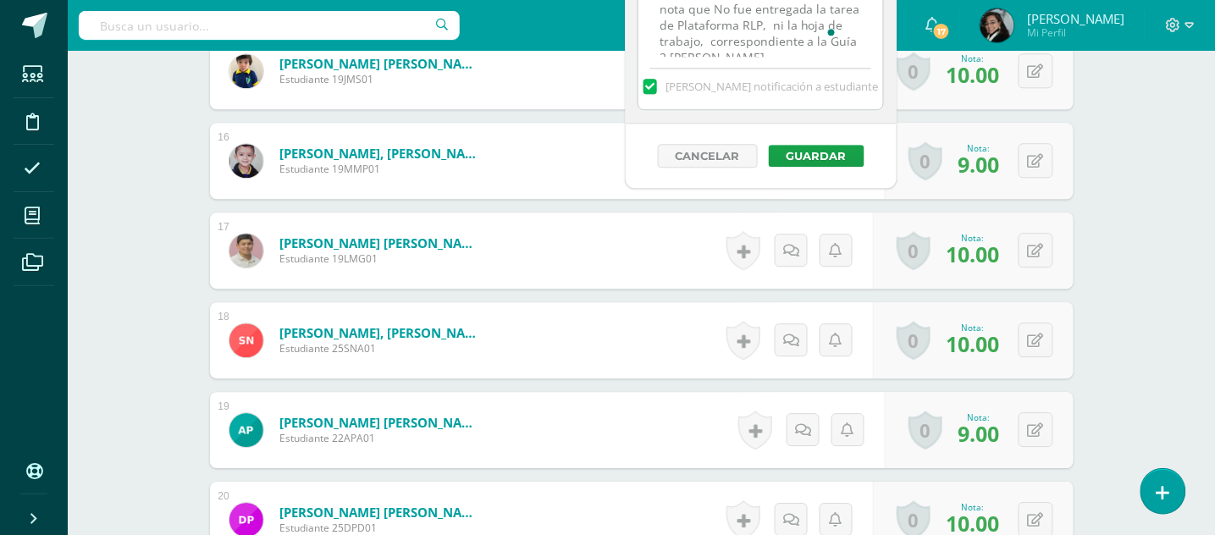
scroll to position [9, 0]
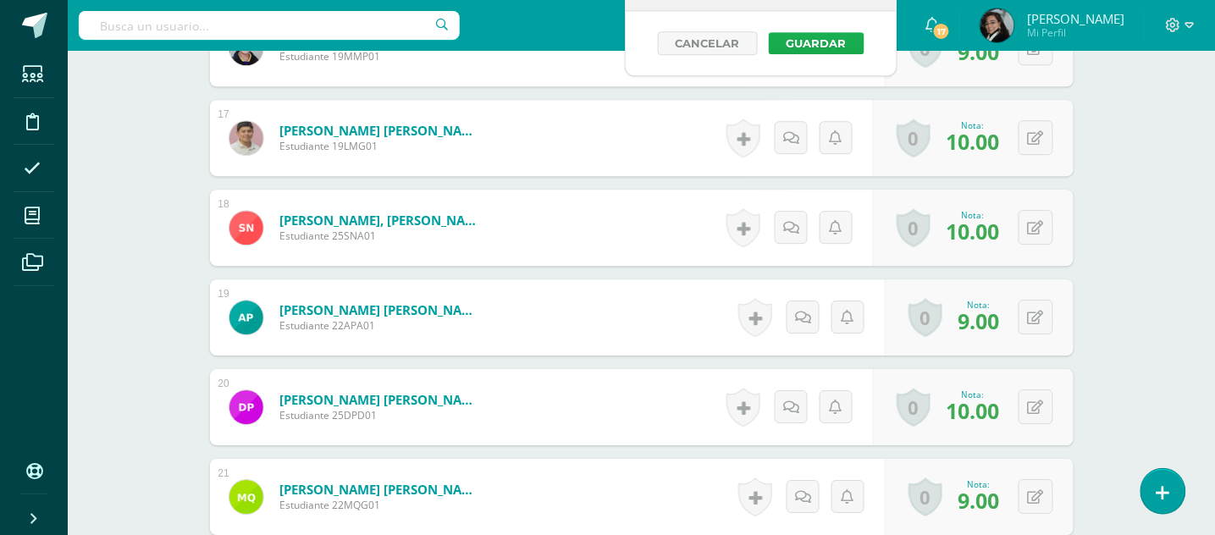
type textarea "Muy buena noche, favor tomar nota que No fue entregada la tarea de Plataforma R…"
click at [818, 42] on button "Guardar" at bounding box center [817, 43] width 96 height 22
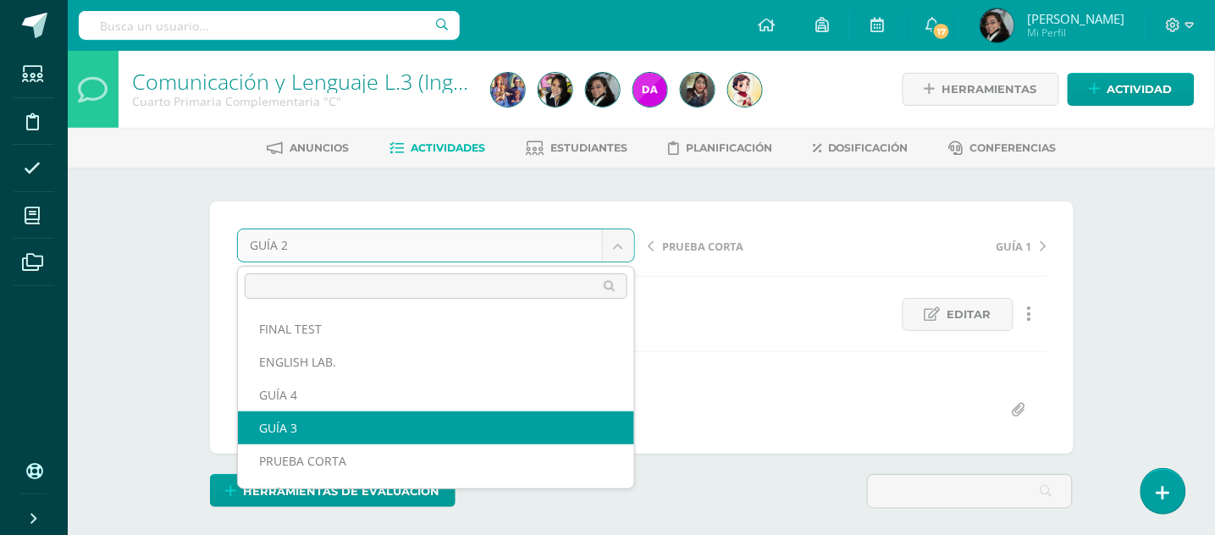
select select "/dashboard/teacher/grade-activity/178346/"
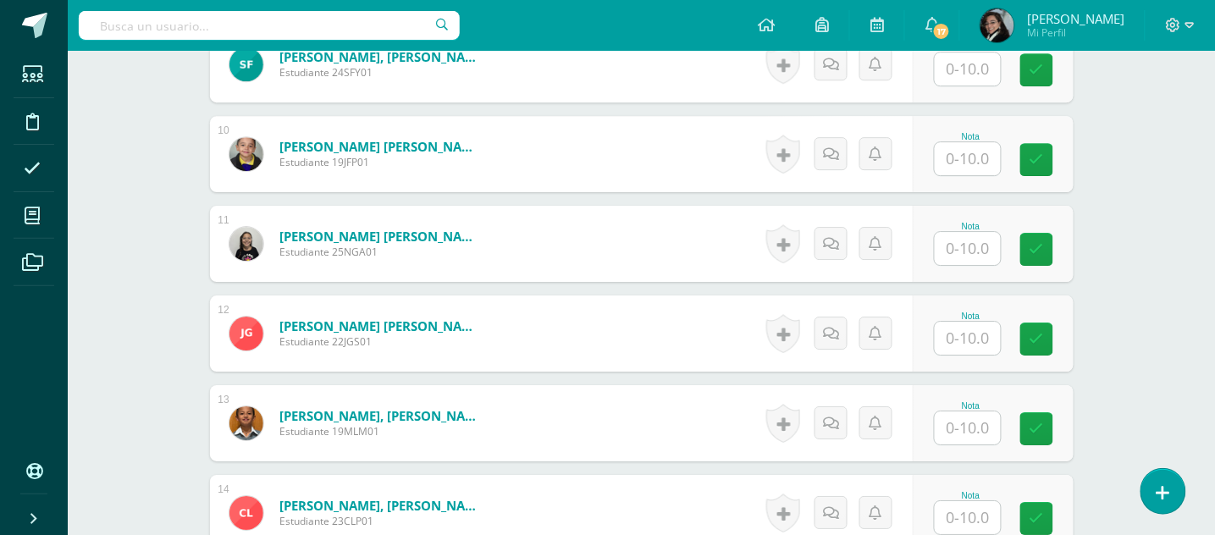
scroll to position [1055, 0]
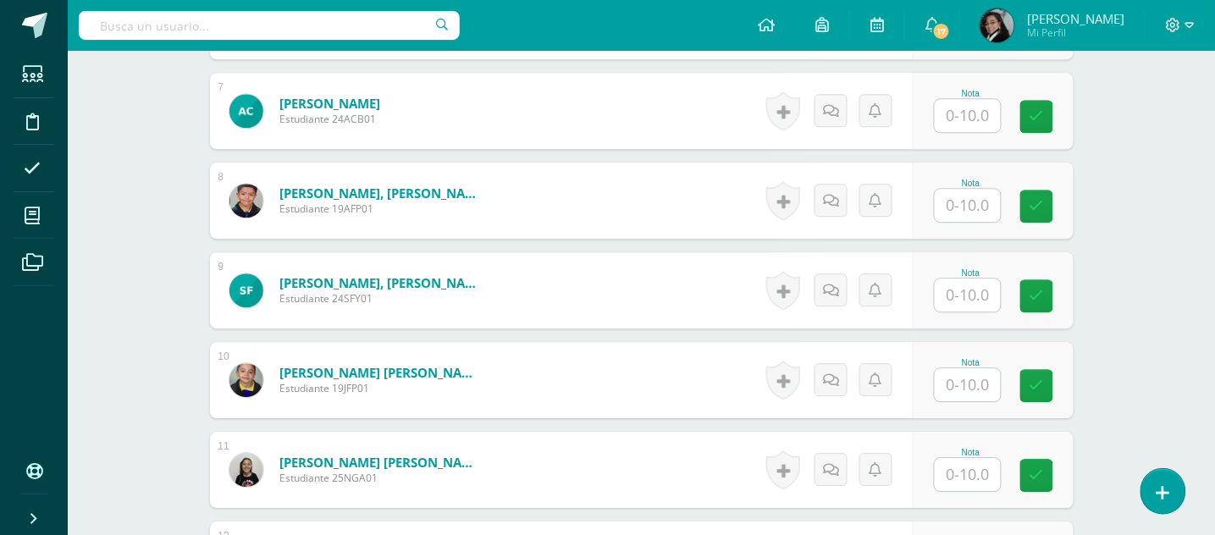
click at [958, 297] on input "text" at bounding box center [968, 295] width 66 height 33
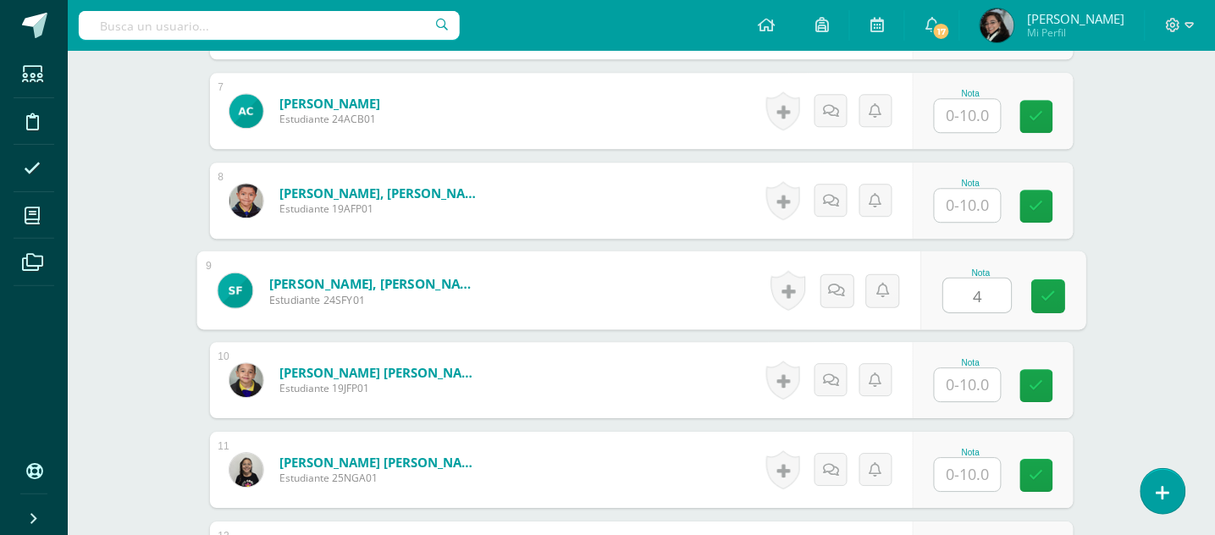
type input "4"
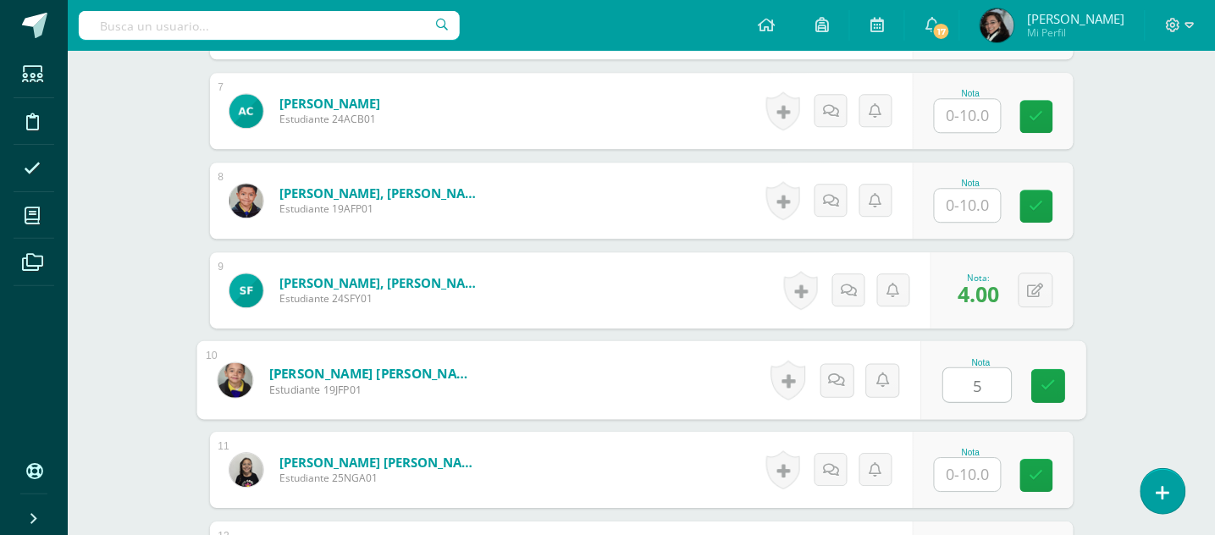
type input "5"
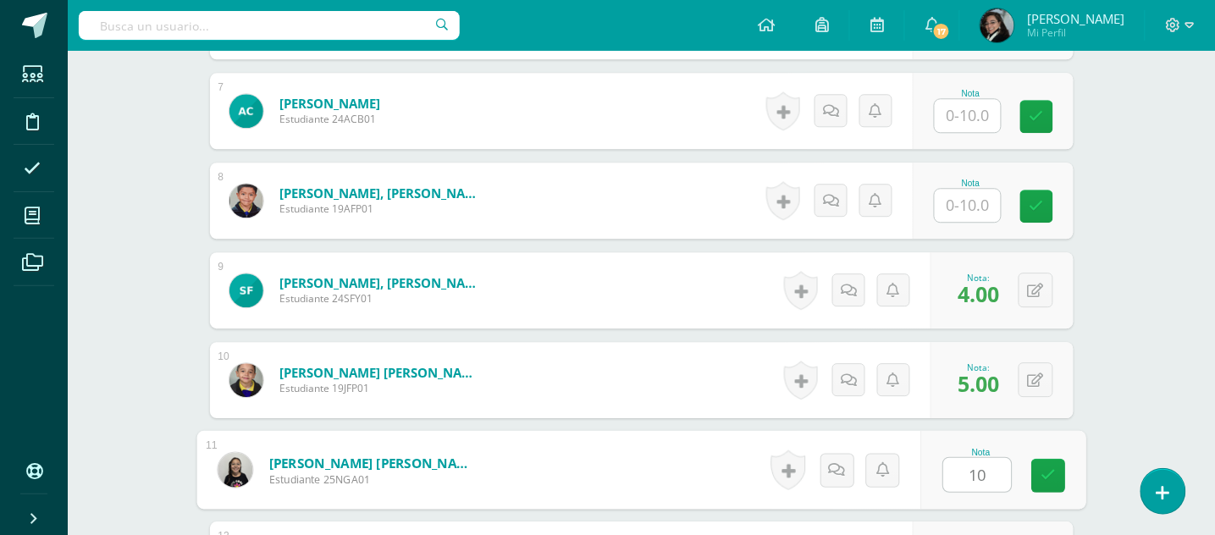
type input "10"
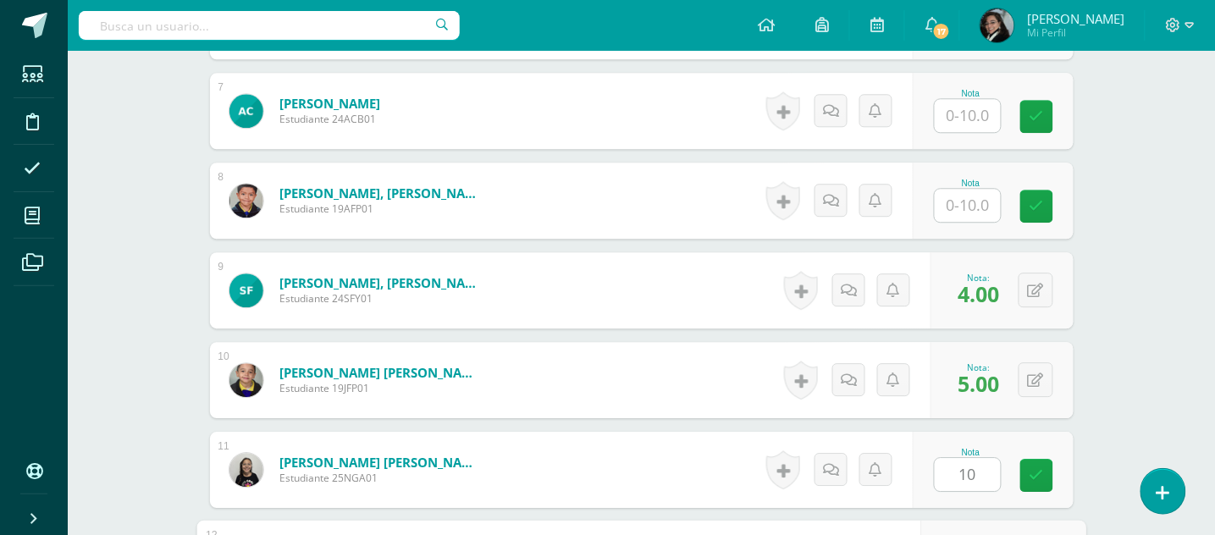
scroll to position [1350, 0]
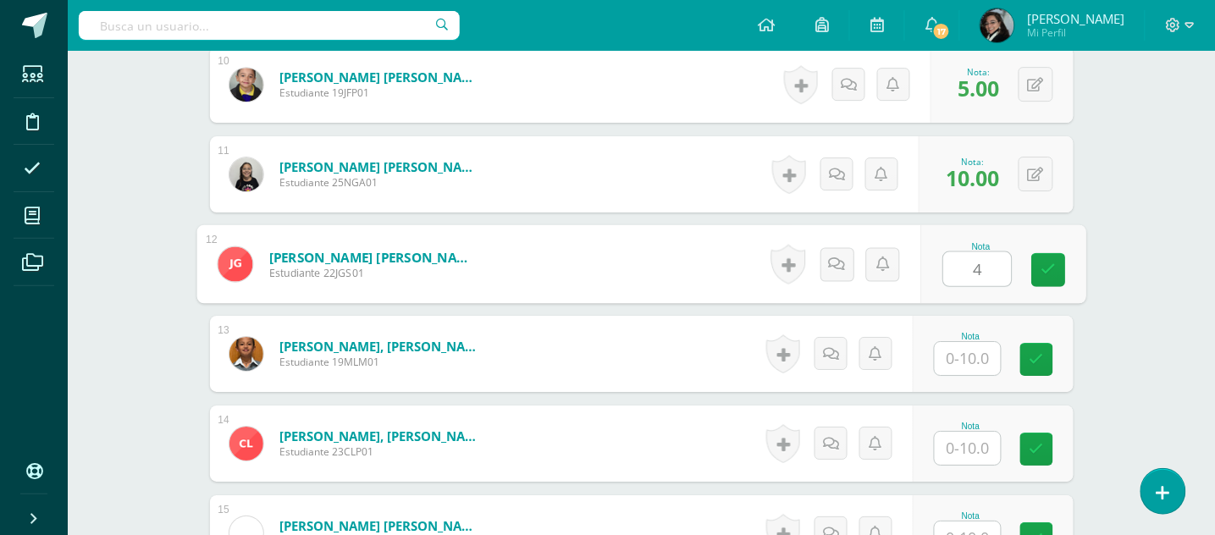
type input "4"
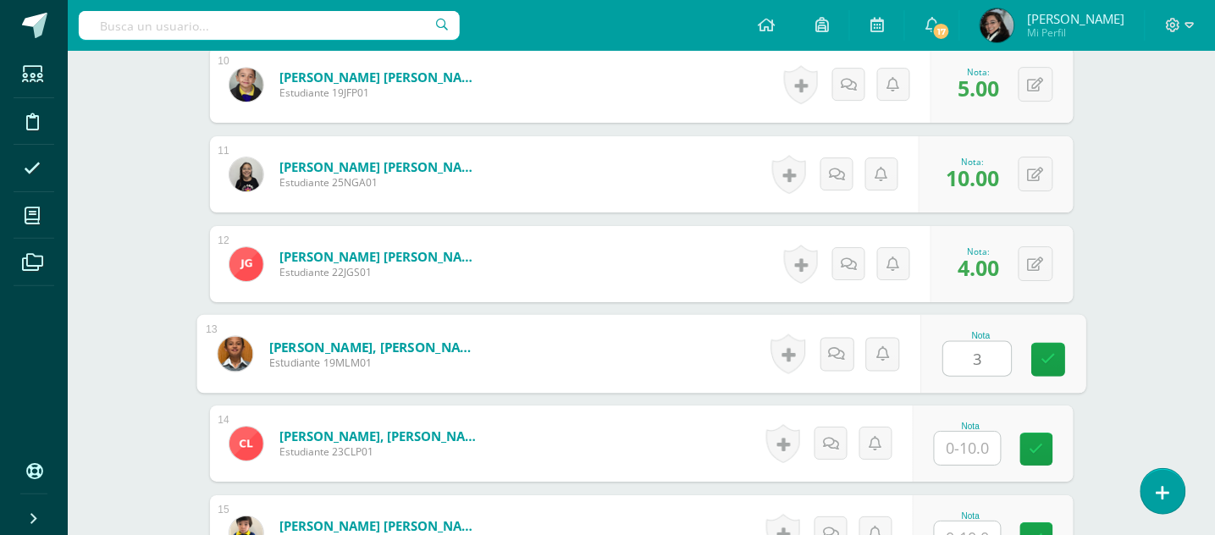
type input "3"
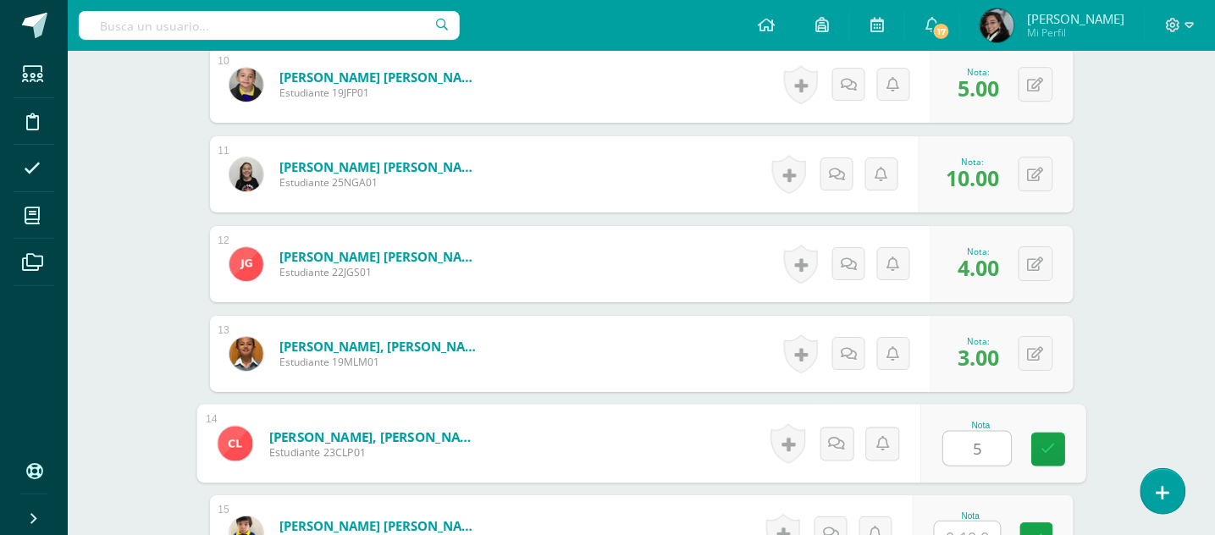
type input "5"
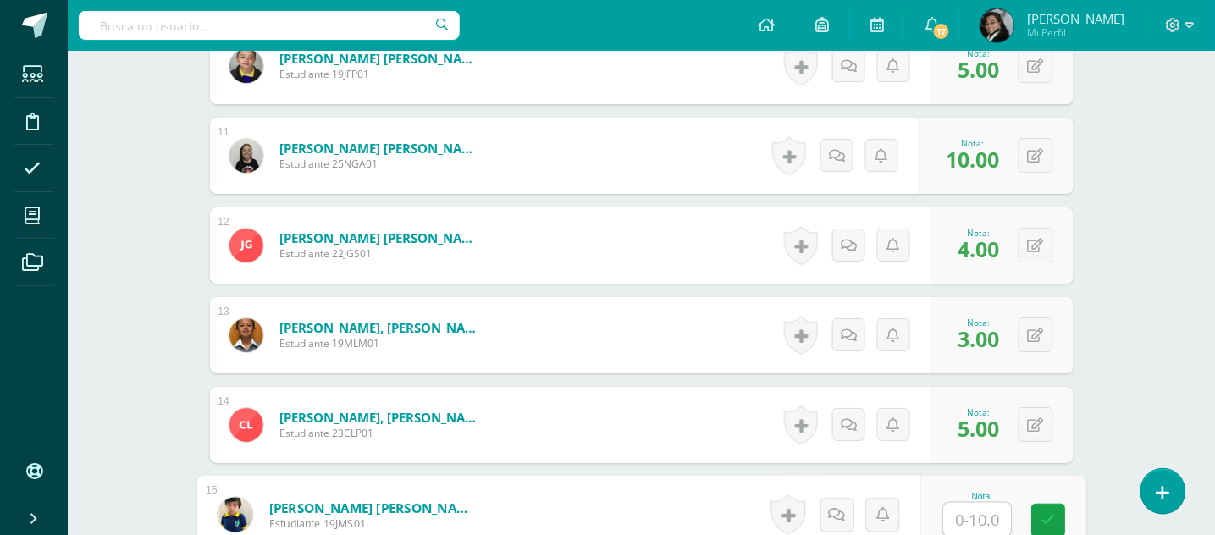
scroll to position [1143, 0]
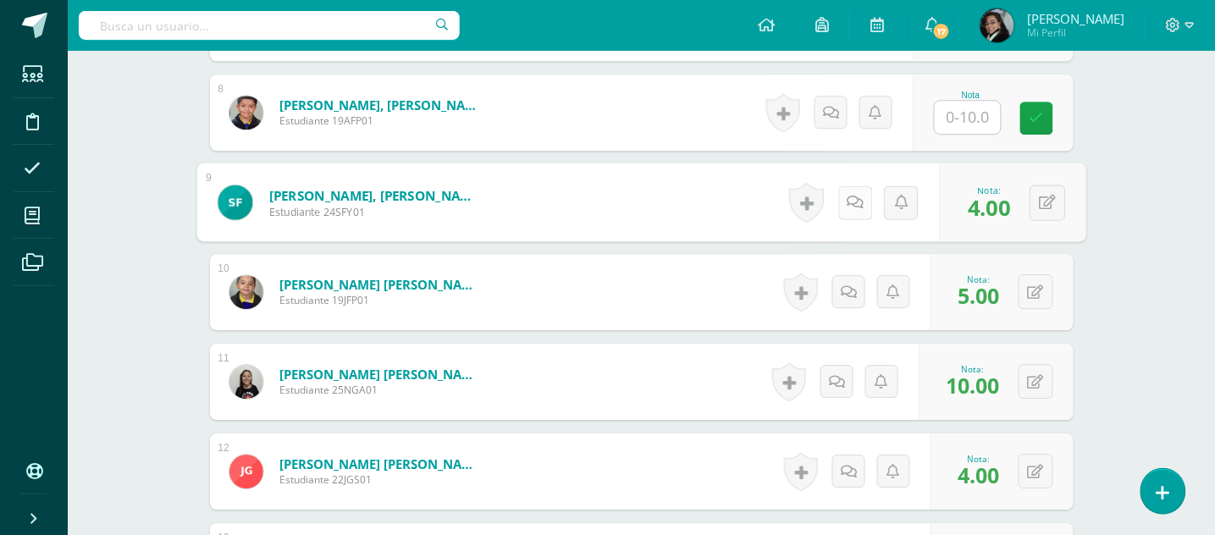
click at [849, 202] on icon at bounding box center [855, 202] width 17 height 14
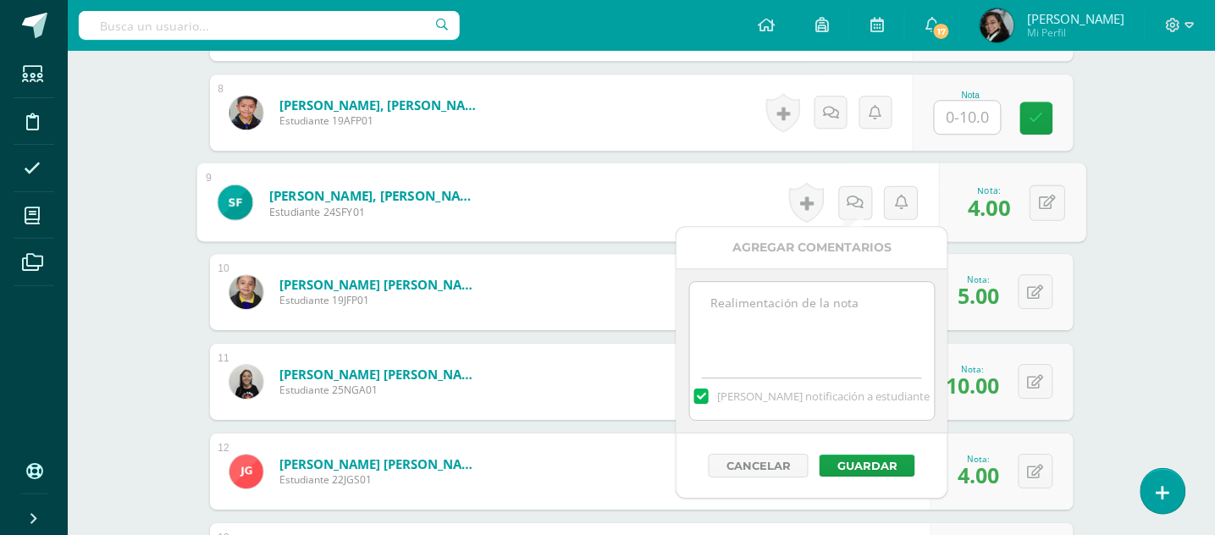
click at [824, 289] on textarea at bounding box center [812, 324] width 245 height 85
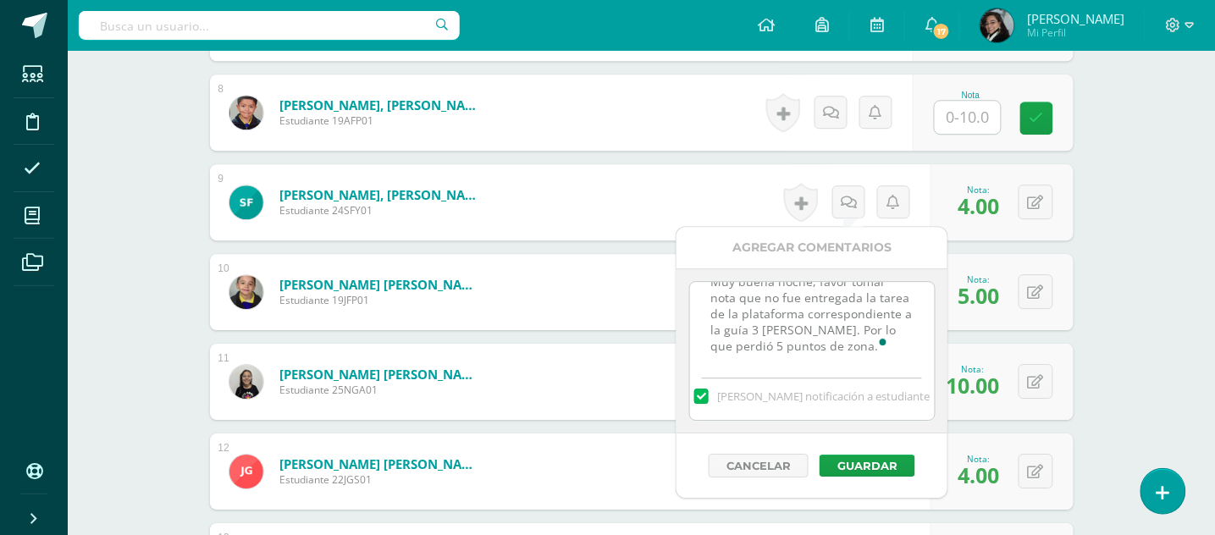
scroll to position [42, 0]
click at [747, 327] on textarea "Muy buena noche, favor tomar nota que no fue entregada la tarea de la plataform…" at bounding box center [812, 324] width 245 height 85
click at [750, 329] on textarea "Muy buena noche, favor tomar nota que no fue entregada la tarea de la plataform…" at bounding box center [812, 324] width 245 height 85
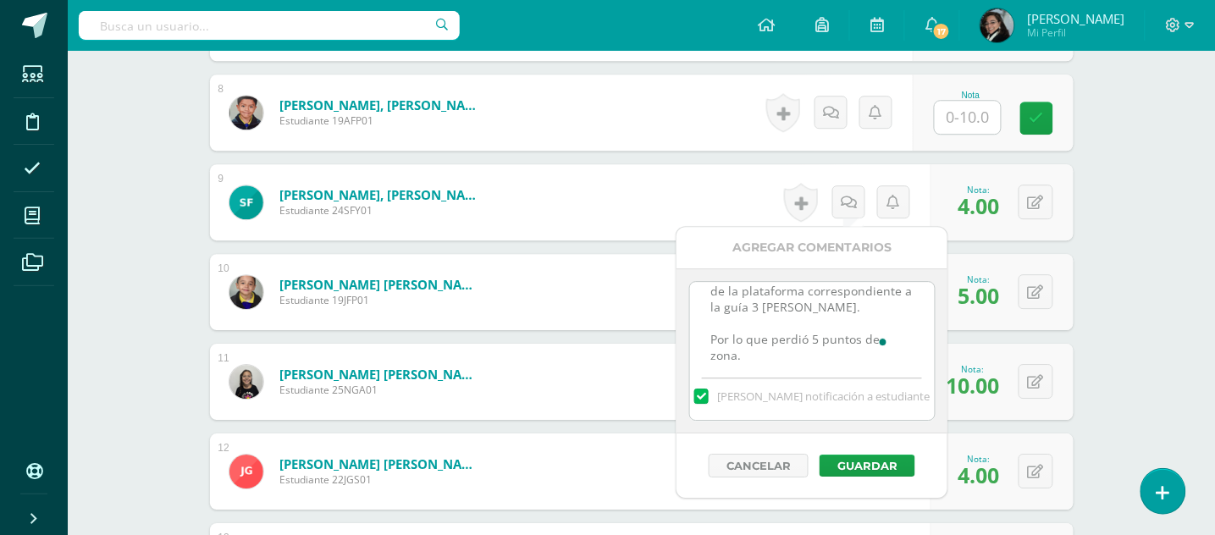
click at [828, 309] on textarea "Muy buena noche, favor tomar nota que no fue entregada la tarea de la plataform…" at bounding box center [812, 324] width 245 height 85
click at [712, 325] on textarea "Muy buena noche, favor tomar nota que no fue entregada la tarea de la plataform…" at bounding box center [812, 324] width 245 height 85
type textarea "Muy buena noche, favor tomar nota que no fue entregada la tarea de la plataform…"
click at [861, 469] on button "Guardar" at bounding box center [868, 466] width 96 height 22
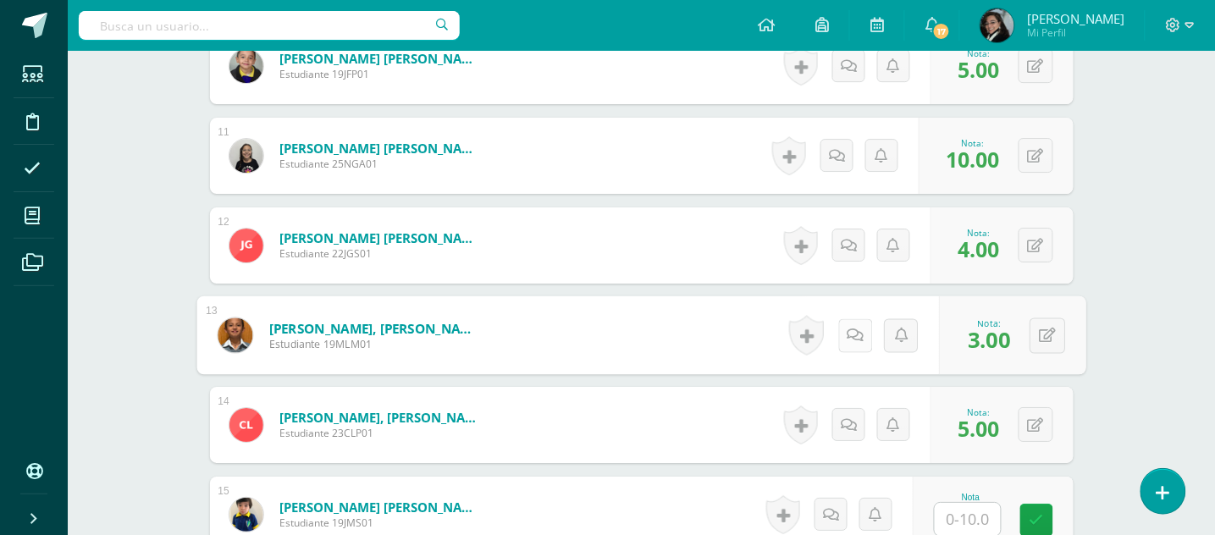
click at [850, 333] on icon at bounding box center [855, 335] width 17 height 14
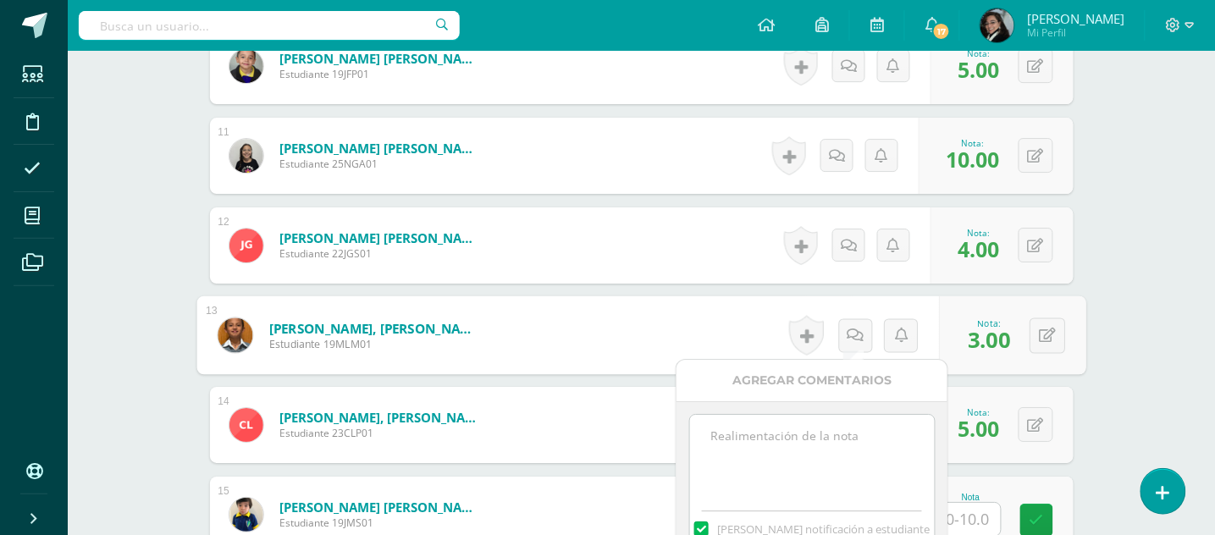
click at [762, 430] on textarea at bounding box center [812, 457] width 245 height 85
paste textarea "Muy buena noche, favor tomar nota que No fue entregada la tarea de Plataforma R…"
type textarea "Muy buena noche, favor tomar nota que No fue entregada la tarea de Plataforma R…"
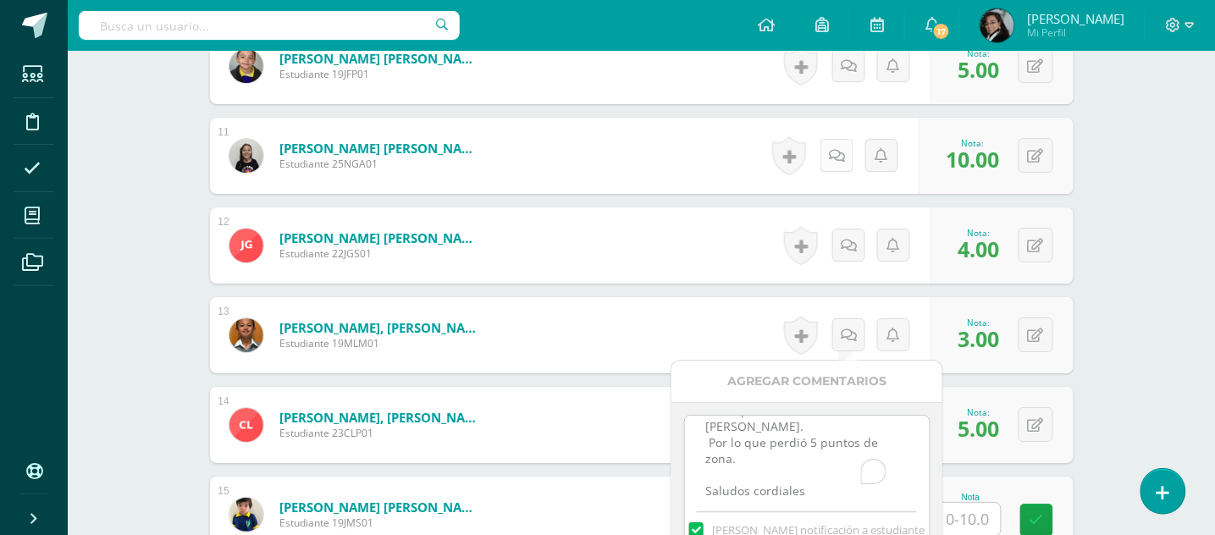
scroll to position [1030, 0]
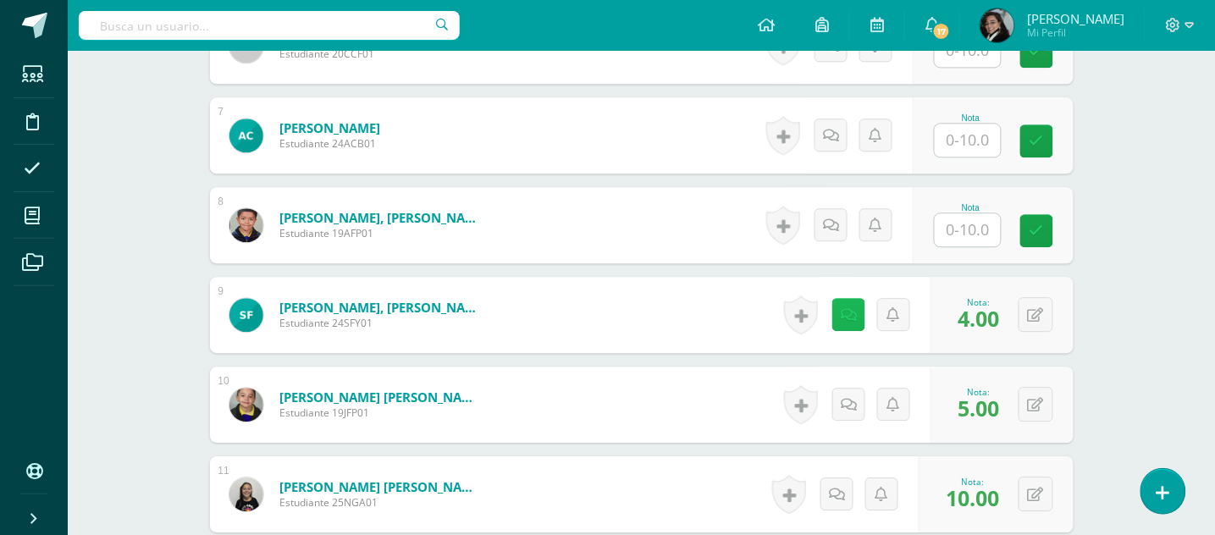
click at [852, 320] on icon at bounding box center [849, 315] width 16 height 14
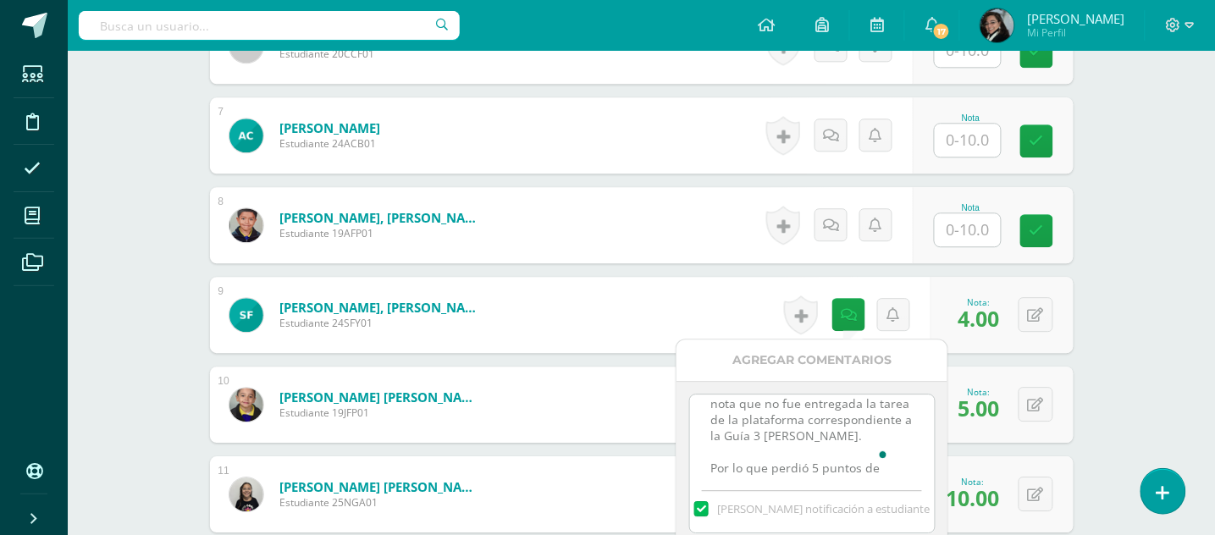
scroll to position [102, 0]
drag, startPoint x: 709, startPoint y: 417, endPoint x: 868, endPoint y: 477, distance: 170.2
click at [868, 477] on textarea "Muy buena noche, favor tomar nota que no fue entregada la tarea de la plataform…" at bounding box center [812, 437] width 245 height 85
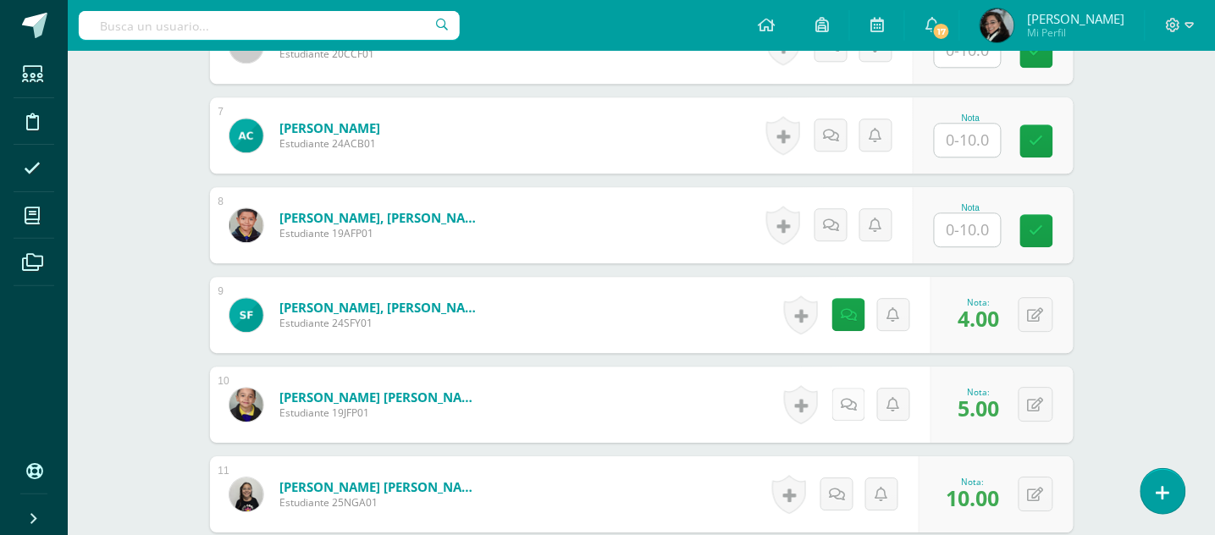
click at [851, 407] on icon at bounding box center [849, 405] width 16 height 14
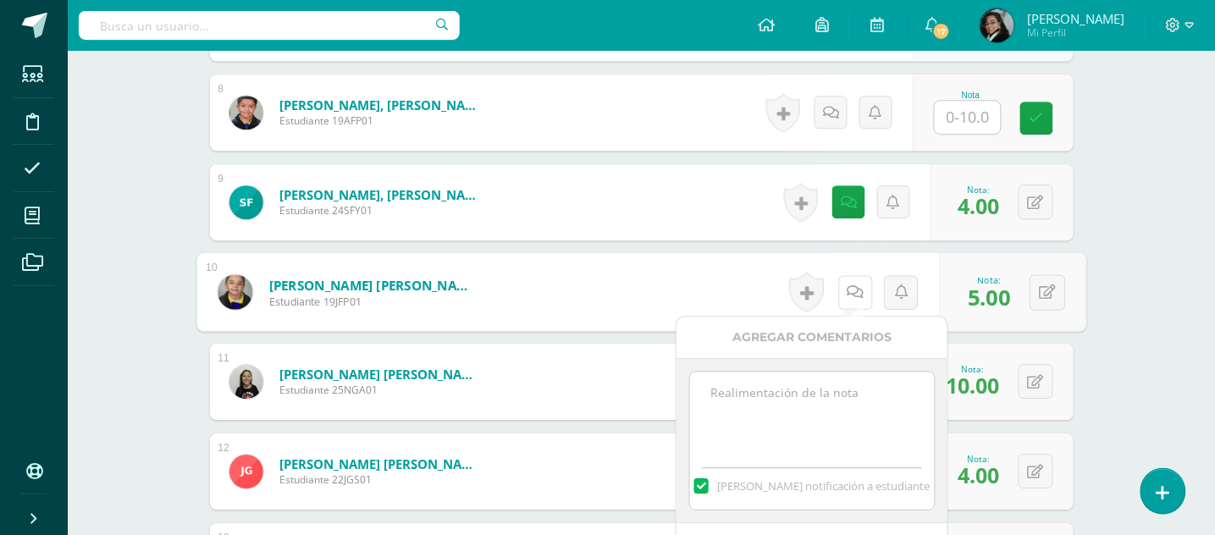
scroll to position [1255, 0]
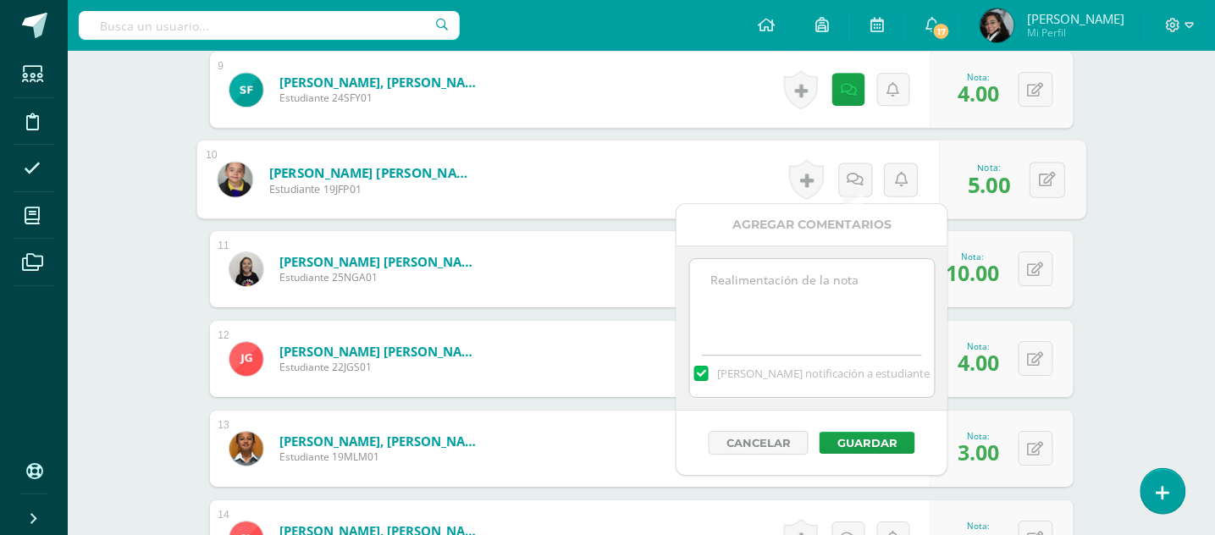
click at [787, 276] on textarea at bounding box center [812, 301] width 245 height 85
paste textarea "Muy buena noche, favor tomar nota que no fue entregada la tarea de la plataform…"
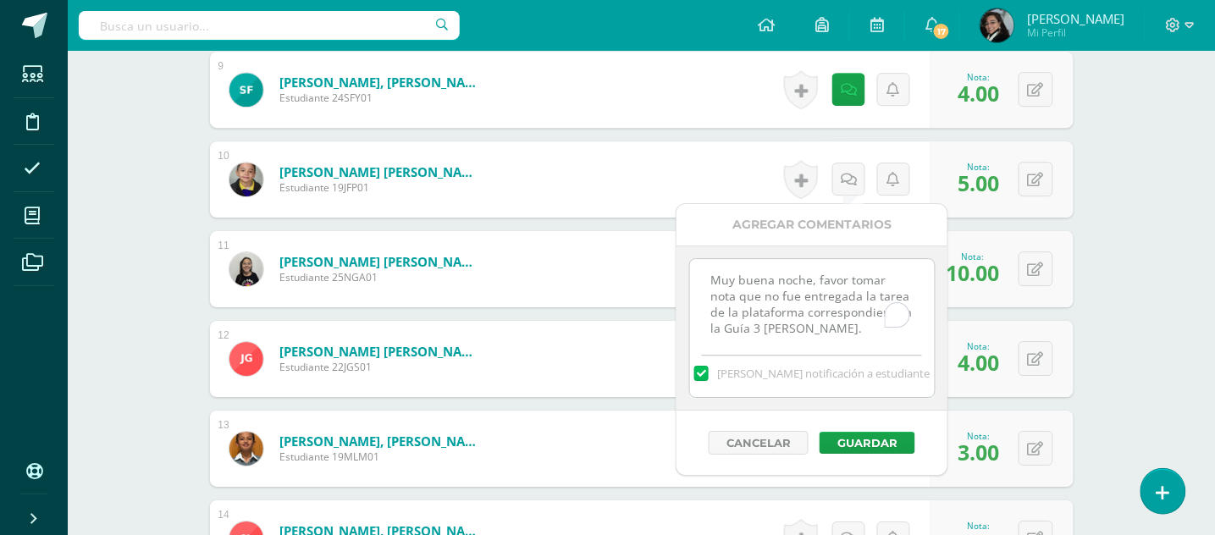
scroll to position [90, 0]
type textarea "Muy buena noche, favor tomar nota que no fue entregada la tarea de la plataform…"
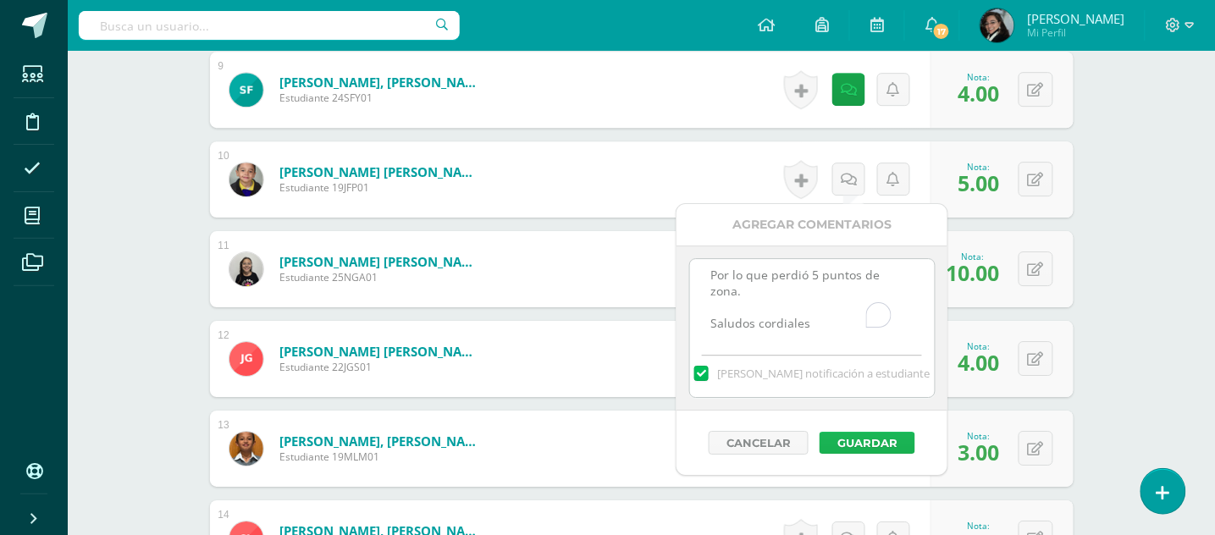
click at [864, 439] on button "Guardar" at bounding box center [868, 443] width 96 height 22
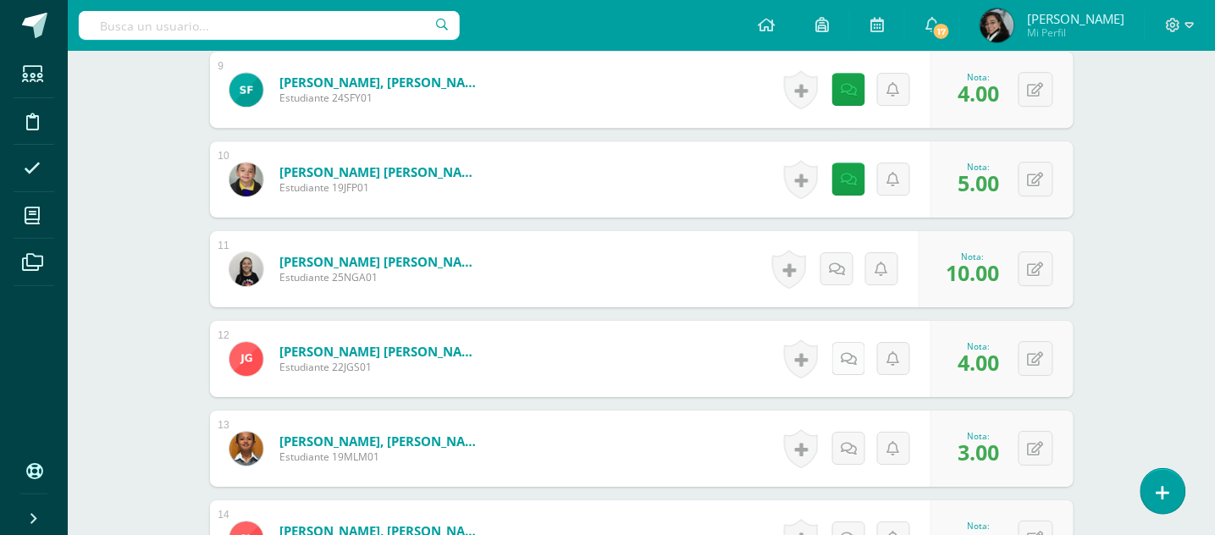
click at [848, 355] on icon at bounding box center [849, 359] width 16 height 14
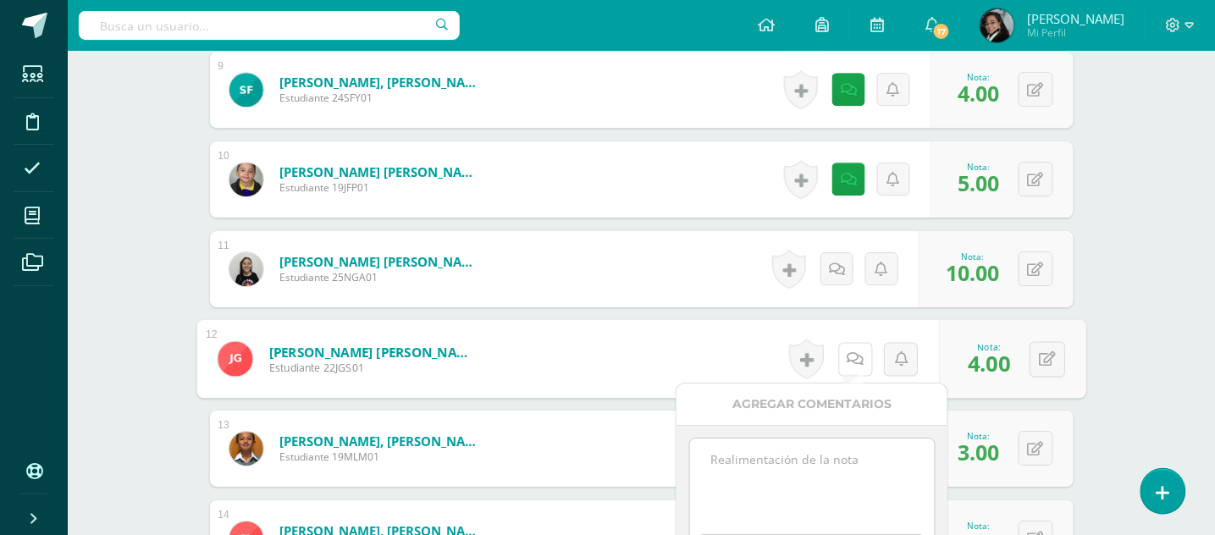
scroll to position [1481, 0]
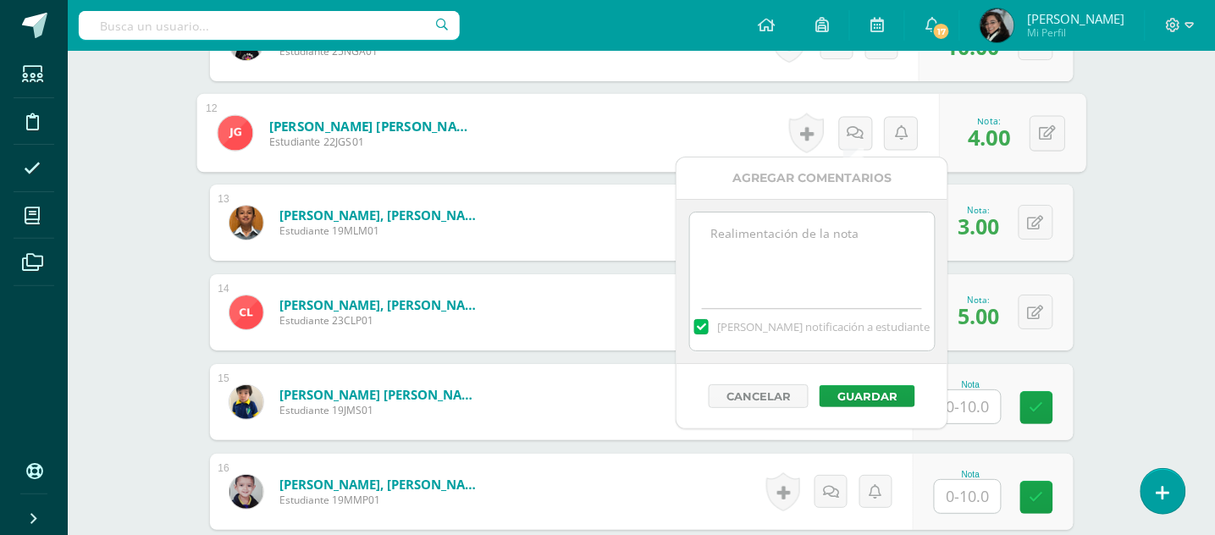
click at [828, 234] on textarea at bounding box center [812, 255] width 245 height 85
paste textarea "Muy buena noche, favor tomar nota que no fue entregada la tarea de la plataform…"
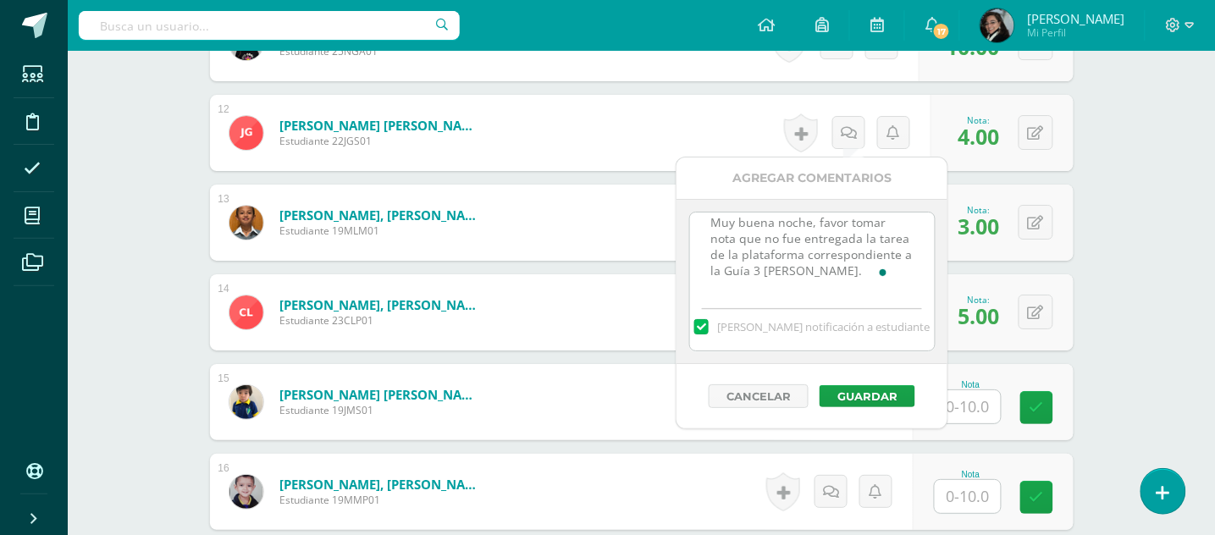
scroll to position [14, 0]
click at [756, 286] on textarea "Muy buena noche, favor tomar nota que no fue entregada la tarea de la plataform…" at bounding box center [812, 255] width 245 height 85
click at [856, 269] on textarea "Muy buena noche, favor tomar nota que no fue entregada la tarea de la plataform…" at bounding box center [812, 255] width 245 height 85
click at [866, 268] on textarea "Muy buena noche, favor tomar nota que no fue entregada la tarea del Vocabulario…" at bounding box center [812, 255] width 245 height 85
click at [854, 294] on textarea "Muy buena noche, favor tomar nota que no fue entregada la tarea del Vocabulario…" at bounding box center [812, 255] width 245 height 85
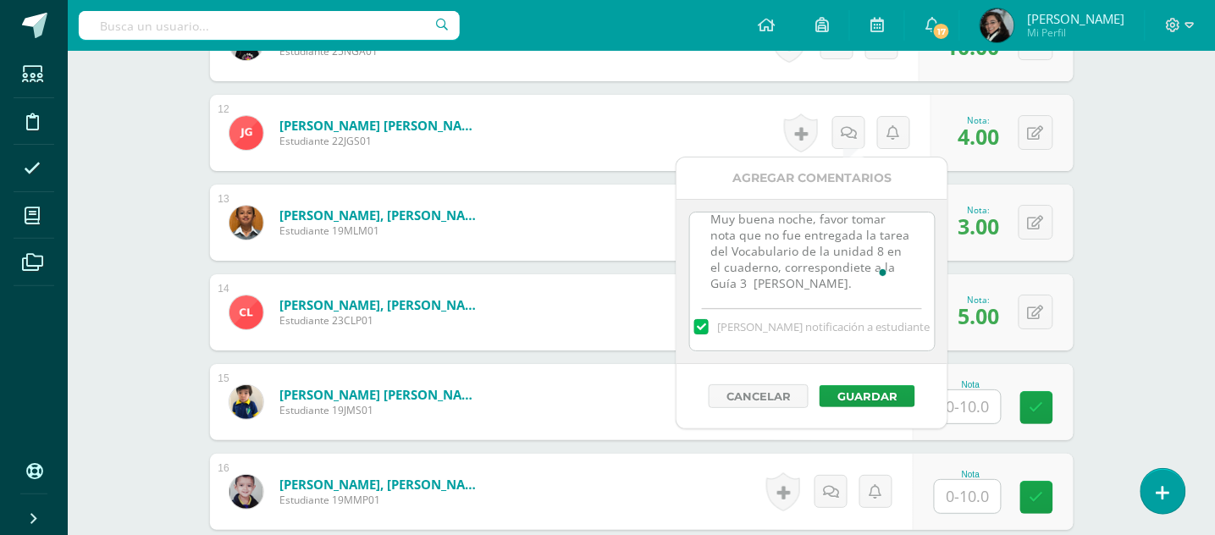
click at [875, 268] on textarea "Muy buena noche, favor tomar nota que no fue entregada la tarea del Vocabulario…" at bounding box center [812, 255] width 245 height 85
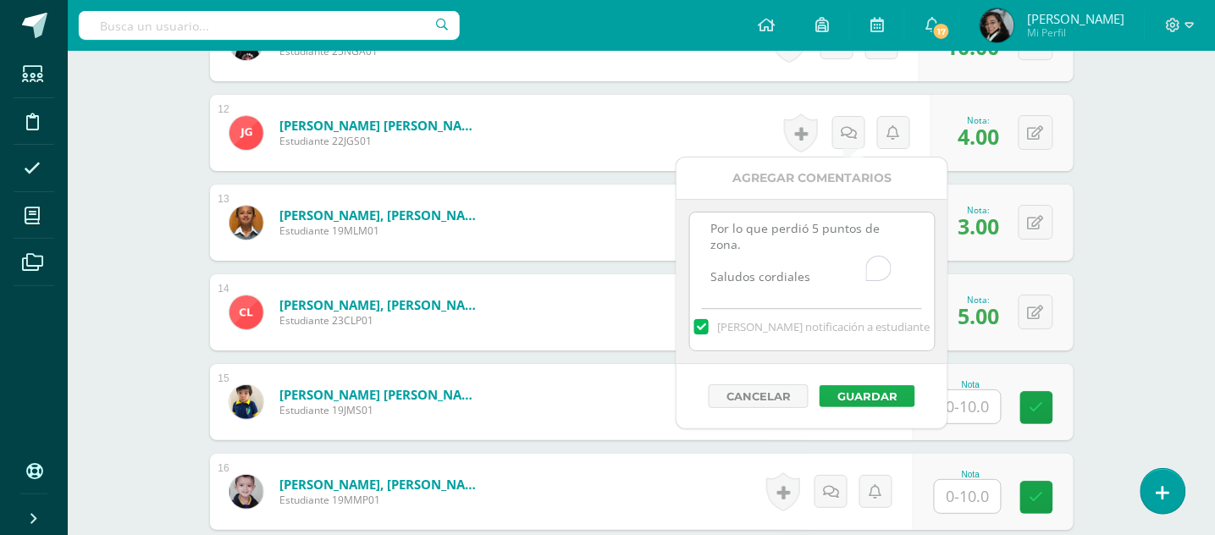
type textarea "Muy buena noche, favor tomar nota que no fue entregada la tarea del Vocabulario…"
click at [865, 396] on button "Guardar" at bounding box center [868, 396] width 96 height 22
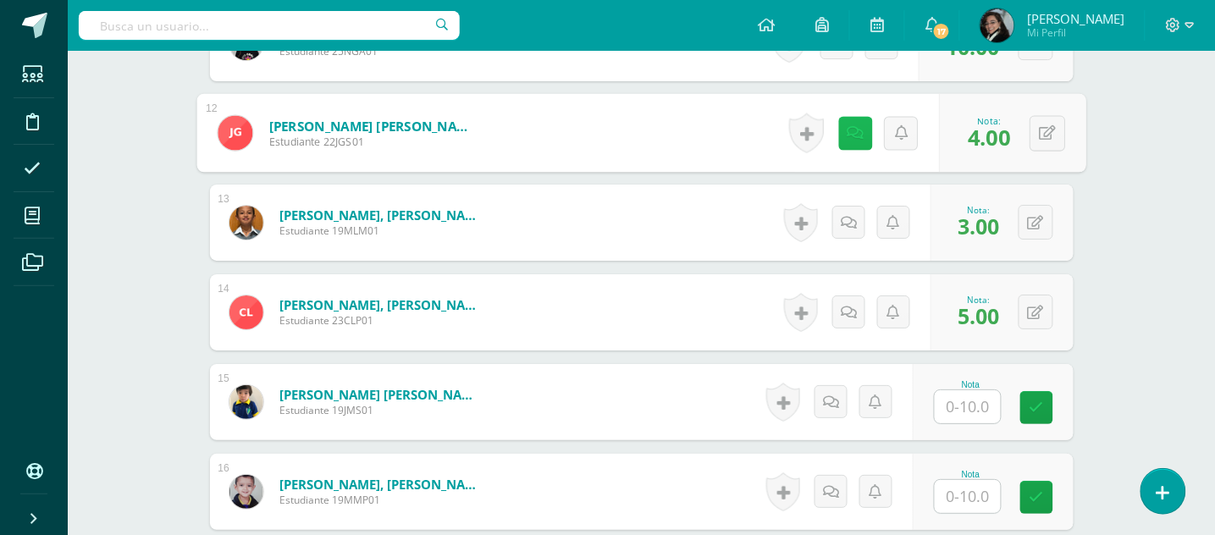
click at [852, 130] on icon at bounding box center [855, 132] width 17 height 14
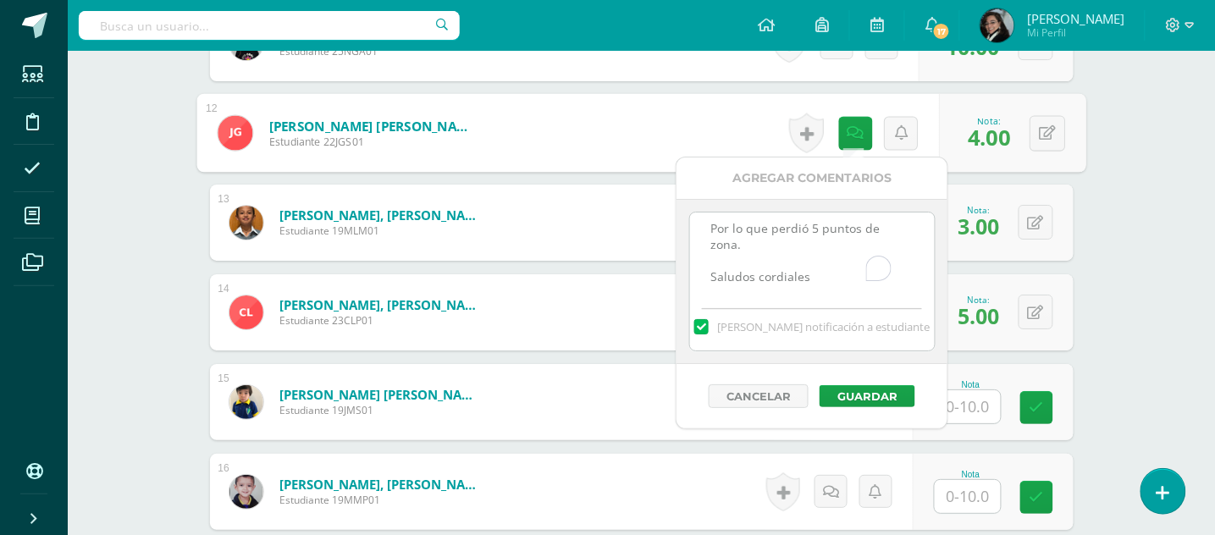
click at [559, 219] on form "Lara Molina, Mateo Javier Estudiante 19MLM01 Nota 3.00 0 Logros" at bounding box center [642, 223] width 864 height 76
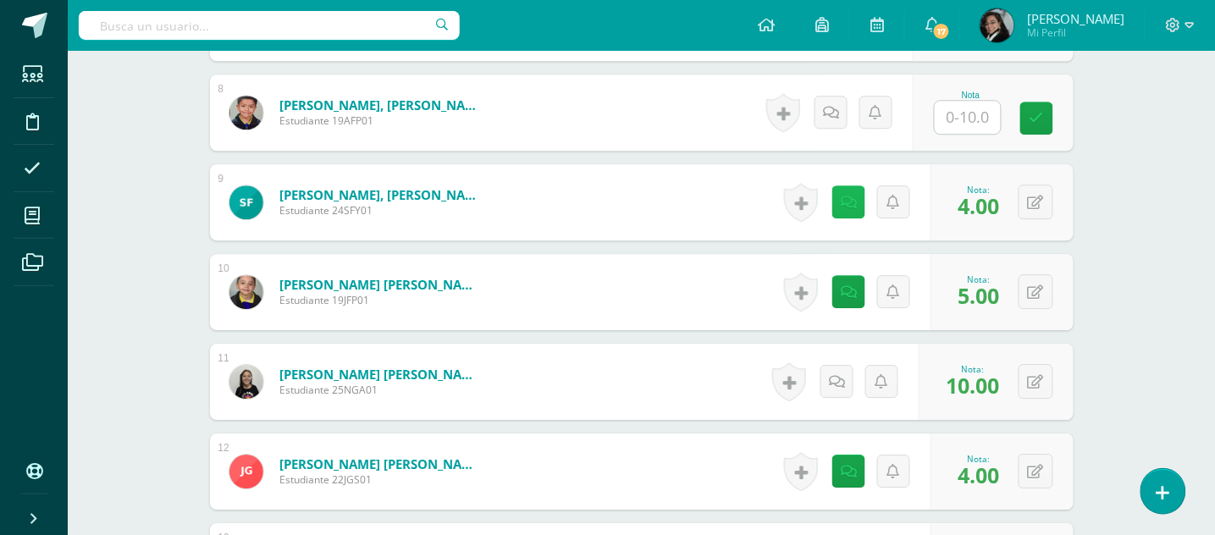
click at [844, 203] on icon at bounding box center [849, 203] width 16 height 14
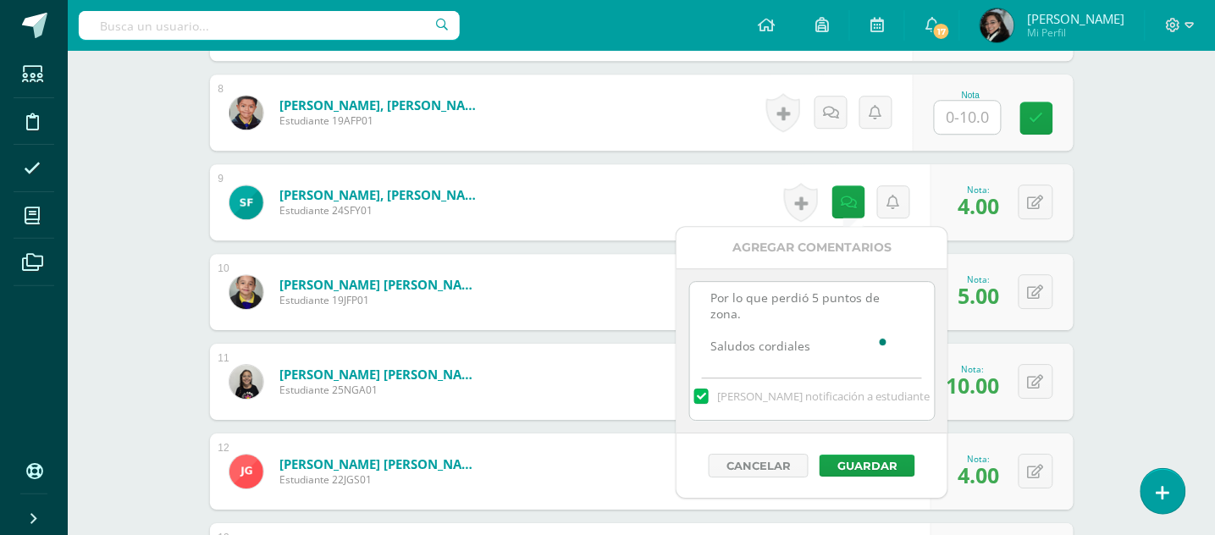
drag, startPoint x: 713, startPoint y: 302, endPoint x: 865, endPoint y: 360, distance: 162.5
click at [865, 360] on textarea "Muy buena noche, favor tomar nota que no fue entregada la tarea de la plataform…" at bounding box center [812, 324] width 245 height 85
click at [843, 462] on button "Guardar" at bounding box center [868, 466] width 96 height 22
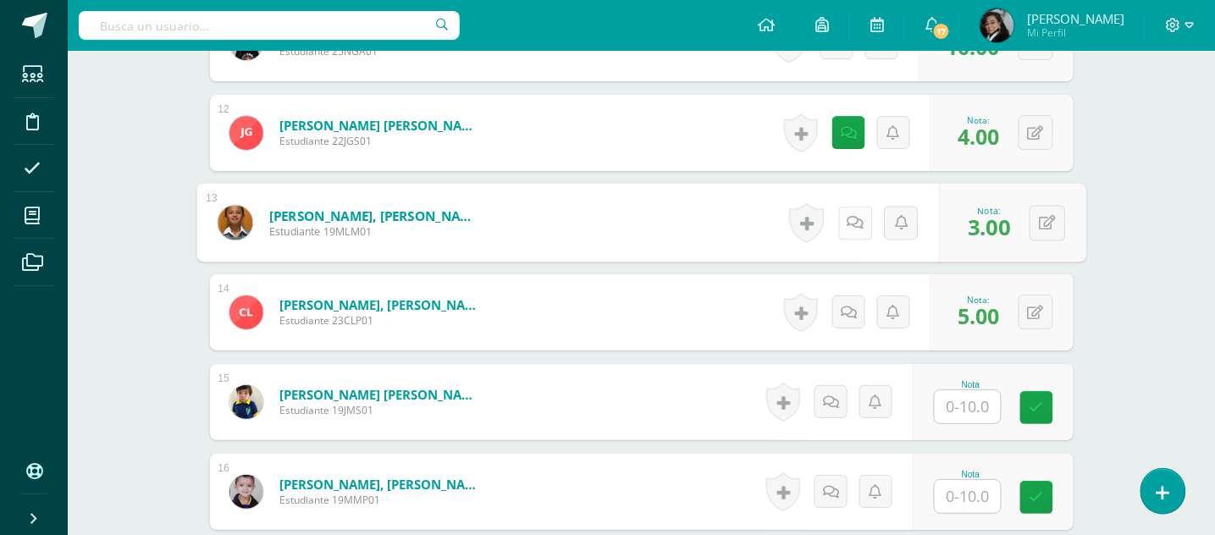
click at [844, 219] on link at bounding box center [856, 223] width 34 height 34
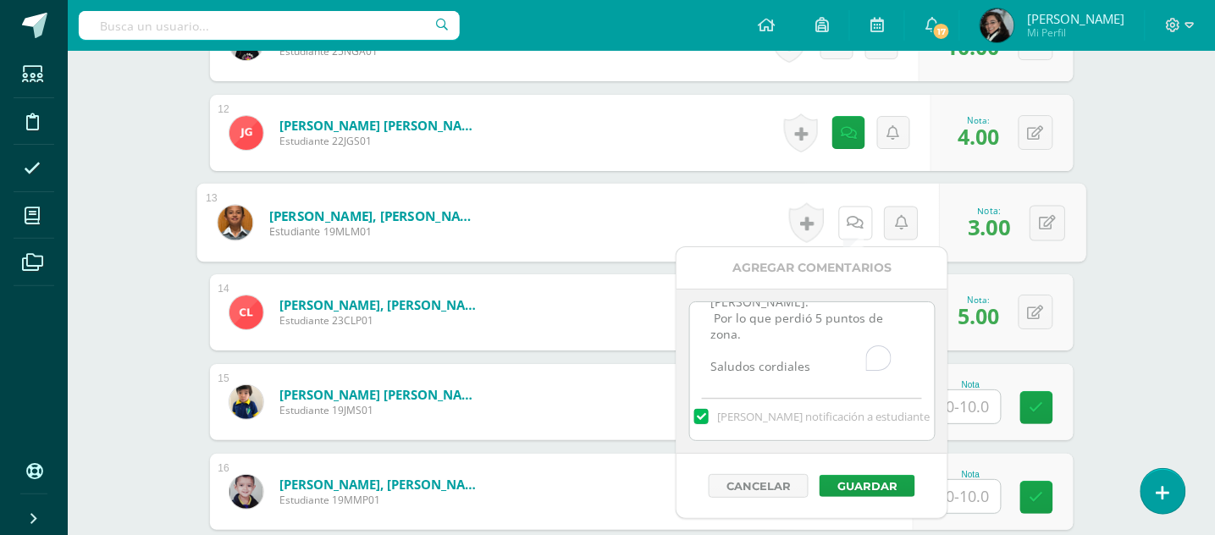
scroll to position [0, 0]
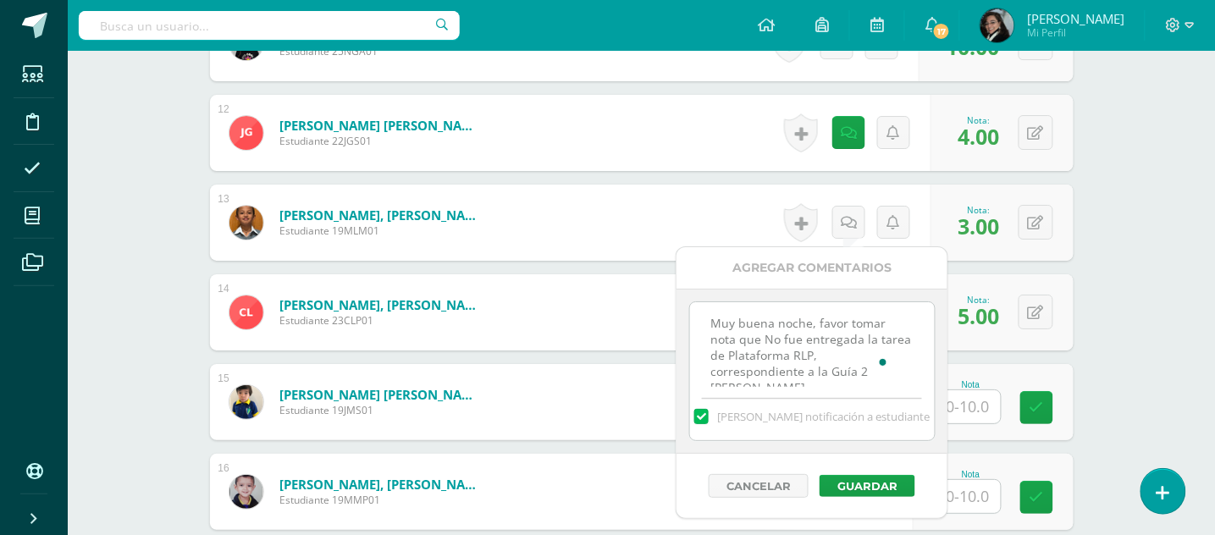
click at [855, 374] on textarea "Muy buena noche, favor tomar nota que No fue entregada la tarea de Plataforma R…" at bounding box center [812, 344] width 245 height 85
click at [712, 348] on textarea "Muy buena noche, favor tomar nota que No fue entregada la tarea de Plataforma R…" at bounding box center [812, 344] width 245 height 85
click at [715, 348] on textarea "Muy buena noche, favor tomar nota que No fue entregada la tarea de Plataforma R…" at bounding box center [812, 344] width 245 height 85
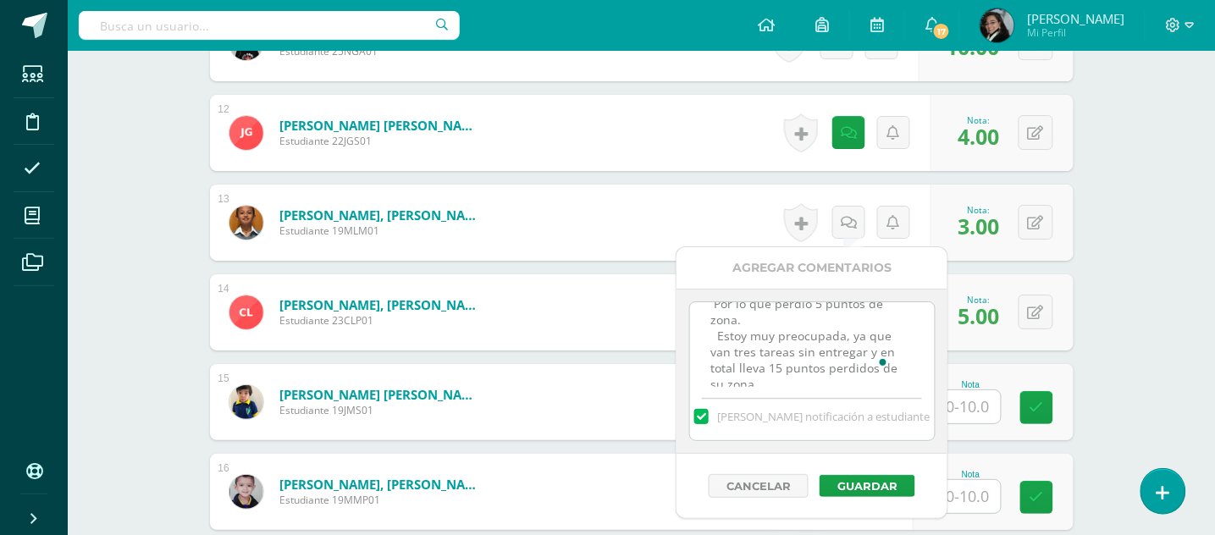
click at [717, 332] on textarea "Muy buena noche, favor tomar nota que No fue entregada la tarea de Plataforma R…" at bounding box center [812, 344] width 245 height 85
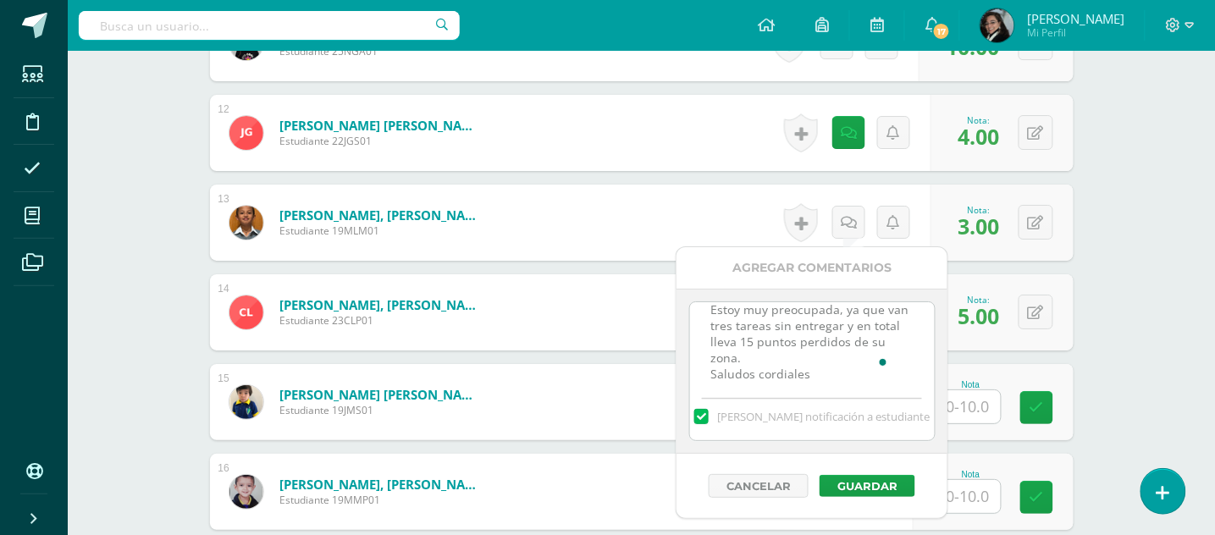
click at [776, 363] on textarea "Muy buena noche, favor tomar nota que No fue entregada la tarea de Plataforma R…" at bounding box center [812, 344] width 245 height 85
click at [766, 360] on textarea "Muy buena noche, favor tomar nota que No fue entregada la tarea de Plataforma R…" at bounding box center [812, 344] width 245 height 85
type textarea "Muy buena noche, favor tomar nota que No fue entregada la tarea de Plataforma R…"
click at [876, 485] on button "Guardar" at bounding box center [868, 486] width 96 height 22
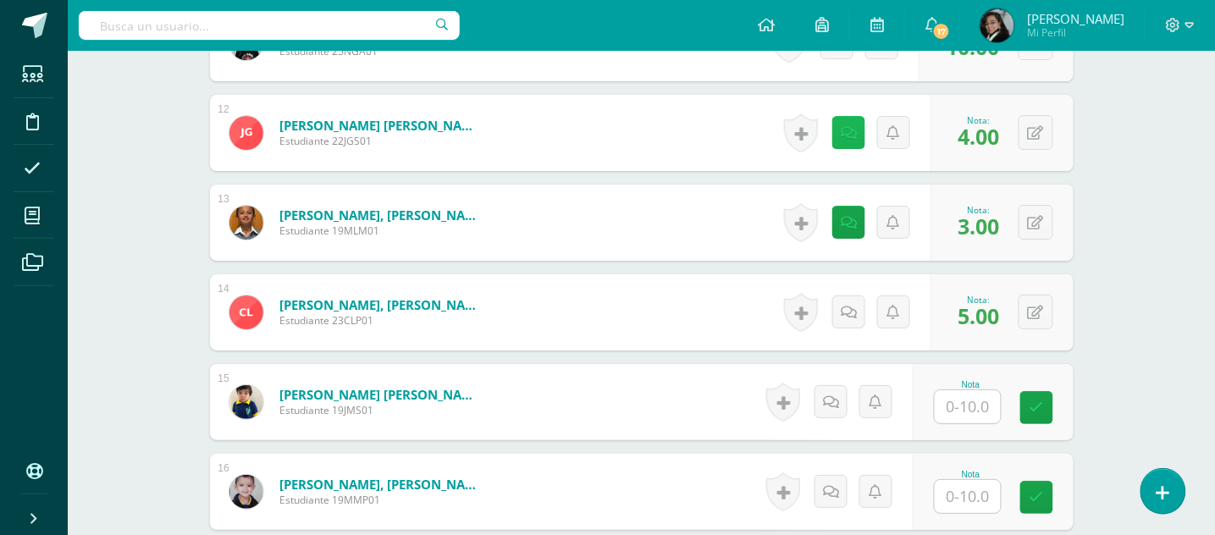
click at [855, 136] on icon at bounding box center [849, 133] width 16 height 14
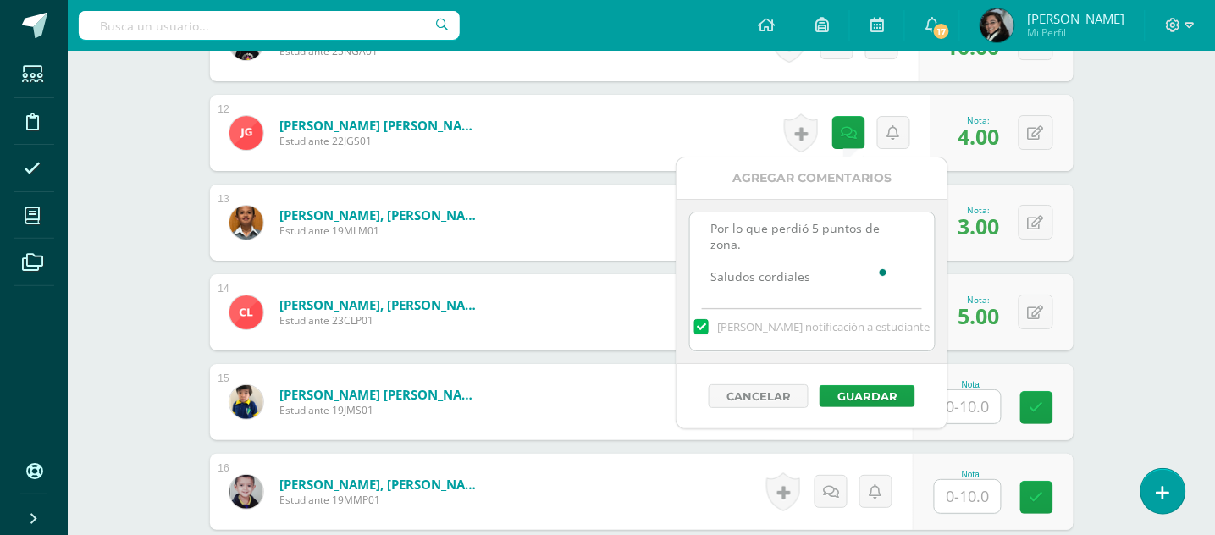
drag, startPoint x: 708, startPoint y: 235, endPoint x: 882, endPoint y: 294, distance: 183.2
click at [882, 294] on textarea "Muy buena noche, favor tomar nota que no fue entregada la tarea del Vocabulario…" at bounding box center [812, 255] width 245 height 85
click at [628, 285] on form "Lorenzo Poz, Carlos Eduardo Estudiante 23CLP01 Nota 5.00 0 Logros" at bounding box center [642, 312] width 864 height 76
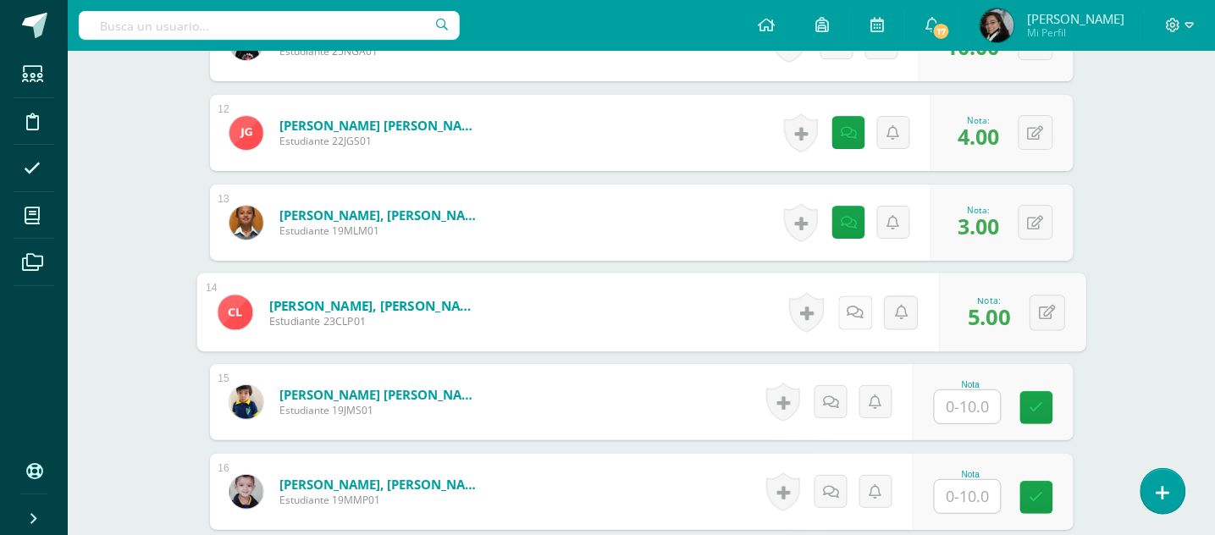
click at [847, 311] on icon at bounding box center [855, 312] width 17 height 14
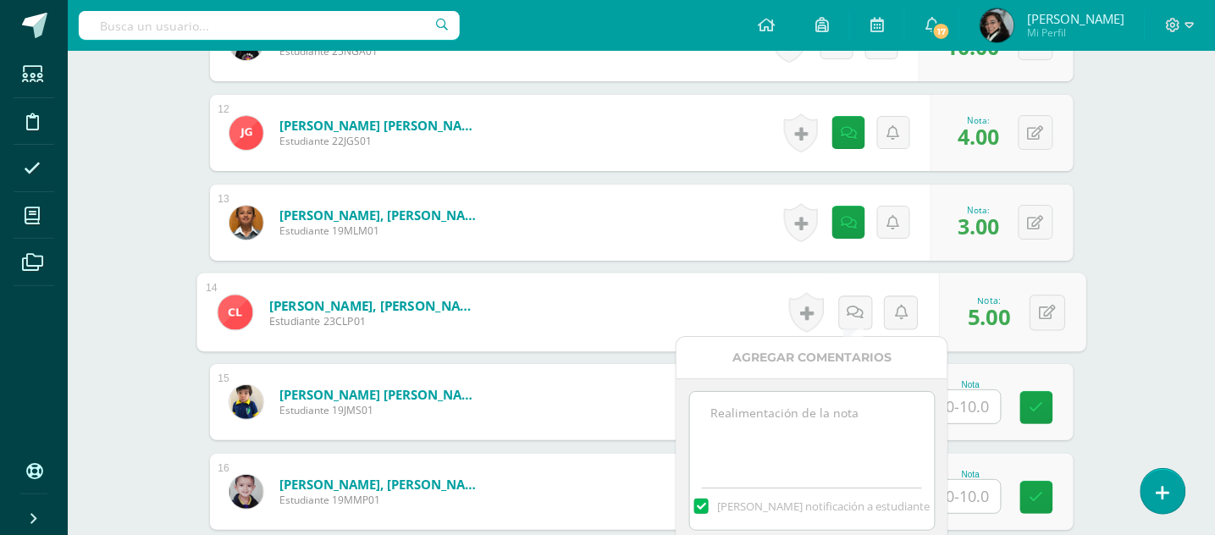
click at [757, 401] on textarea at bounding box center [812, 434] width 245 height 85
paste textarea "Muy buena noche, favor tomar nota que no fue entregada la tarea del Vocabulario…"
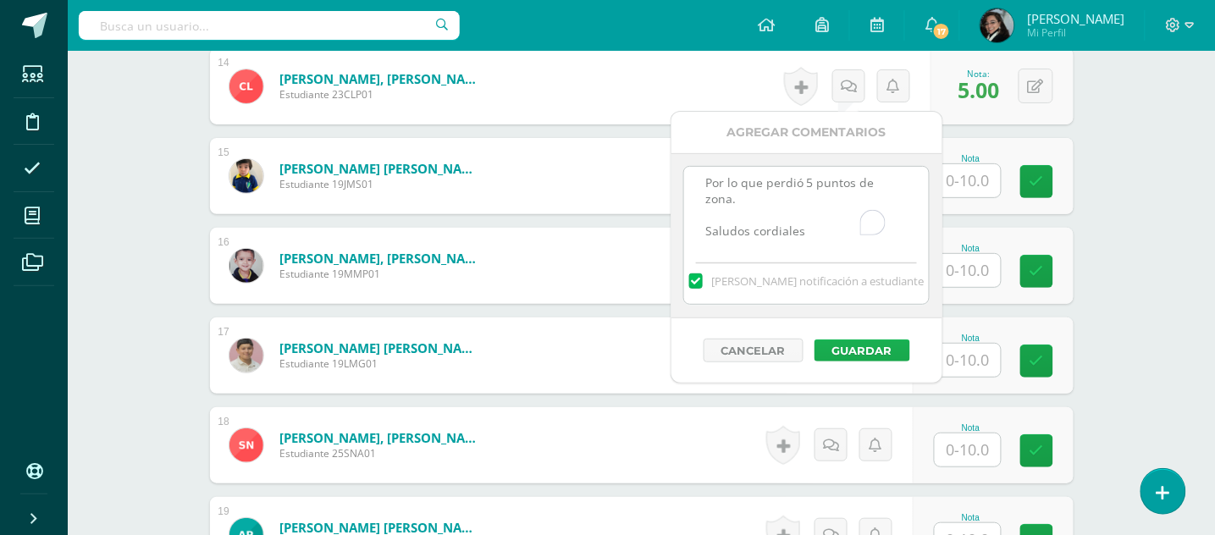
type textarea "Muy buena noche, favor tomar nota que no fue entregada la tarea del Vocabulario…"
click at [872, 346] on button "Guardar" at bounding box center [863, 351] width 96 height 22
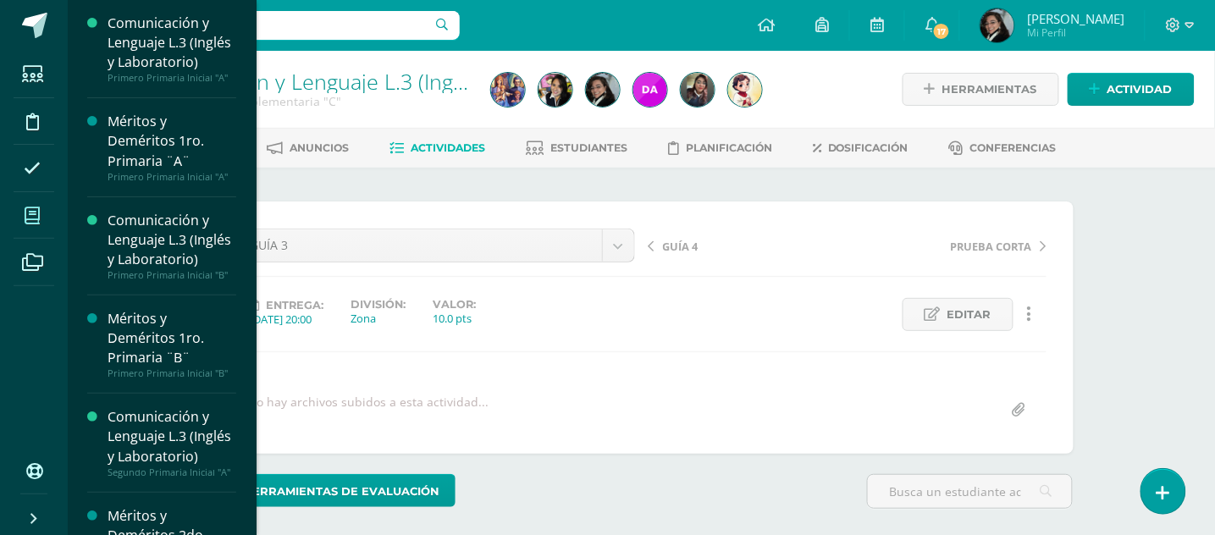
click at [36, 210] on icon at bounding box center [32, 216] width 15 height 17
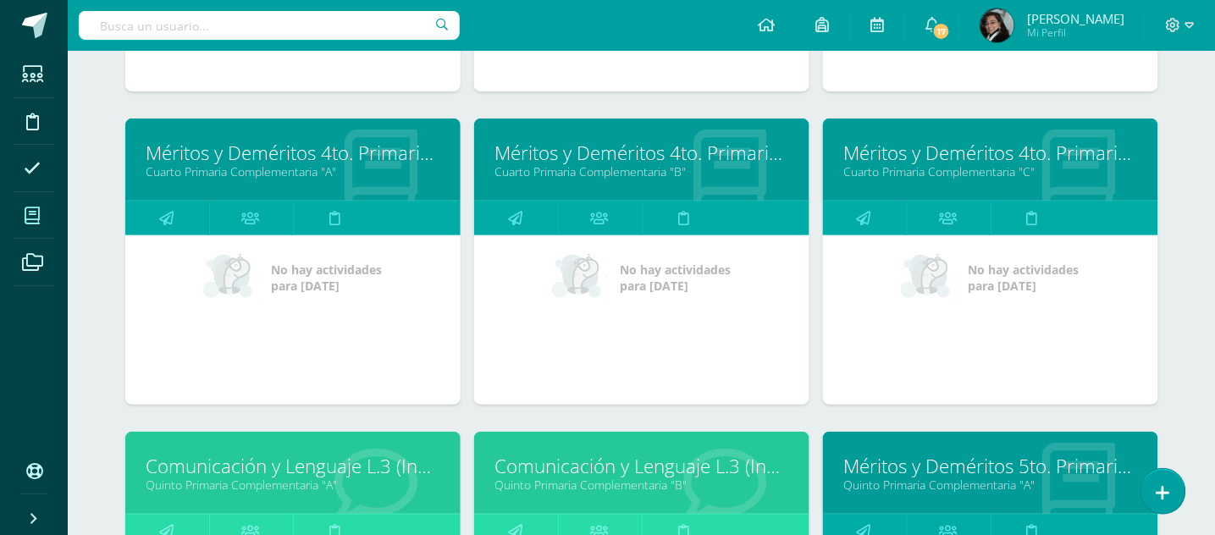
scroll to position [1876, 0]
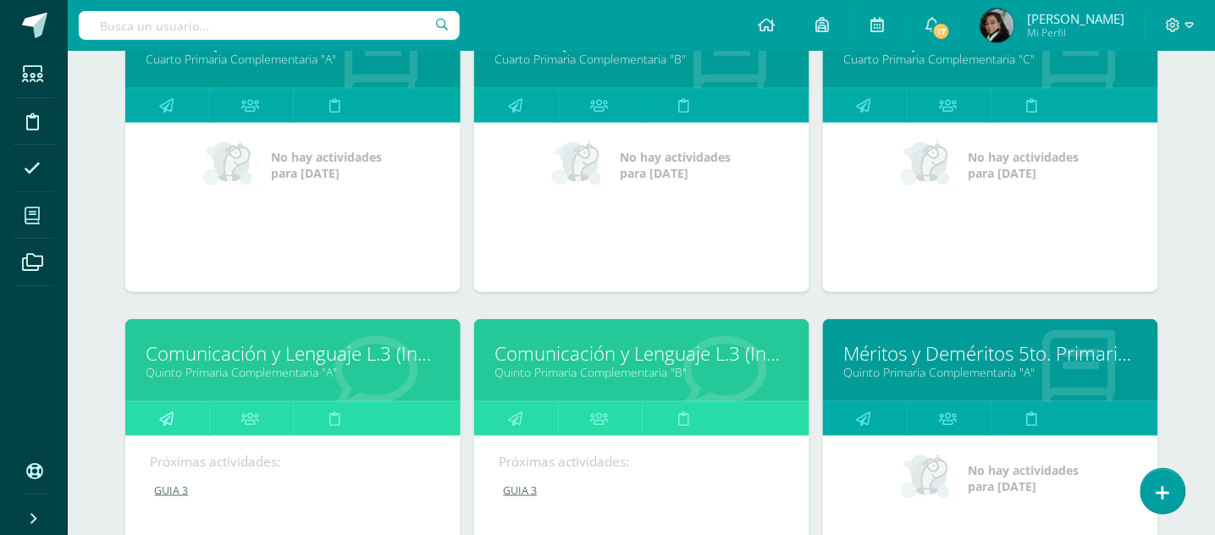
click at [167, 411] on icon at bounding box center [166, 418] width 14 height 33
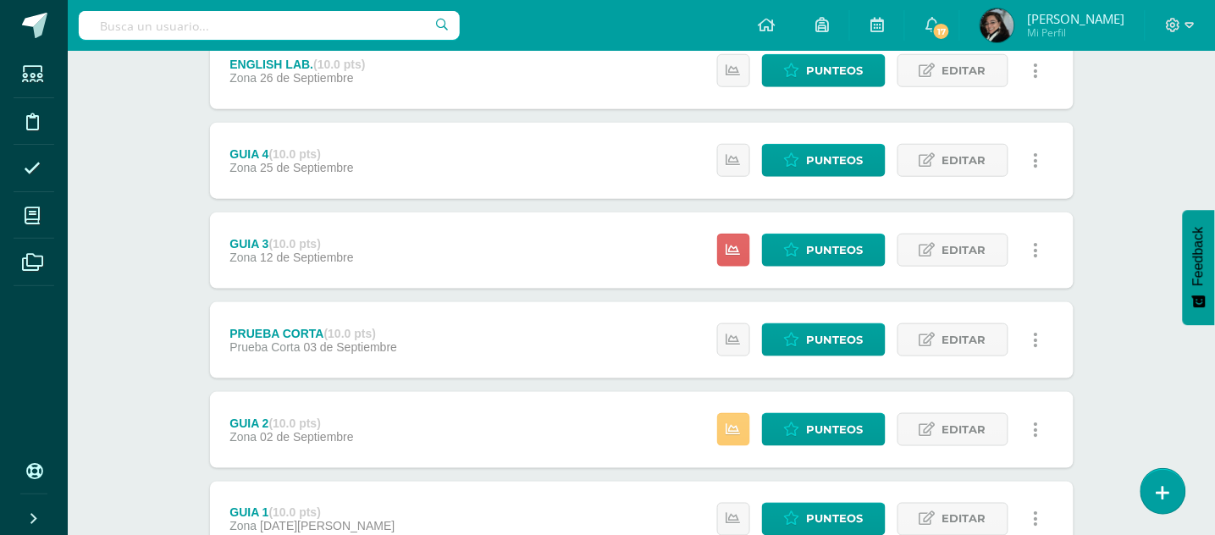
scroll to position [451, 0]
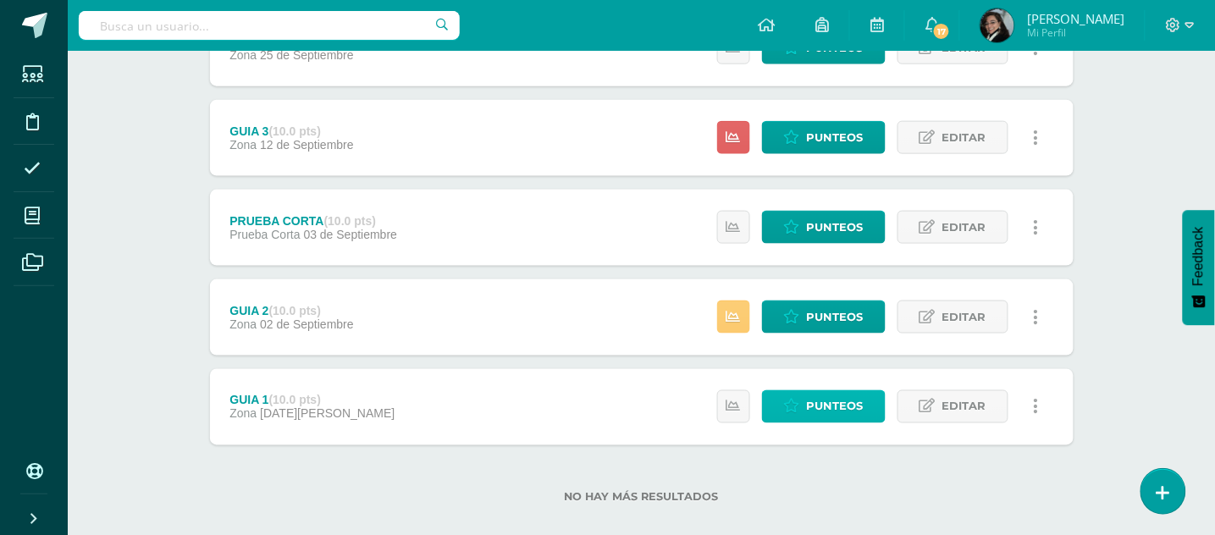
click at [820, 407] on span "Punteos" at bounding box center [835, 406] width 57 height 31
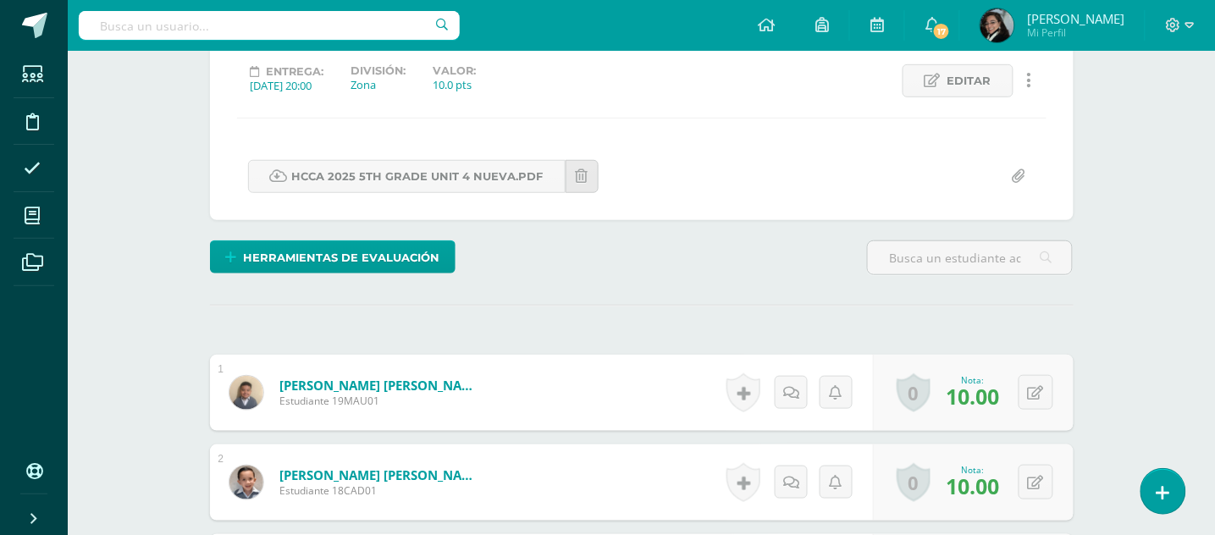
scroll to position [233, 0]
